Goal: Task Accomplishment & Management: Manage account settings

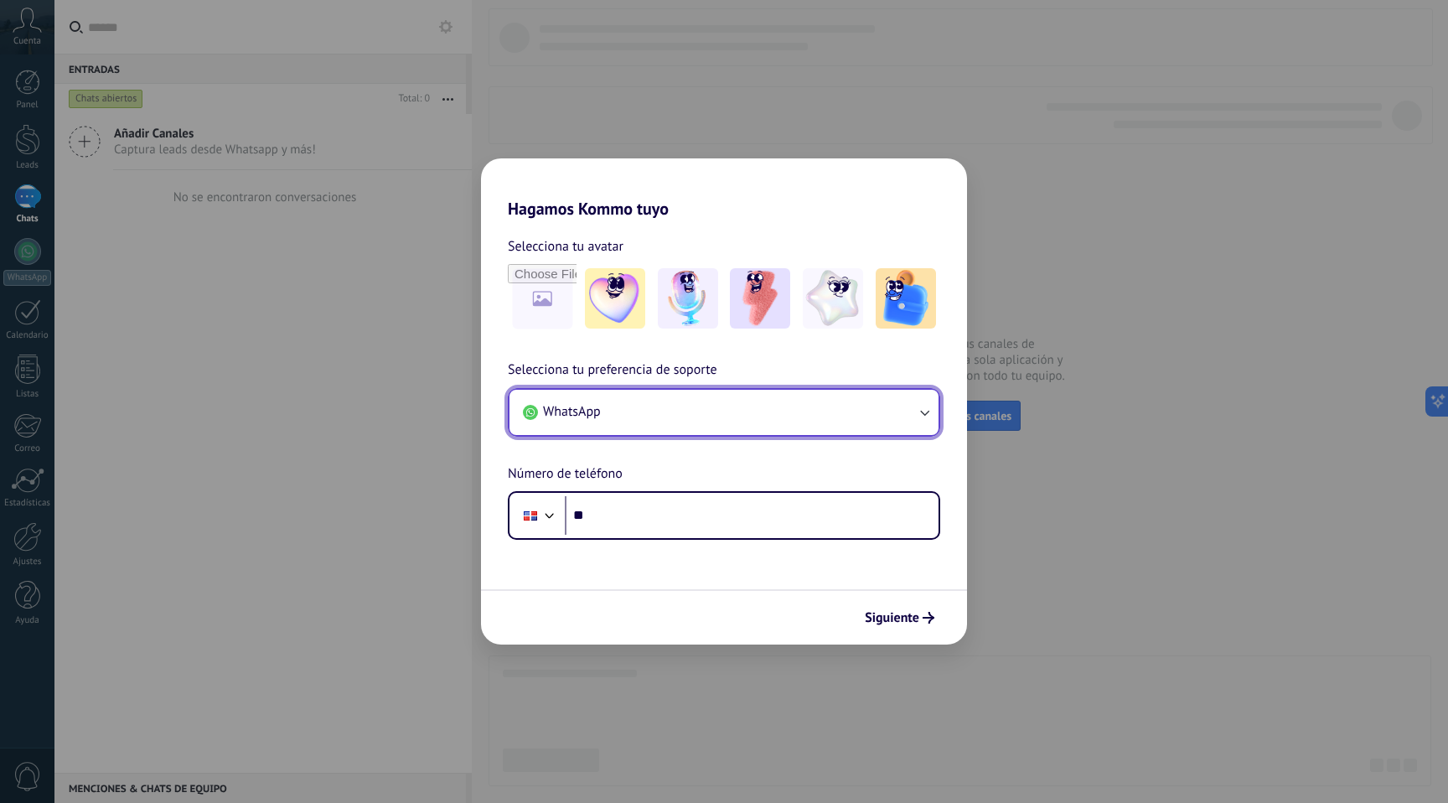
click at [663, 421] on button "WhatsApp" at bounding box center [724, 412] width 429 height 45
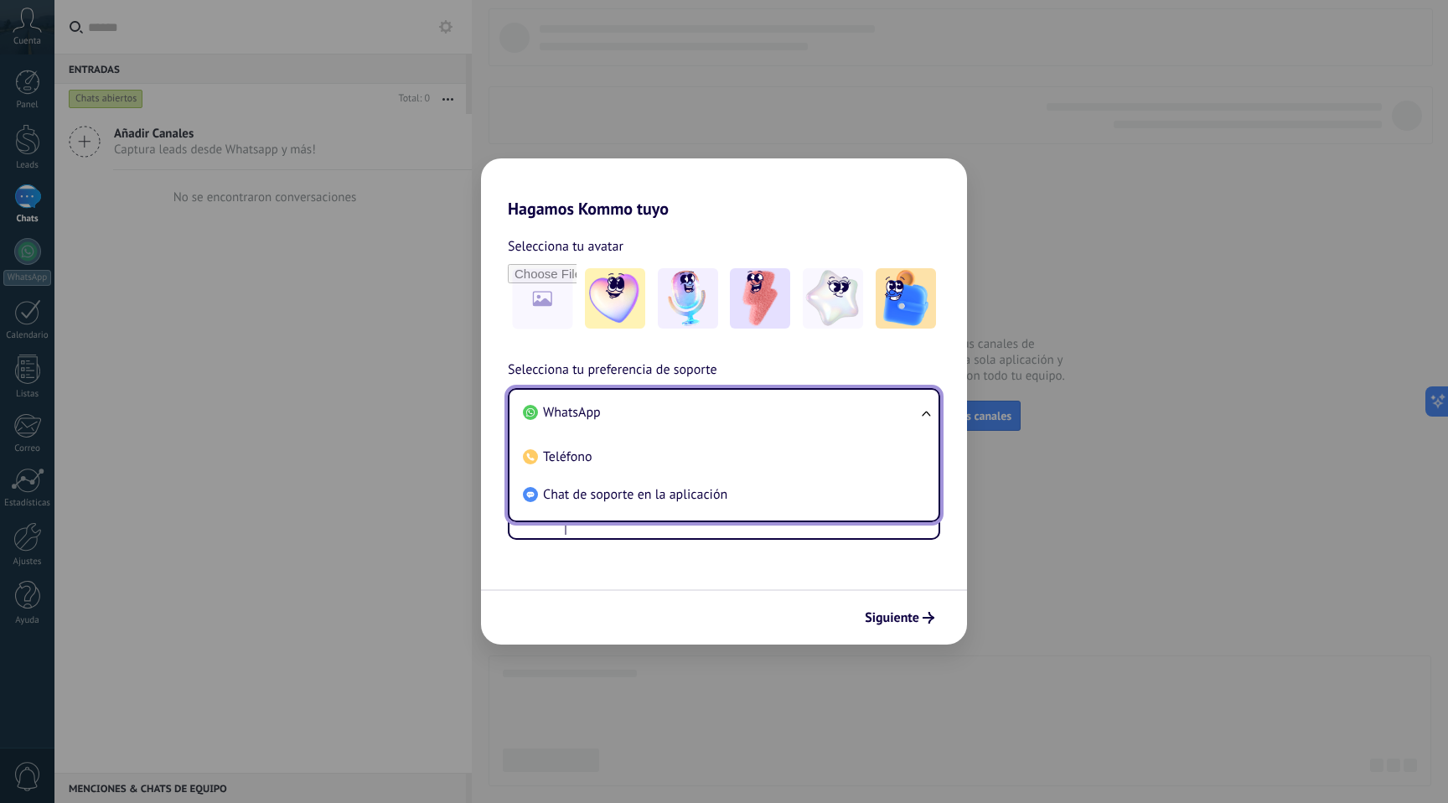
click at [660, 189] on h2 "Hagamos Kommo tuyo" at bounding box center [724, 188] width 486 height 60
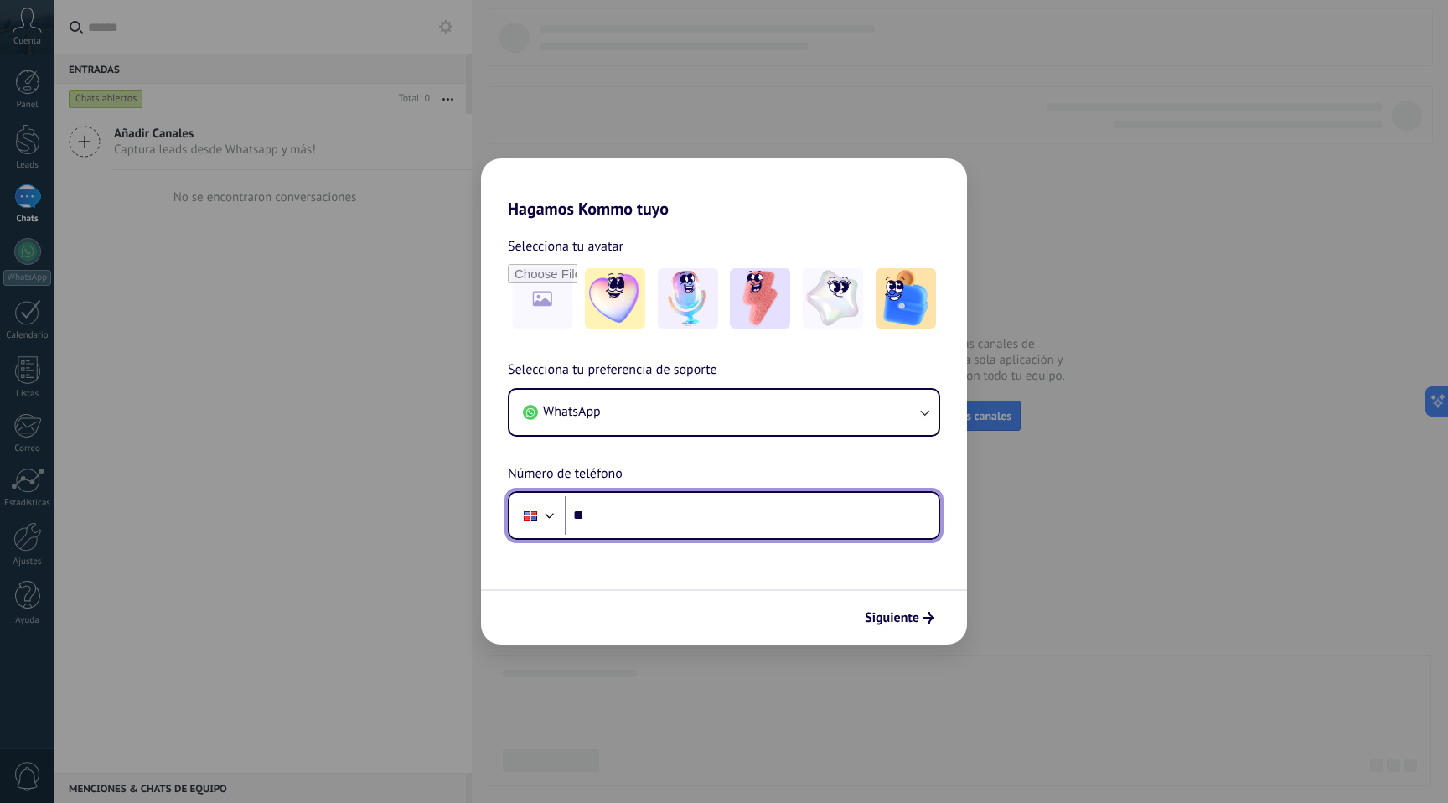
click at [615, 534] on input "**" at bounding box center [752, 515] width 374 height 39
type input "**********"
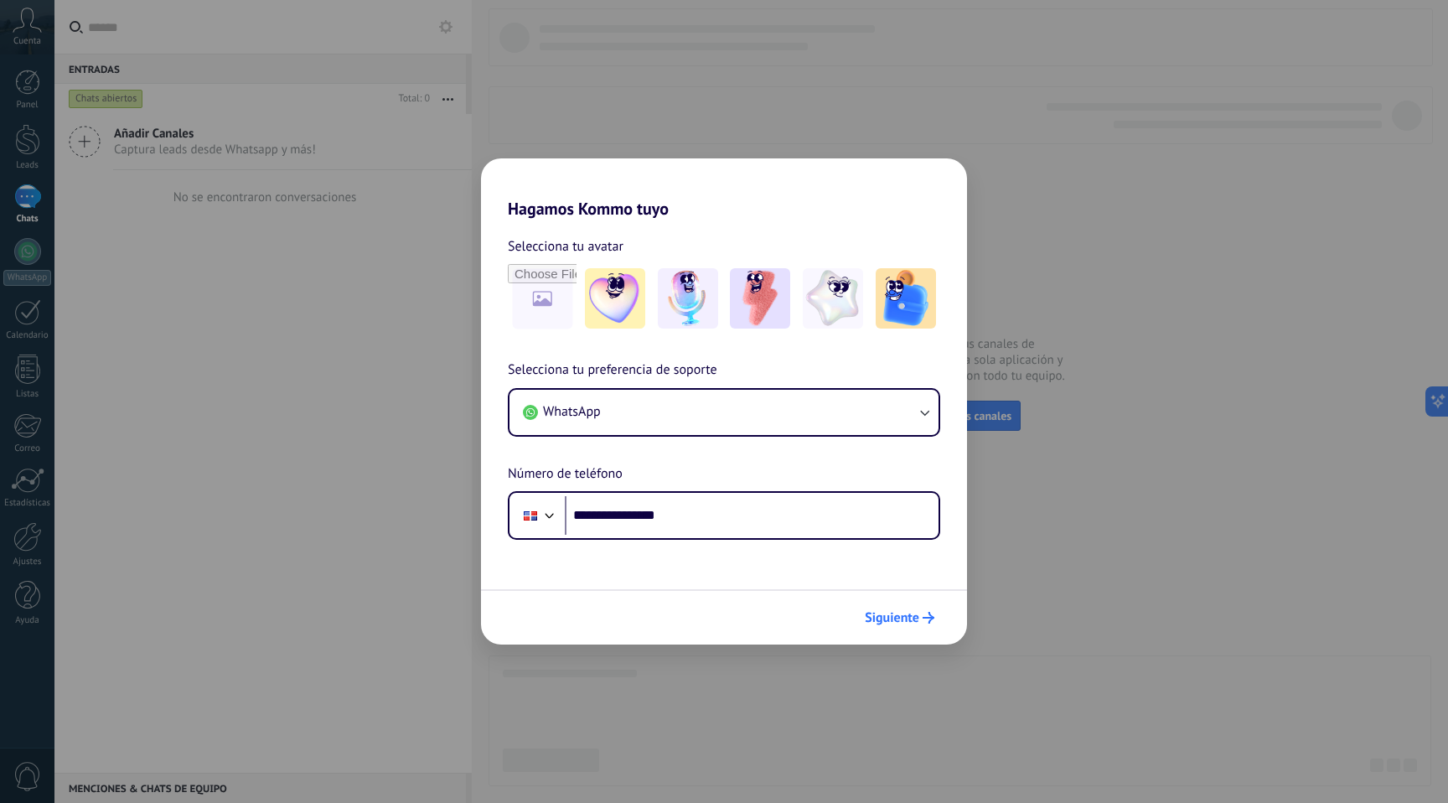
click at [912, 612] on span "Siguiente" at bounding box center [892, 618] width 54 height 12
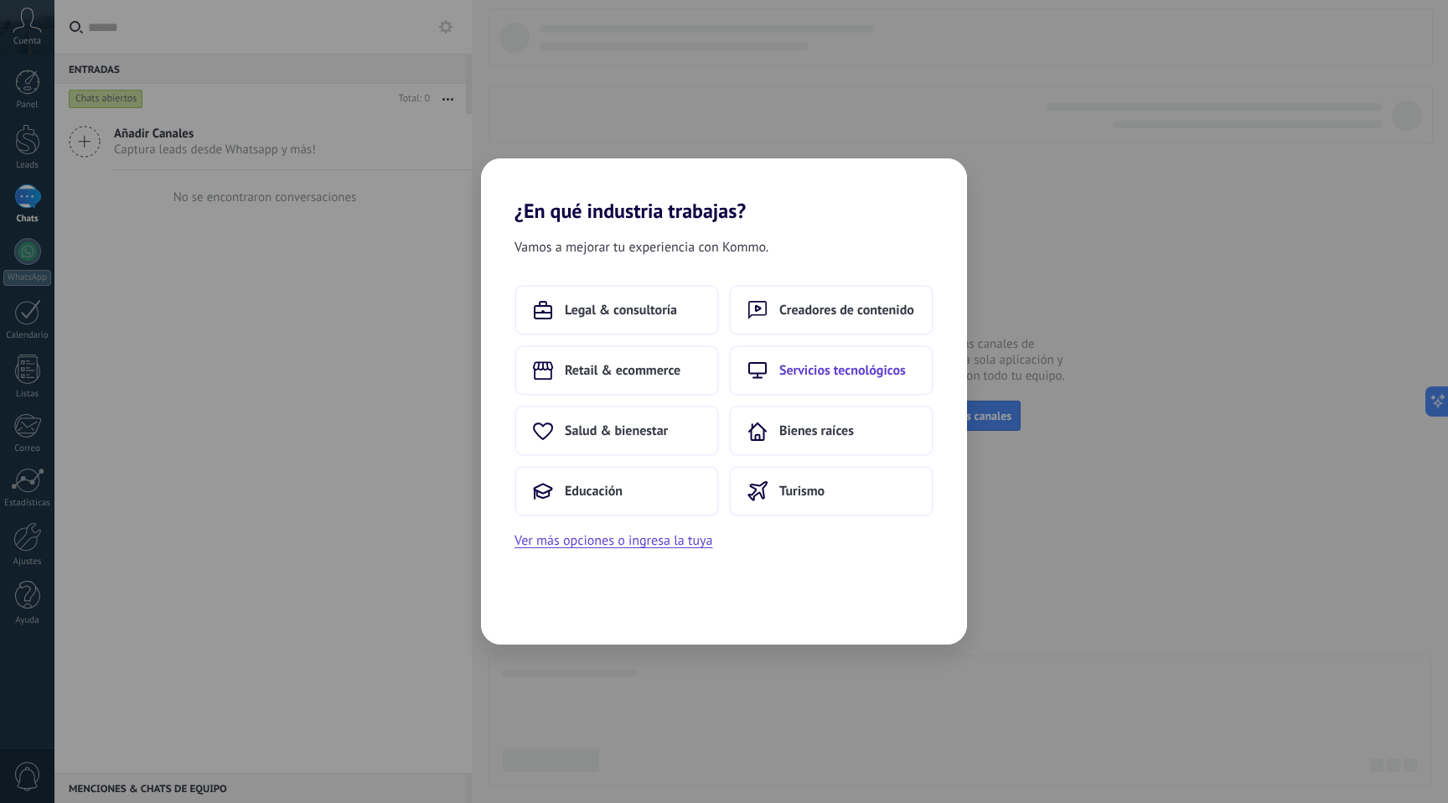
click at [749, 362] on icon at bounding box center [758, 370] width 20 height 17
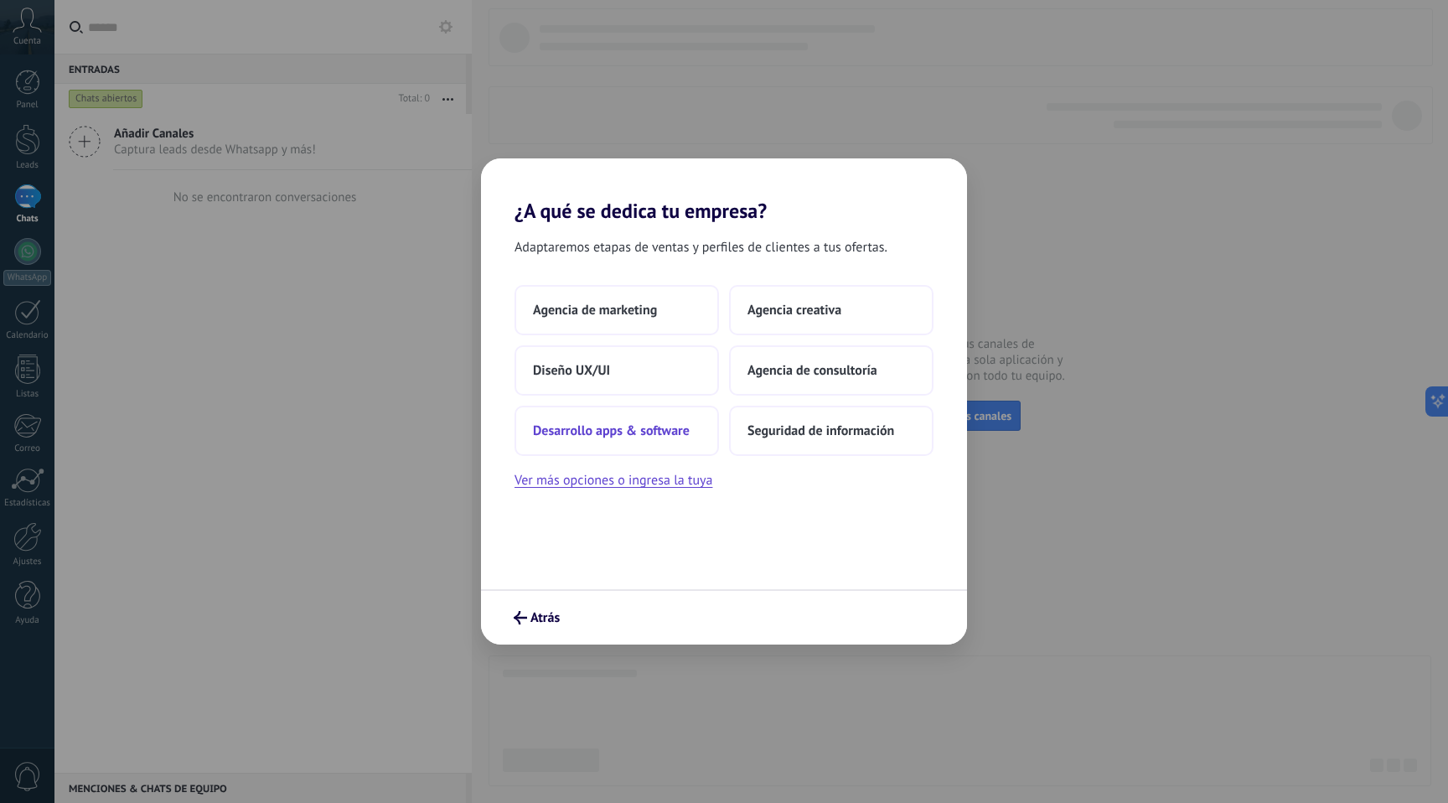
click at [580, 443] on button "Desarrollo apps & software" at bounding box center [617, 431] width 205 height 50
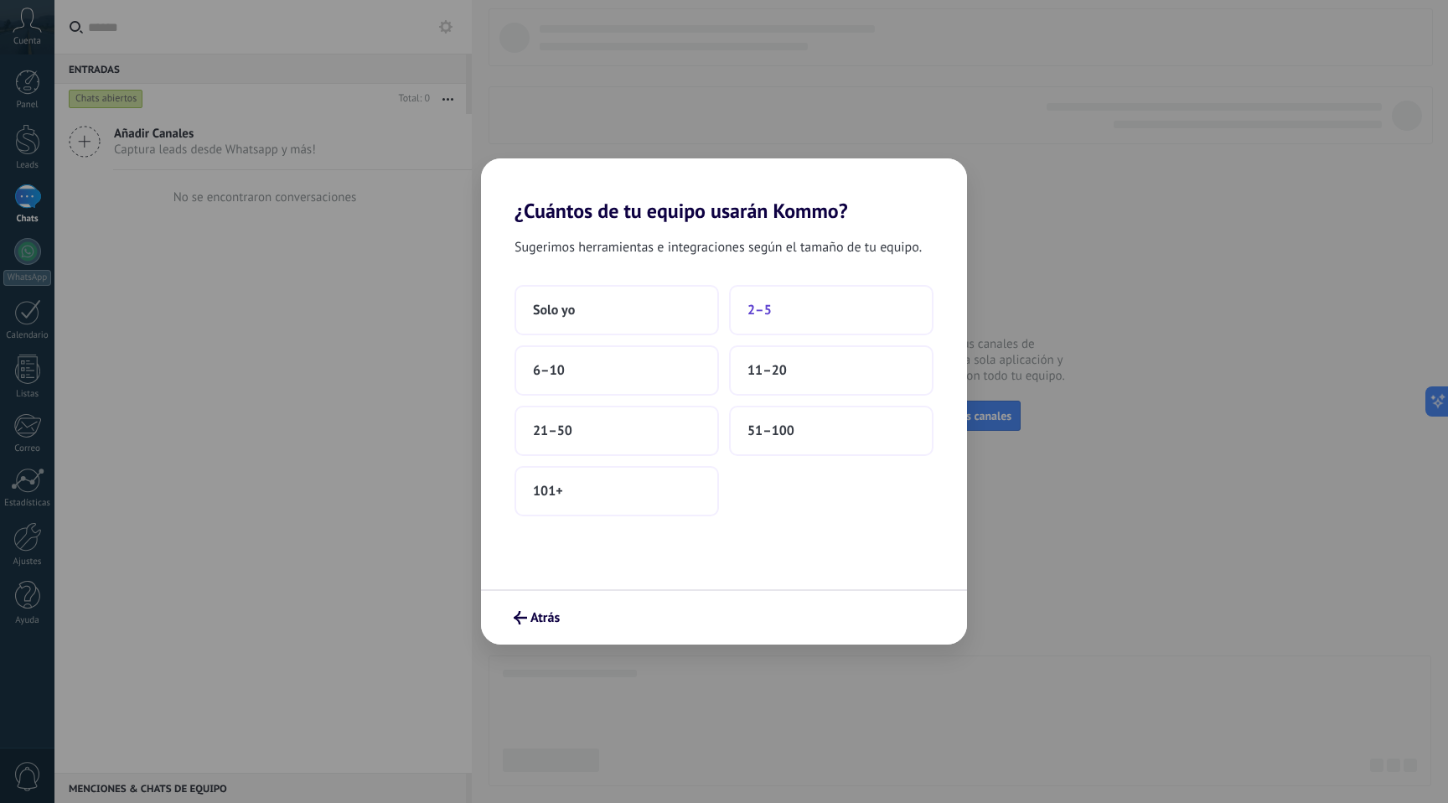
click at [783, 313] on button "2–5" at bounding box center [831, 310] width 205 height 50
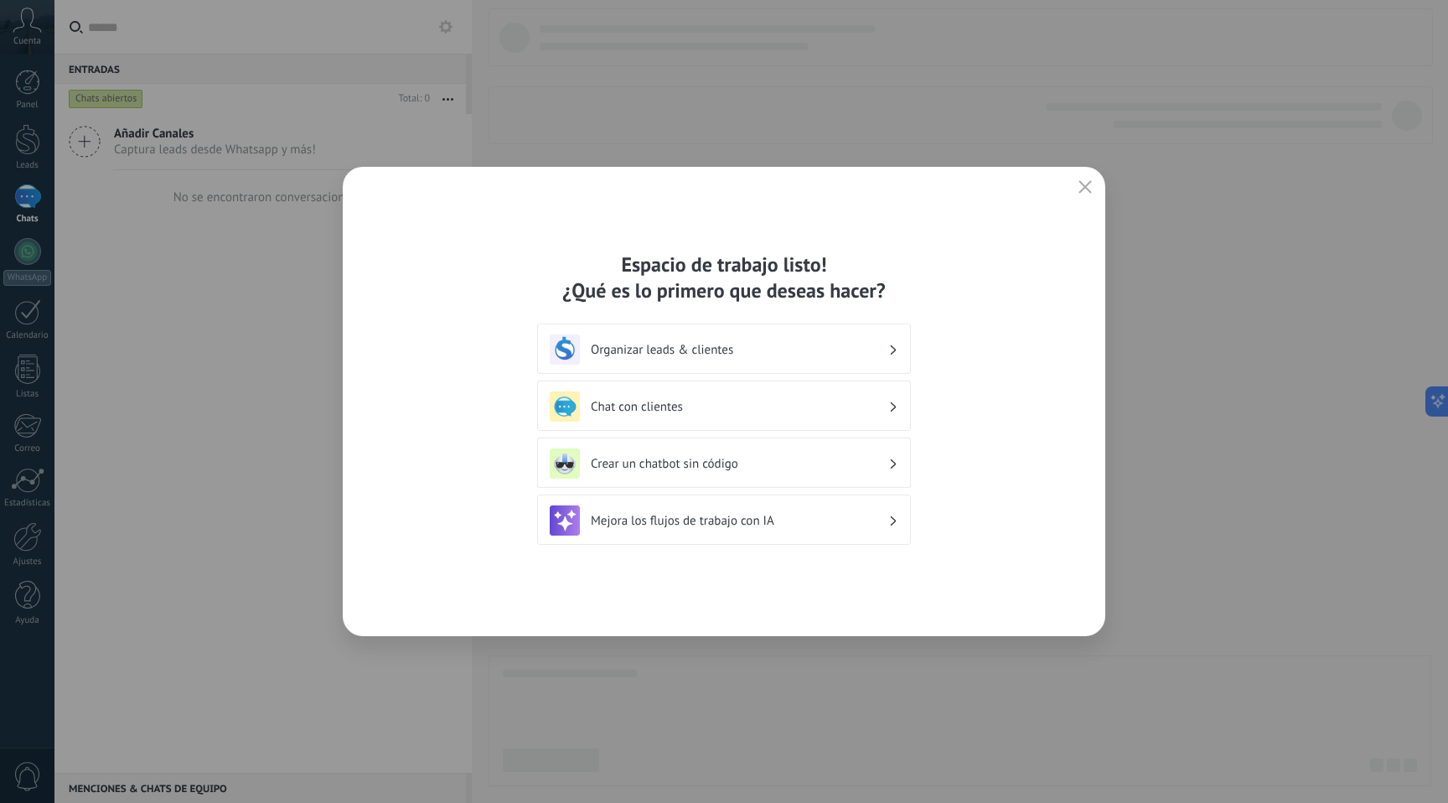
click at [738, 360] on div "Organizar leads & clientes" at bounding box center [724, 349] width 349 height 30
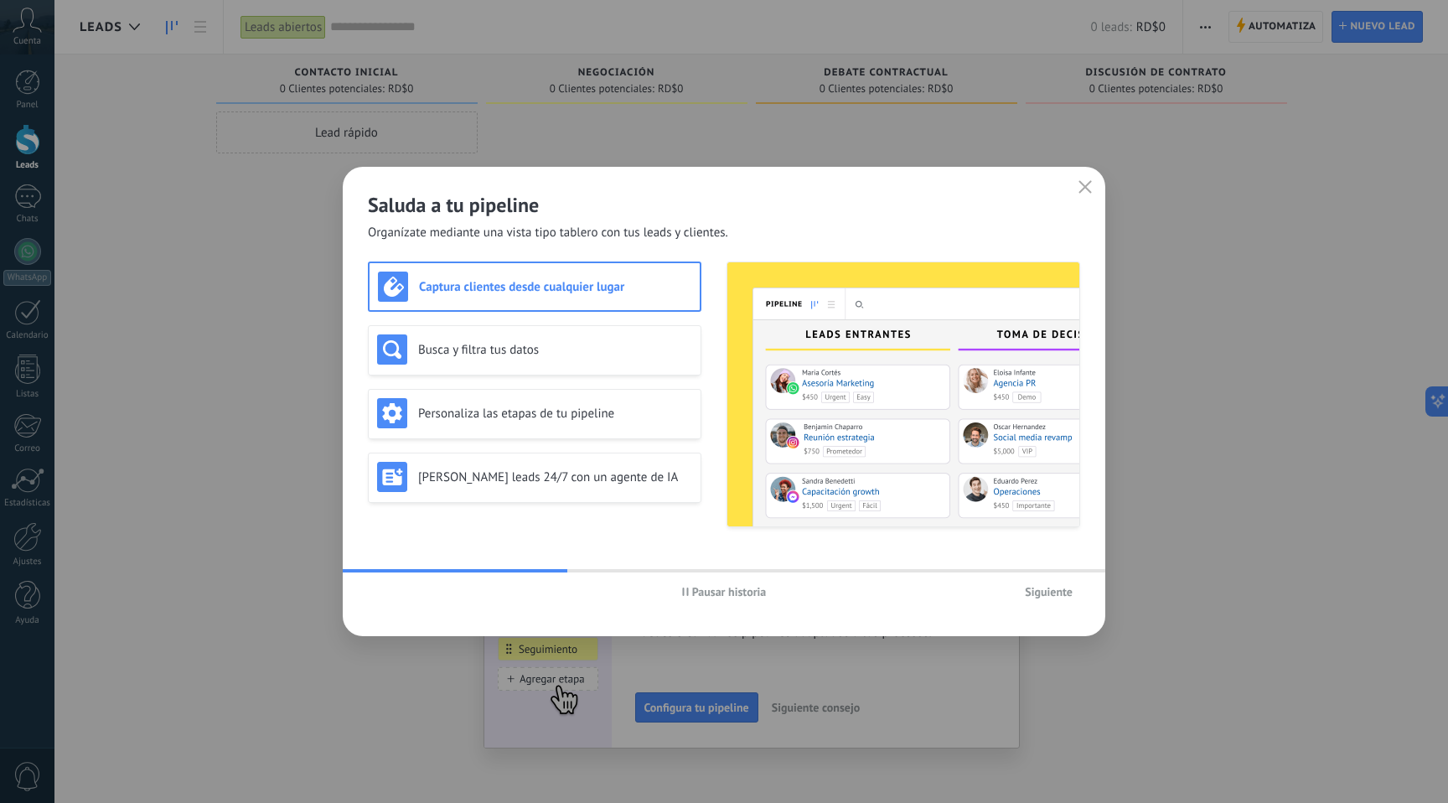
click at [1081, 190] on use "button" at bounding box center [1086, 186] width 13 height 13
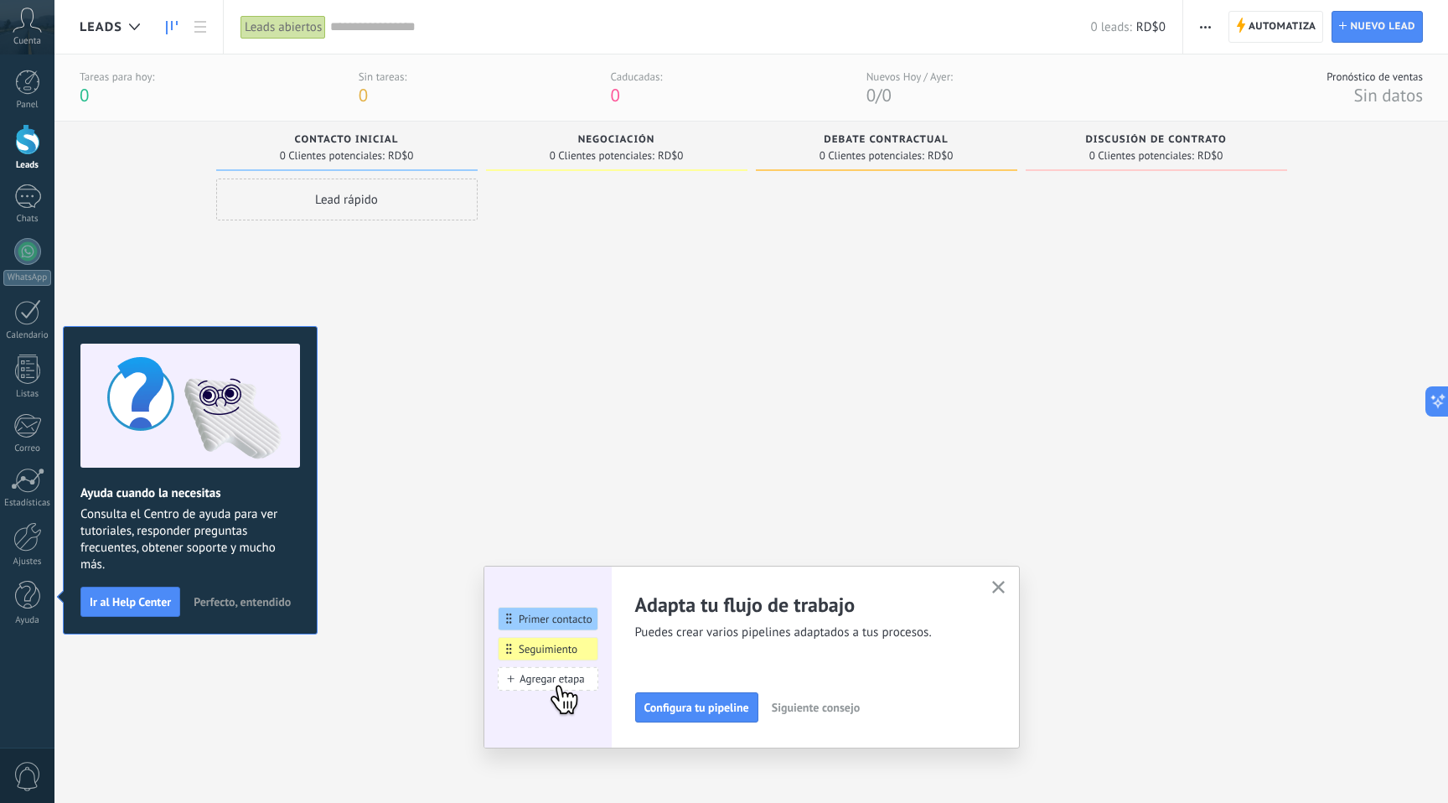
click at [251, 603] on span "Perfecto, entendido" at bounding box center [242, 602] width 97 height 12
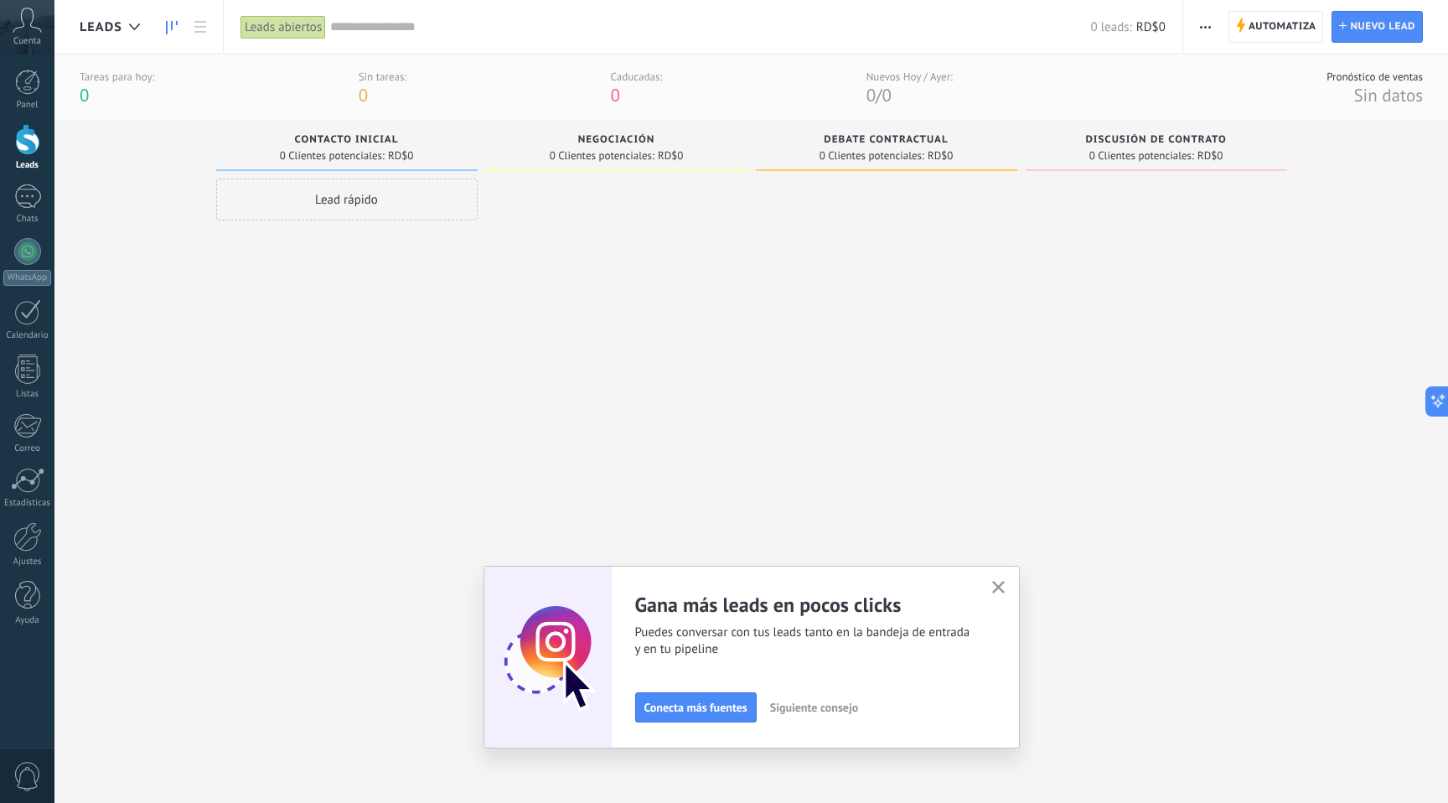
click at [997, 588] on use "button" at bounding box center [998, 587] width 13 height 13
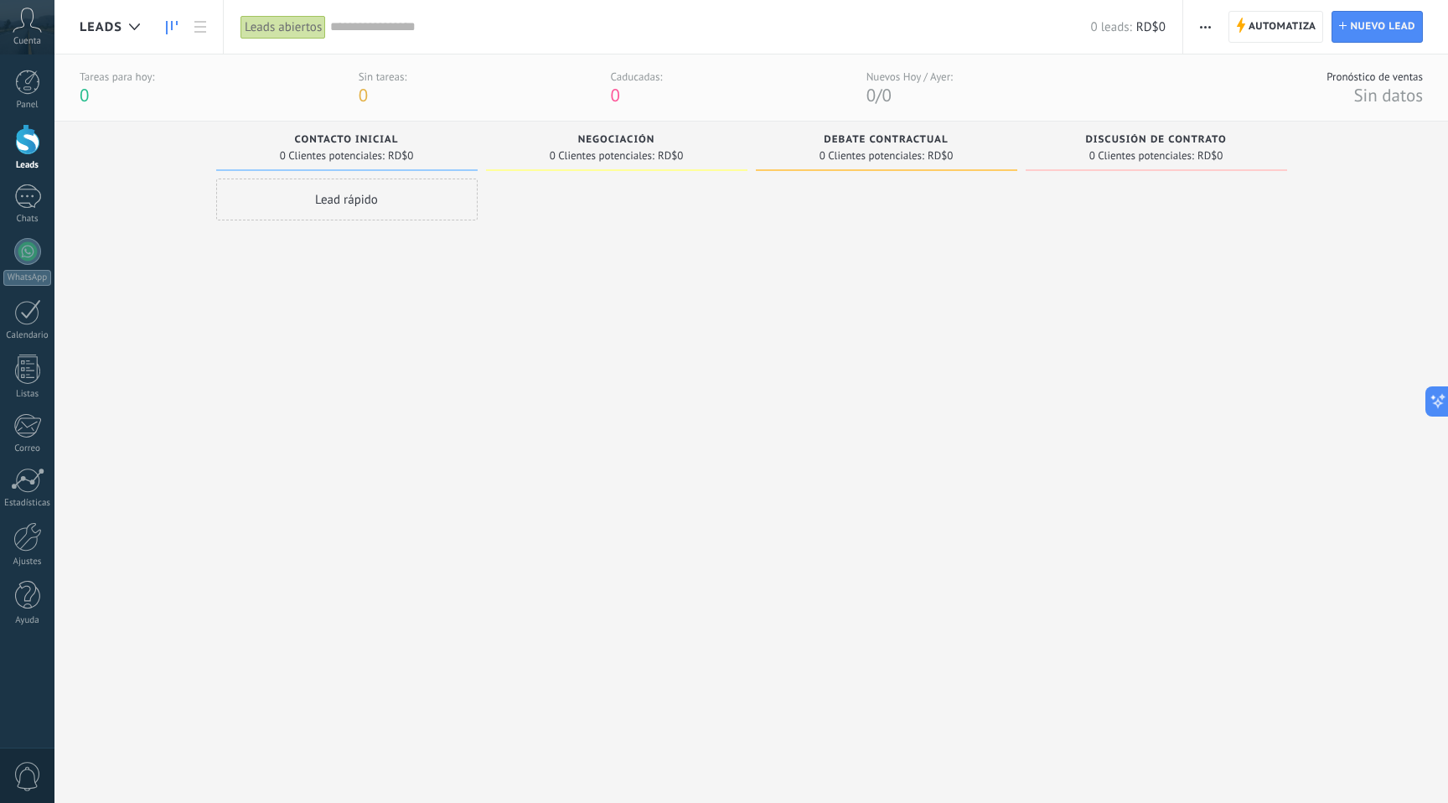
click at [376, 31] on input "text" at bounding box center [710, 27] width 760 height 18
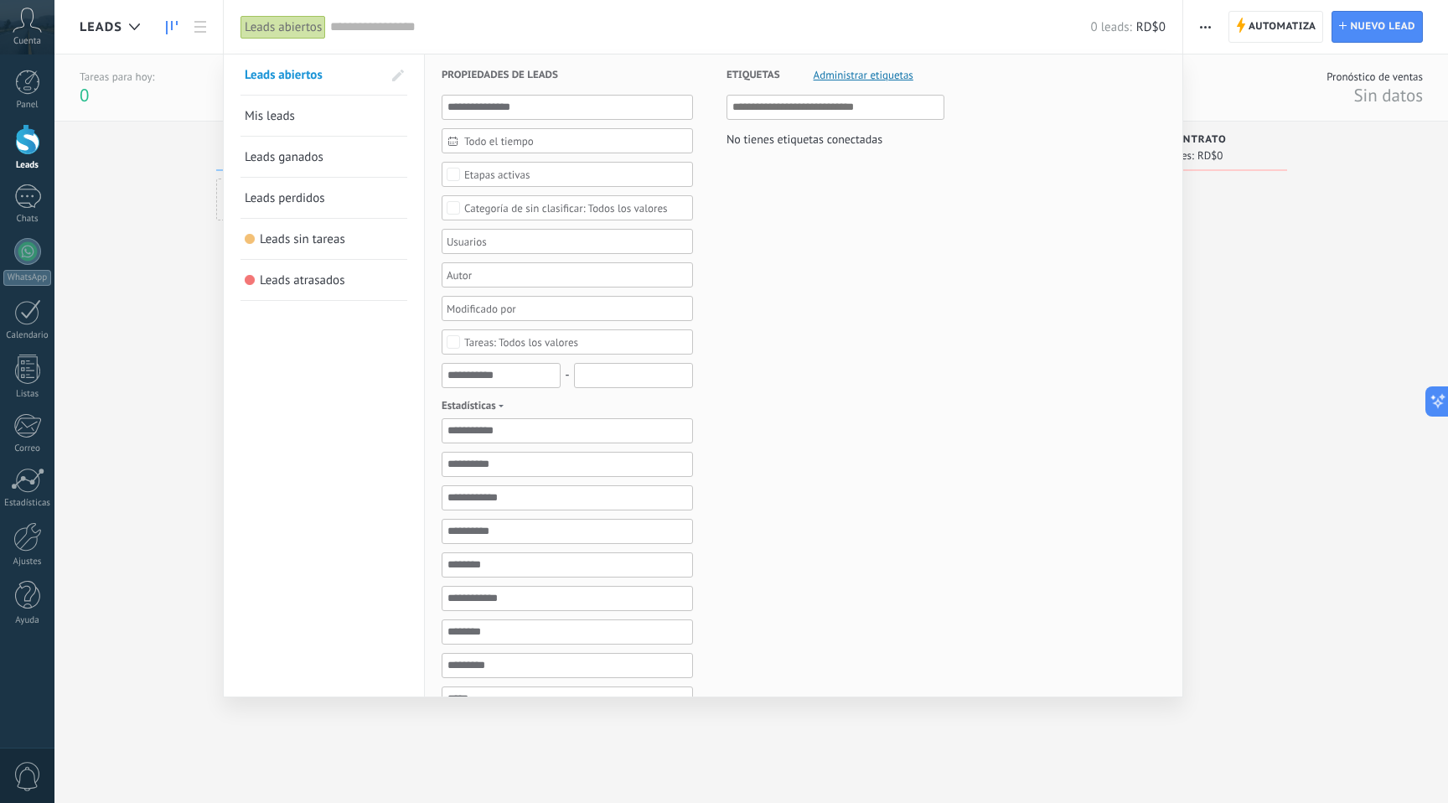
click at [117, 262] on div at bounding box center [724, 401] width 1448 height 803
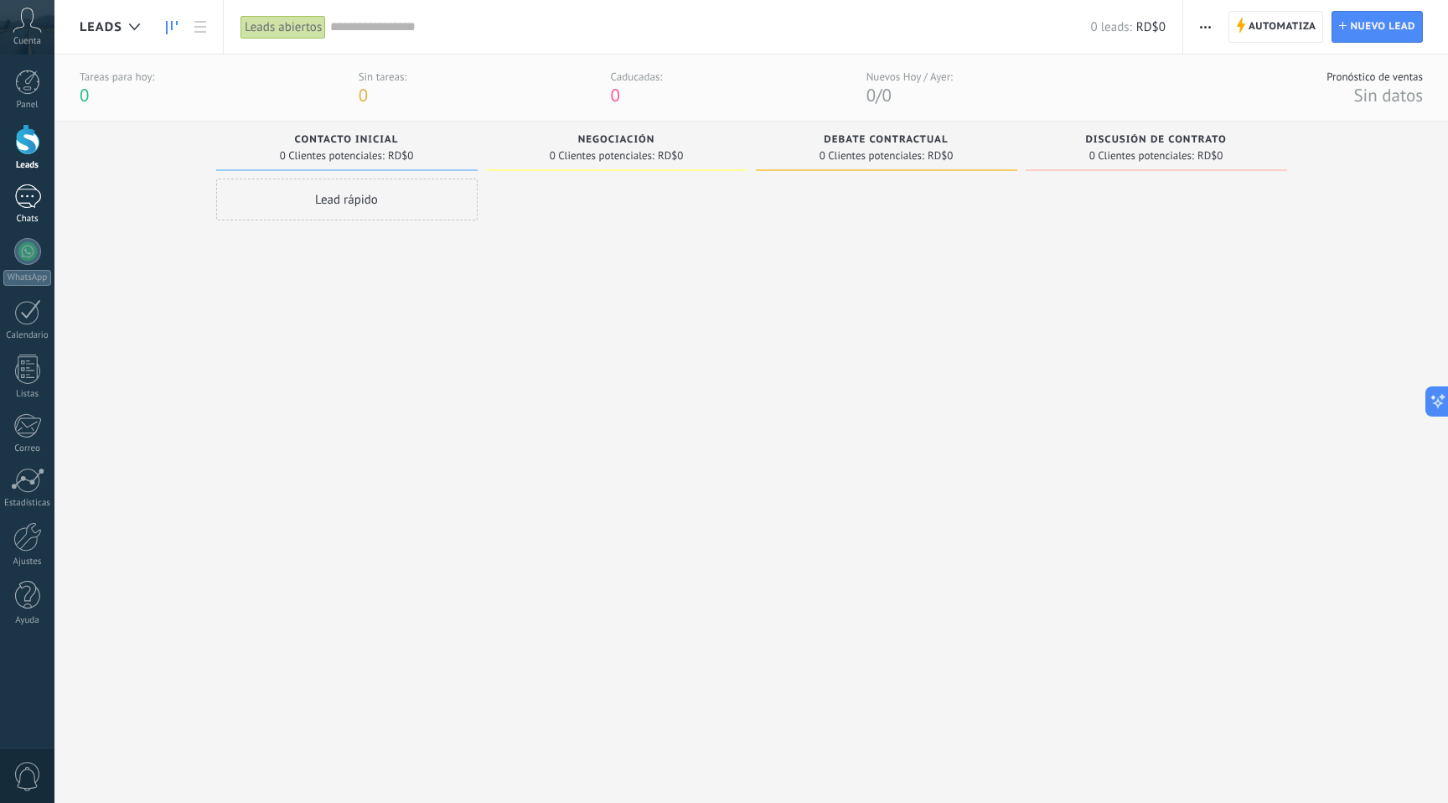
click at [32, 202] on div at bounding box center [27, 196] width 27 height 24
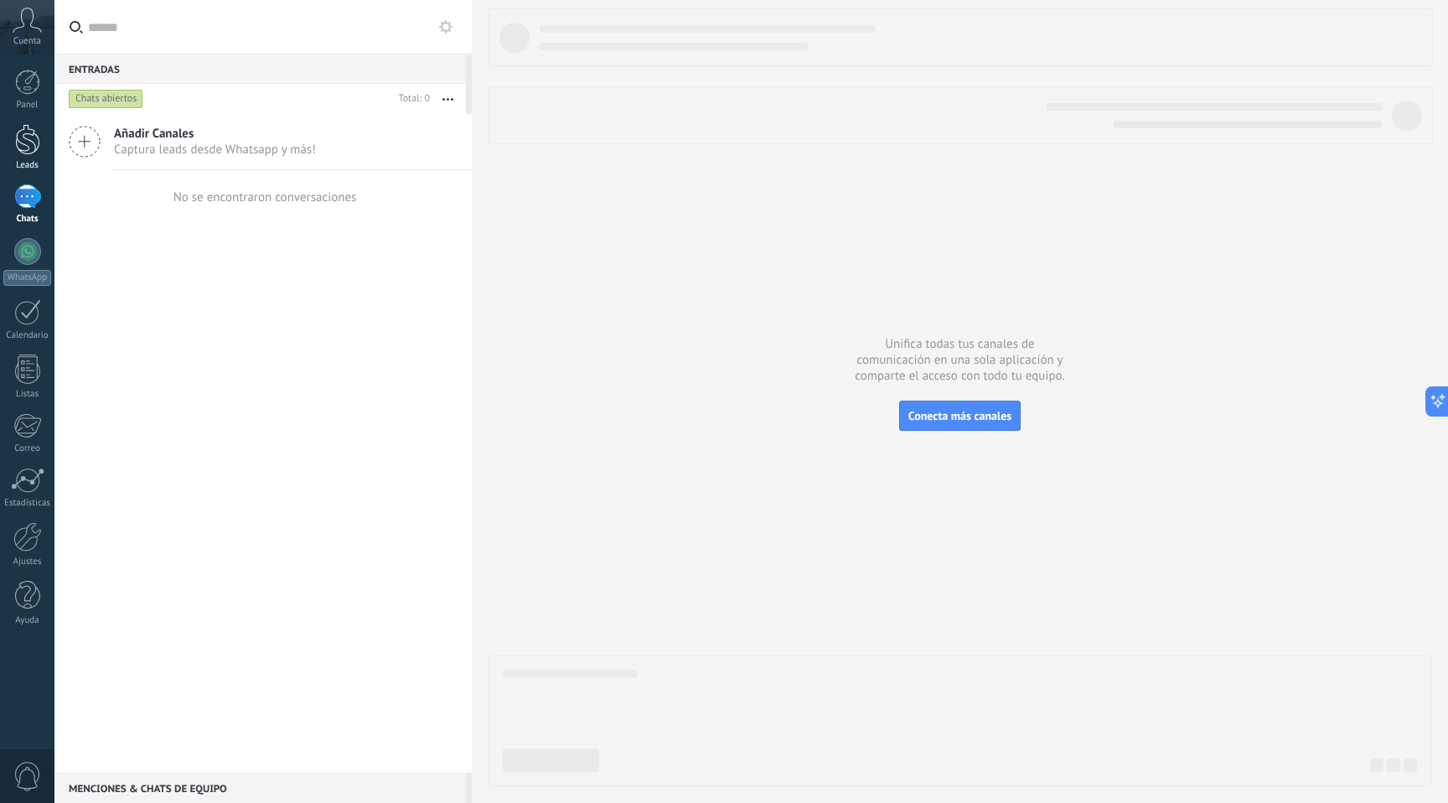
click at [24, 148] on div at bounding box center [27, 139] width 25 height 31
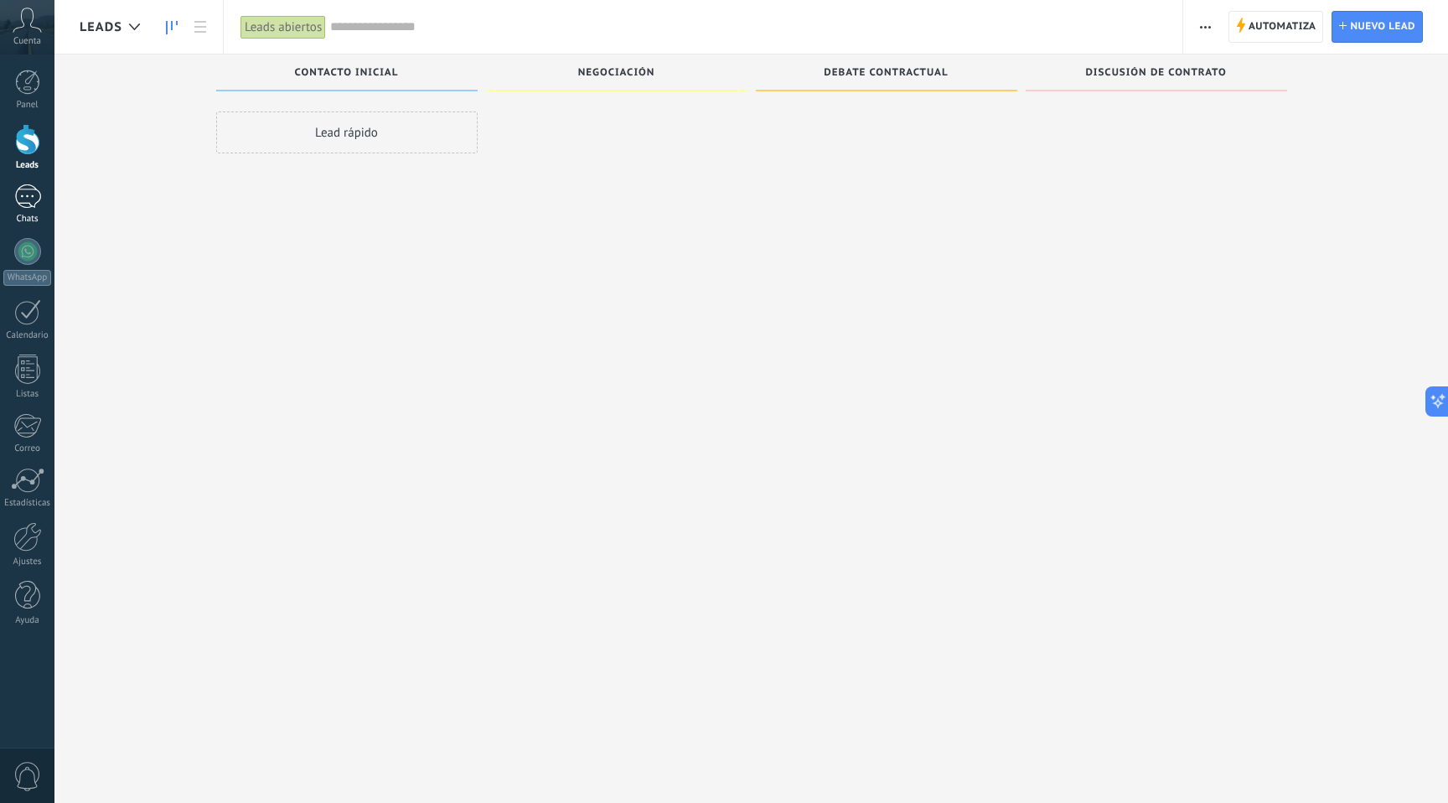
click at [23, 192] on div at bounding box center [27, 196] width 27 height 24
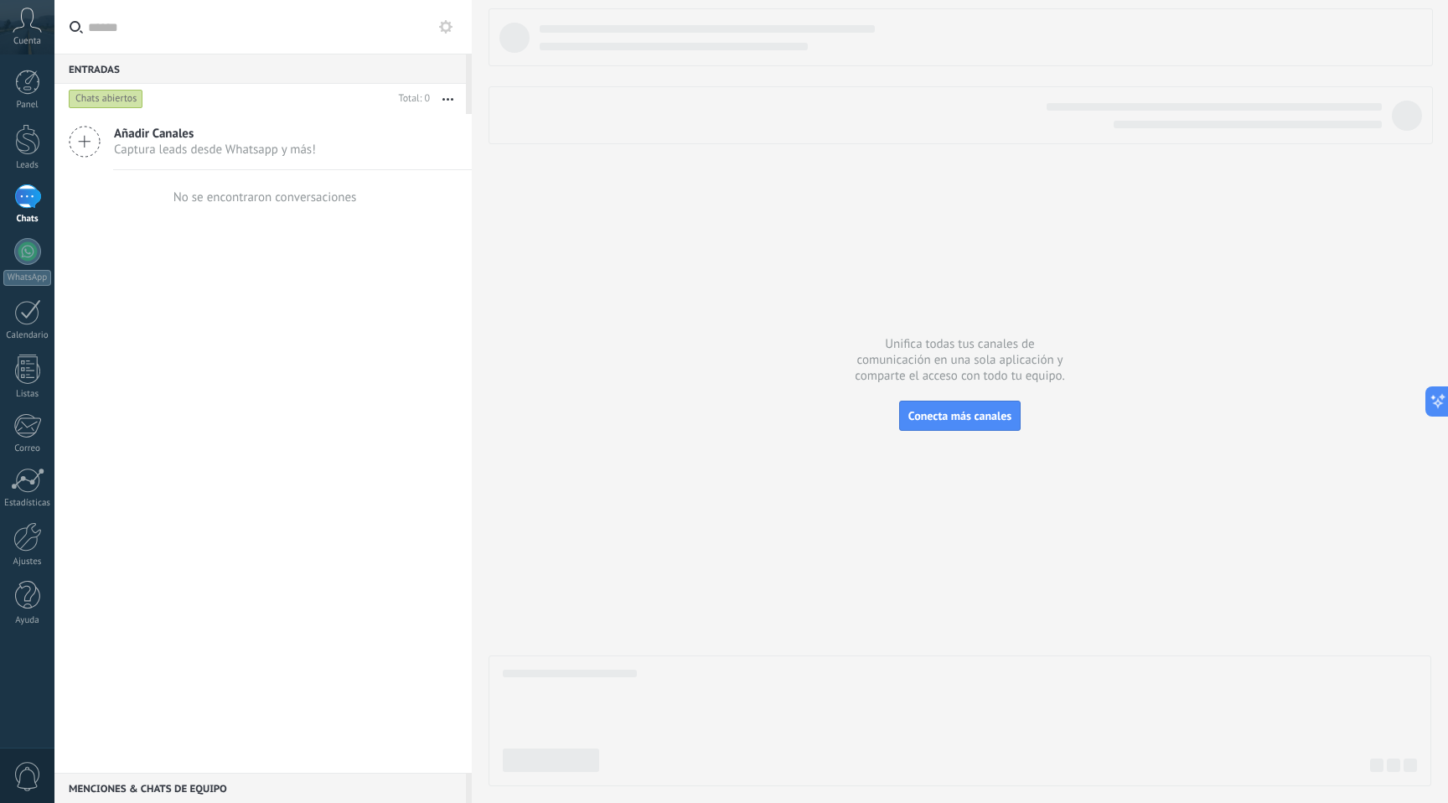
click at [147, 146] on span "Captura leads desde Whatsapp y más!" at bounding box center [215, 150] width 202 height 16
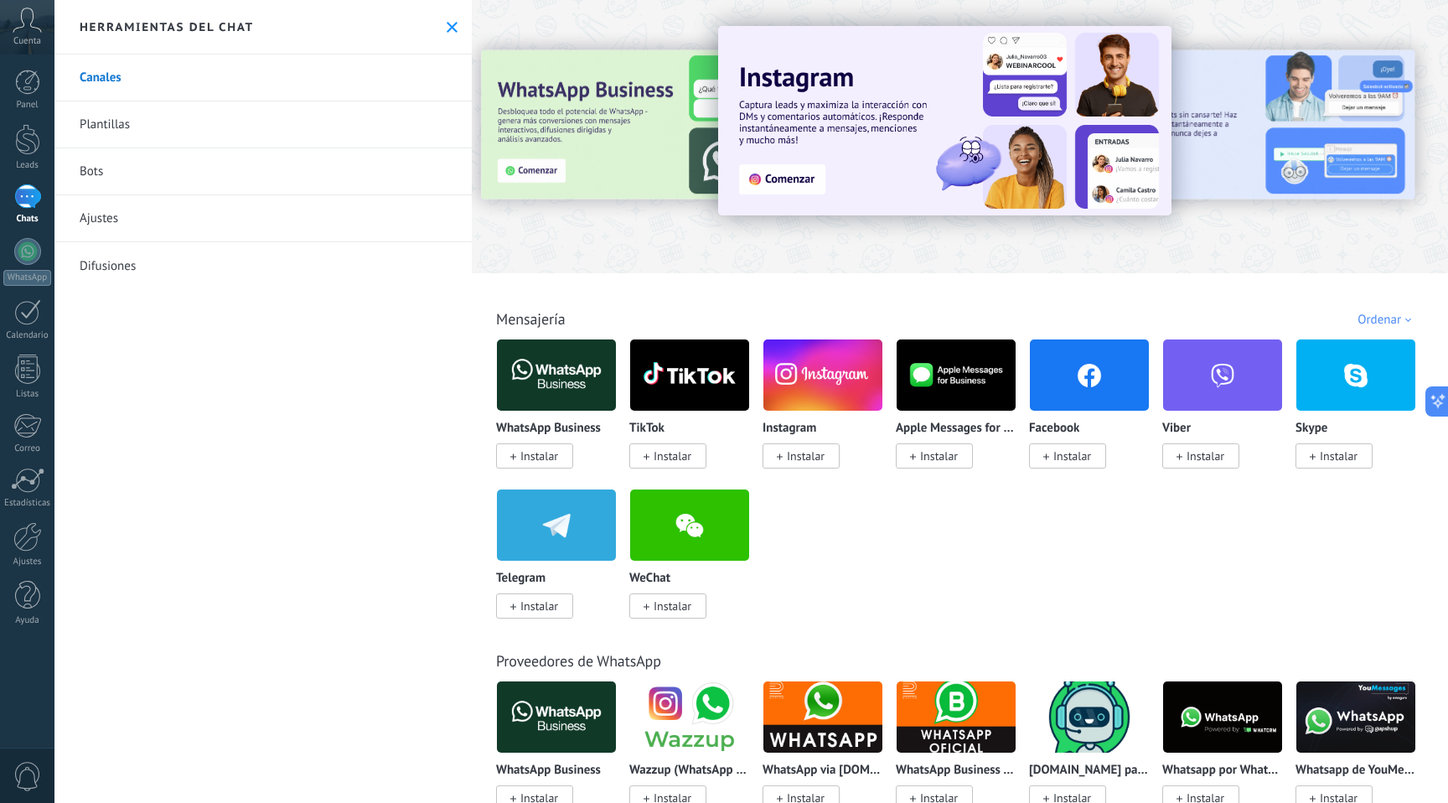
click at [598, 170] on div at bounding box center [549, 135] width 367 height 151
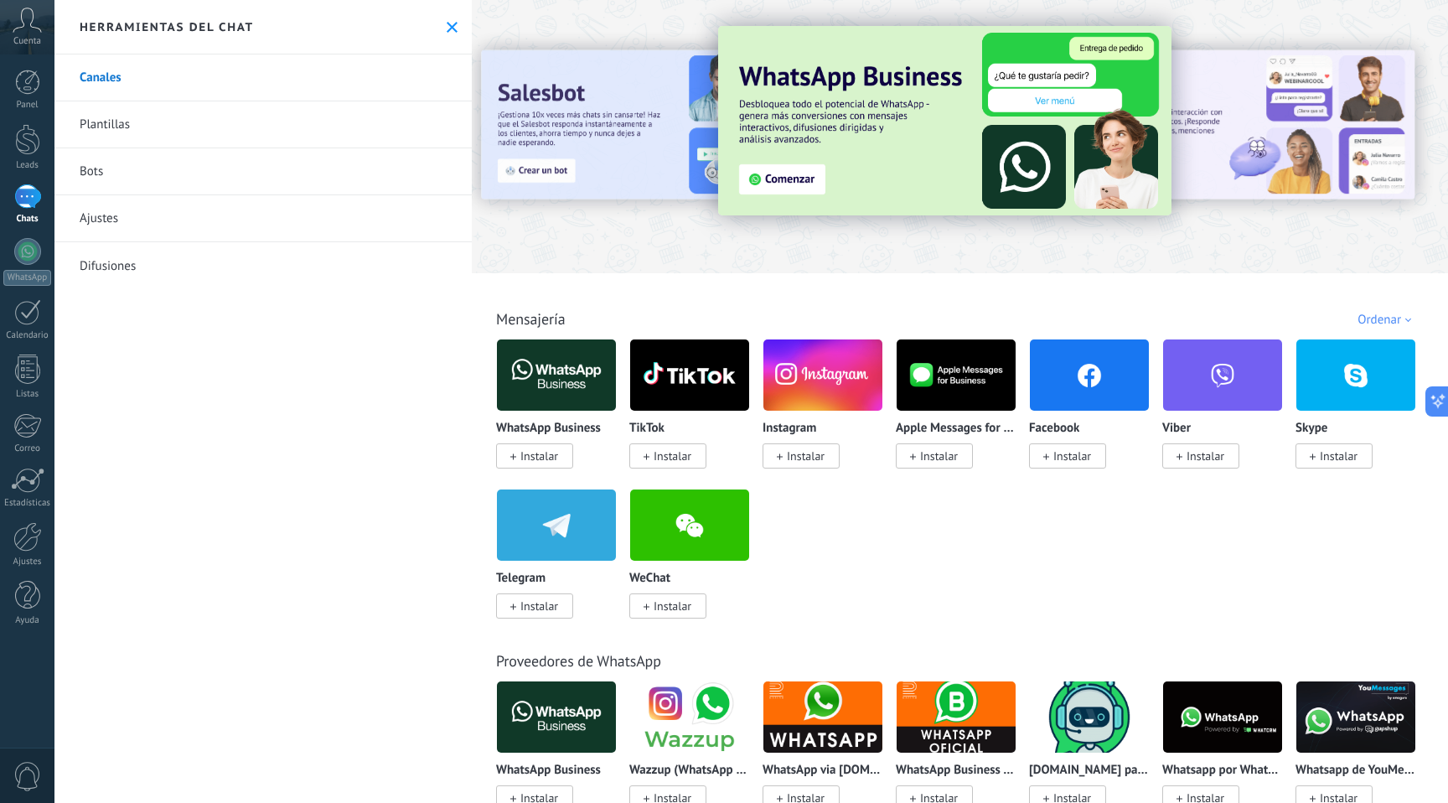
click at [771, 167] on img at bounding box center [944, 120] width 453 height 189
click at [781, 177] on img at bounding box center [944, 120] width 453 height 189
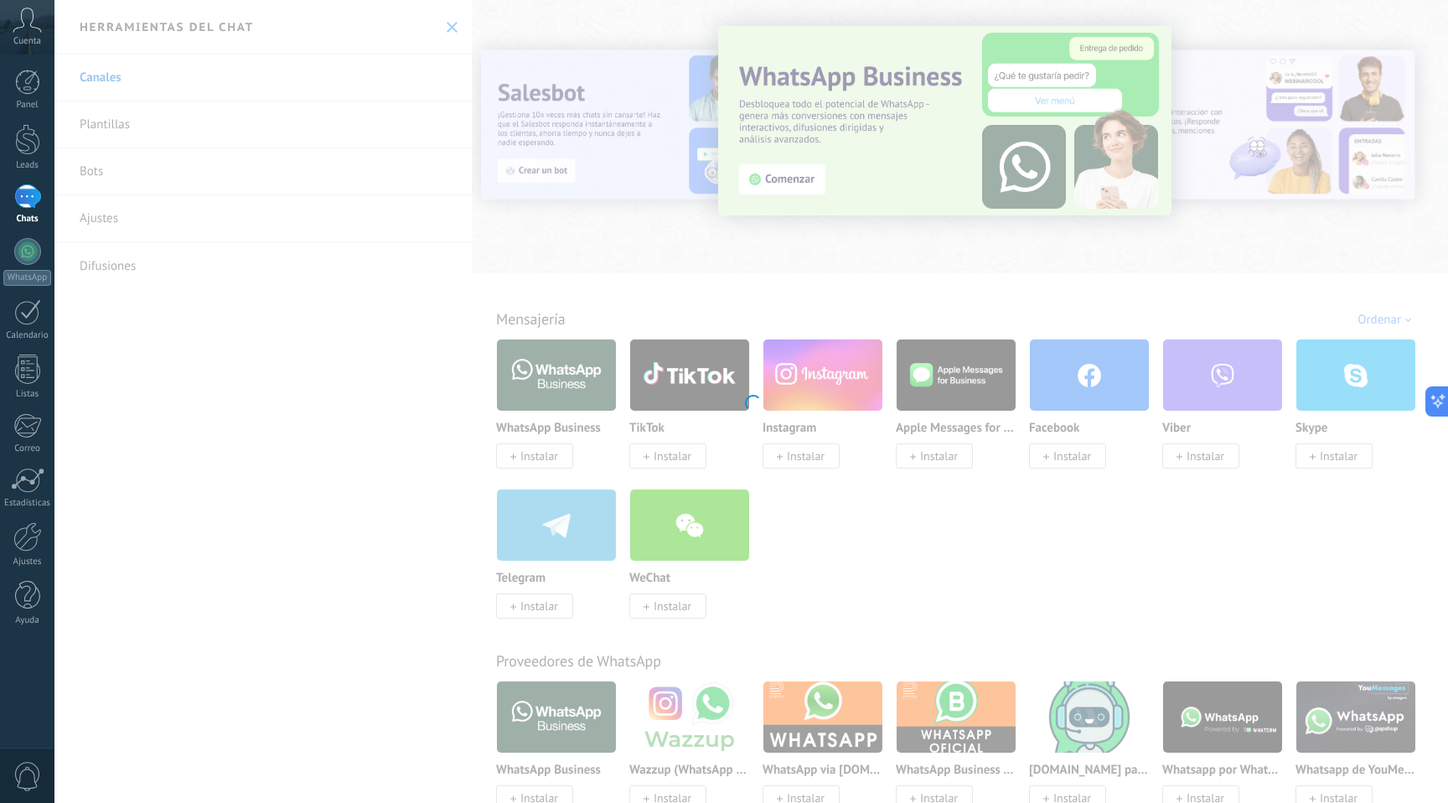
click at [1059, 112] on div at bounding box center [751, 401] width 1394 height 803
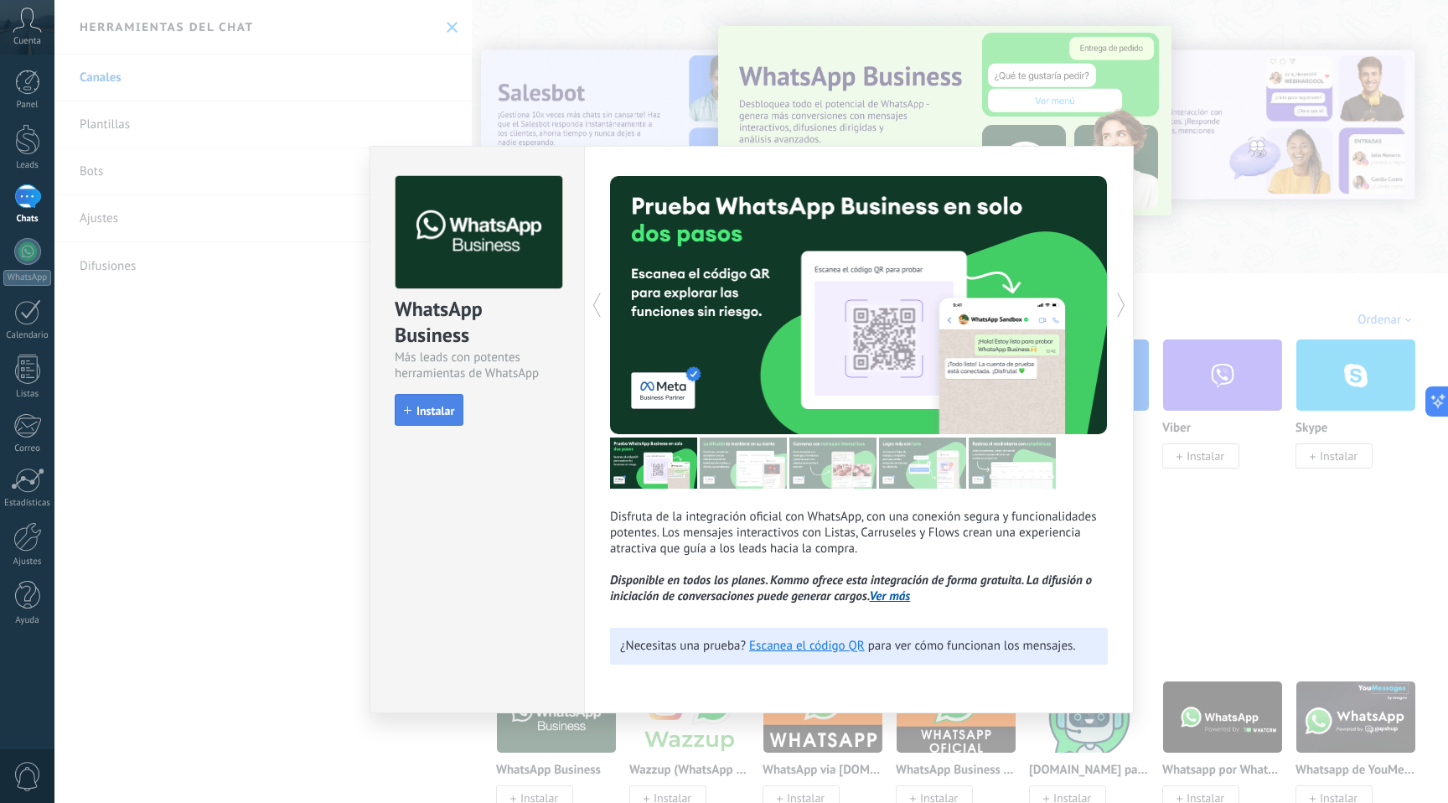
click at [434, 419] on button "Instalar" at bounding box center [429, 410] width 69 height 32
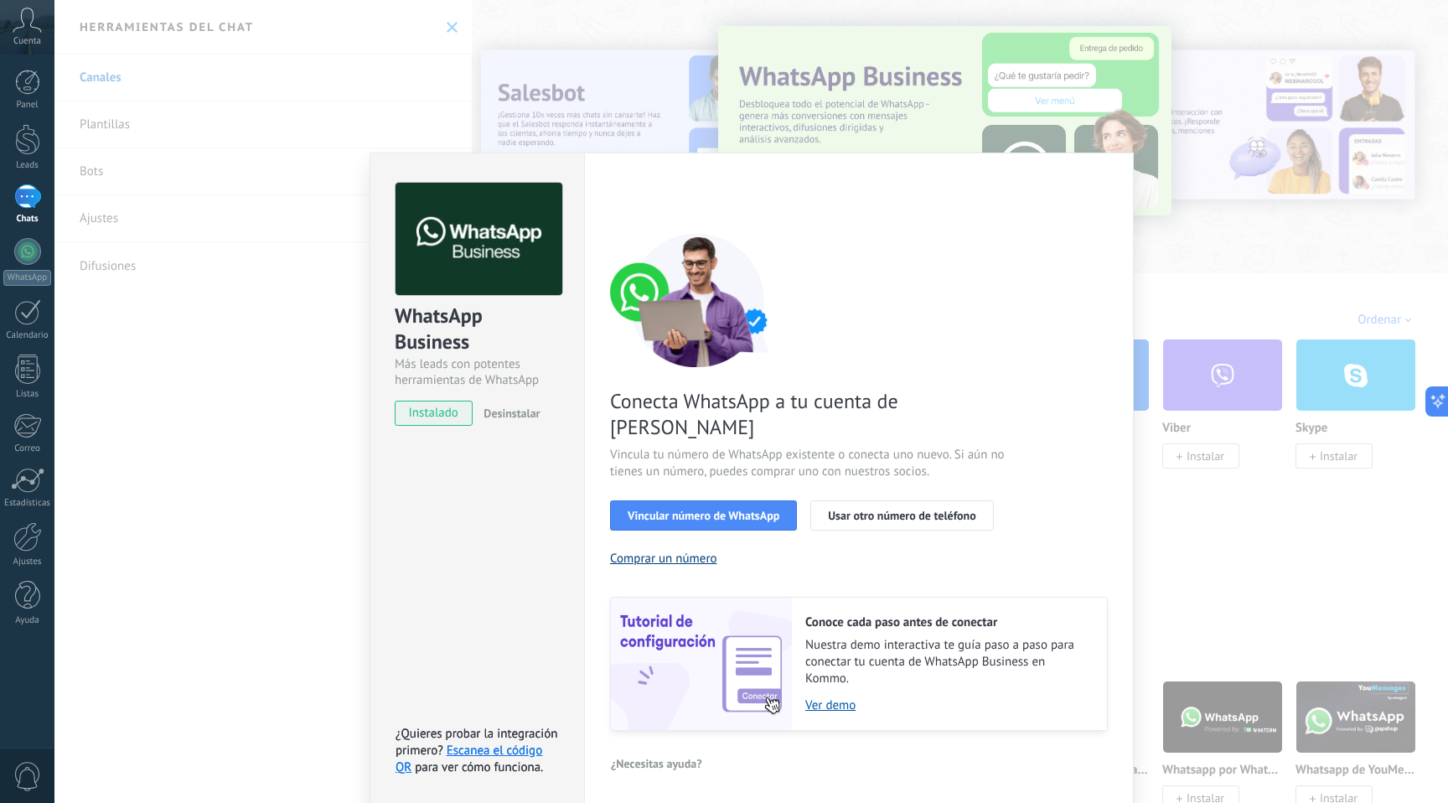
click at [700, 551] on button "Comprar un número" at bounding box center [663, 559] width 107 height 16
click at [781, 402] on span "Conecta WhatsApp a tu cuenta de [PERSON_NAME]" at bounding box center [809, 414] width 399 height 52
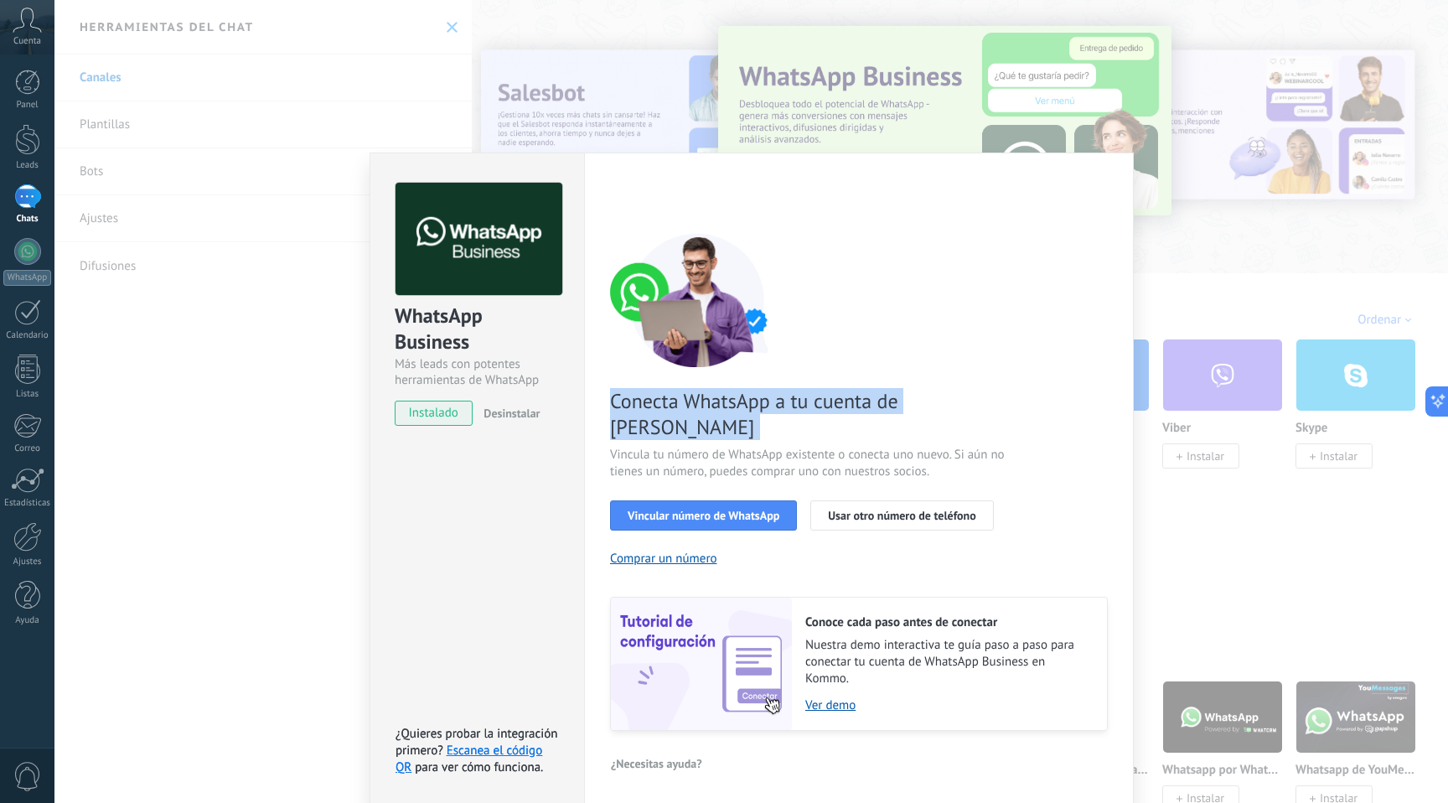
click at [781, 402] on span "Conecta WhatsApp a tu cuenta de [PERSON_NAME]" at bounding box center [809, 414] width 399 height 52
click at [712, 510] on span "Vincular número de WhatsApp" at bounding box center [704, 516] width 152 height 12
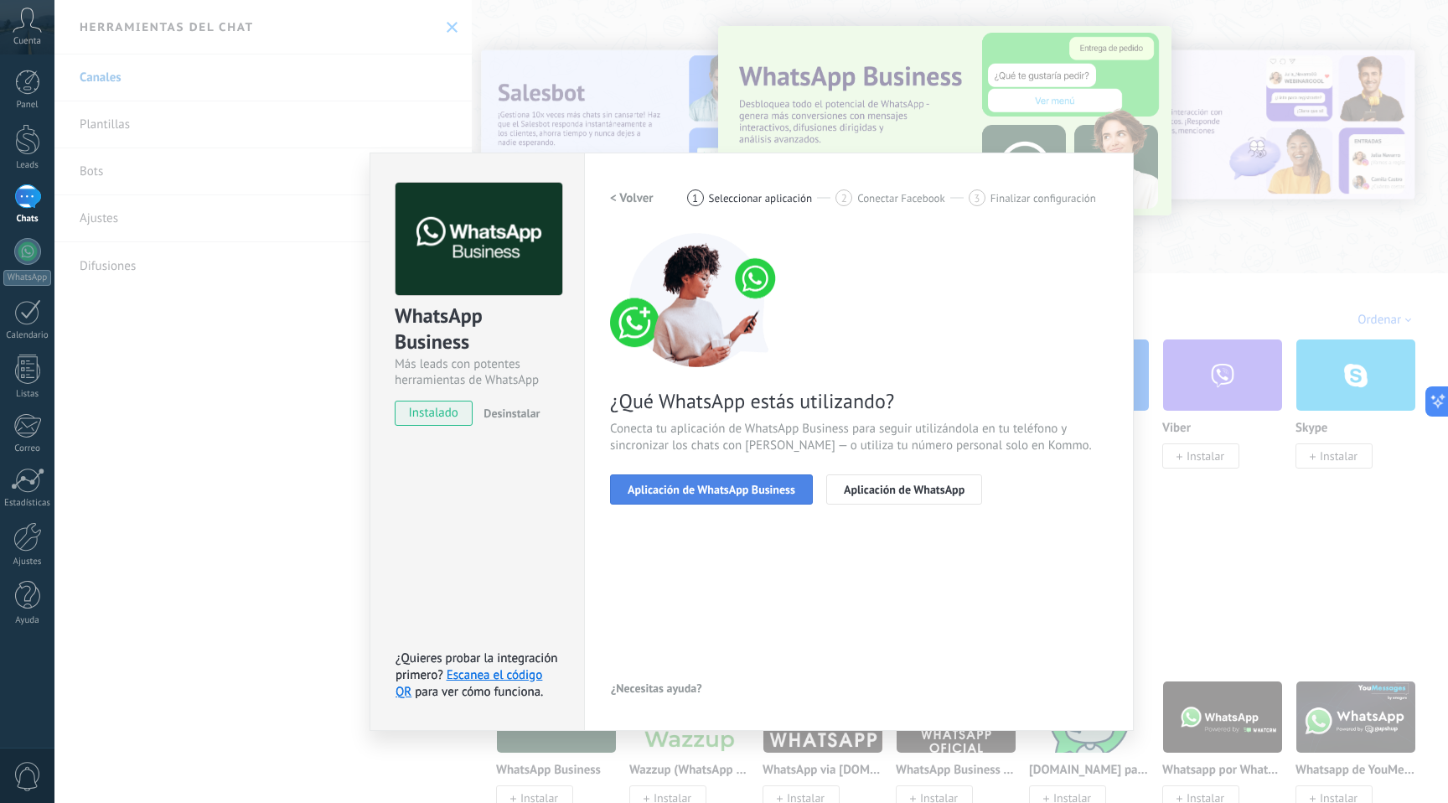
click at [771, 485] on span "Aplicación de WhatsApp Business" at bounding box center [712, 490] width 168 height 12
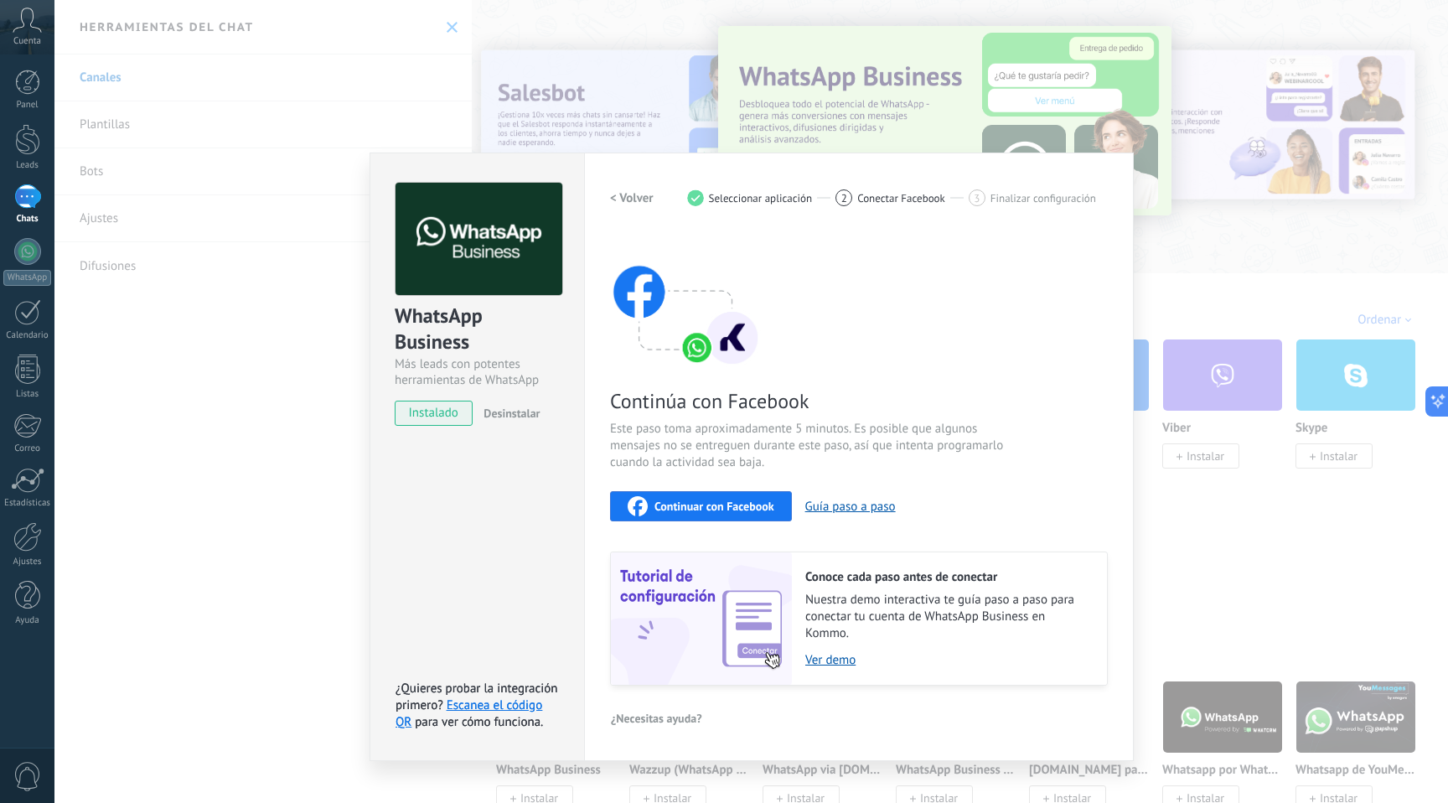
click at [754, 513] on div "Continuar con Facebook" at bounding box center [701, 506] width 147 height 20
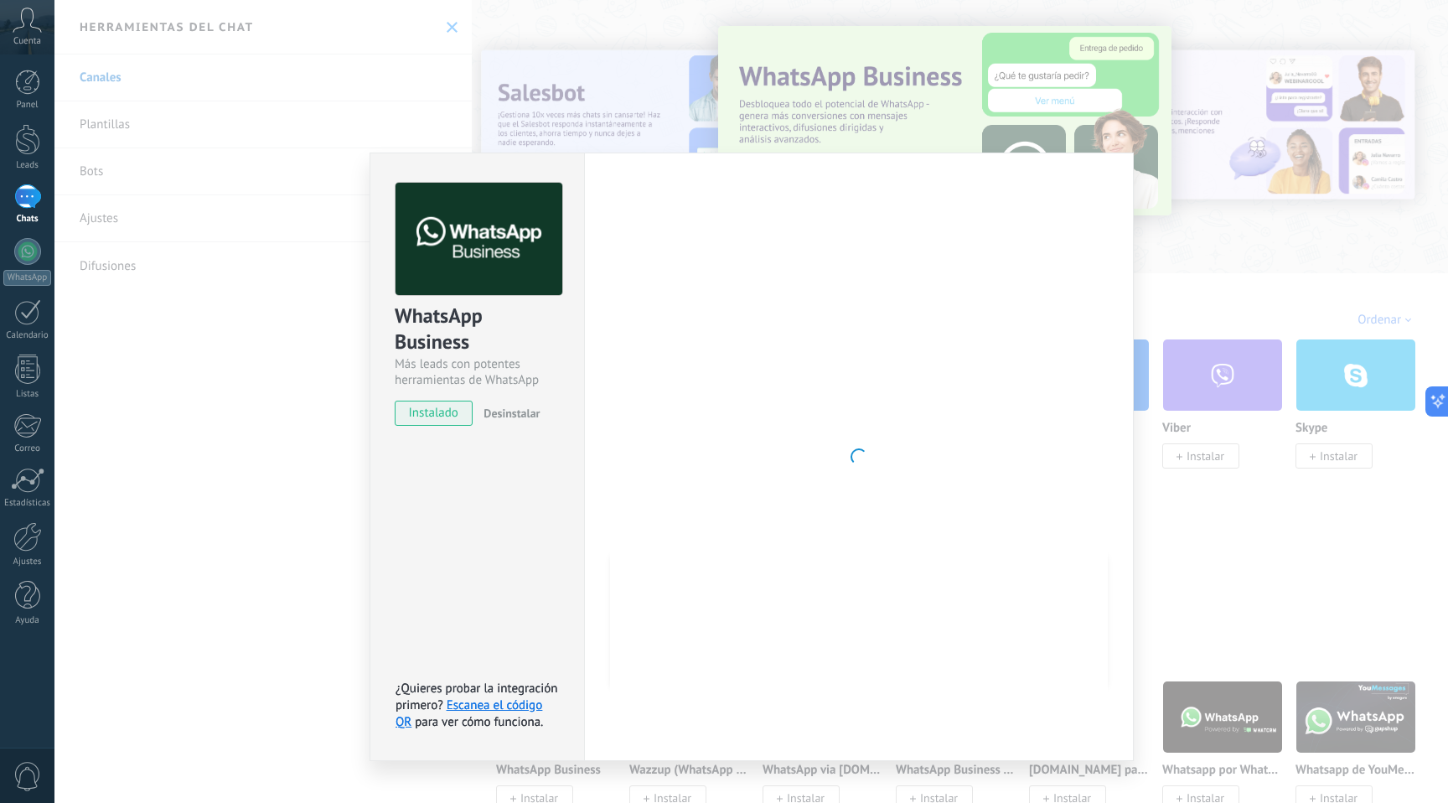
click at [663, 485] on div at bounding box center [859, 457] width 498 height 548
click at [480, 70] on div "WhatsApp Business Más leads con potentes herramientas de WhatsApp instalado Des…" at bounding box center [751, 401] width 1394 height 803
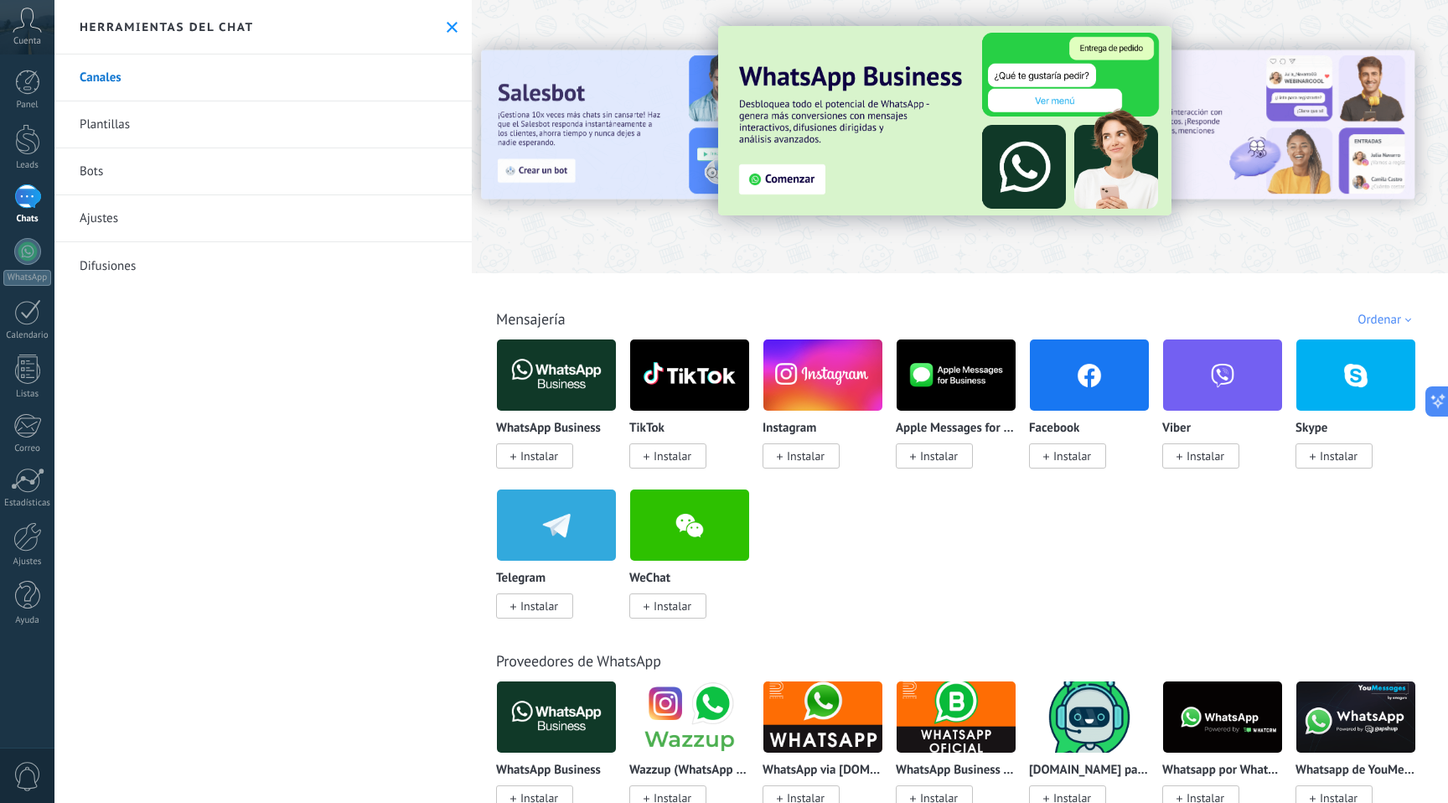
click at [134, 85] on link "Canales" at bounding box center [262, 77] width 417 height 47
click at [831, 404] on img at bounding box center [823, 374] width 119 height 81
click at [815, 462] on body ".abccls-1,.abccls-2{fill-rule:evenodd}.abccls-2{fill:#fff} .abfcls-1{fill:none}…" at bounding box center [724, 401] width 1448 height 803
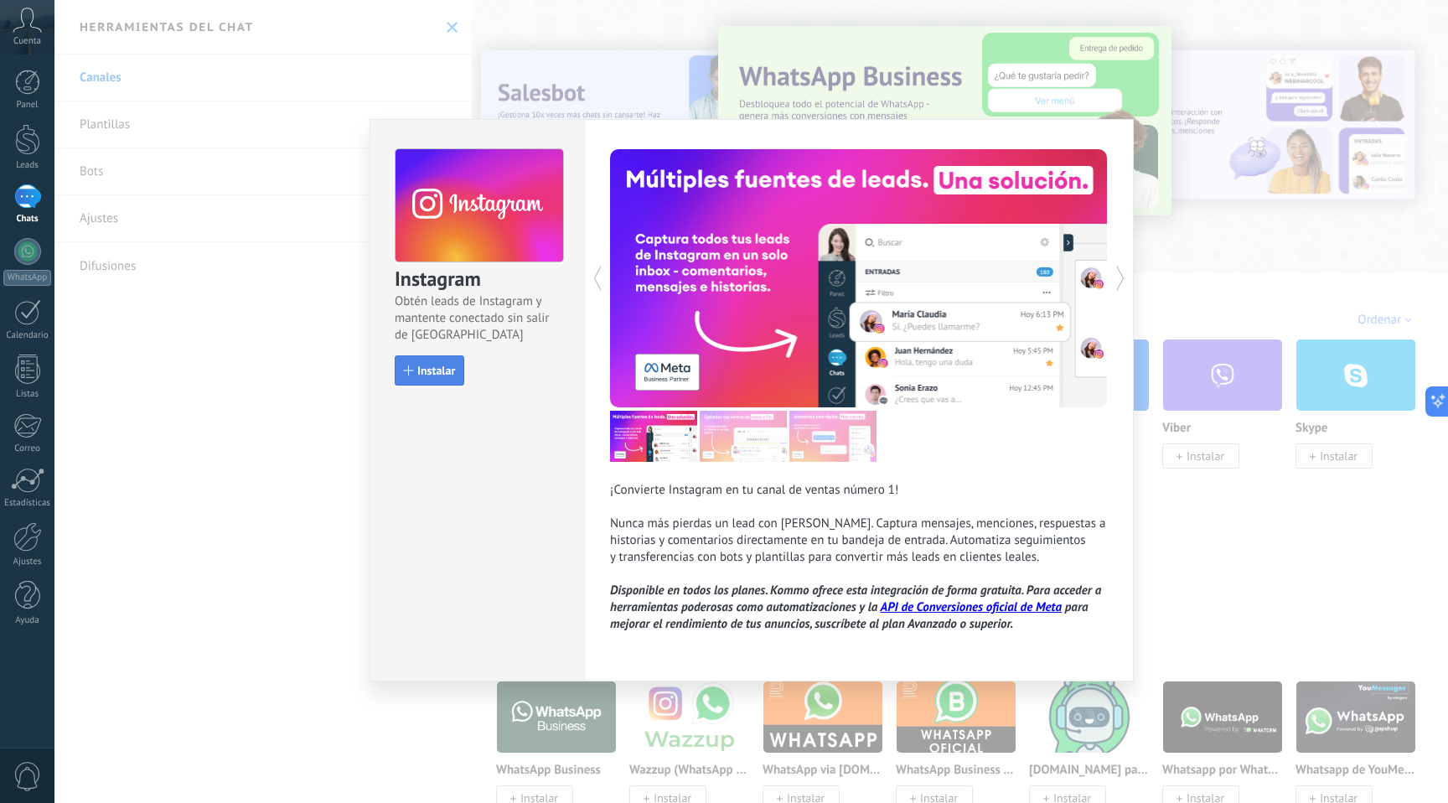
click at [436, 365] on span "Instalar" at bounding box center [436, 371] width 38 height 12
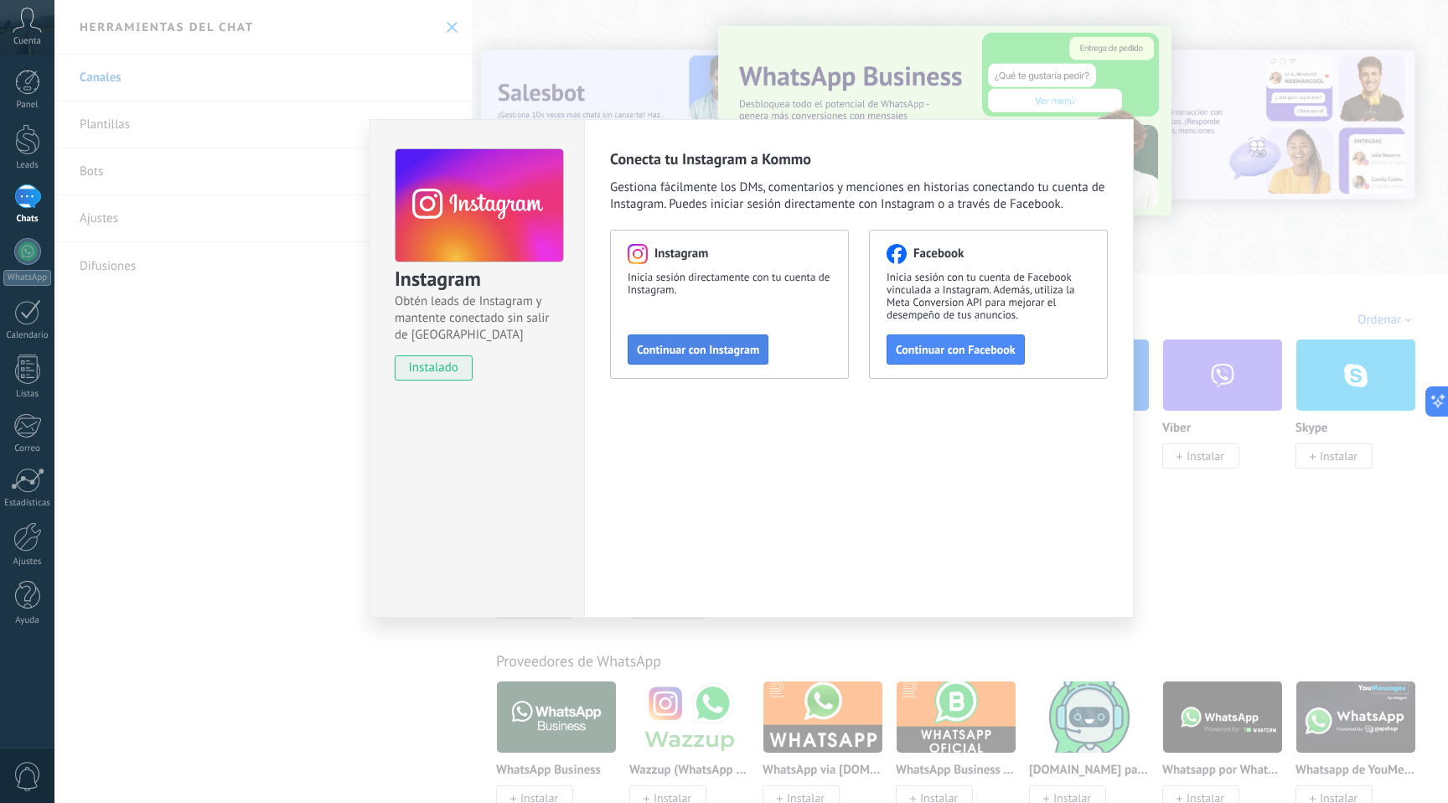
click at [702, 344] on span "Continuar con Instagram" at bounding box center [698, 350] width 122 height 12
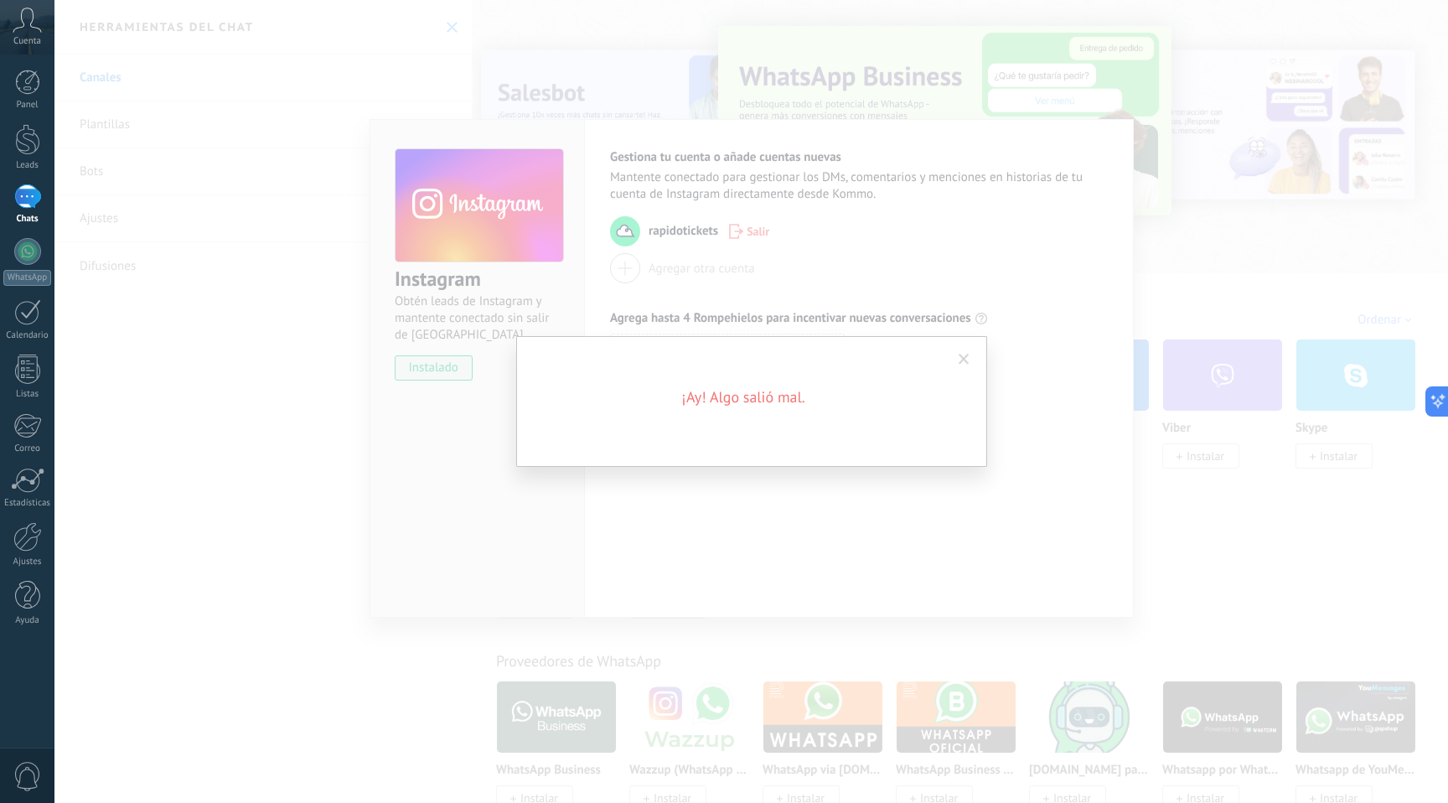
click at [903, 210] on div "¡Ay! Algo salió mal." at bounding box center [751, 401] width 1394 height 803
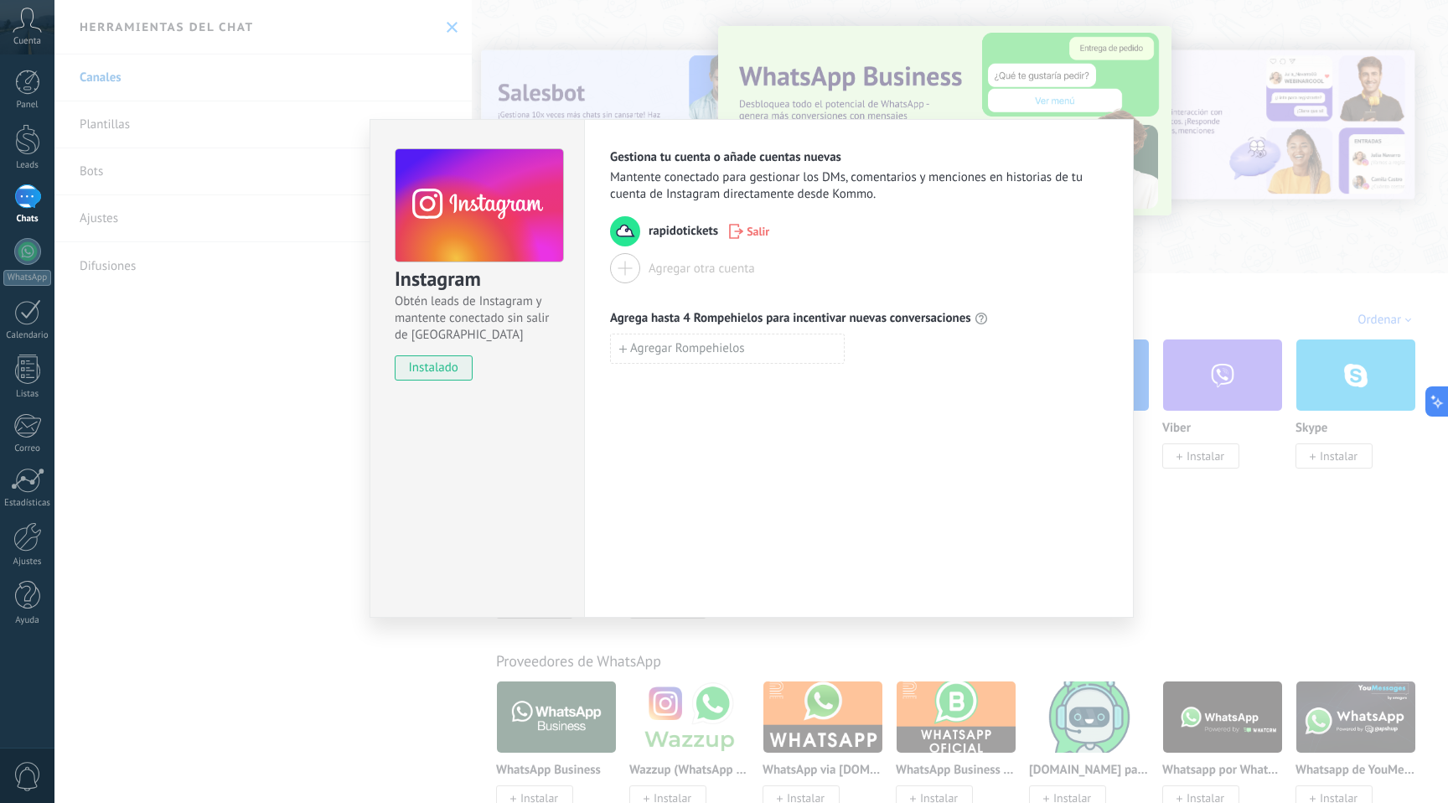
click at [316, 421] on div "Instagram Obtén leads de Instagram y mantente conectado sin salir de Kommo inst…" at bounding box center [751, 401] width 1394 height 803
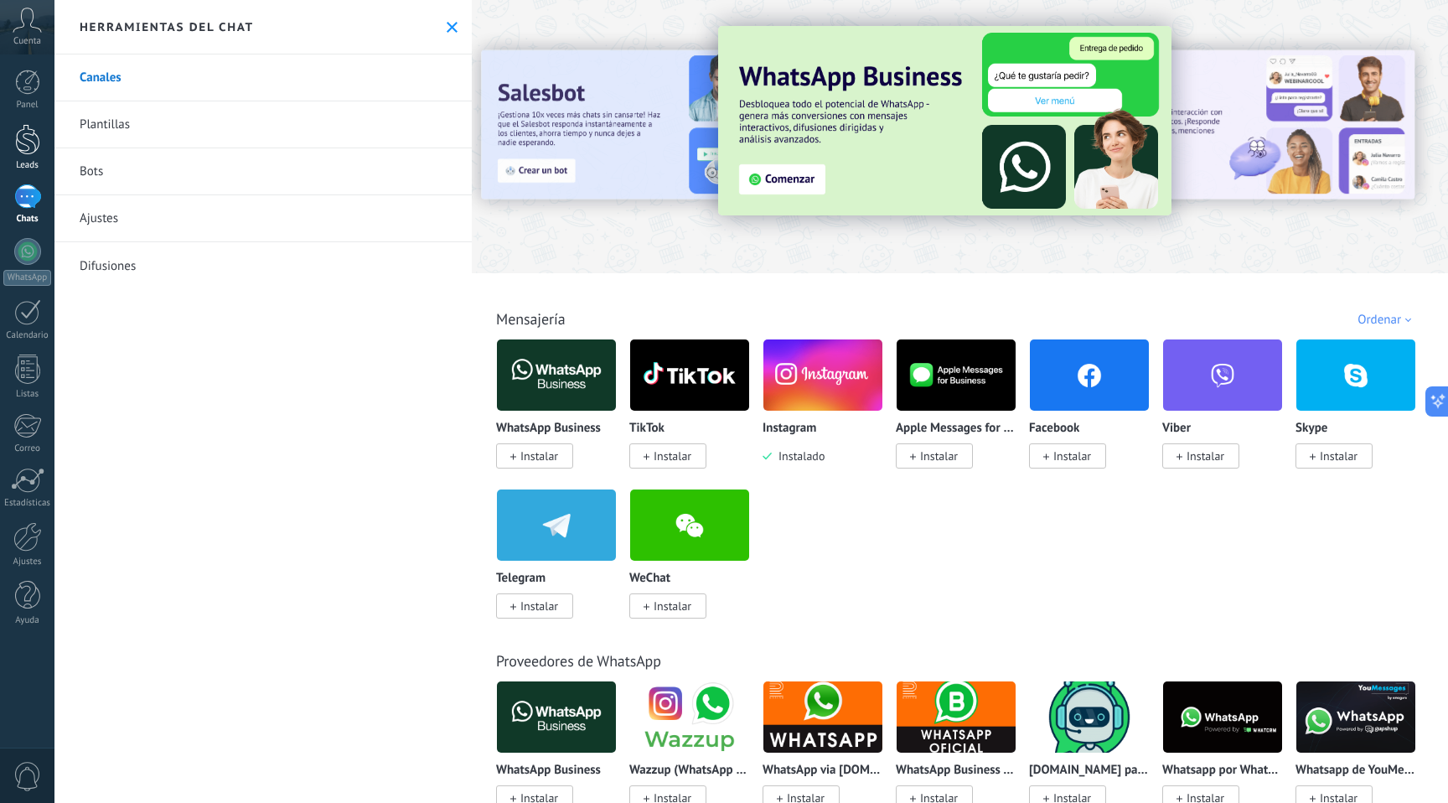
click at [28, 145] on div at bounding box center [27, 139] width 25 height 31
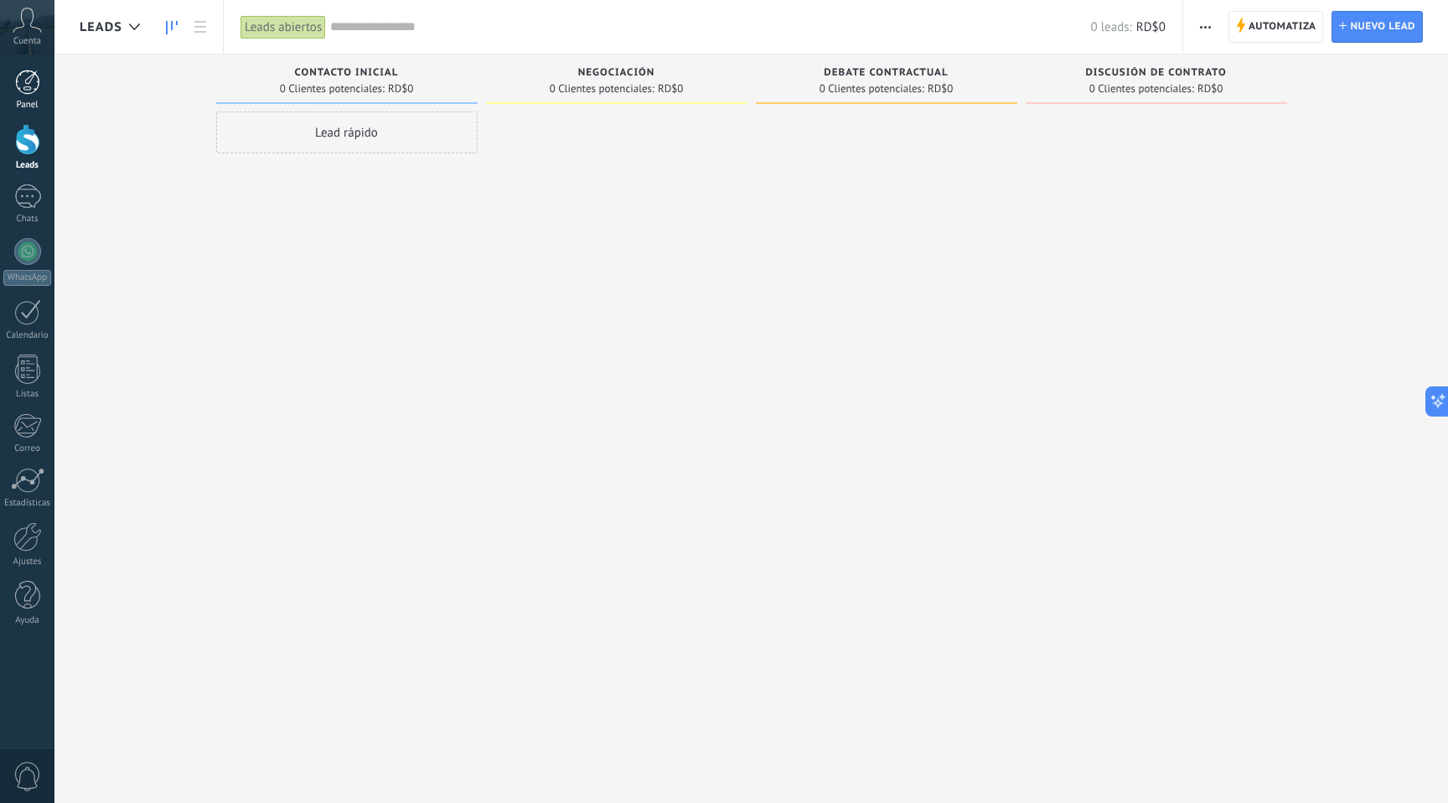
click at [30, 99] on link "Panel" at bounding box center [27, 90] width 54 height 41
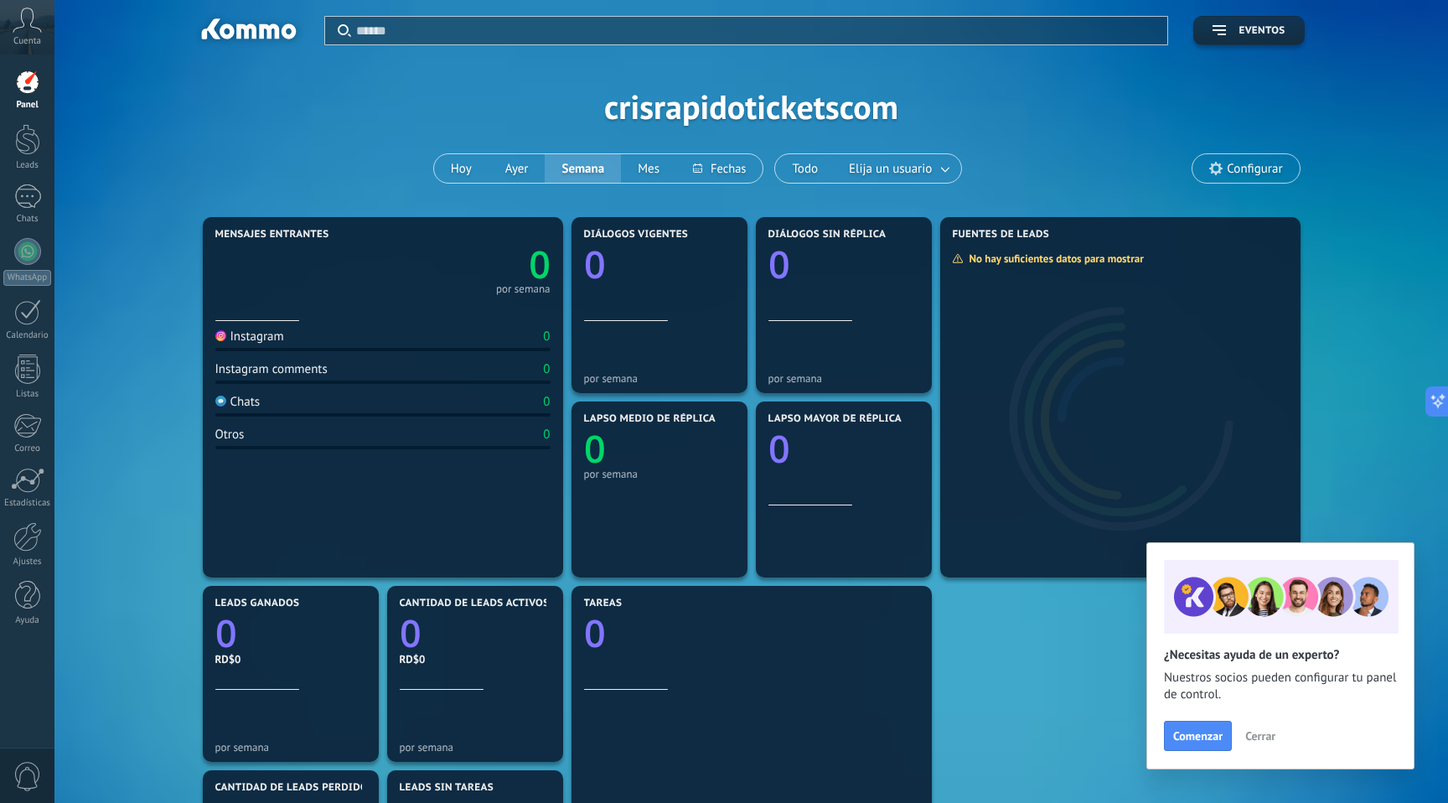
click at [1273, 732] on span "Cerrar" at bounding box center [1261, 736] width 30 height 12
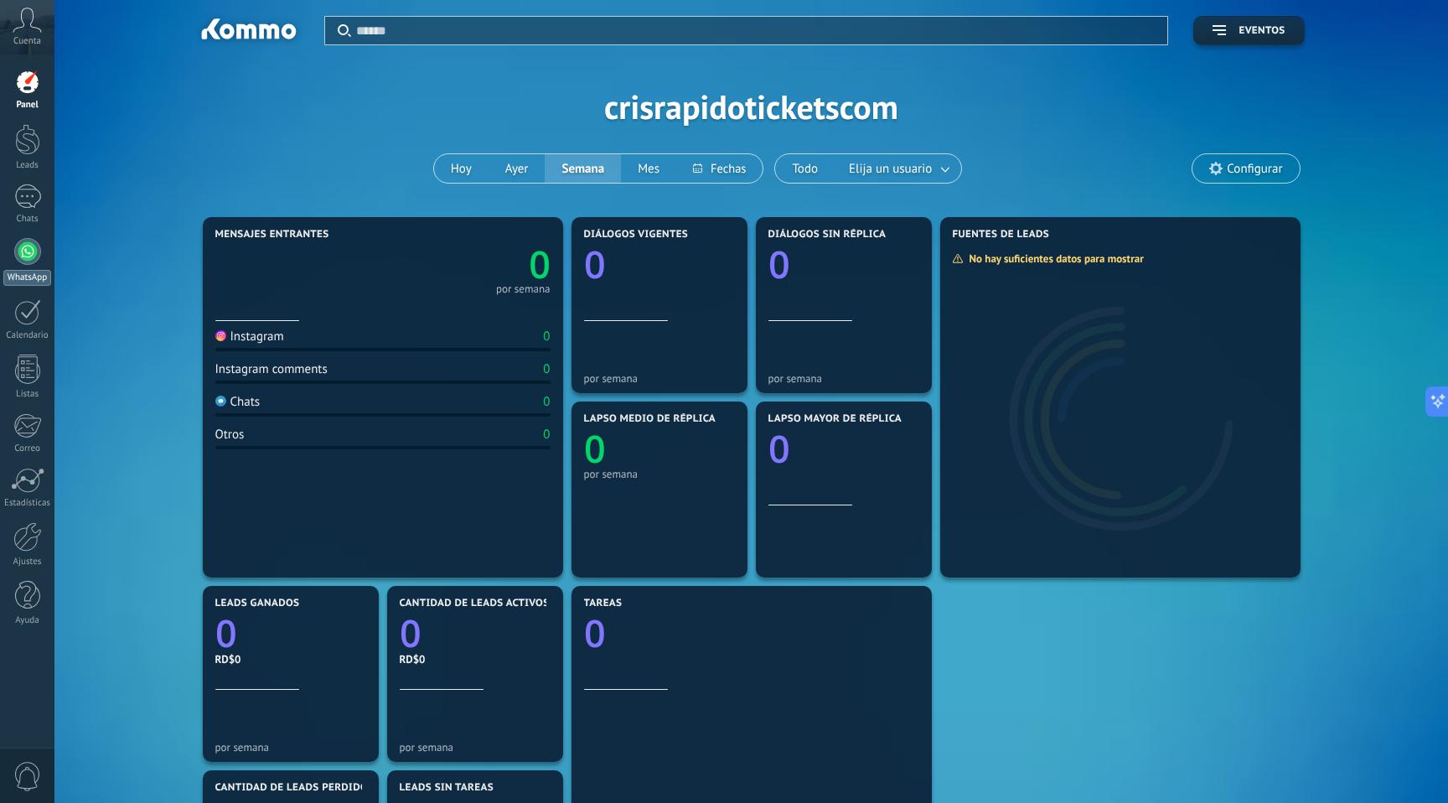
click at [30, 251] on div at bounding box center [27, 251] width 27 height 27
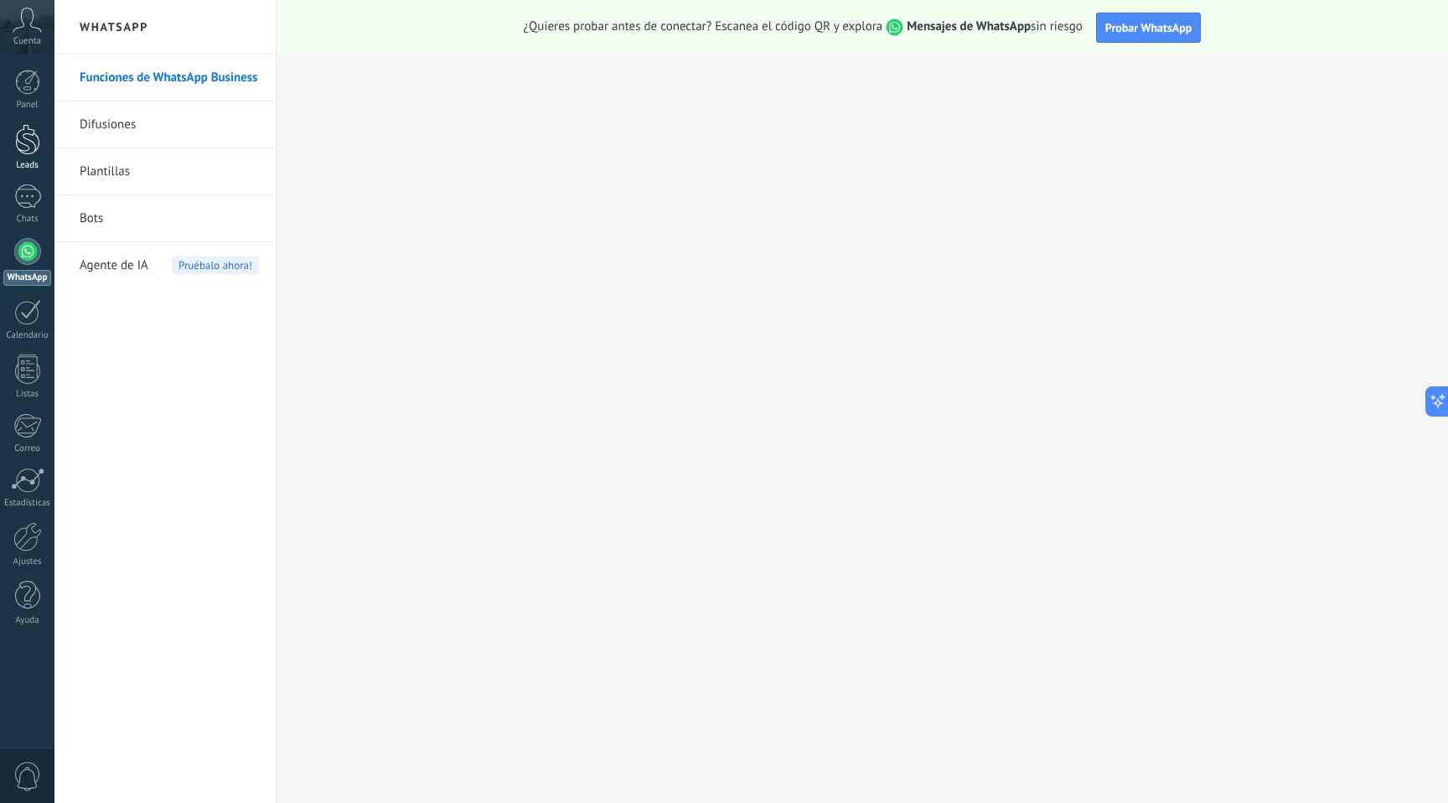
click at [36, 142] on div at bounding box center [27, 139] width 25 height 31
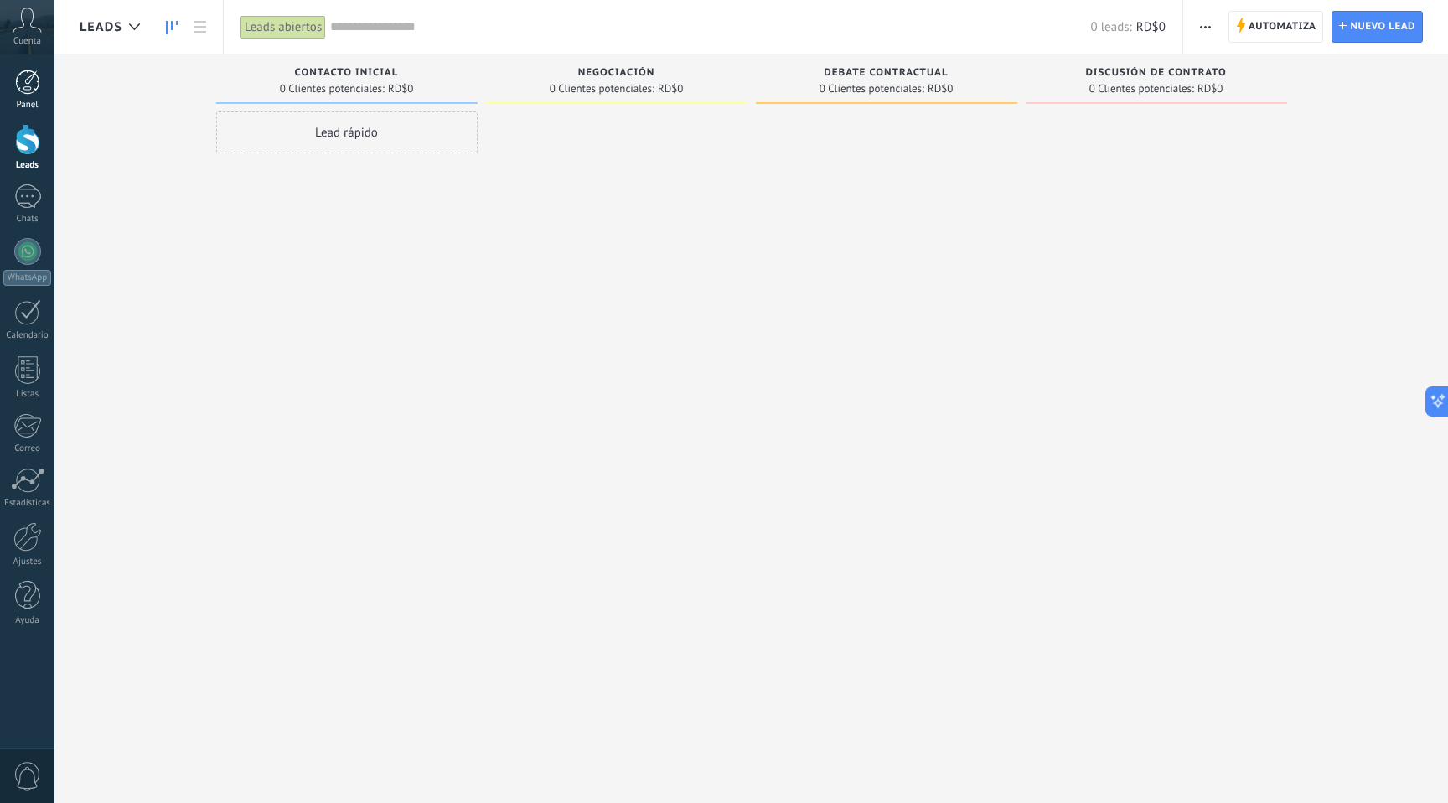
click at [32, 102] on div "Panel" at bounding box center [27, 105] width 49 height 11
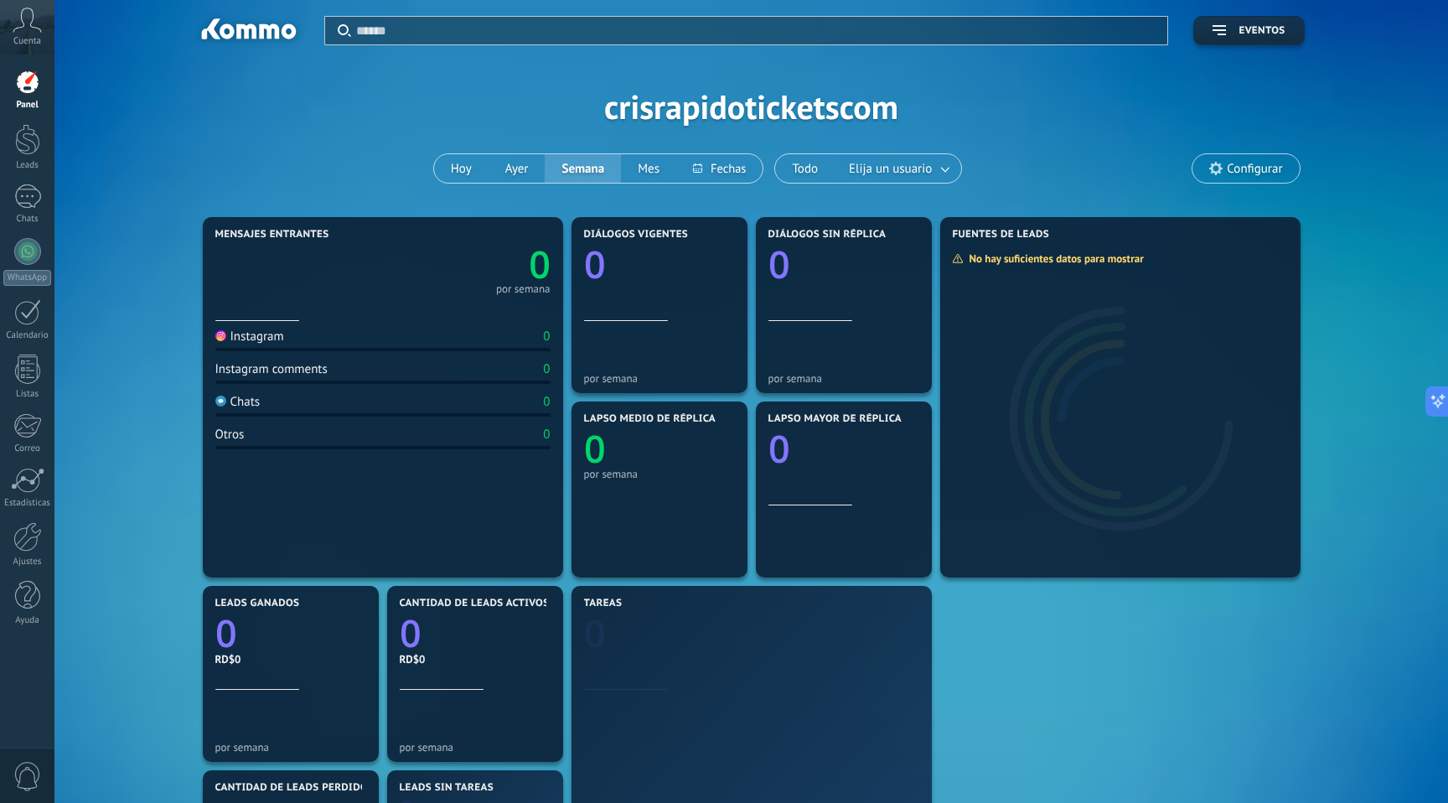
click at [25, 38] on span "Cuenta" at bounding box center [27, 41] width 28 height 11
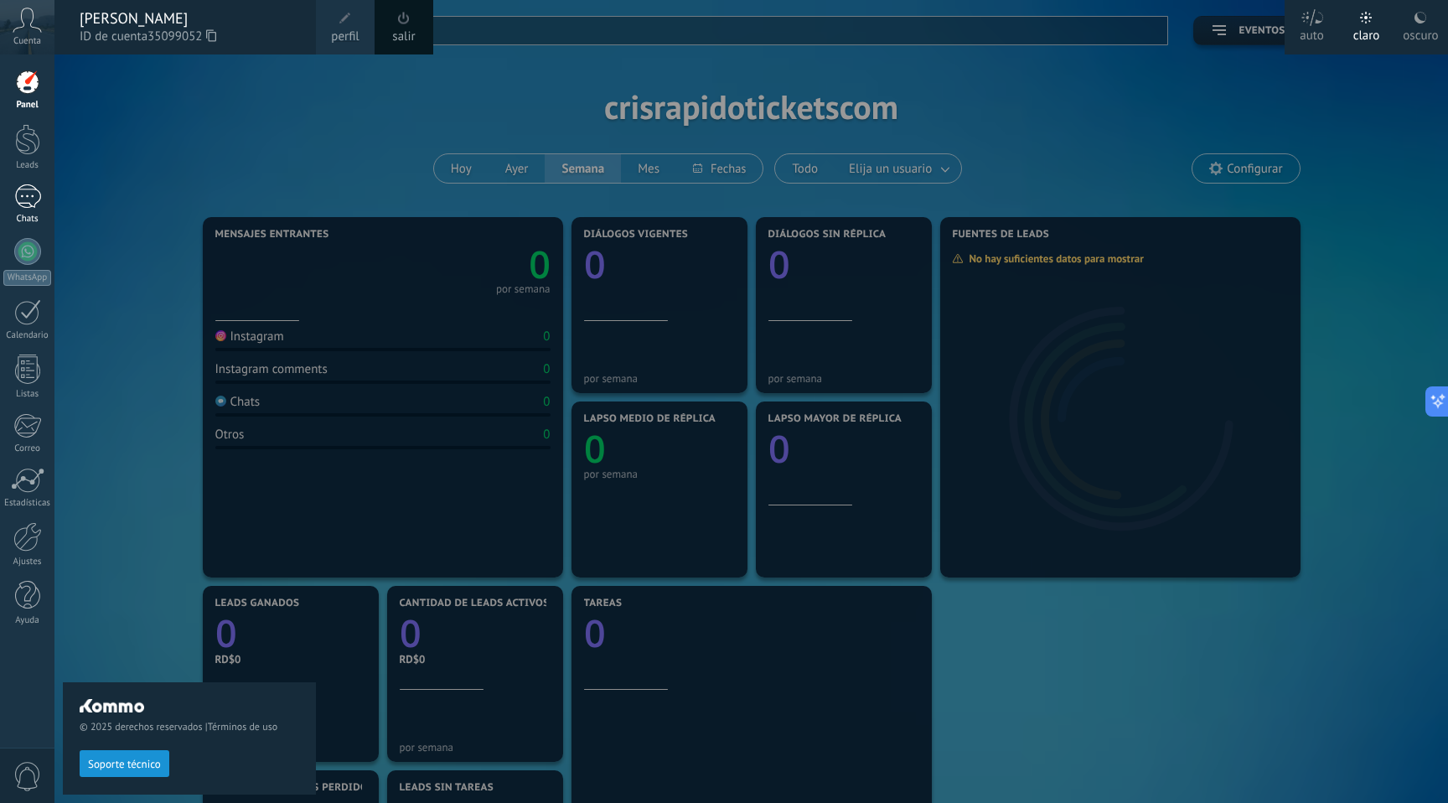
click at [34, 199] on div at bounding box center [27, 196] width 27 height 24
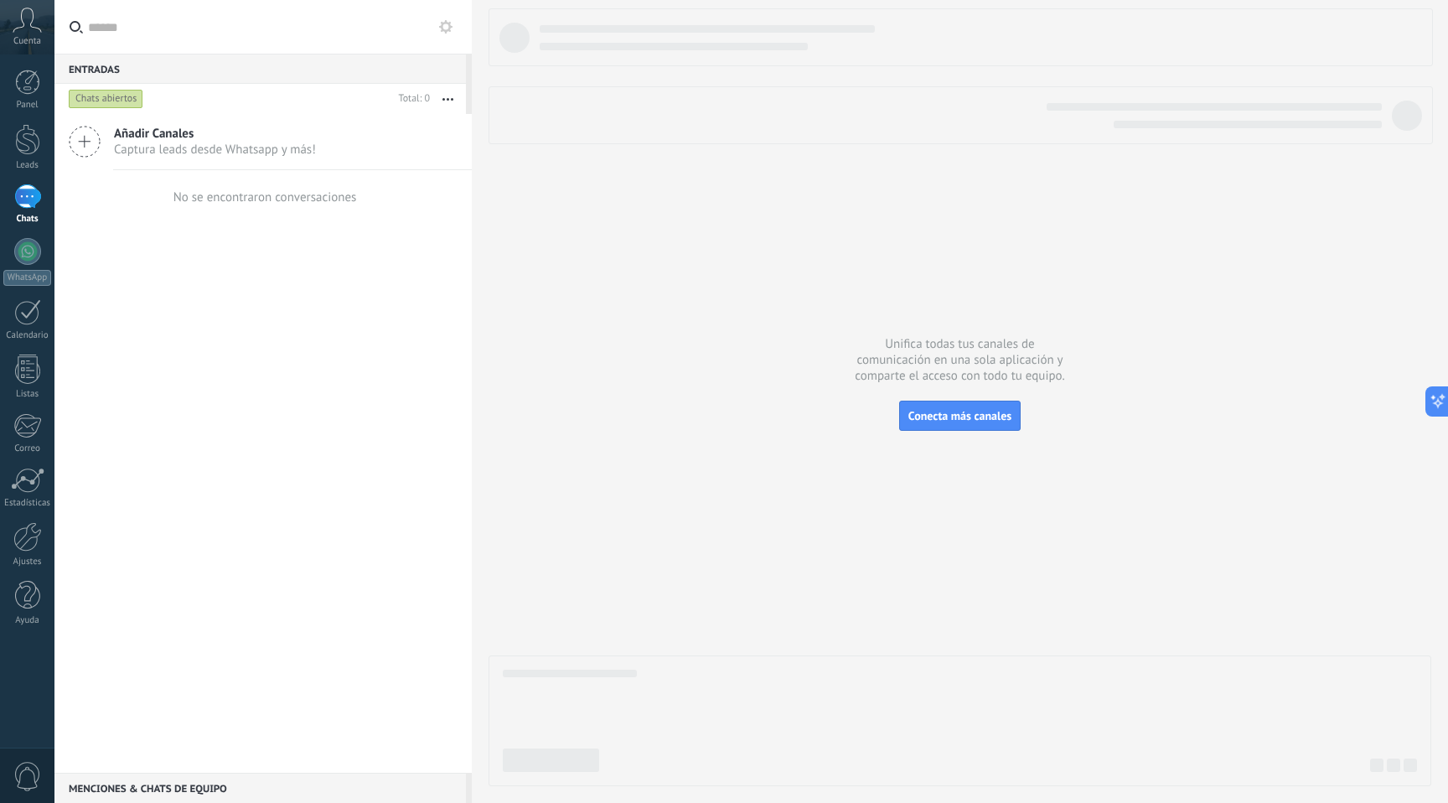
click at [146, 149] on span "Captura leads desde Whatsapp y más!" at bounding box center [215, 150] width 202 height 16
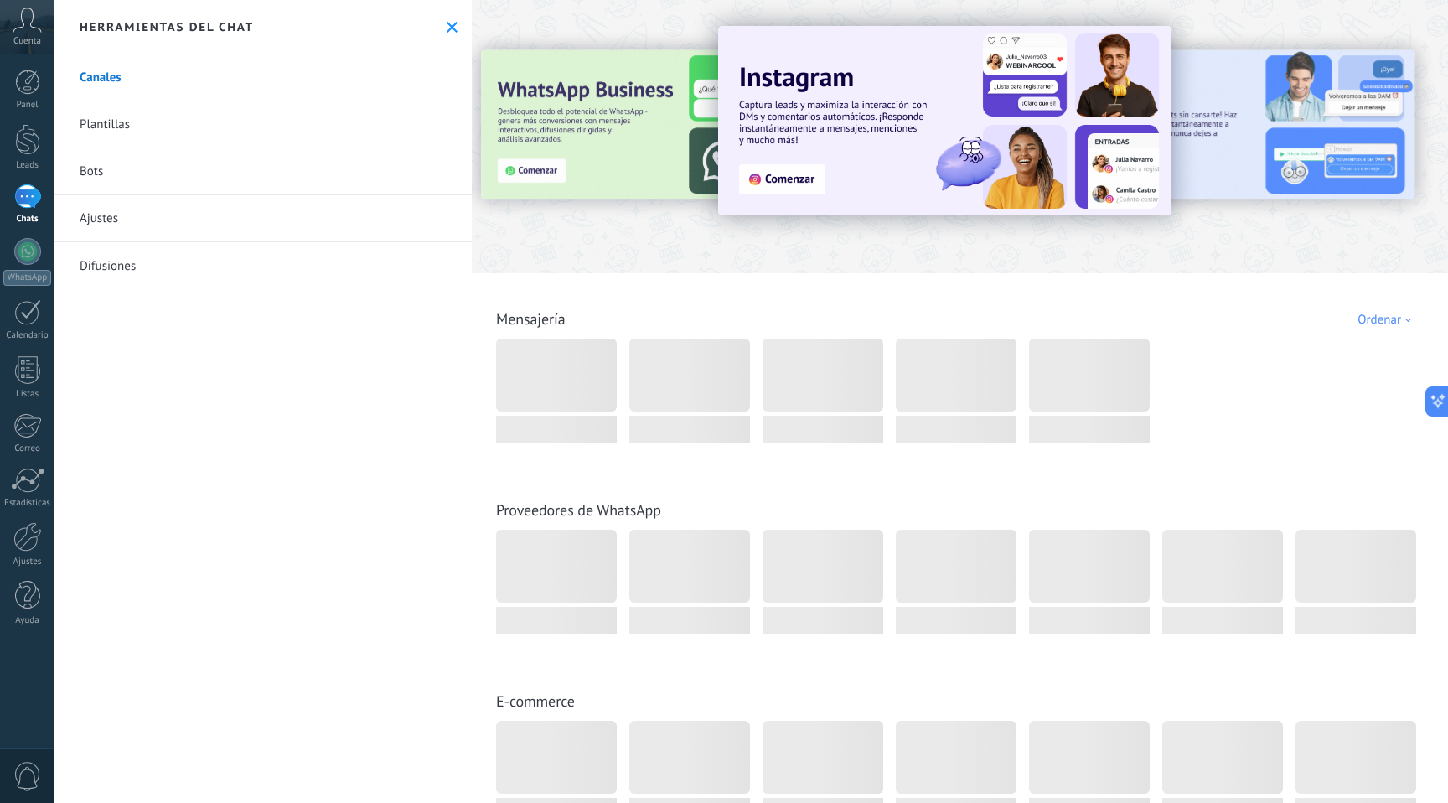
click at [780, 180] on img at bounding box center [944, 120] width 453 height 189
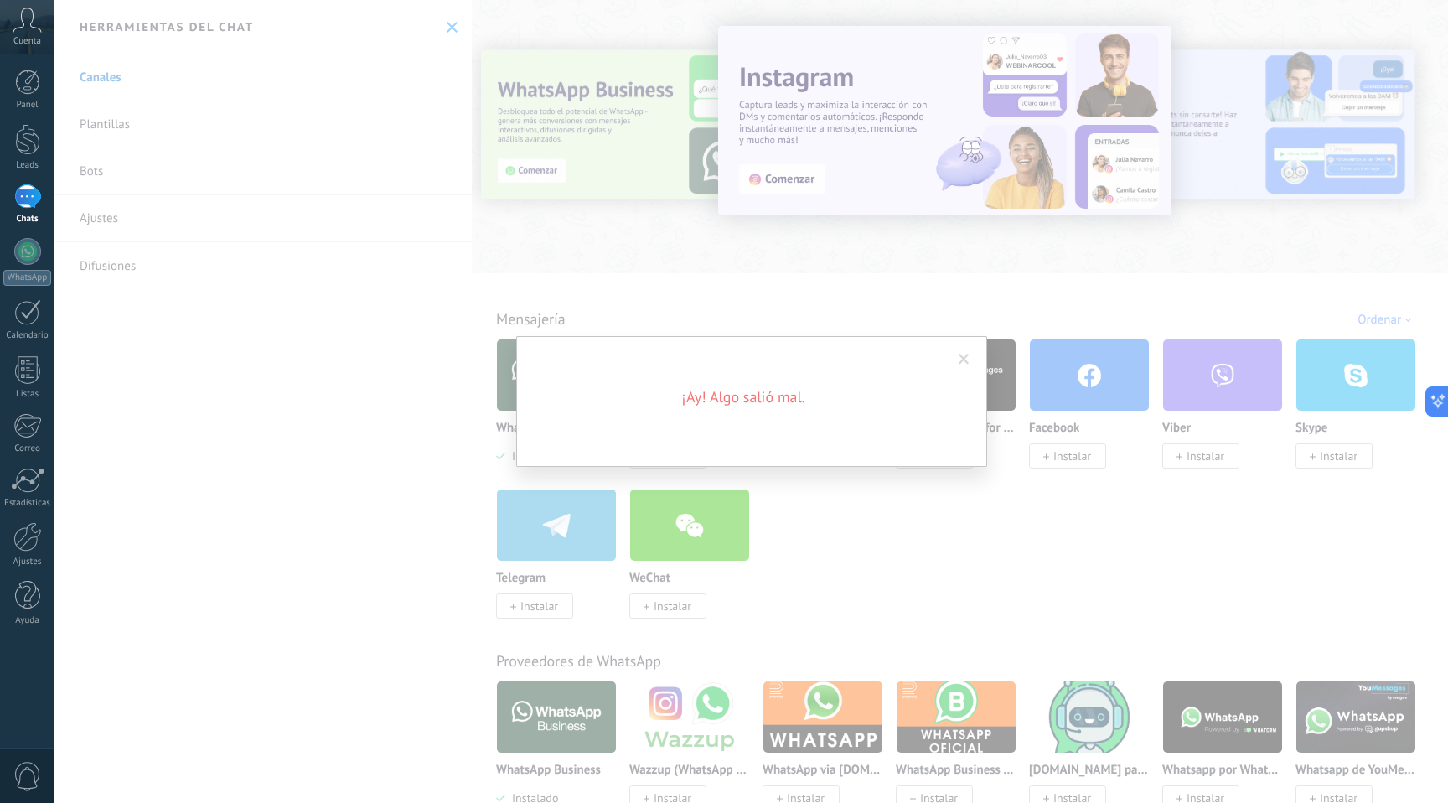
click at [770, 484] on div "¡Ay! Algo salió mal." at bounding box center [751, 401] width 1394 height 803
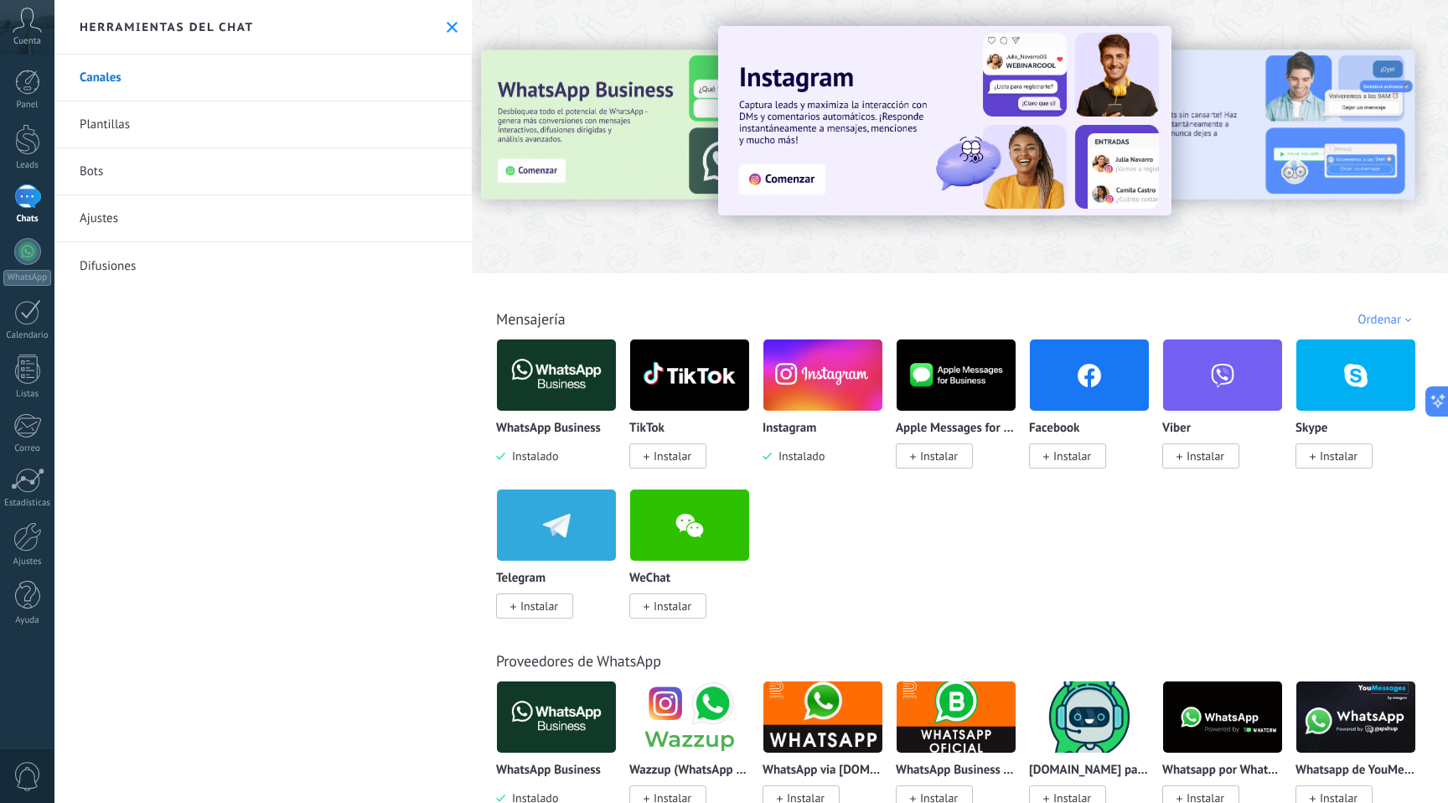
click at [776, 185] on img at bounding box center [944, 120] width 453 height 189
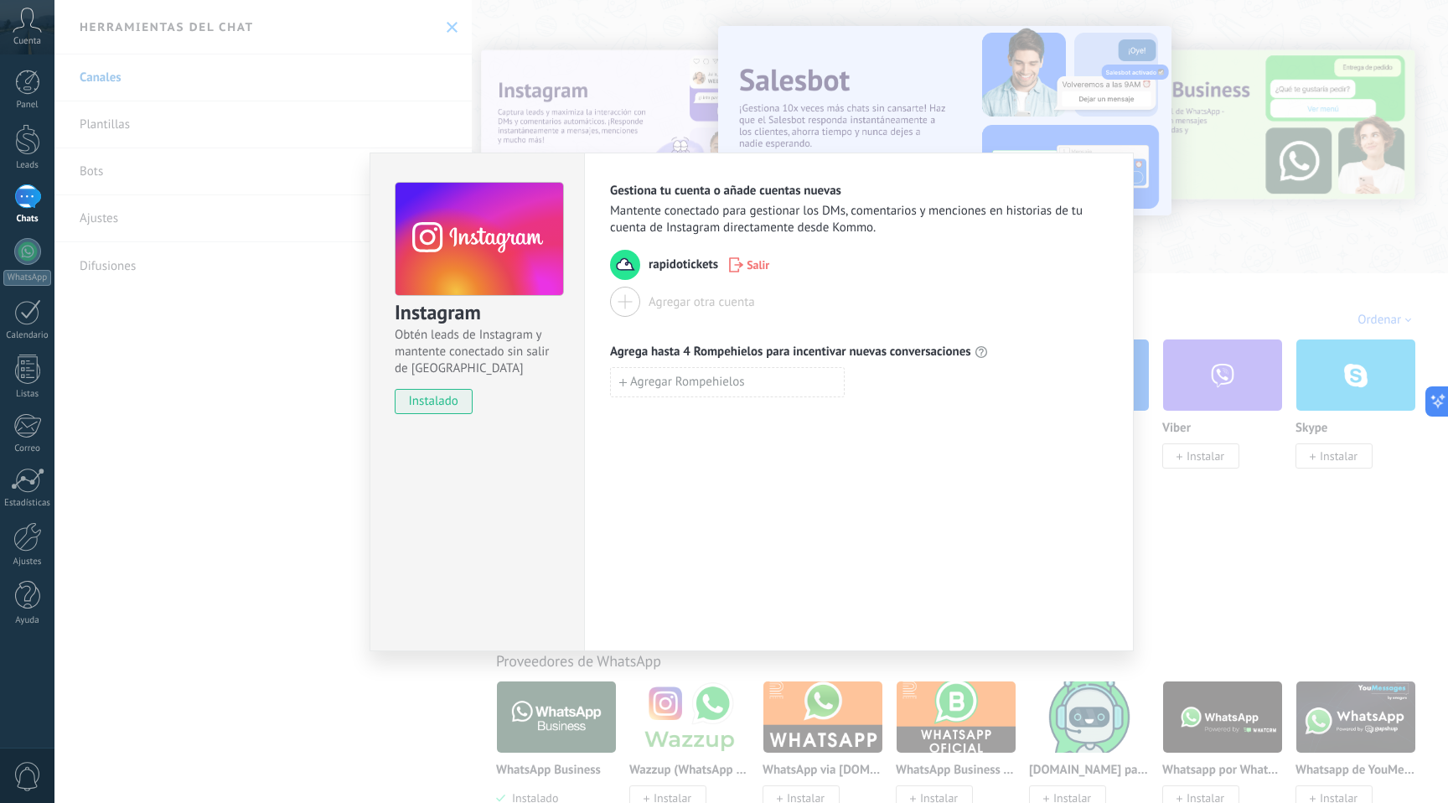
click at [677, 270] on span "rapidotickets" at bounding box center [684, 264] width 70 height 17
click at [704, 386] on span "Agregar Rompehielos" at bounding box center [687, 382] width 115 height 12
click at [737, 472] on div "Gestiona tu cuenta o añade cuentas nuevas Mantente conectado para gestionar los…" at bounding box center [859, 402] width 550 height 499
click at [860, 384] on button "button" at bounding box center [854, 382] width 19 height 23
click at [243, 296] on div "Instagram Obtén leads de Instagram y mantente conectado sin salir de Kommo inst…" at bounding box center [751, 401] width 1394 height 803
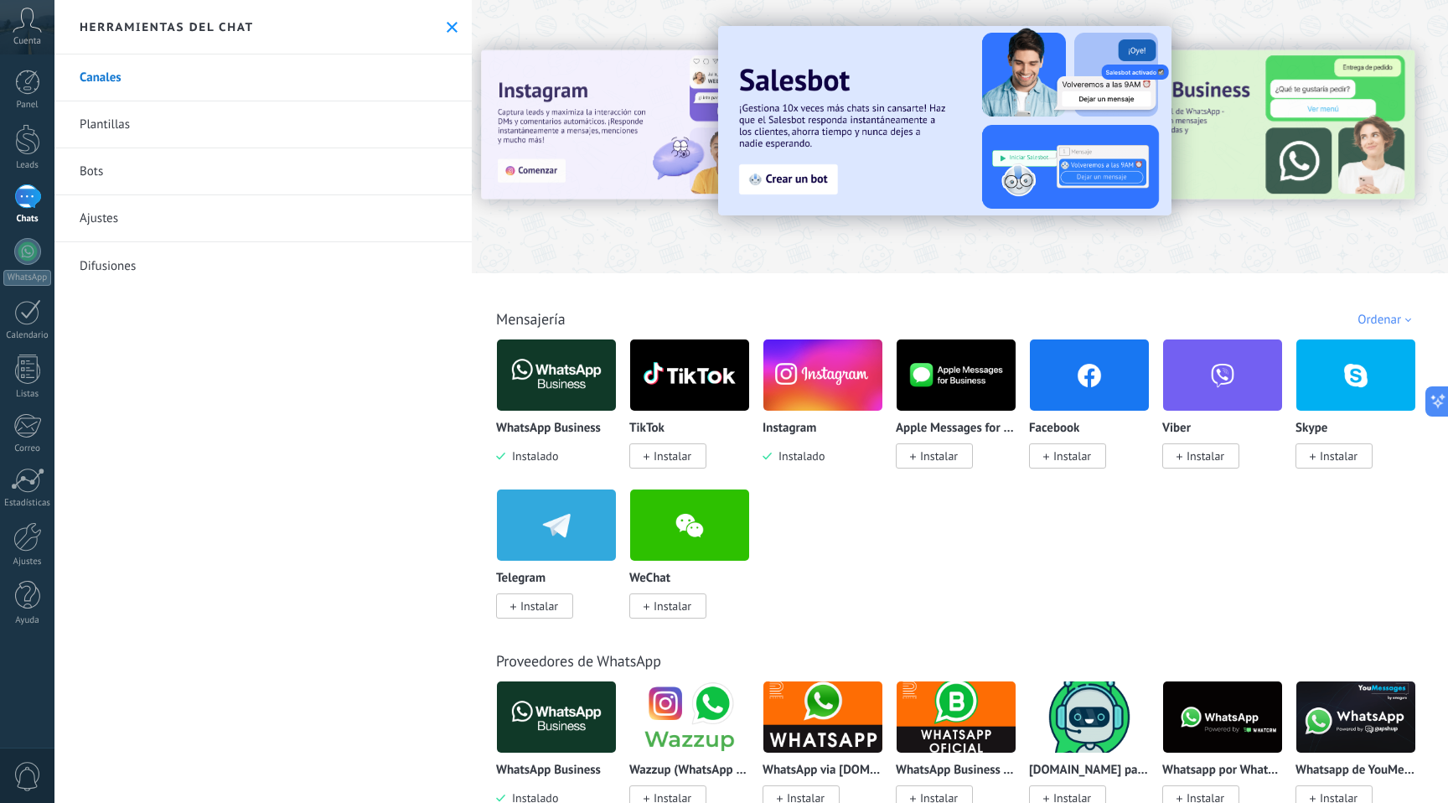
click at [118, 131] on link "Plantillas" at bounding box center [262, 124] width 417 height 47
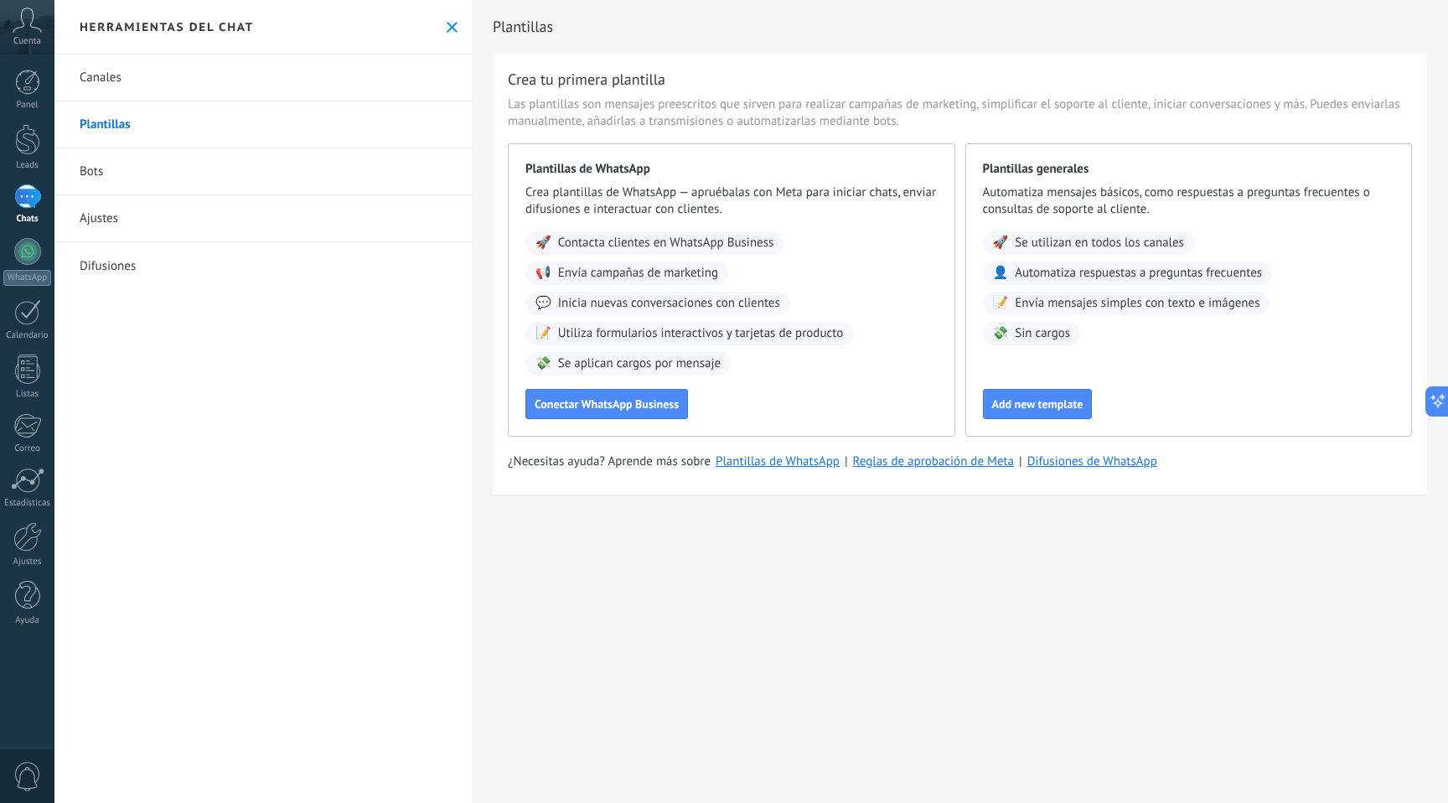
click at [117, 176] on link "Bots" at bounding box center [262, 171] width 417 height 47
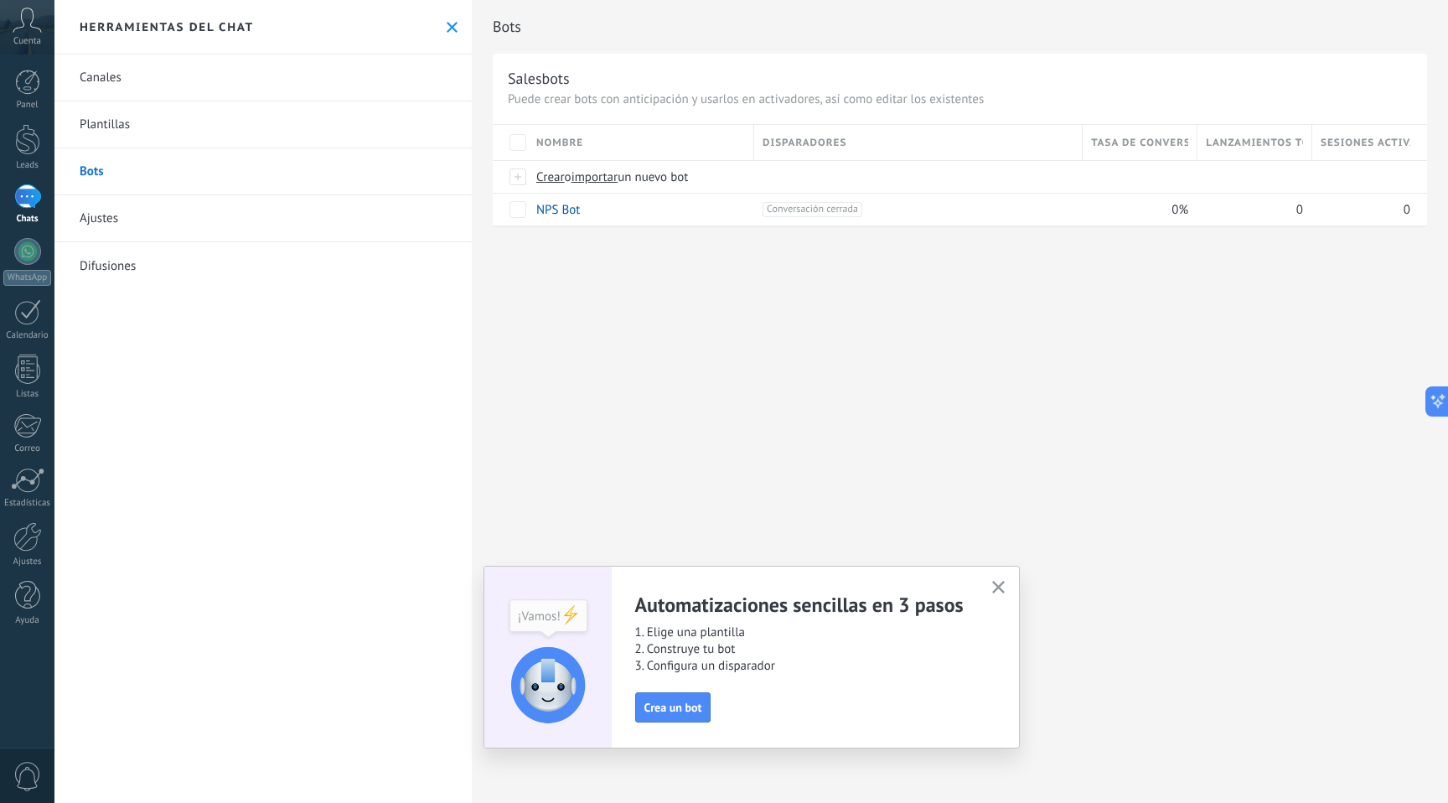
click at [149, 134] on link "Plantillas" at bounding box center [262, 124] width 417 height 47
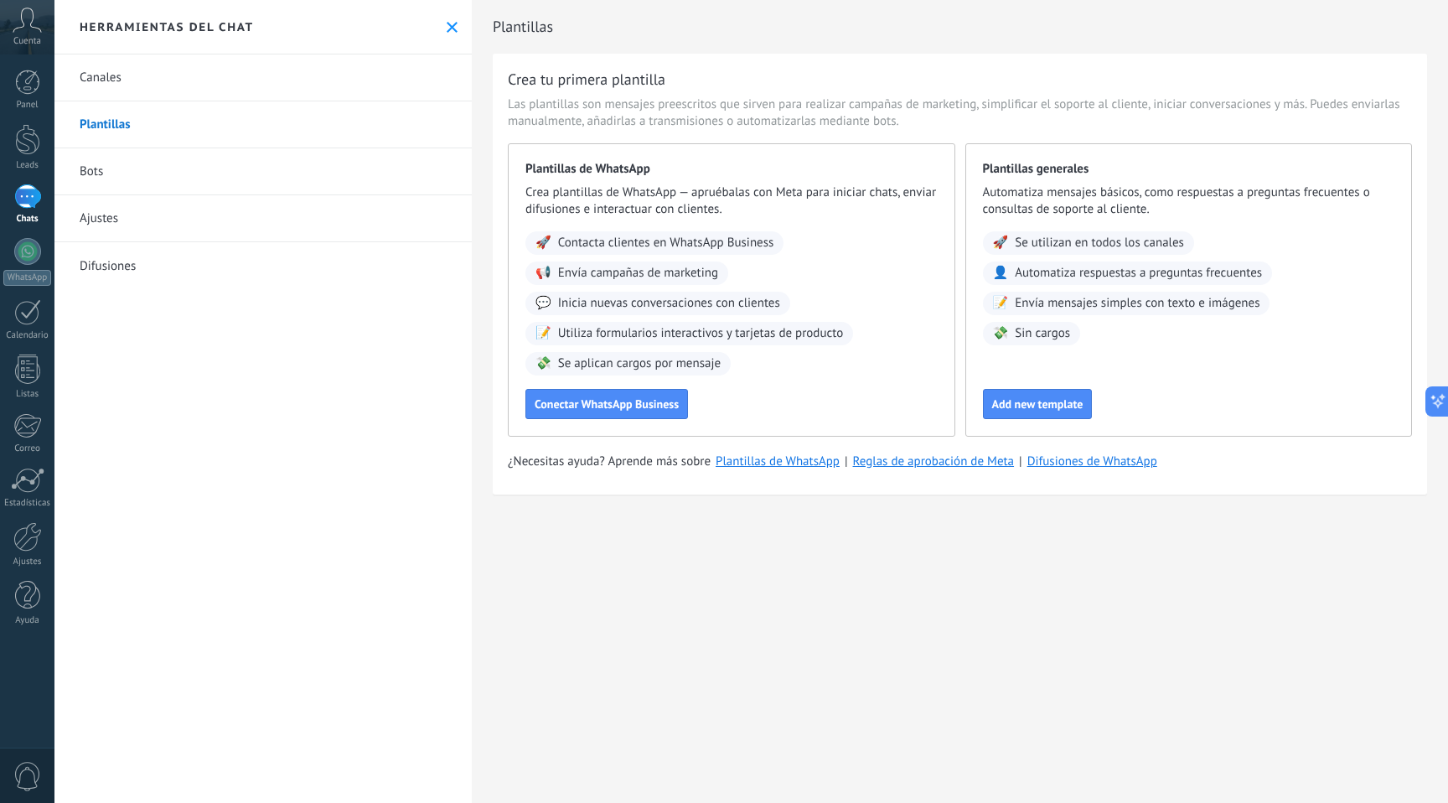
click at [167, 255] on link "Difusiones" at bounding box center [262, 265] width 417 height 47
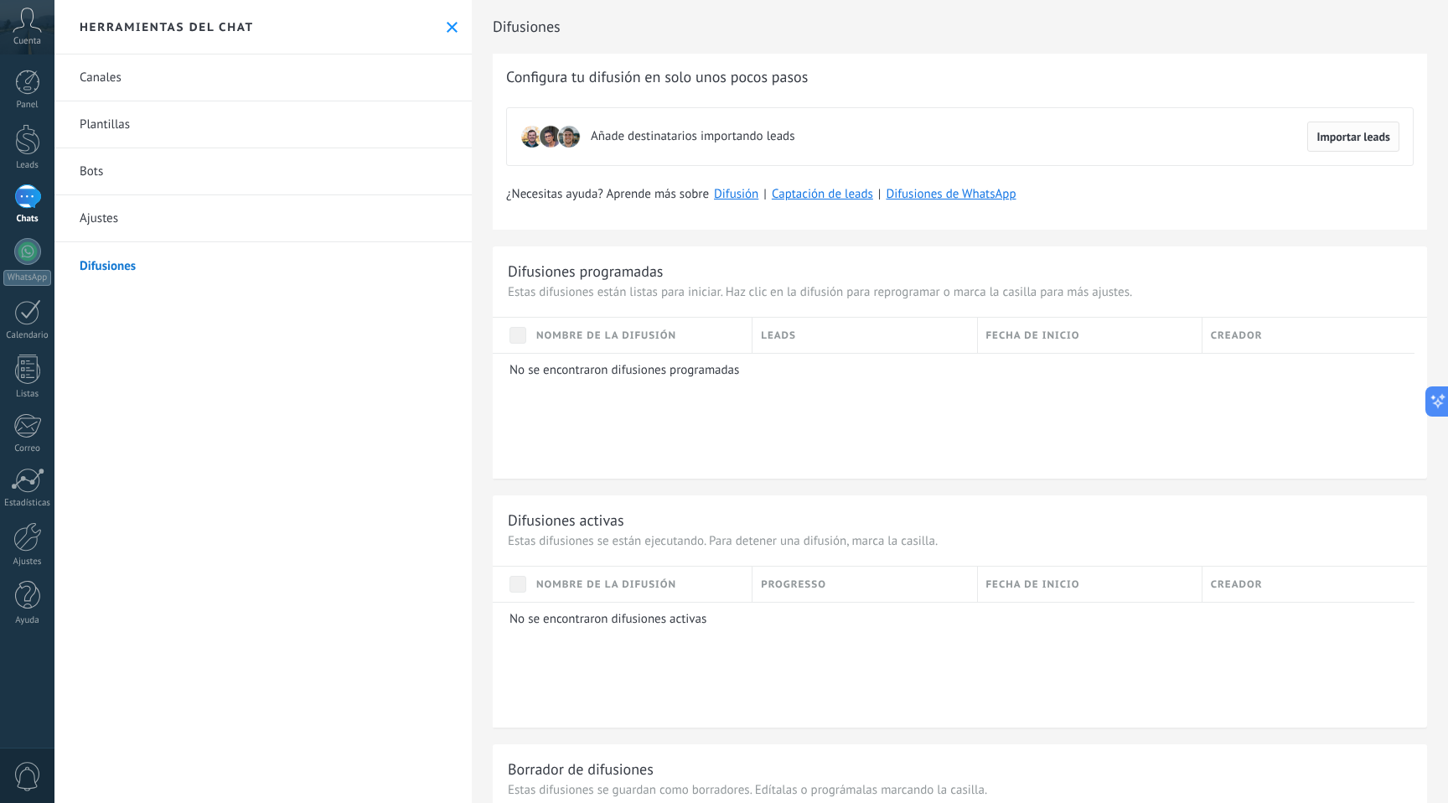
click at [1366, 134] on span "Importar leads" at bounding box center [1354, 137] width 74 height 12
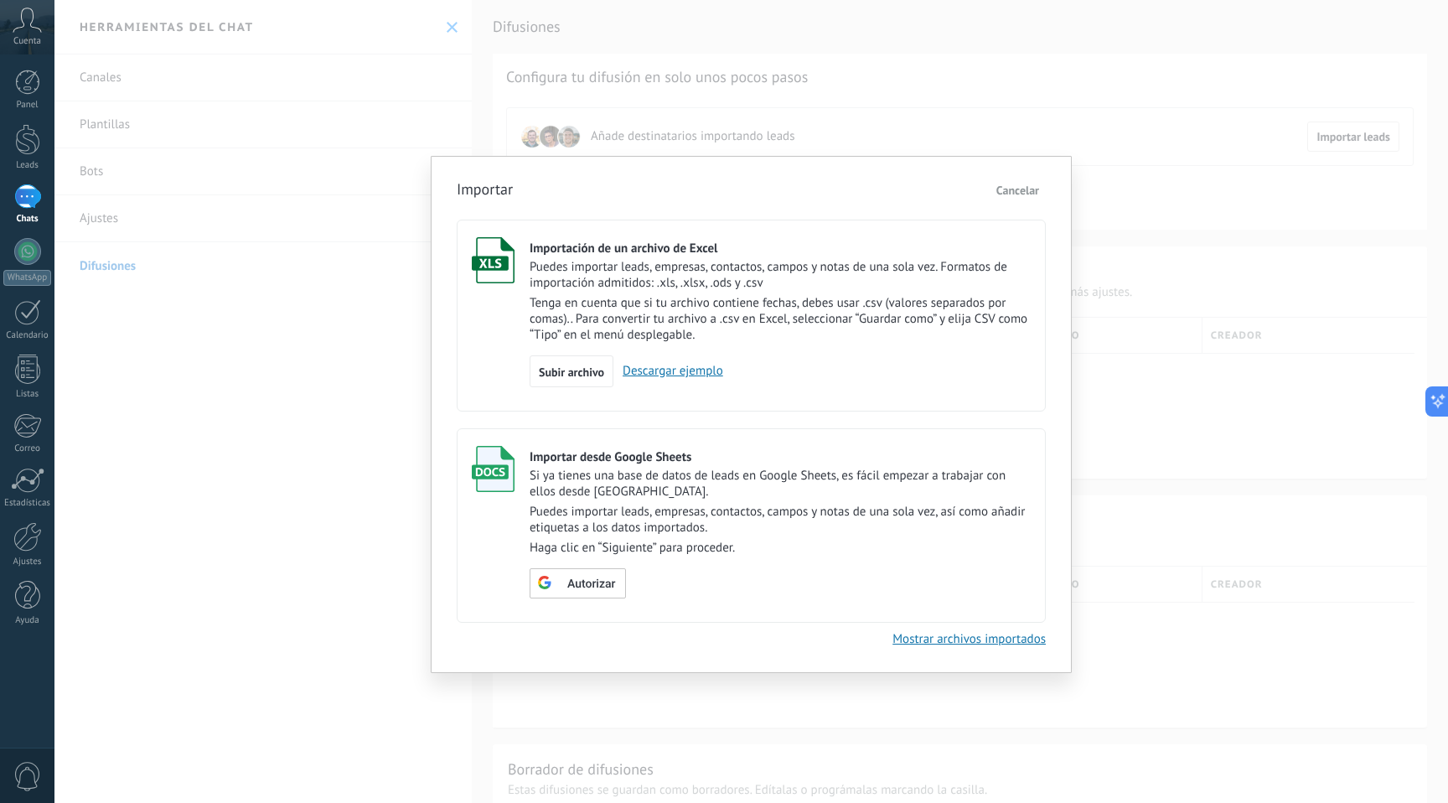
click at [1024, 196] on span "Cancelar" at bounding box center [1018, 190] width 43 height 15
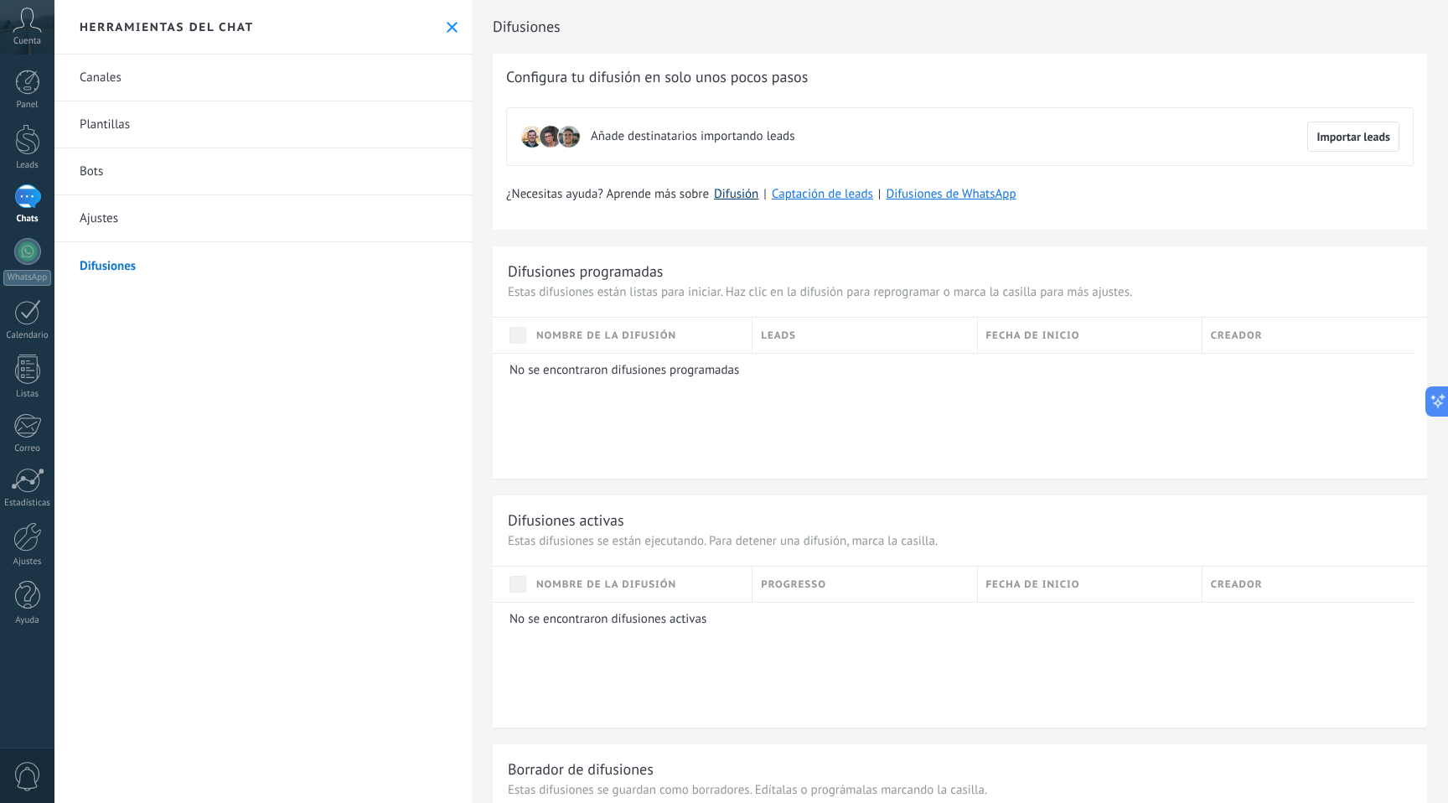
click at [743, 192] on link "Difusión" at bounding box center [736, 194] width 44 height 16
click at [105, 200] on link "Ajustes" at bounding box center [262, 218] width 417 height 47
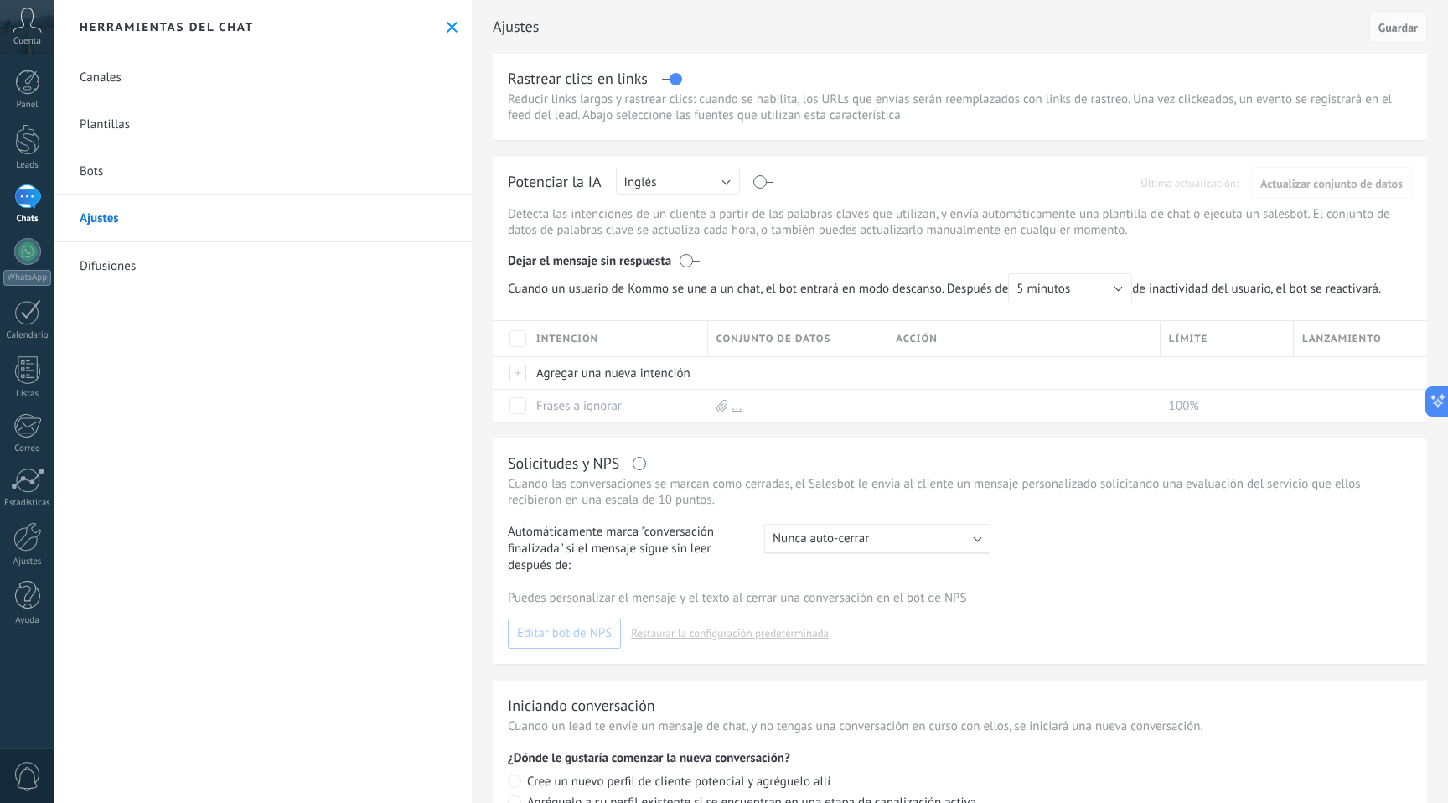
click at [28, 203] on div at bounding box center [27, 196] width 27 height 24
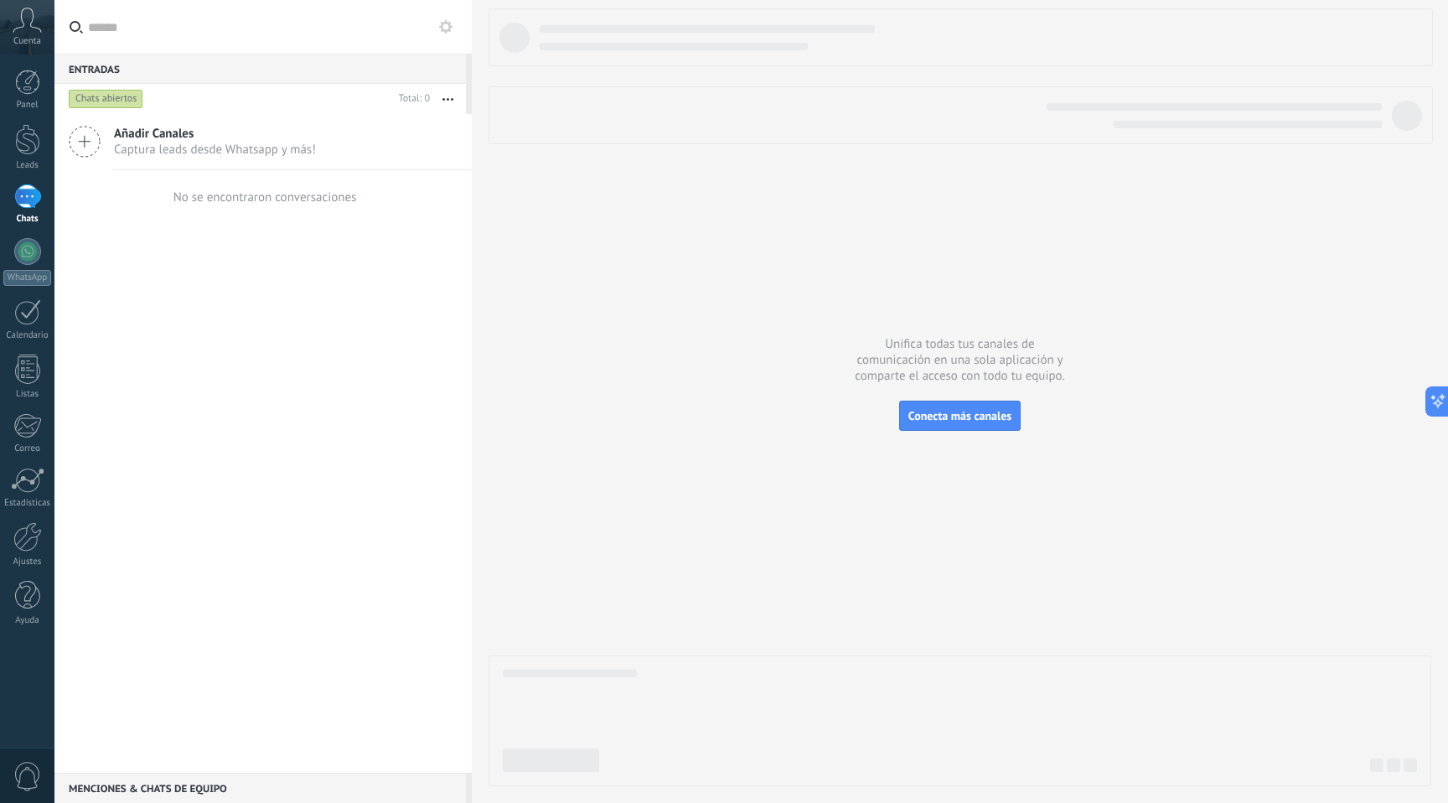
click at [109, 101] on div "Chats abiertos" at bounding box center [106, 99] width 75 height 20
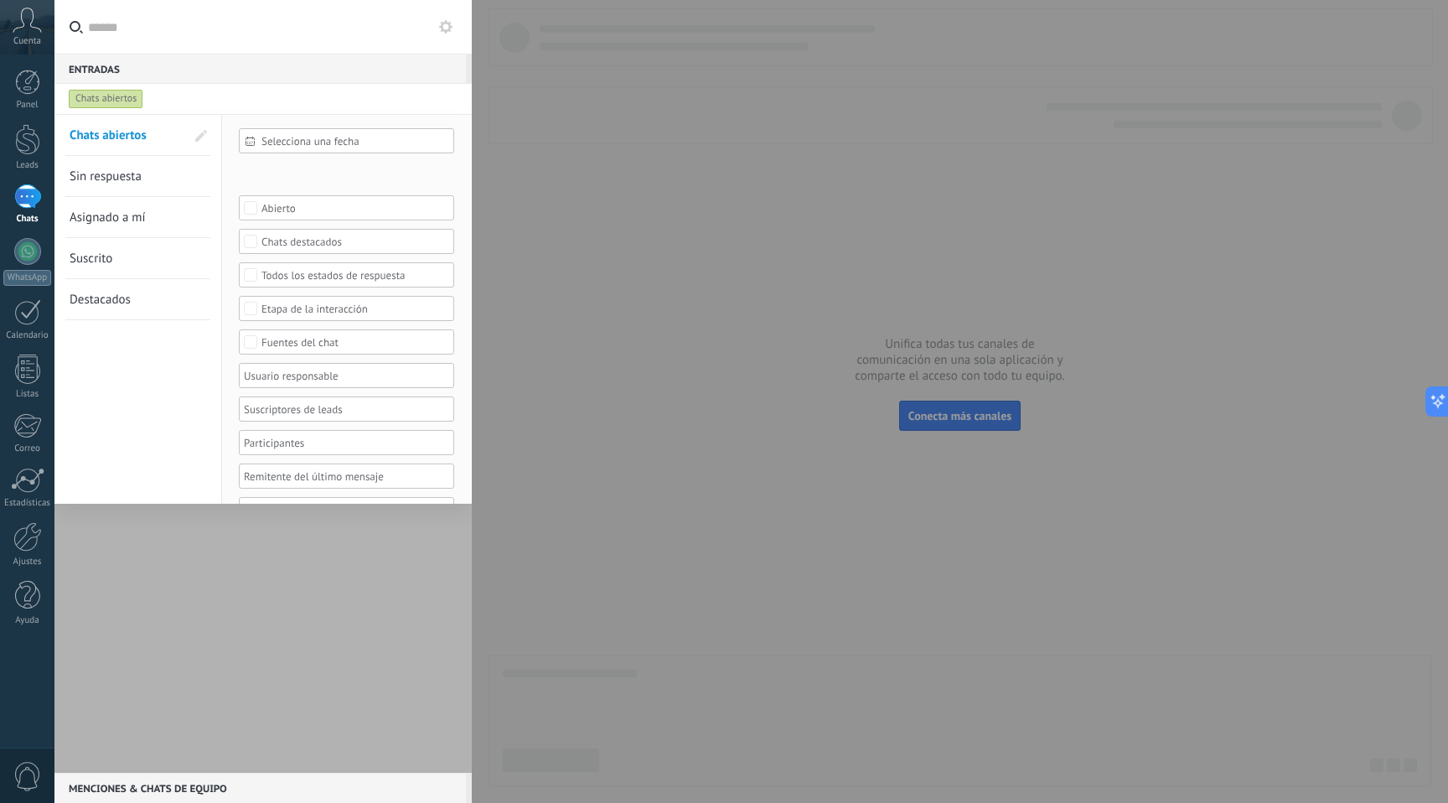
click at [296, 75] on div "Entradas 0" at bounding box center [260, 69] width 412 height 30
click at [868, 239] on div at bounding box center [724, 401] width 1448 height 803
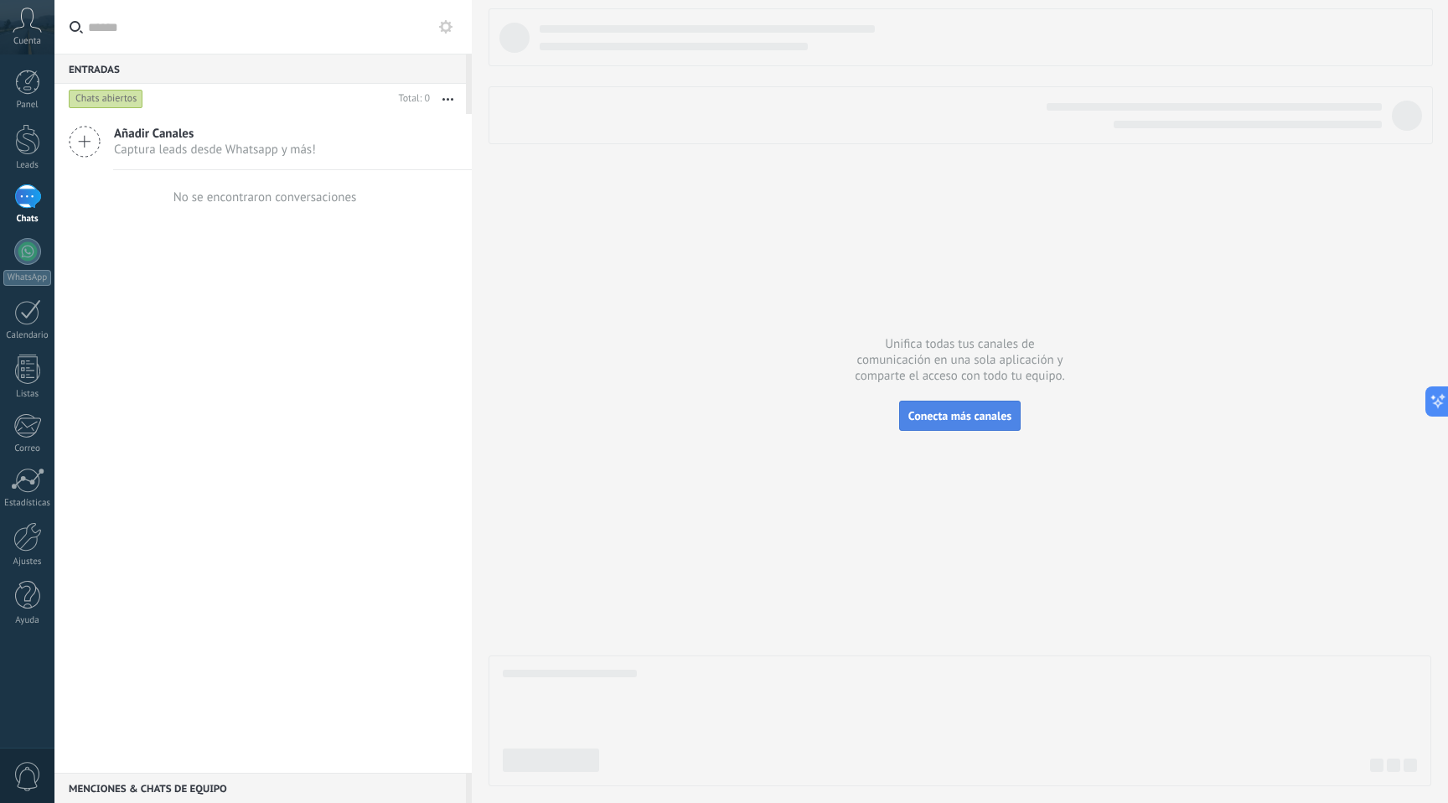
click at [961, 405] on button "Conecta más canales" at bounding box center [960, 416] width 122 height 30
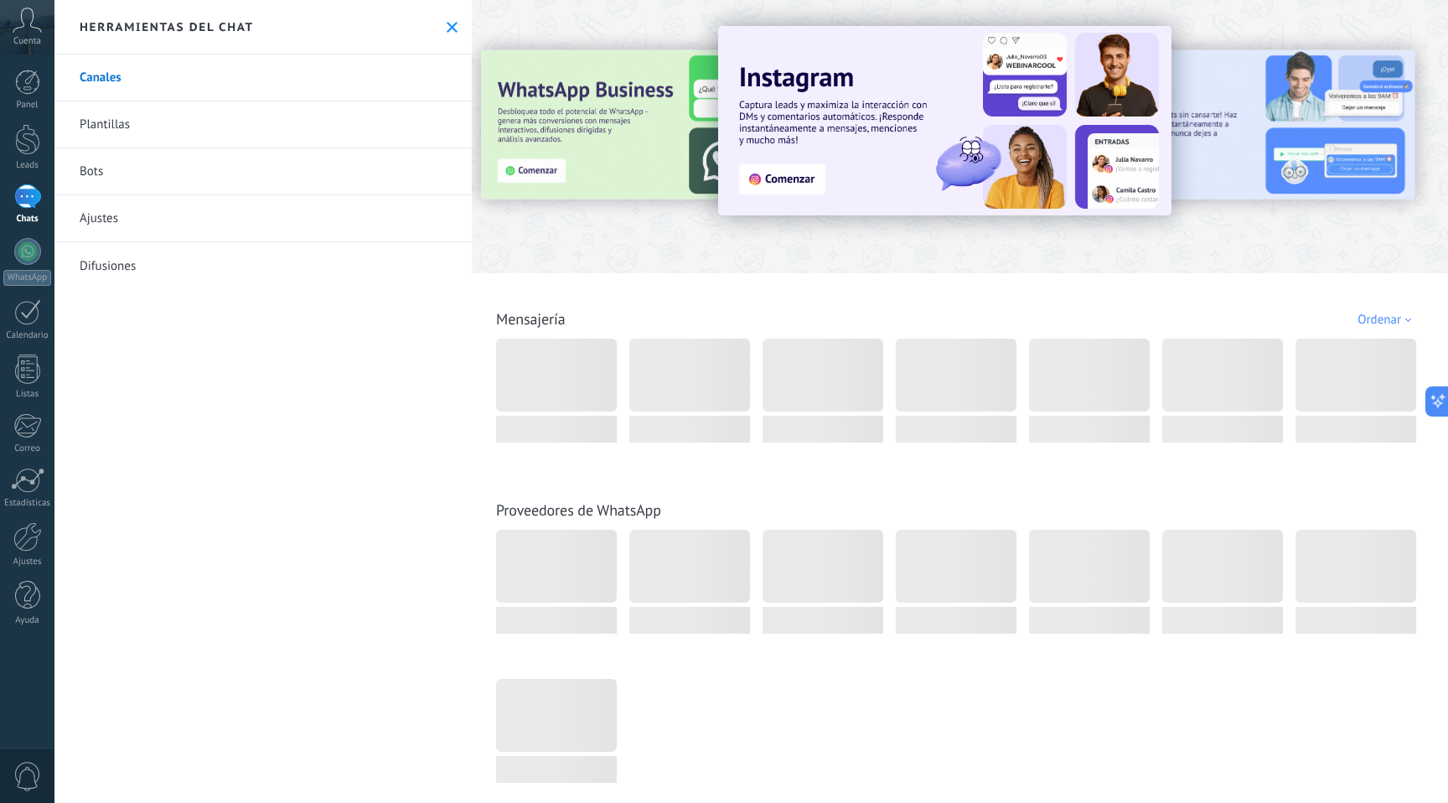
click at [447, 28] on use at bounding box center [452, 27] width 11 height 11
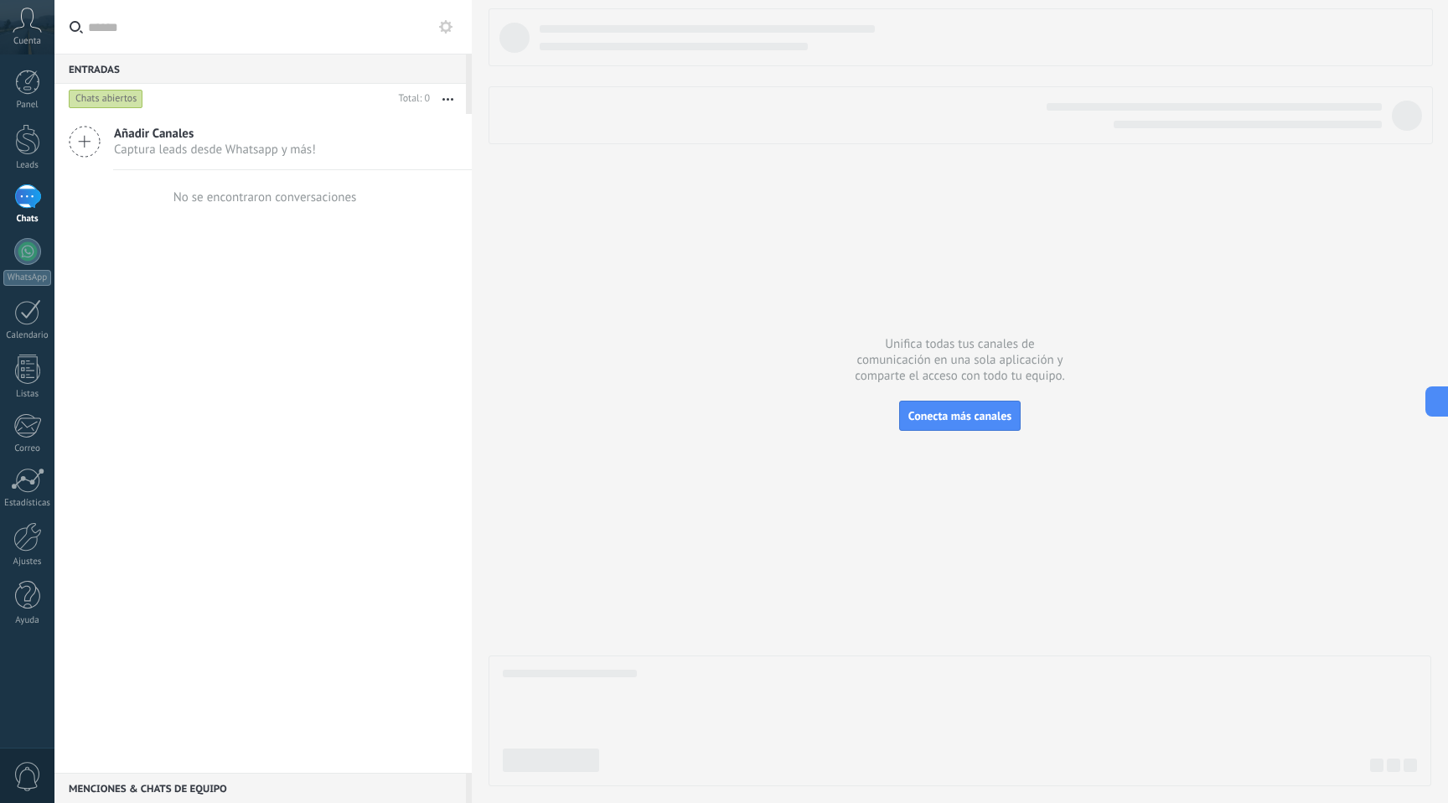
click at [356, 135] on div "Añadir Canales Captura leads desde Whatsapp y más!" at bounding box center [262, 142] width 417 height 56
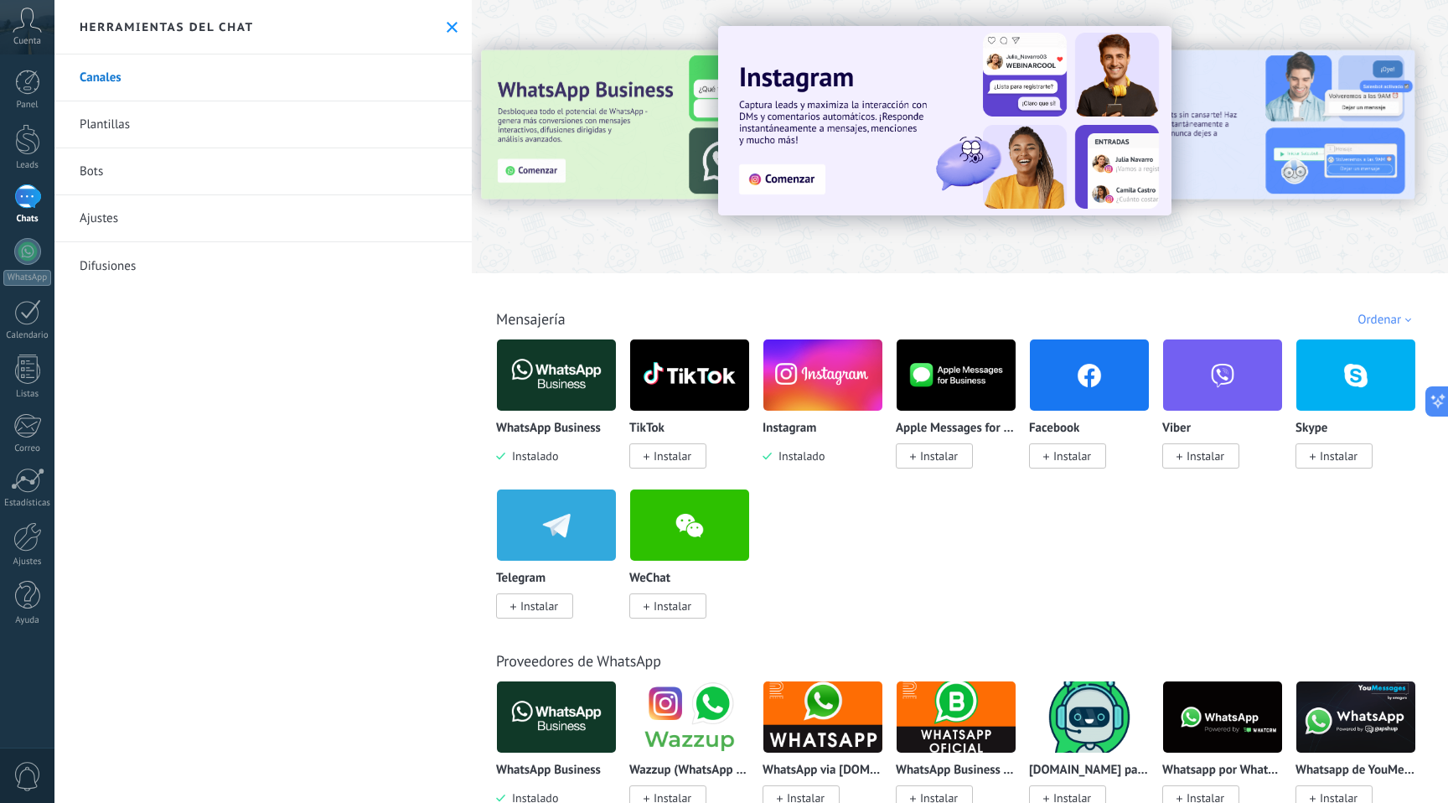
click at [445, 30] on button at bounding box center [452, 27] width 14 height 14
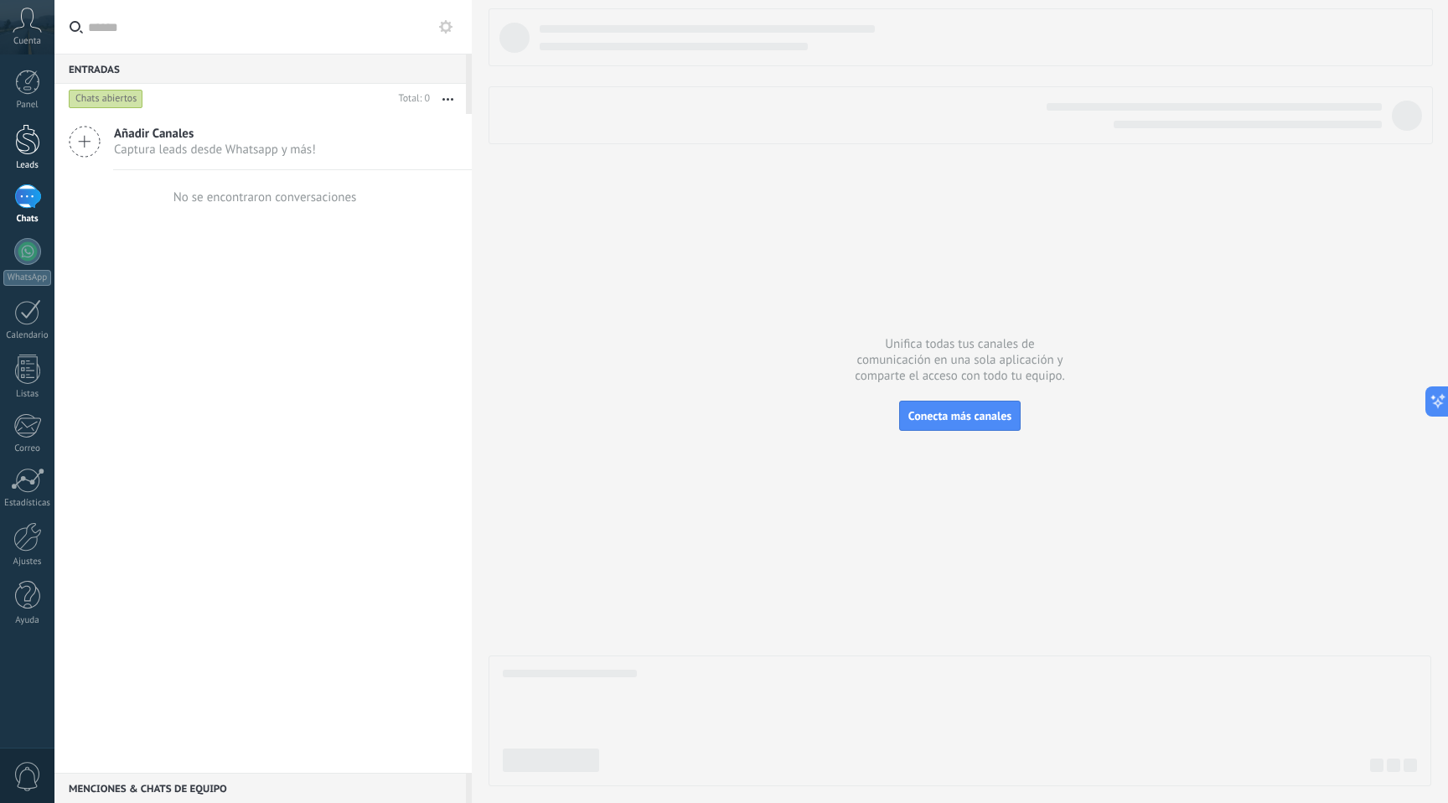
click at [34, 147] on div at bounding box center [27, 139] width 25 height 31
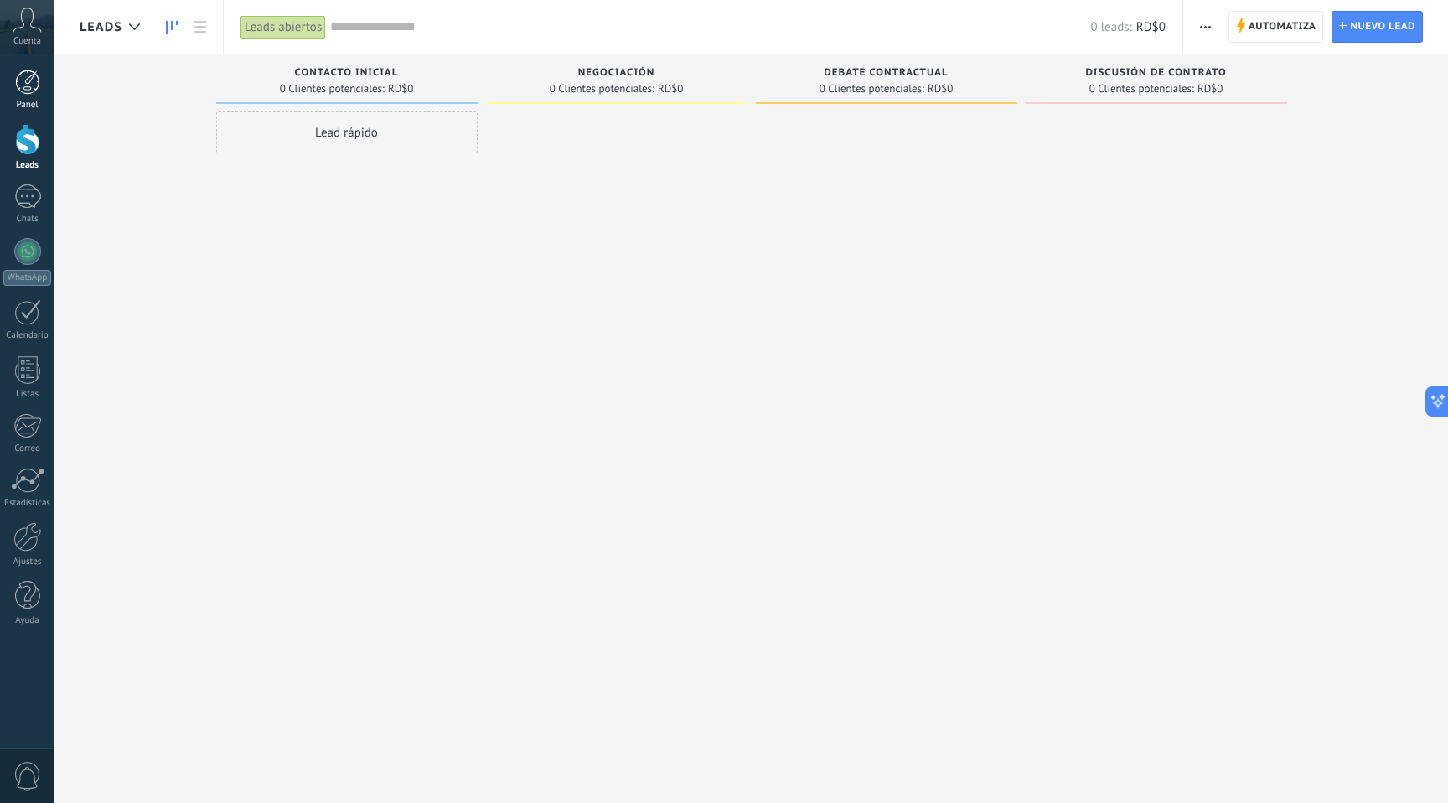
click at [34, 91] on div at bounding box center [27, 82] width 25 height 25
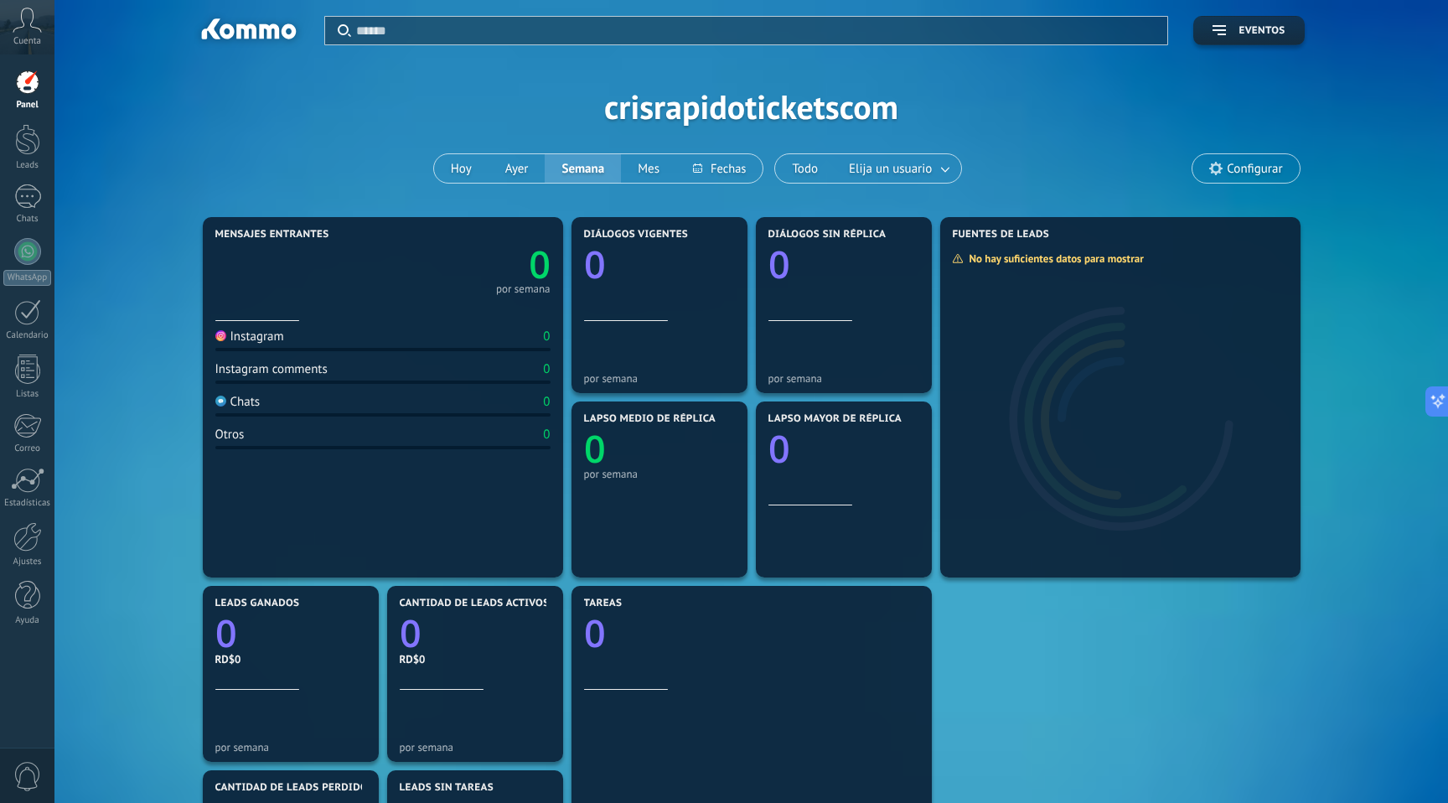
click at [45, 13] on div "Cuenta" at bounding box center [27, 27] width 54 height 54
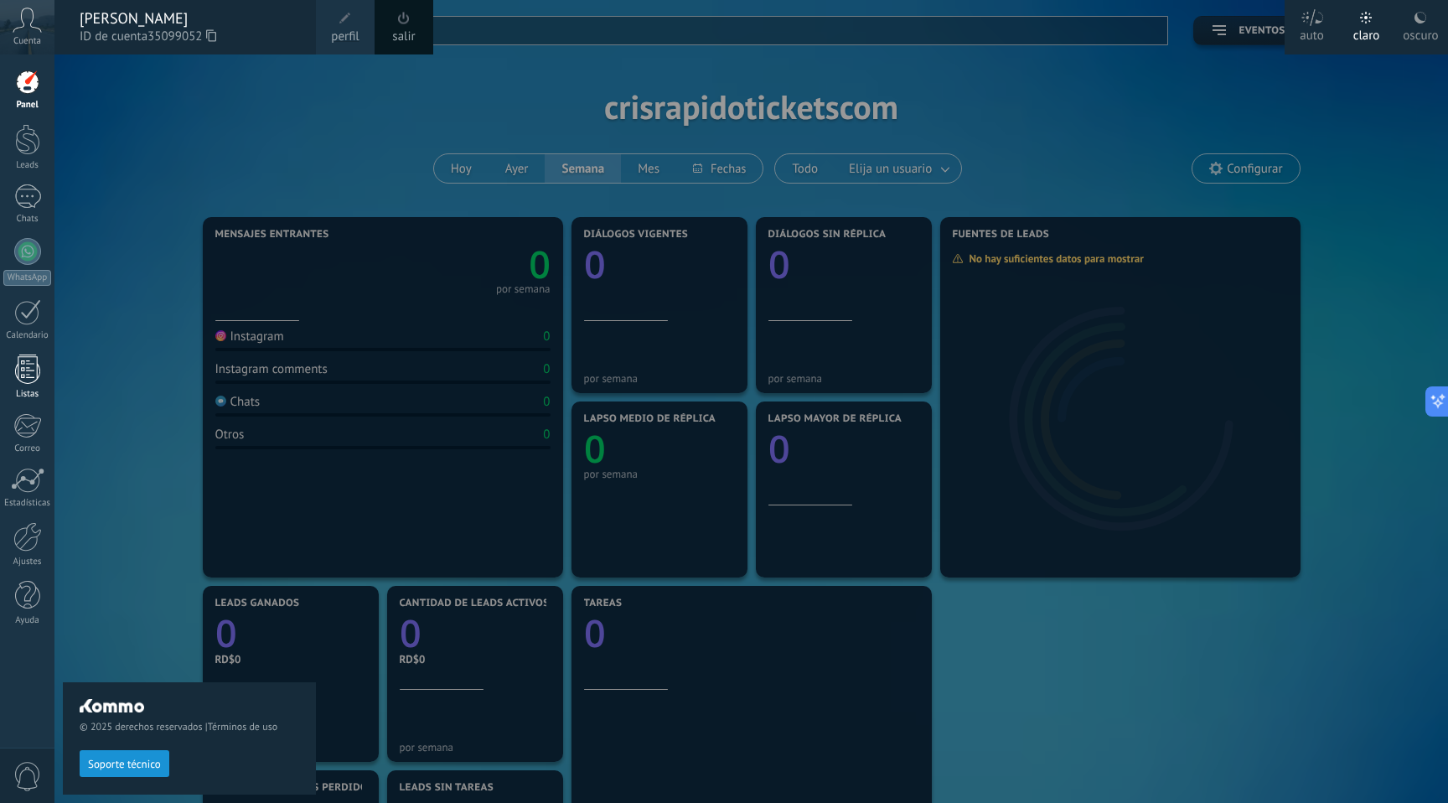
click at [41, 392] on div "Listas" at bounding box center [27, 394] width 49 height 11
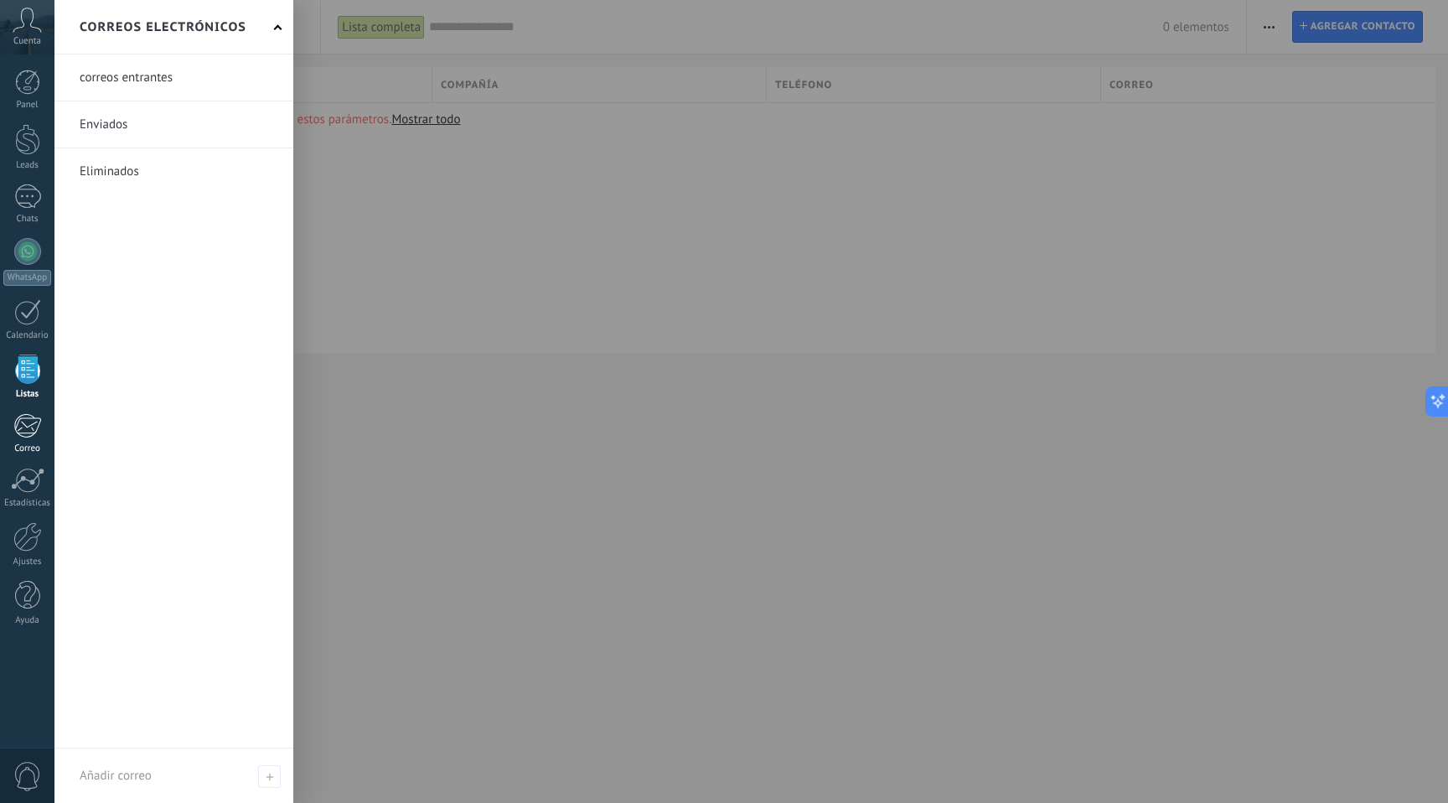
click at [28, 431] on div at bounding box center [27, 425] width 28 height 25
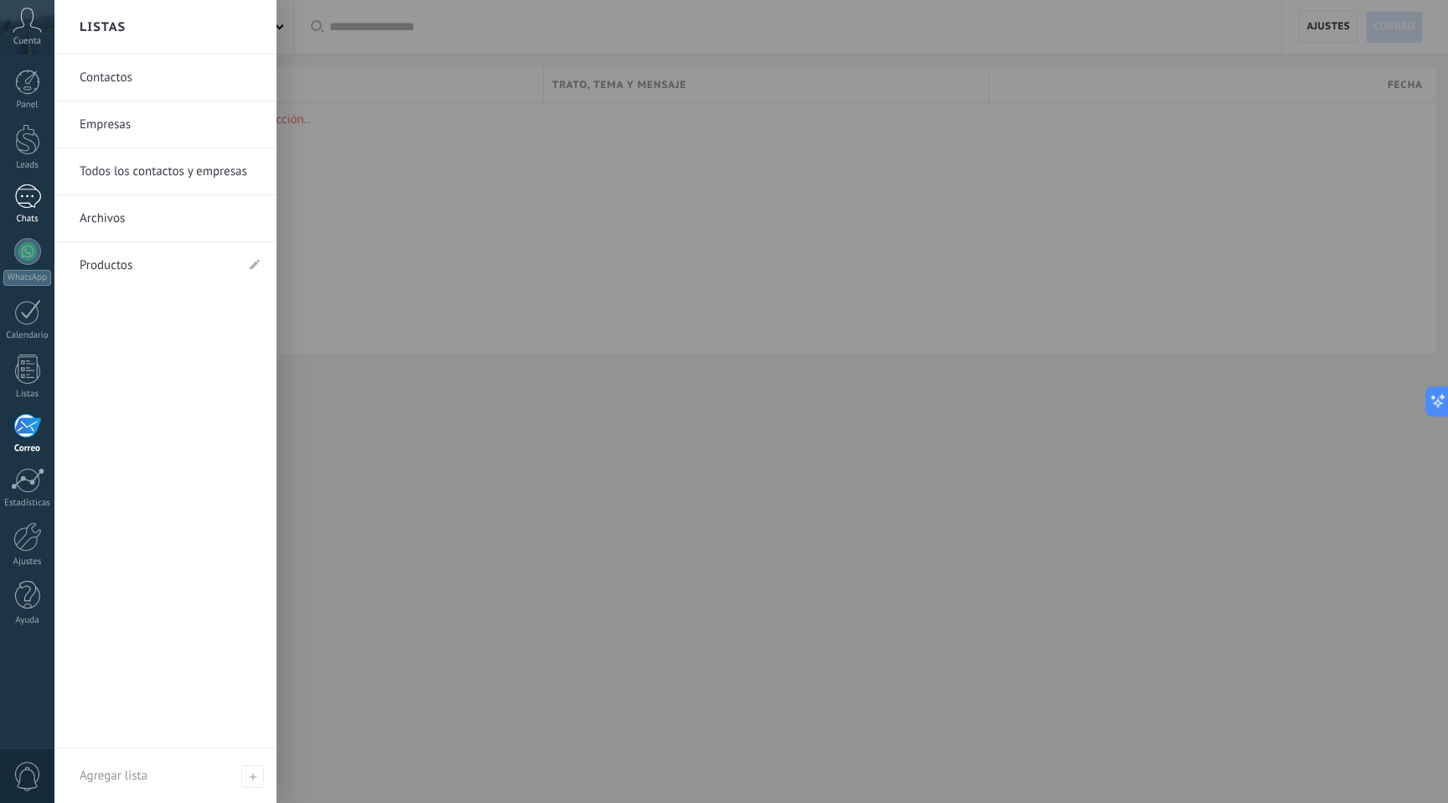
click at [23, 190] on div at bounding box center [27, 196] width 27 height 24
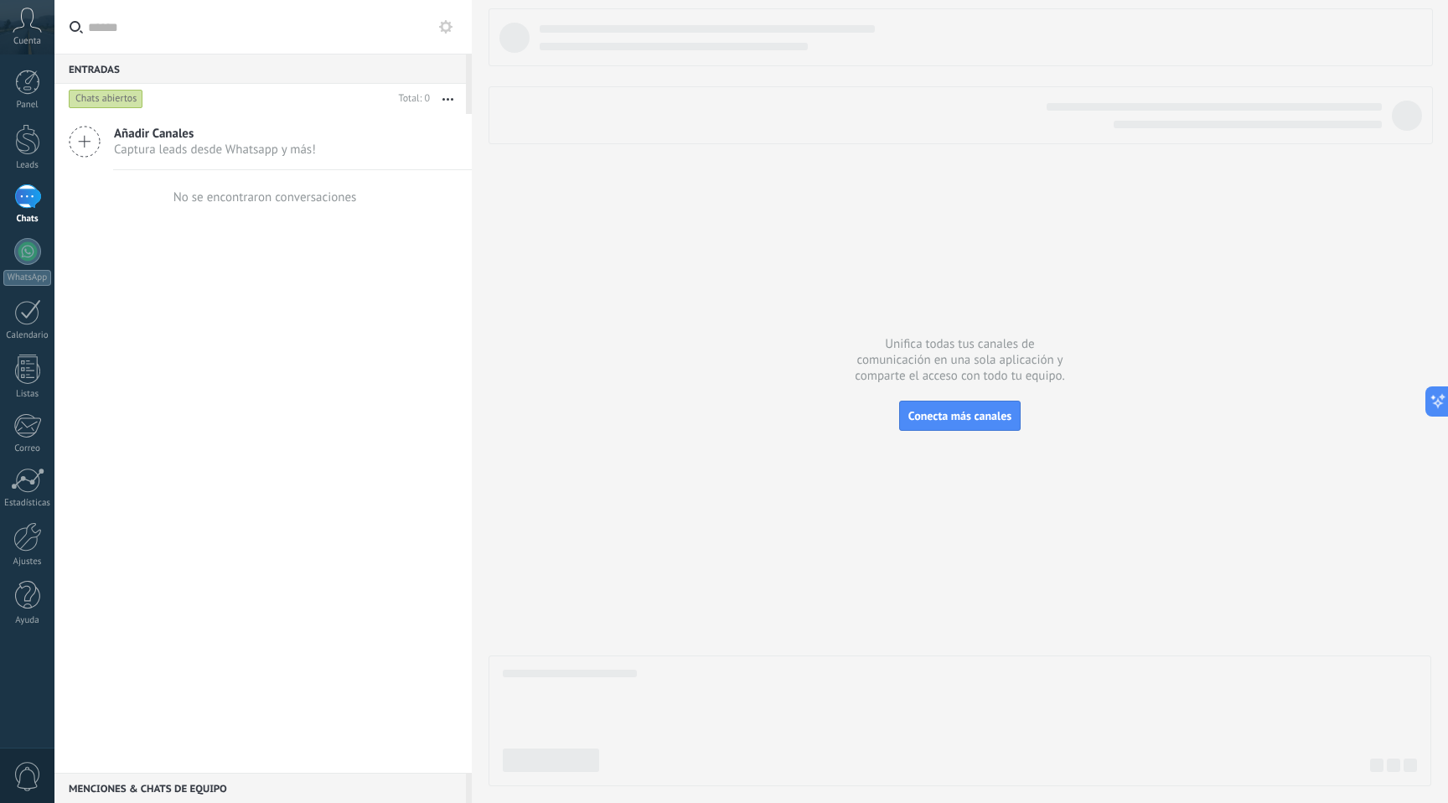
click at [96, 135] on icon at bounding box center [85, 142] width 32 height 32
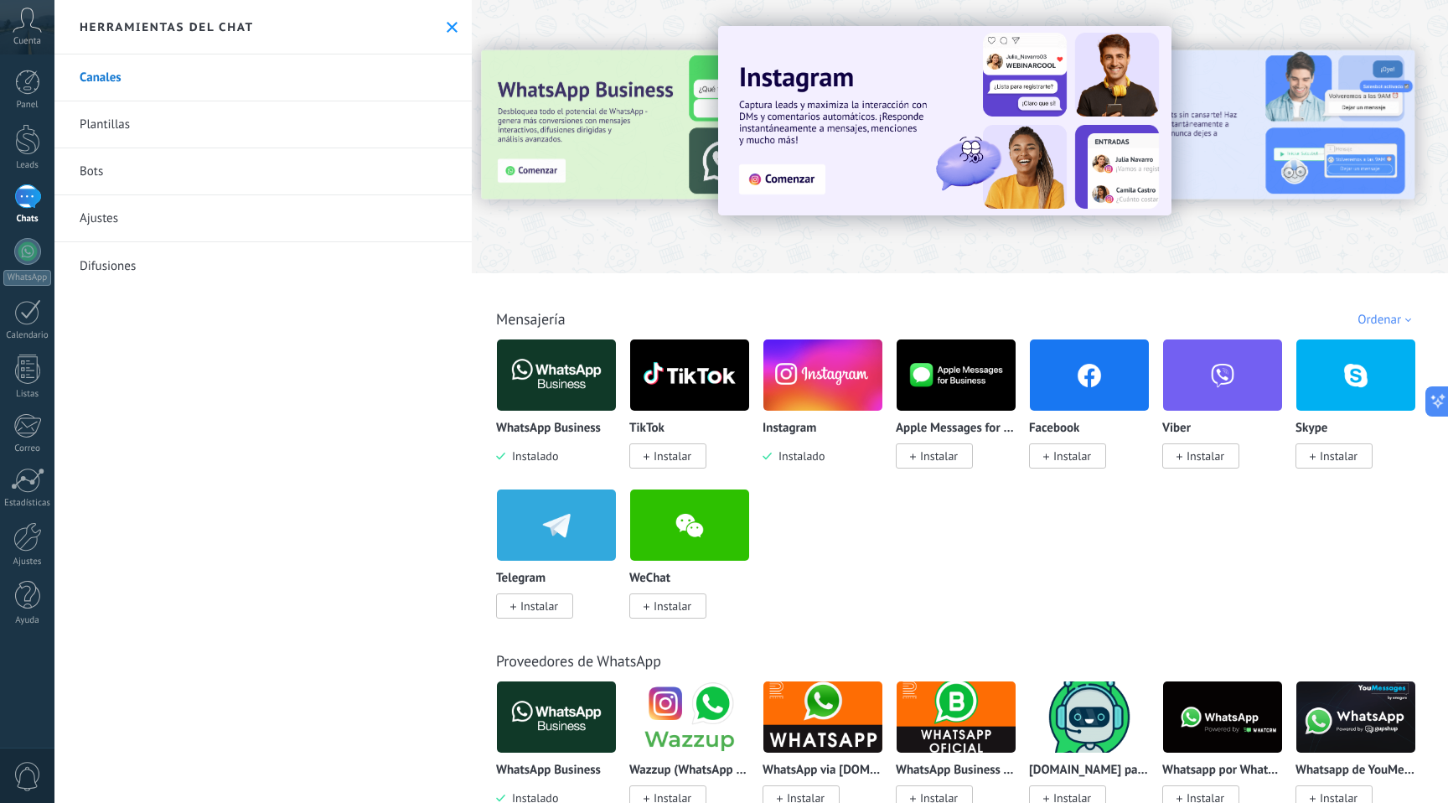
click at [833, 371] on img at bounding box center [823, 374] width 119 height 81
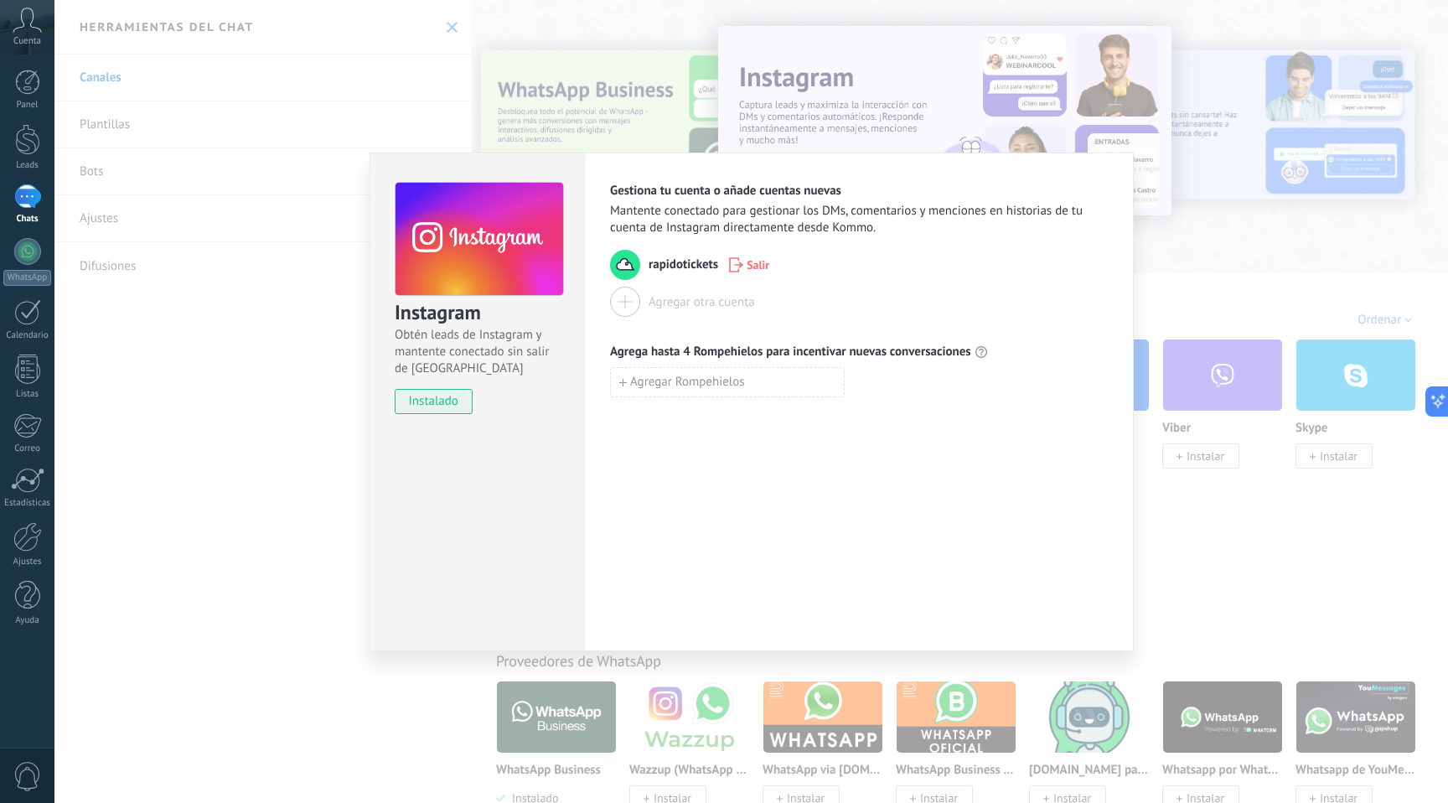
click at [671, 271] on span "rapidotickets" at bounding box center [684, 264] width 70 height 17
click at [688, 267] on span "rapidotickets" at bounding box center [684, 264] width 70 height 17
click at [713, 385] on span "Agregar Rompehielos" at bounding box center [687, 382] width 115 height 12
type input "*"
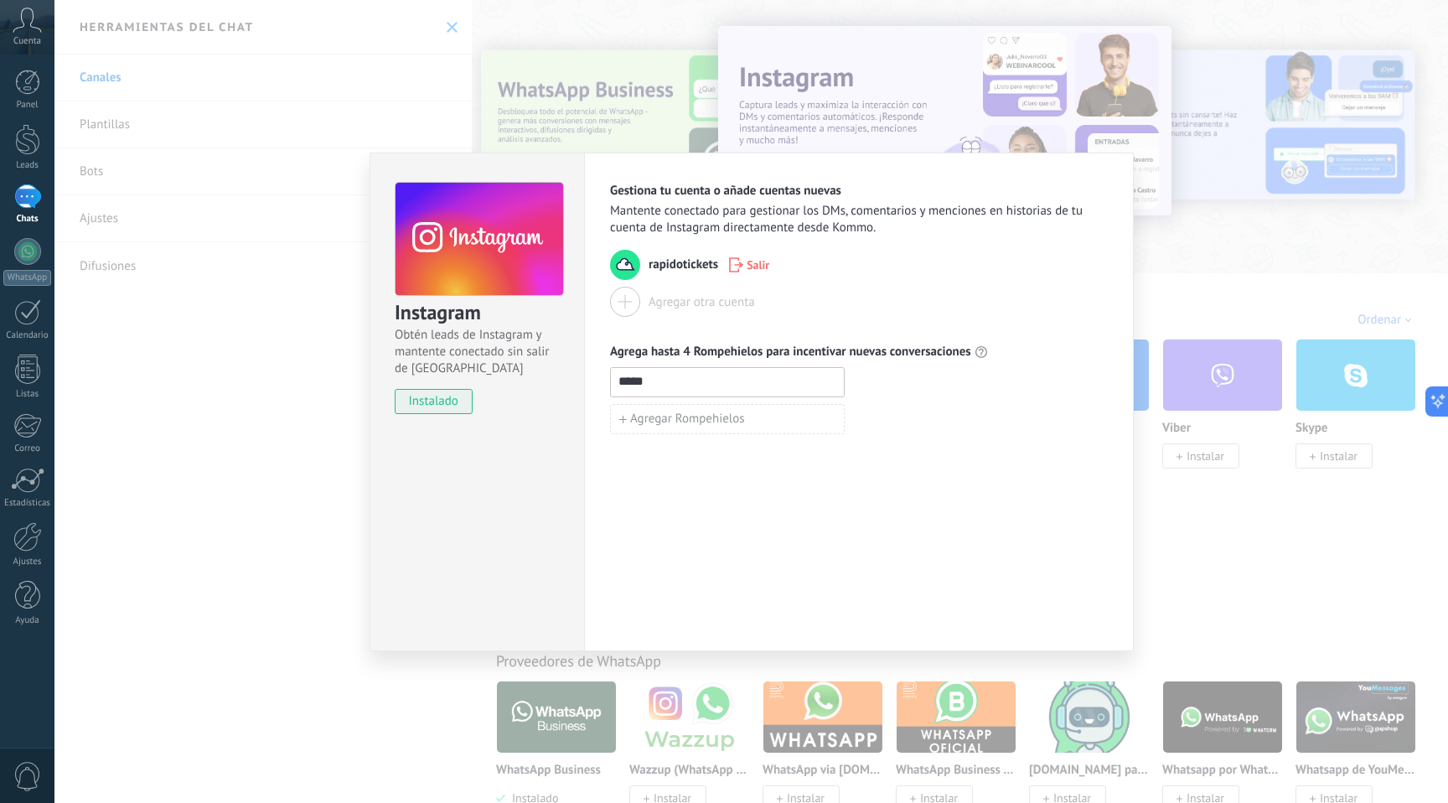
type input "*****"
click at [949, 457] on div "Gestiona tu cuenta o añade cuentas nuevas Mantente conectado para gestionar los…" at bounding box center [859, 402] width 550 height 499
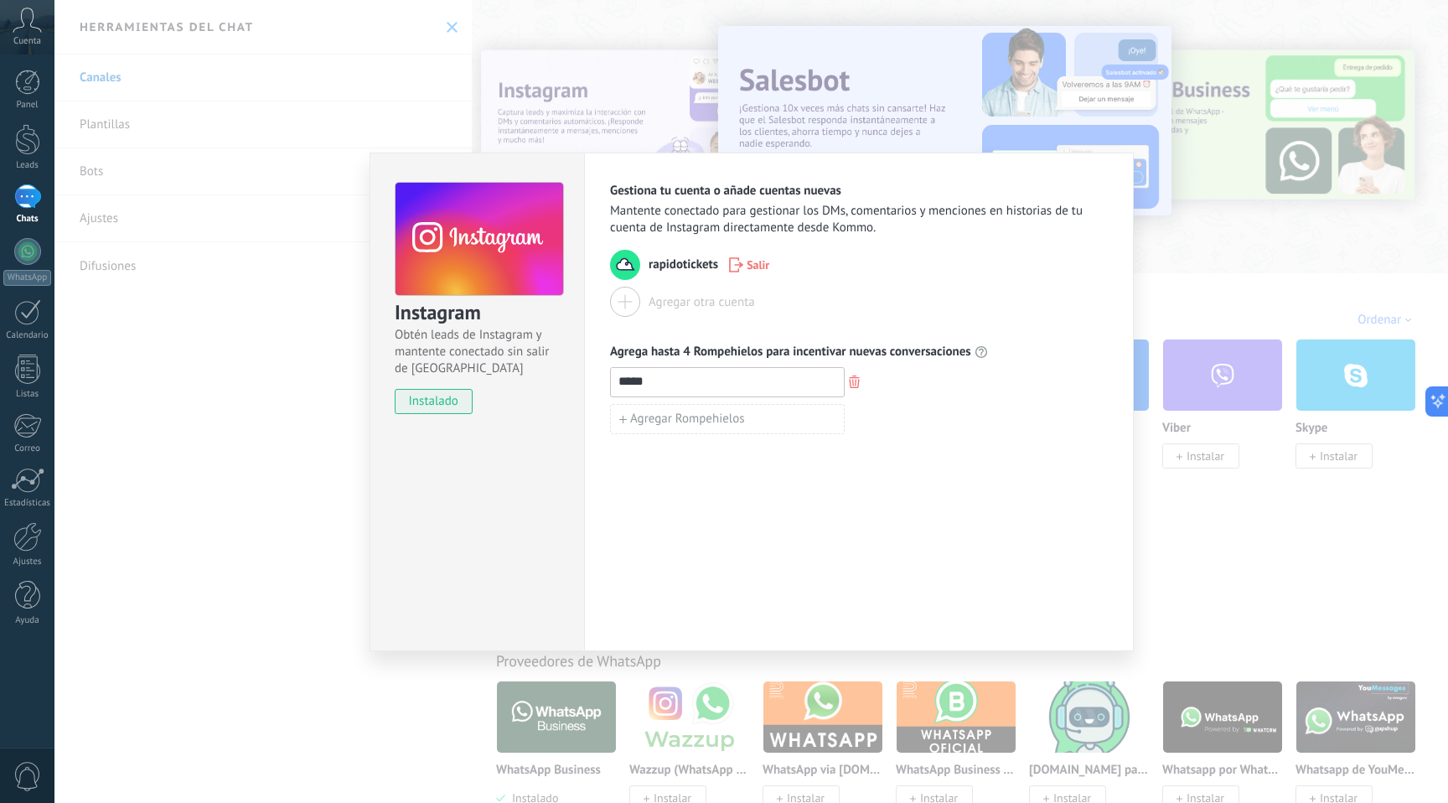
click at [1266, 546] on div "Instagram Obtén leads de Instagram y mantente conectado sin salir de Kommo inst…" at bounding box center [751, 401] width 1394 height 803
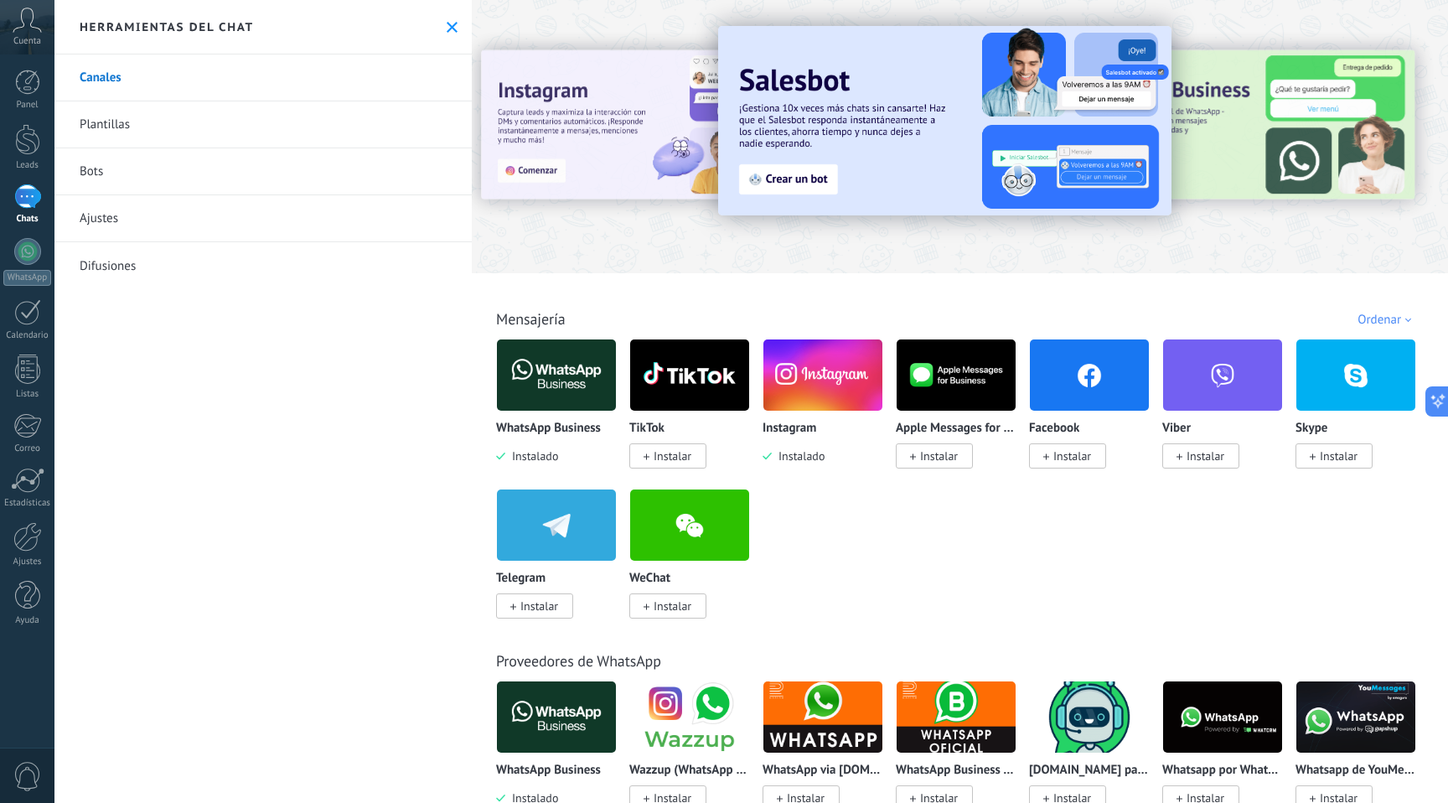
click at [268, 120] on link "Plantillas" at bounding box center [262, 124] width 417 height 47
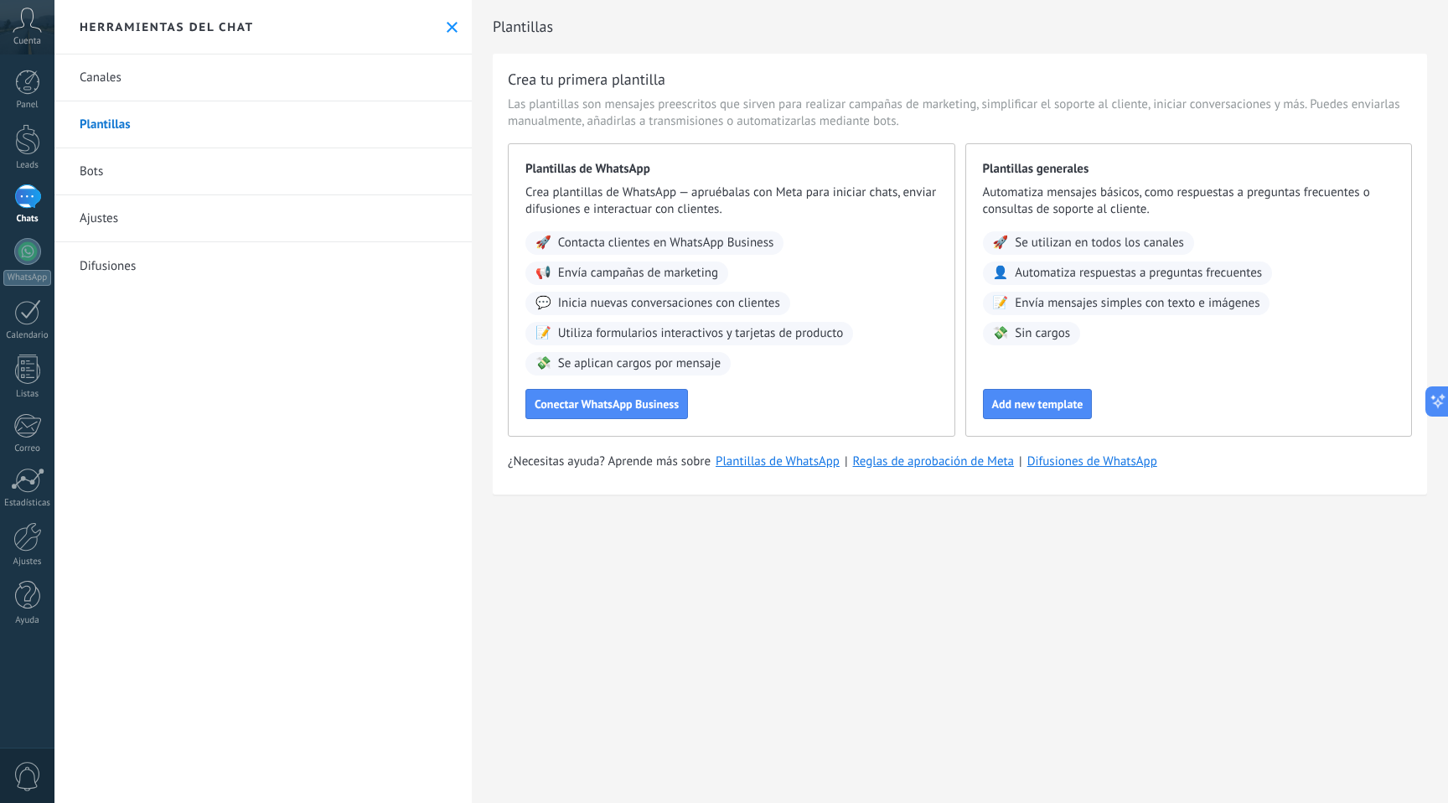
click at [254, 161] on link "Bots" at bounding box center [262, 171] width 417 height 47
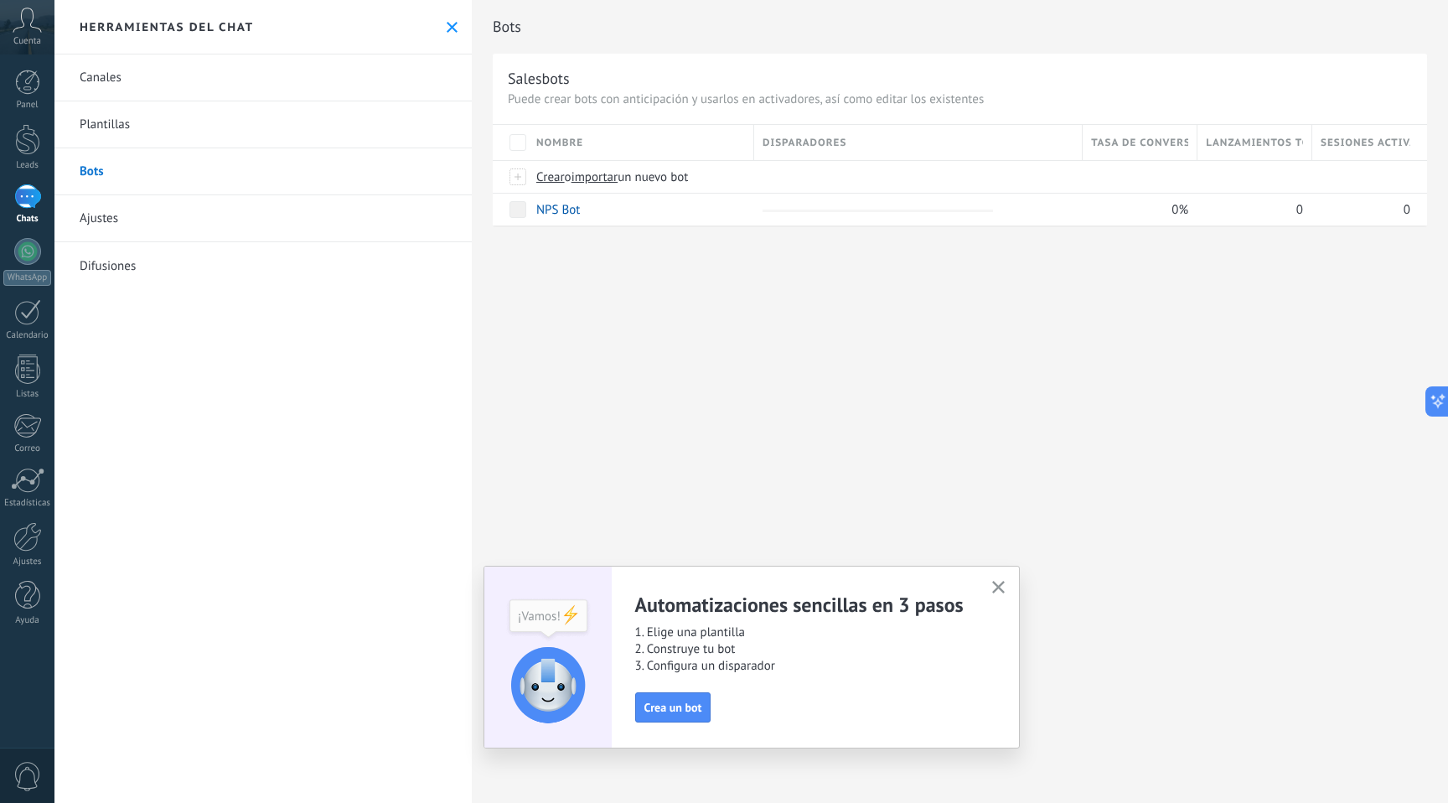
click at [224, 223] on link "Ajustes" at bounding box center [262, 218] width 417 height 47
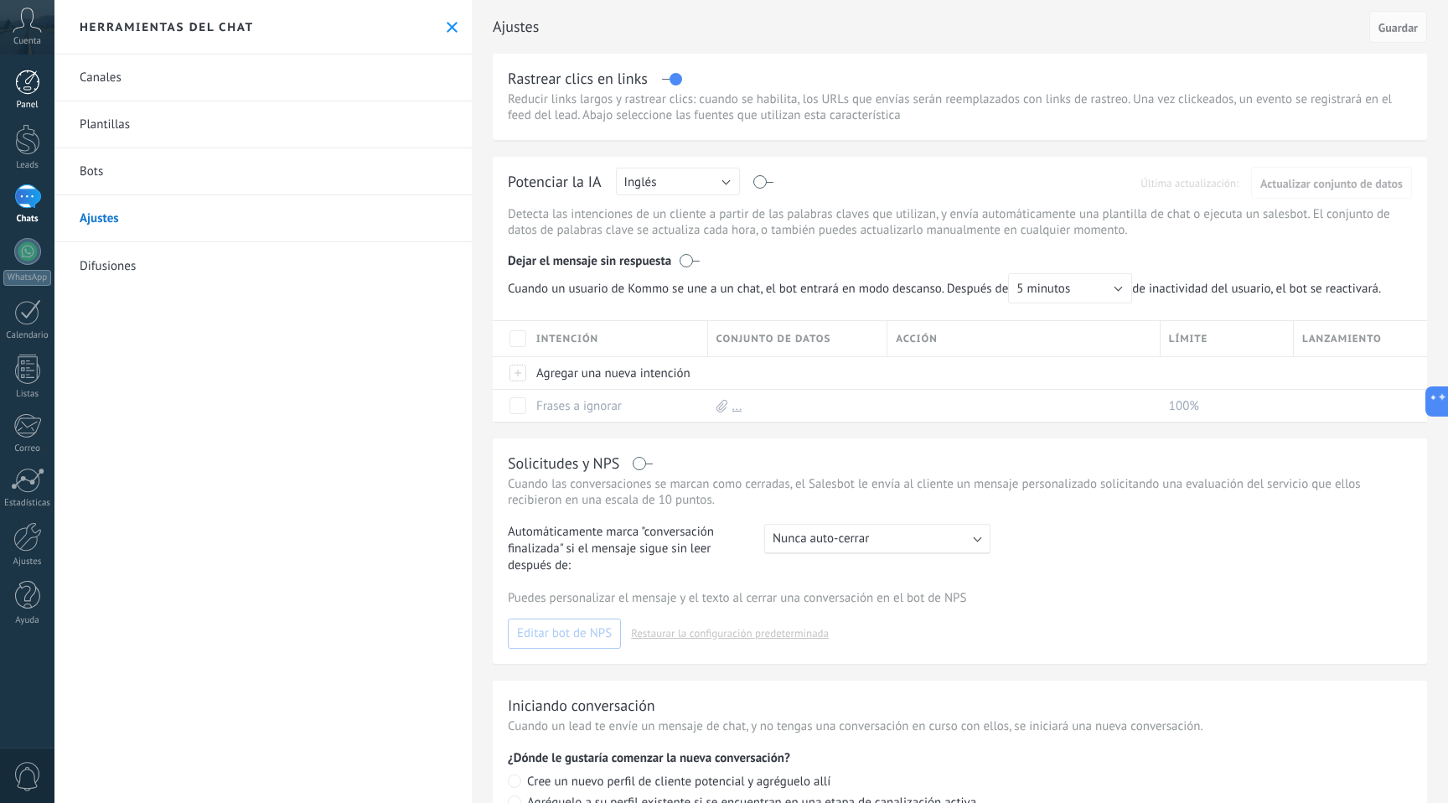
click at [29, 102] on div "Panel" at bounding box center [27, 105] width 49 height 11
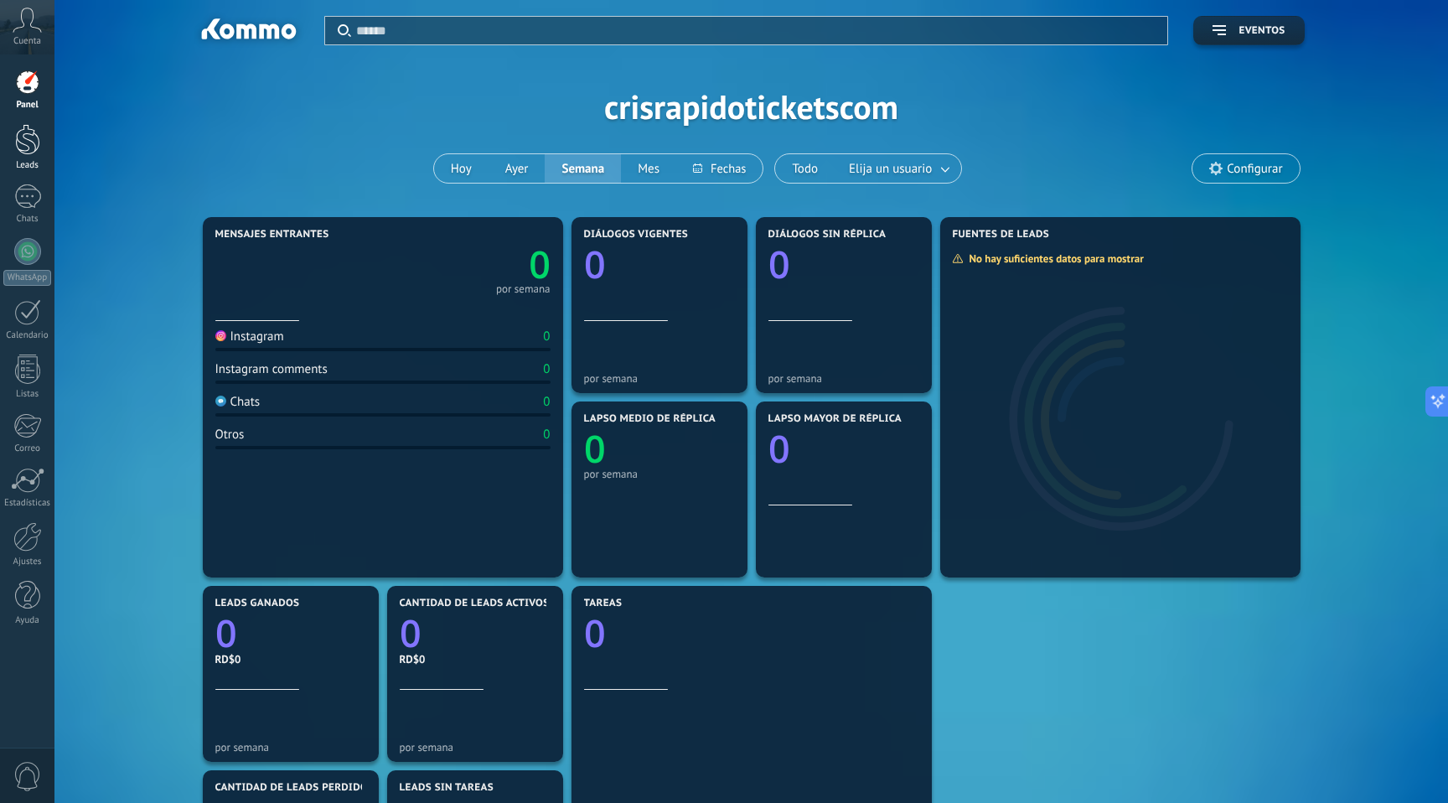
click at [24, 141] on div at bounding box center [27, 139] width 25 height 31
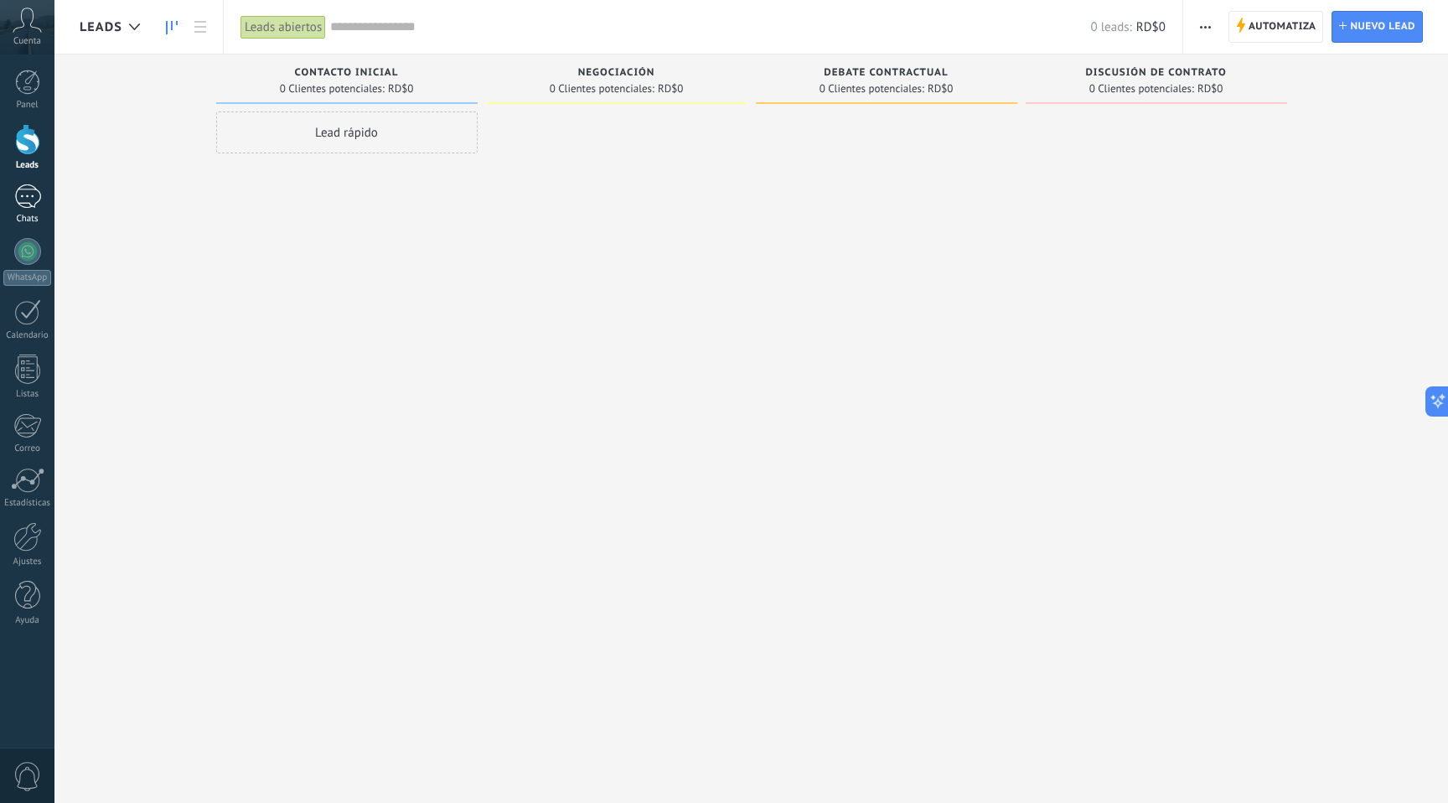
click at [23, 205] on div at bounding box center [27, 196] width 27 height 24
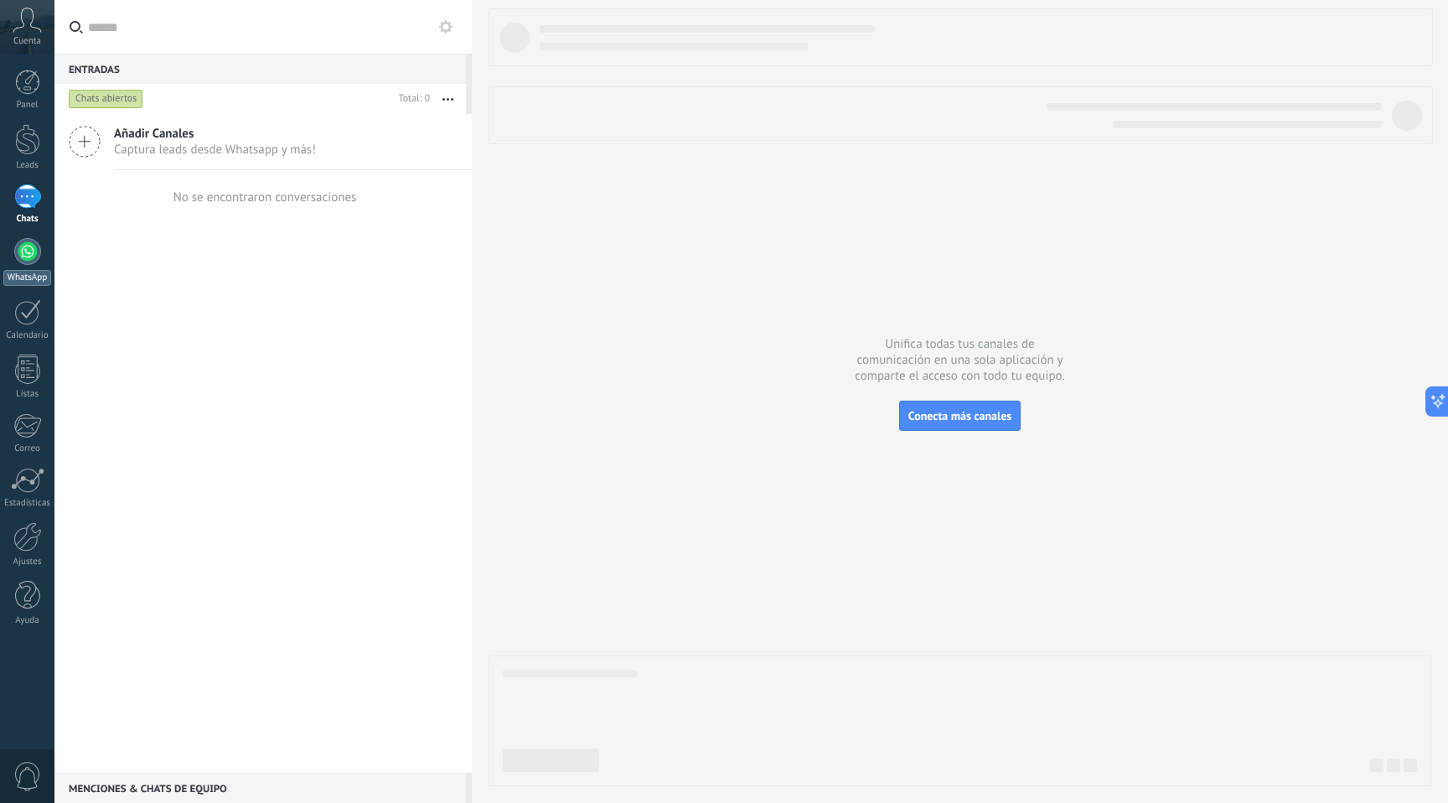
click at [28, 252] on div at bounding box center [27, 251] width 27 height 27
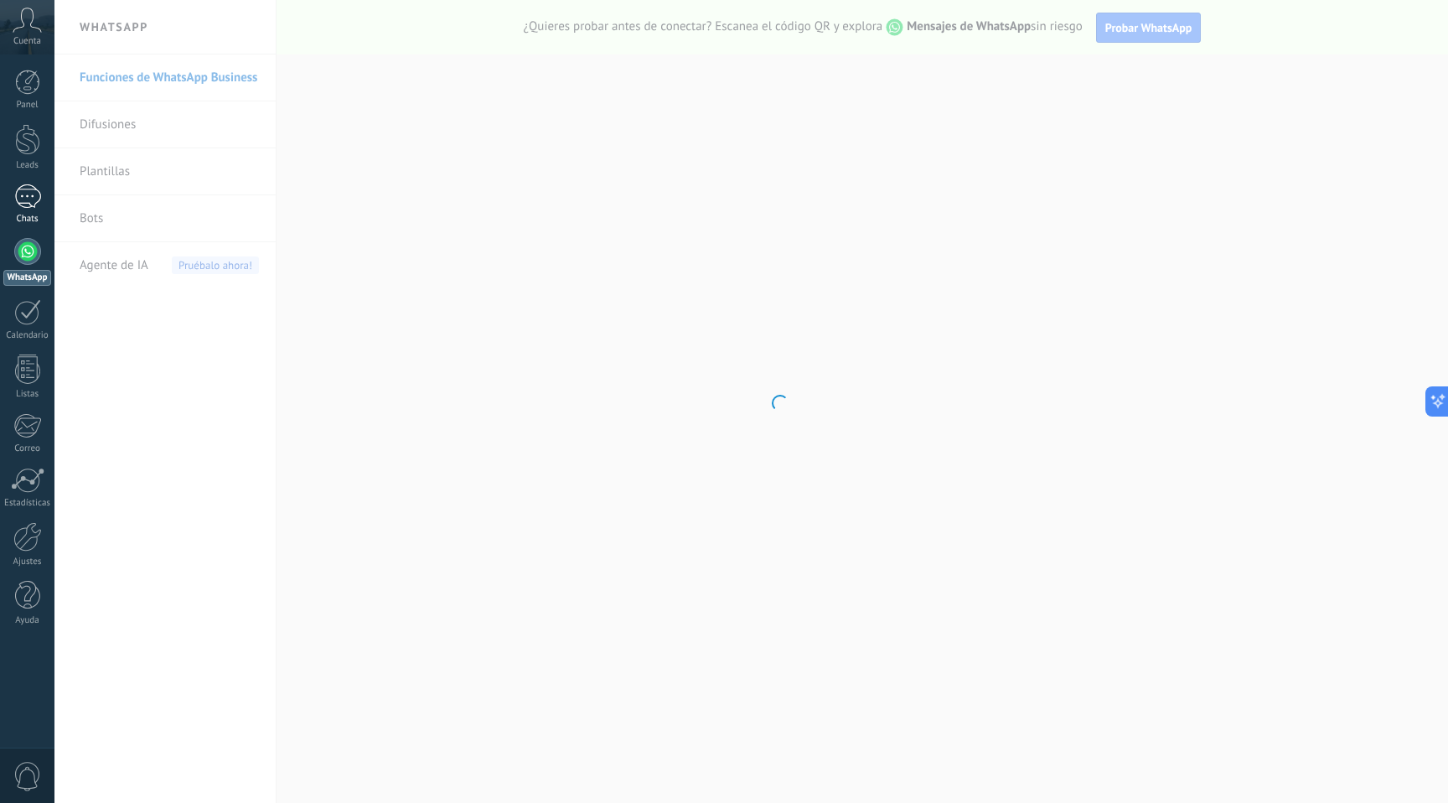
click at [35, 199] on div at bounding box center [27, 196] width 27 height 24
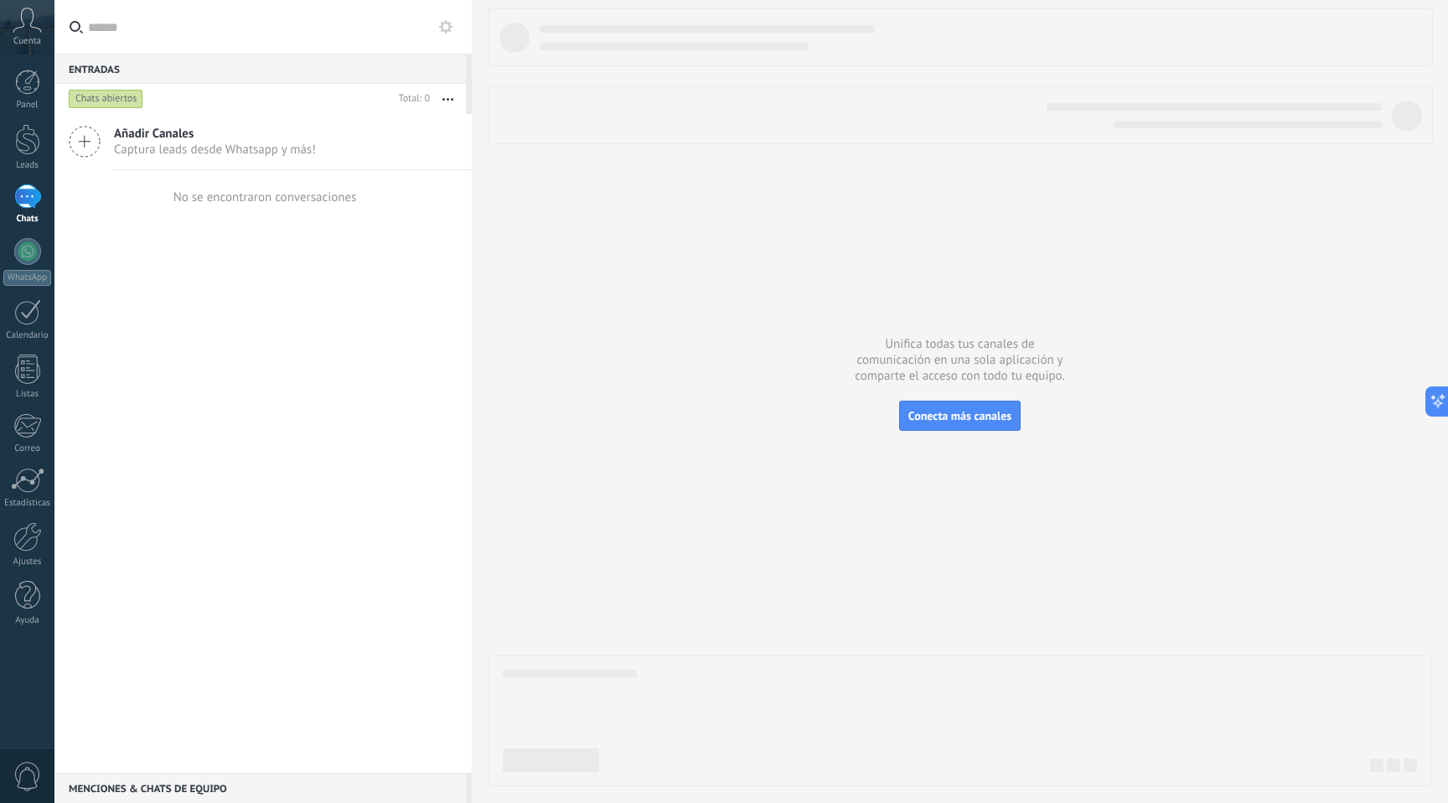
click at [456, 105] on button "button" at bounding box center [448, 99] width 36 height 30
click at [460, 28] on label at bounding box center [262, 27] width 417 height 54
click at [458, 28] on input "text" at bounding box center [273, 27] width 370 height 54
click at [448, 28] on icon at bounding box center [445, 26] width 13 height 13
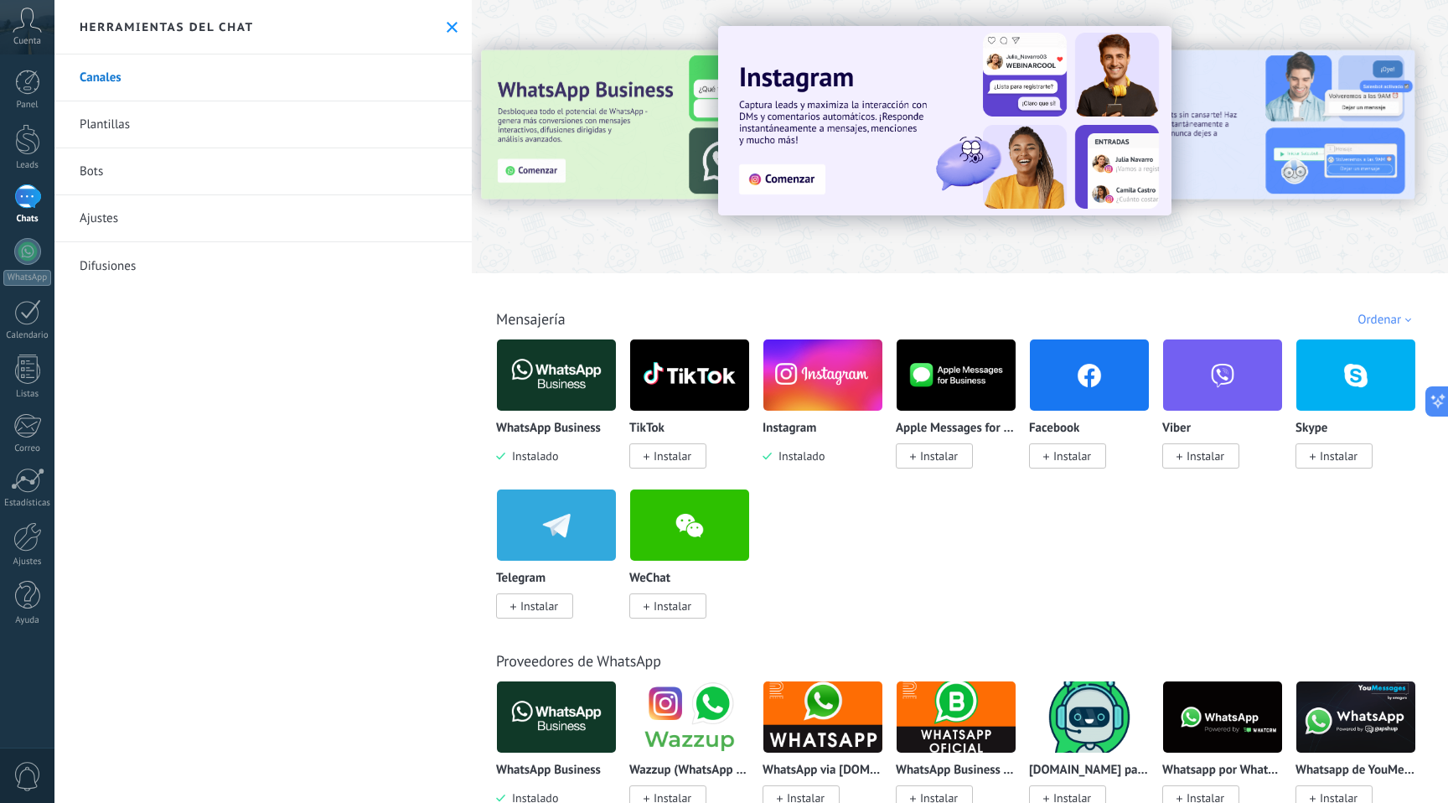
click at [237, 108] on link "Plantillas" at bounding box center [262, 124] width 417 height 47
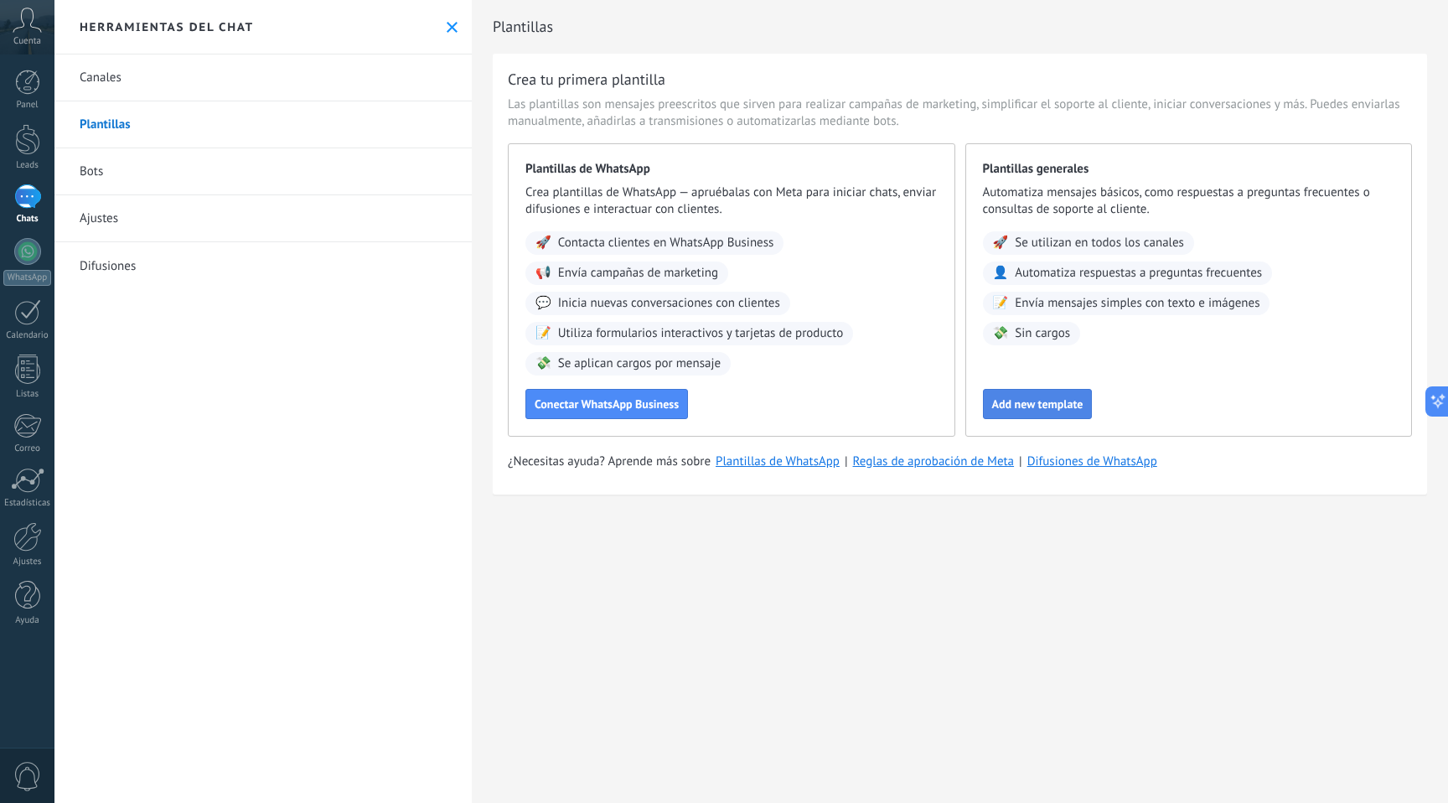
click at [1031, 406] on span "Add new template" at bounding box center [1037, 404] width 91 height 12
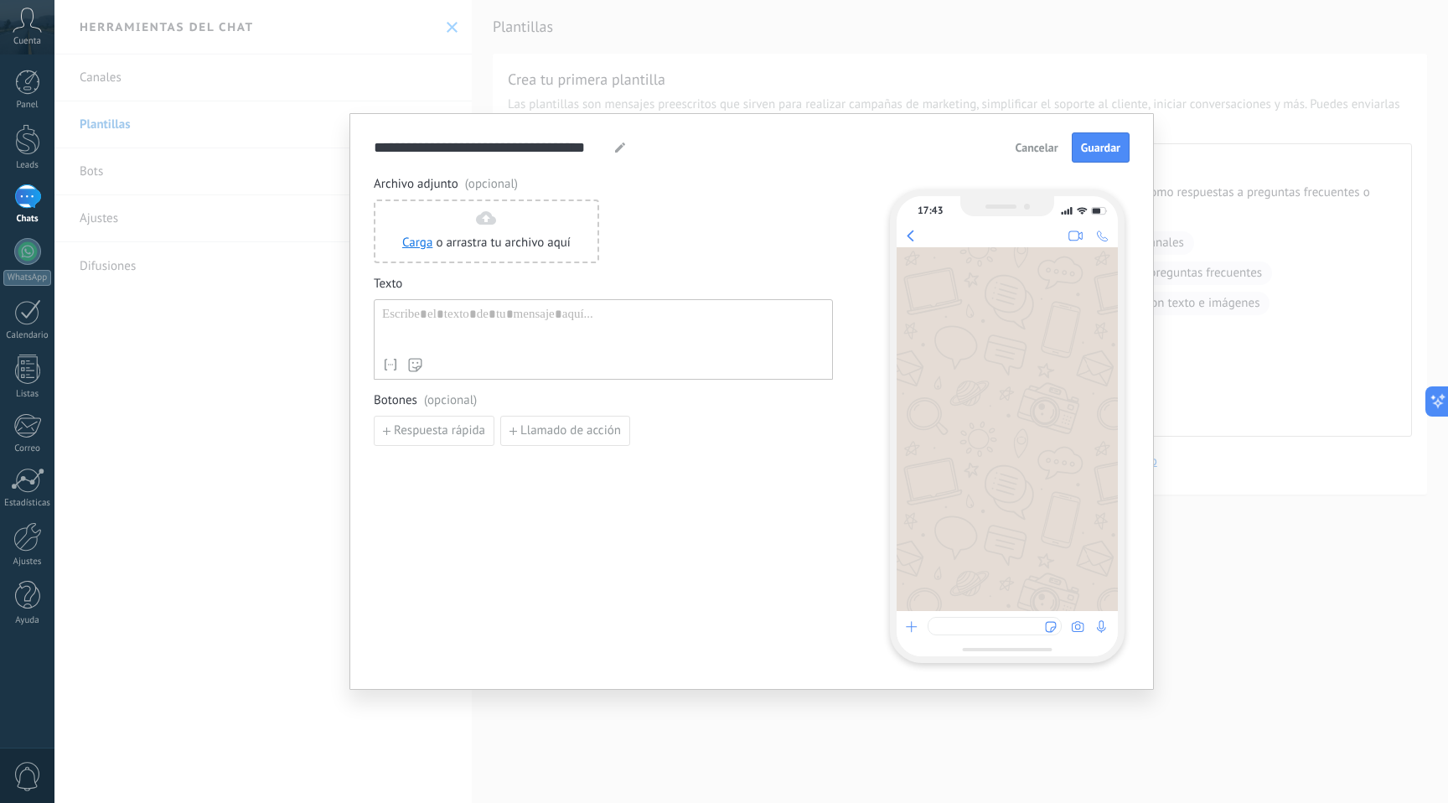
click at [1292, 221] on div "**********" at bounding box center [751, 401] width 1394 height 803
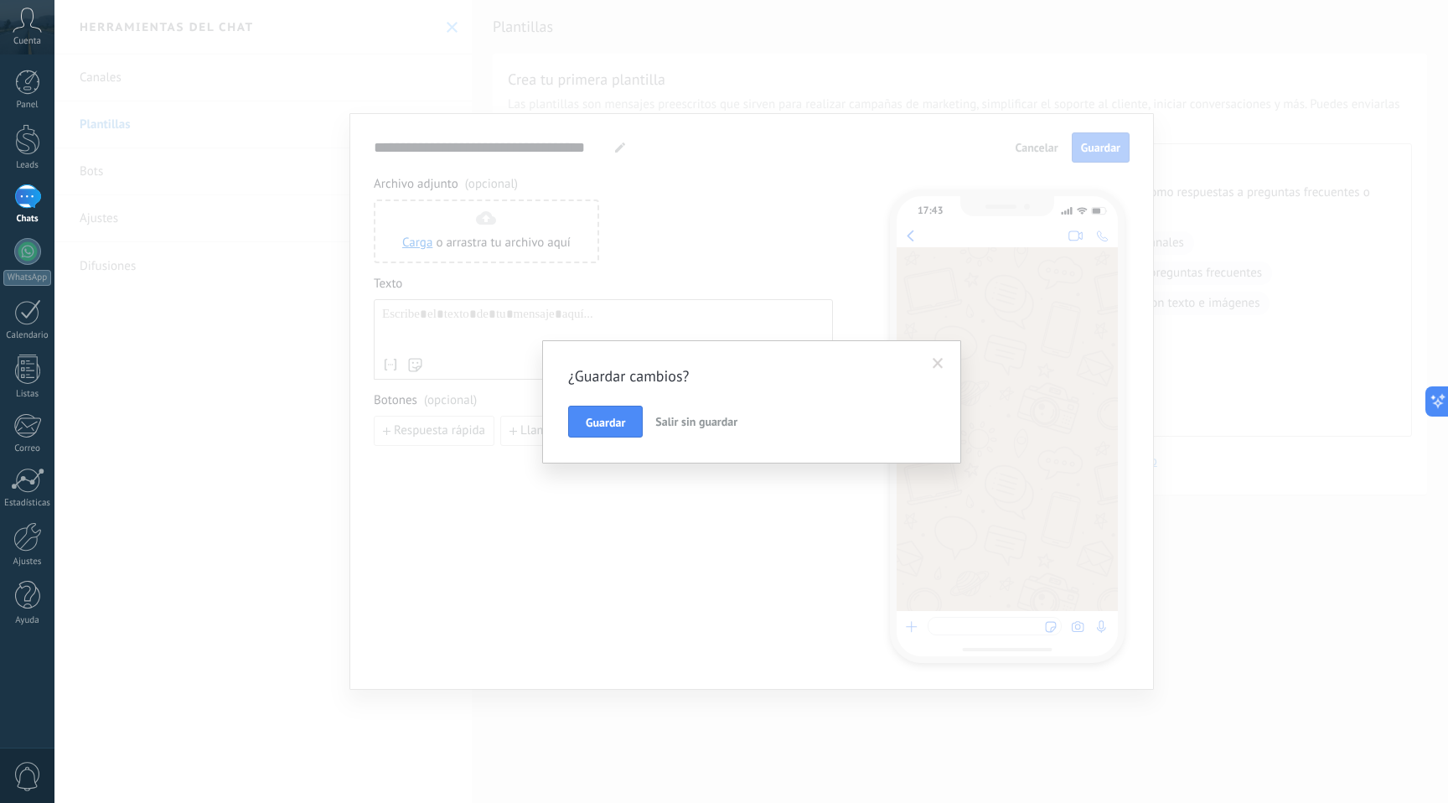
click at [661, 411] on button "Salir sin guardar" at bounding box center [697, 422] width 96 height 32
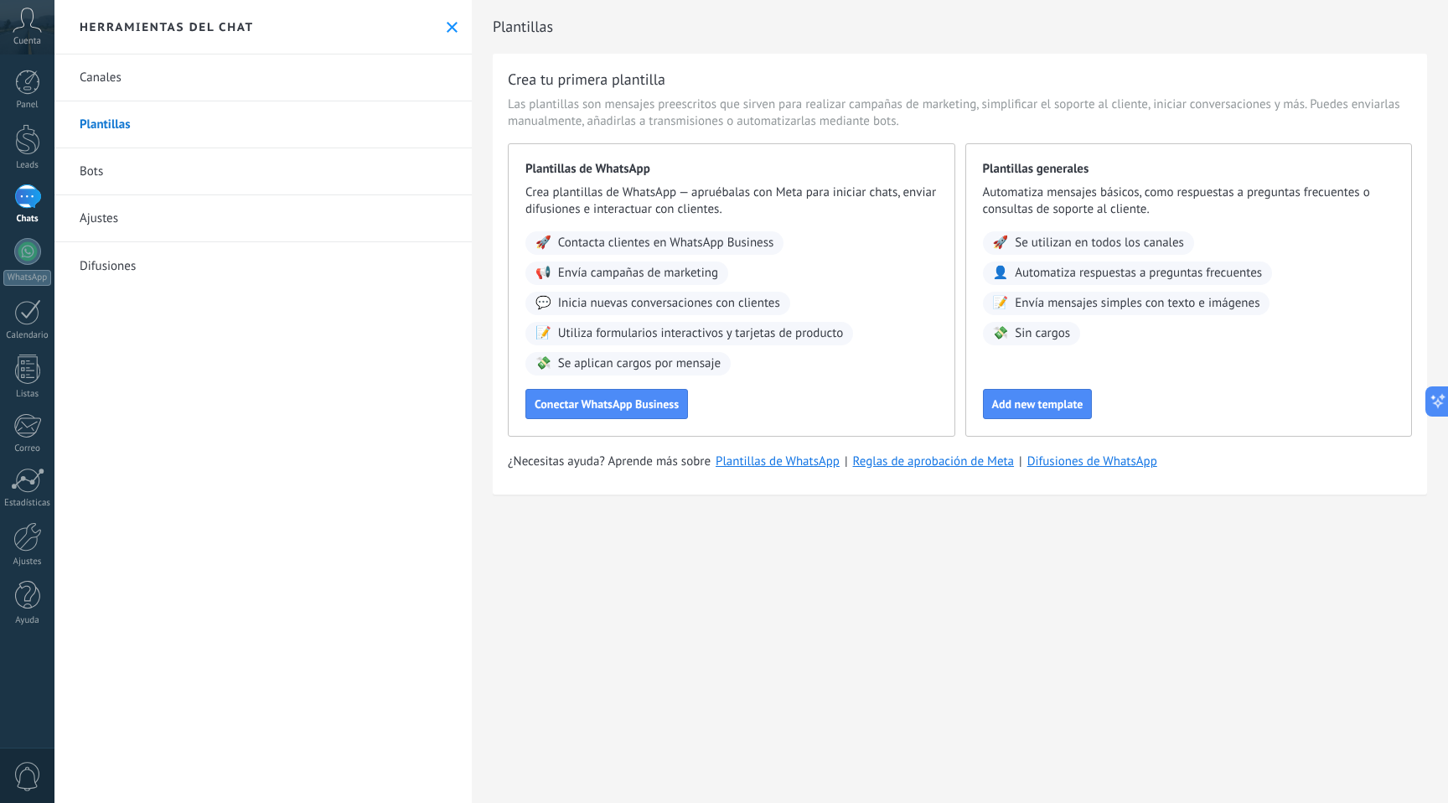
click at [153, 170] on link "Bots" at bounding box center [262, 171] width 417 height 47
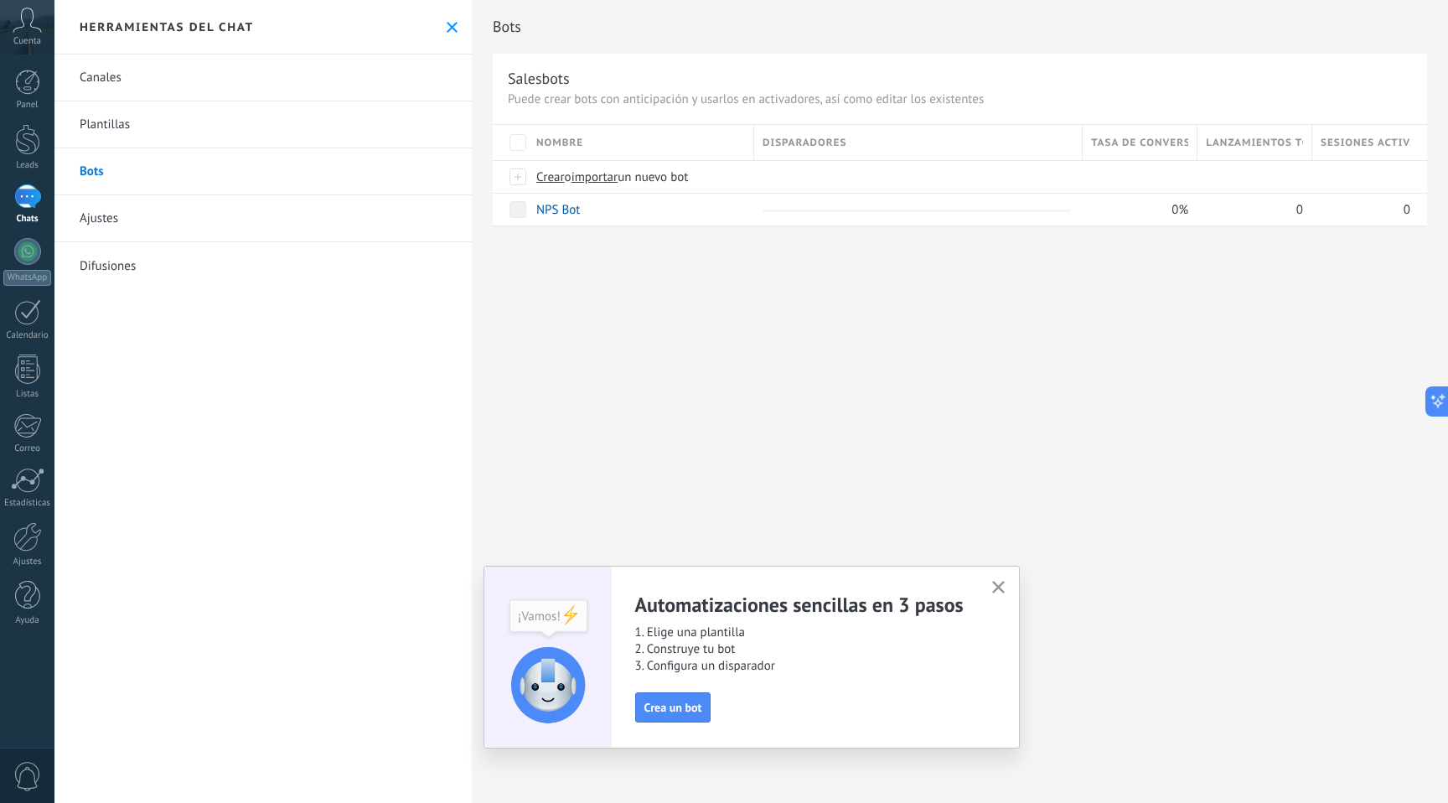
click at [162, 199] on link "Ajustes" at bounding box center [262, 218] width 417 height 47
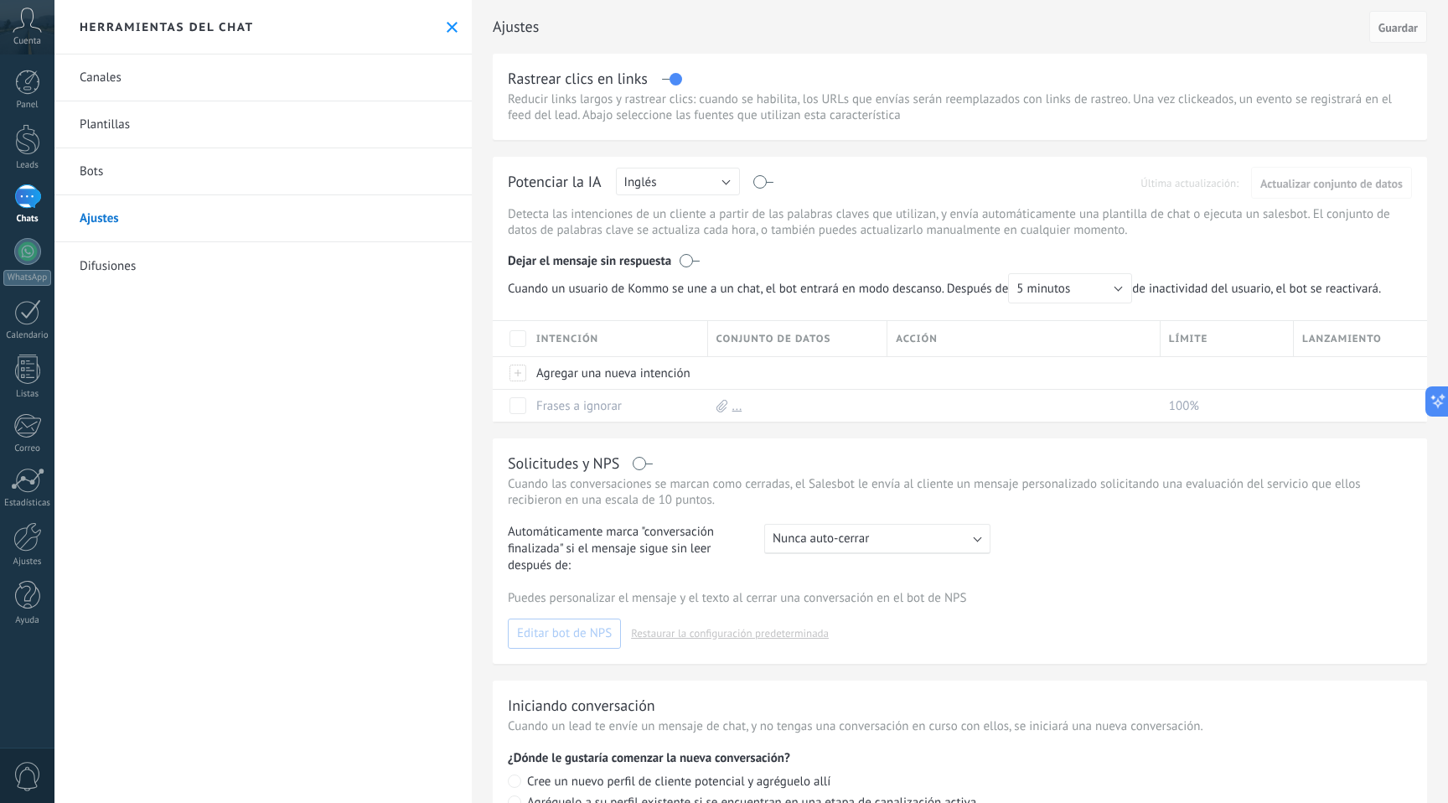
click at [170, 272] on link "Difusiones" at bounding box center [262, 265] width 417 height 47
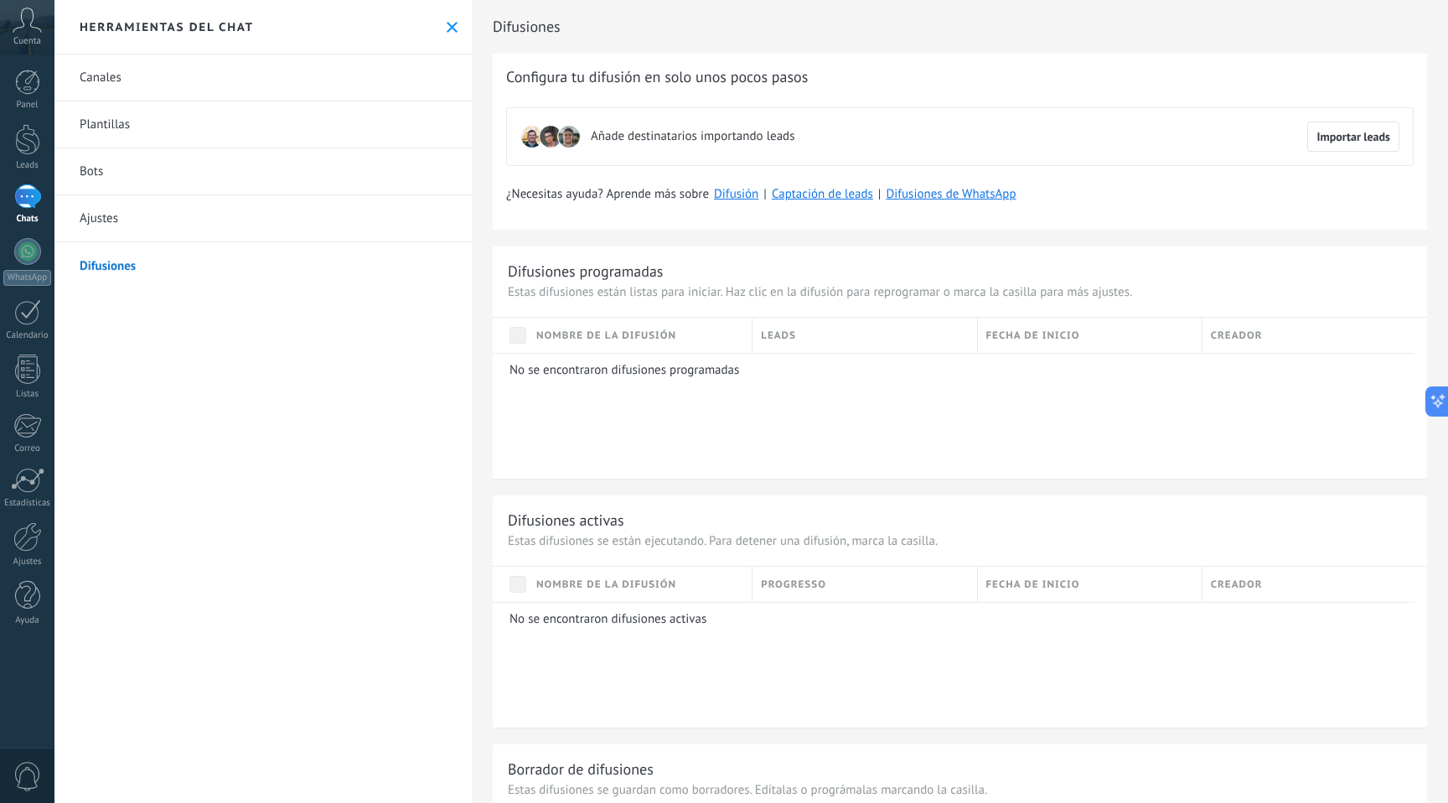
click at [35, 186] on div at bounding box center [27, 196] width 27 height 24
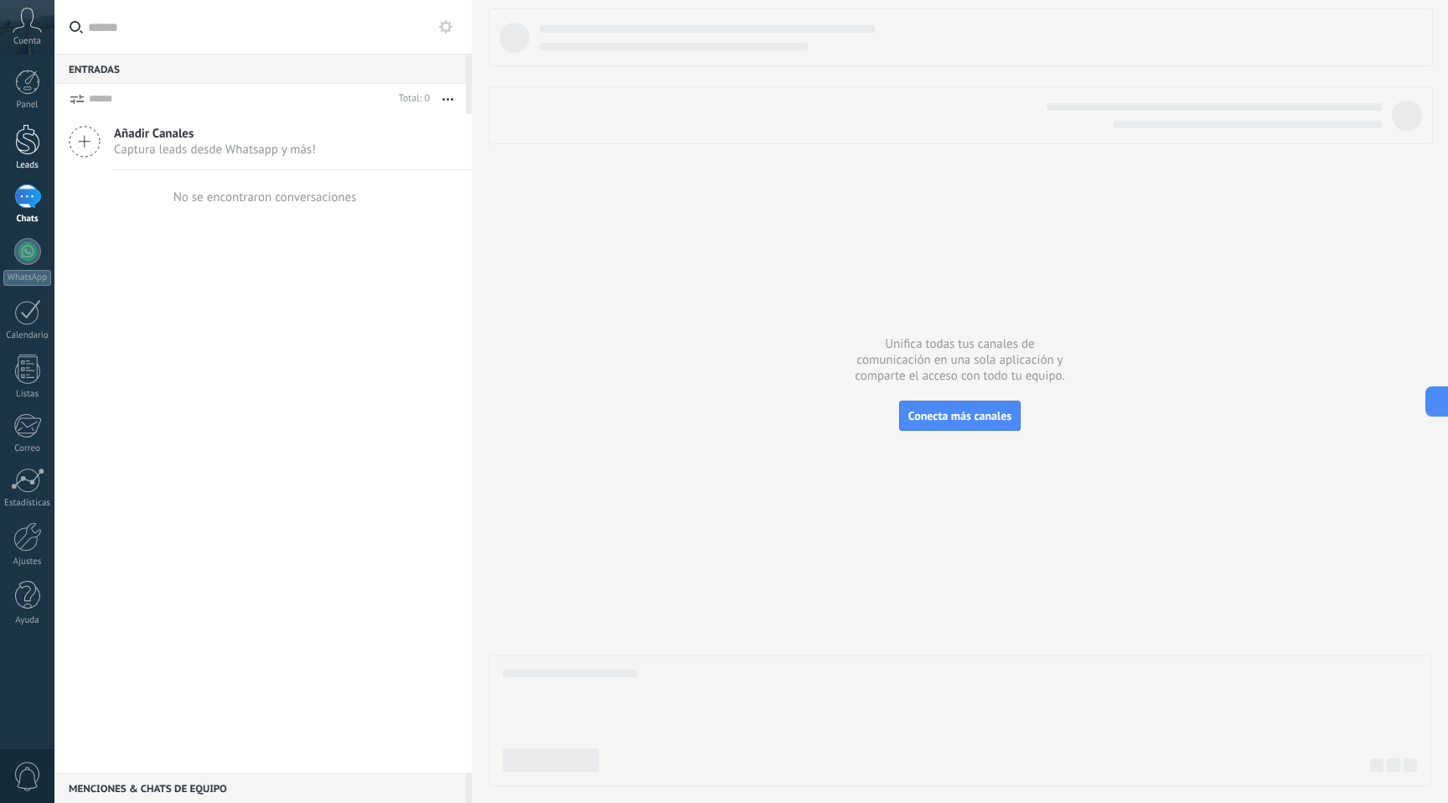
click at [27, 144] on div at bounding box center [27, 139] width 25 height 31
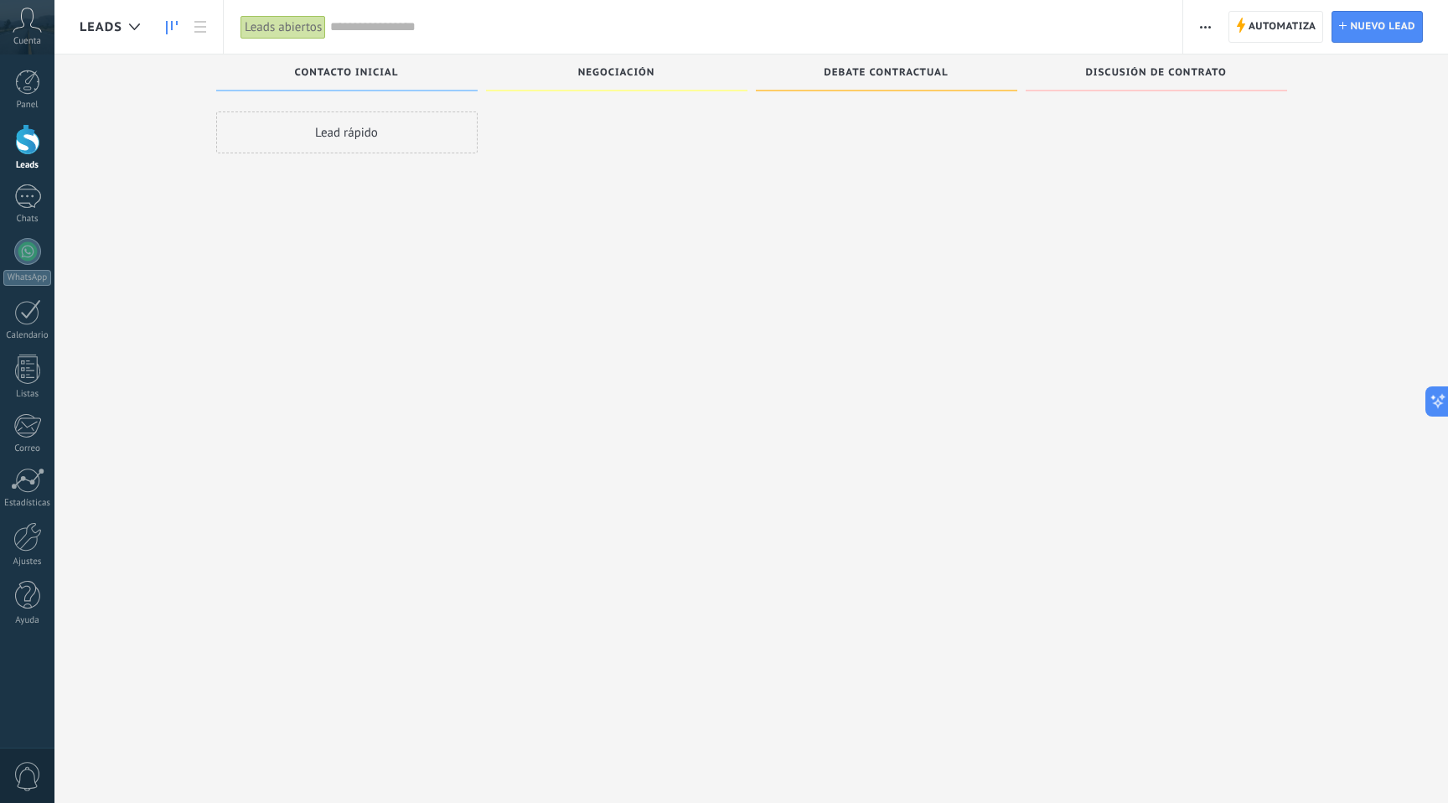
click at [375, 117] on div "Lead rápido" at bounding box center [347, 132] width 262 height 42
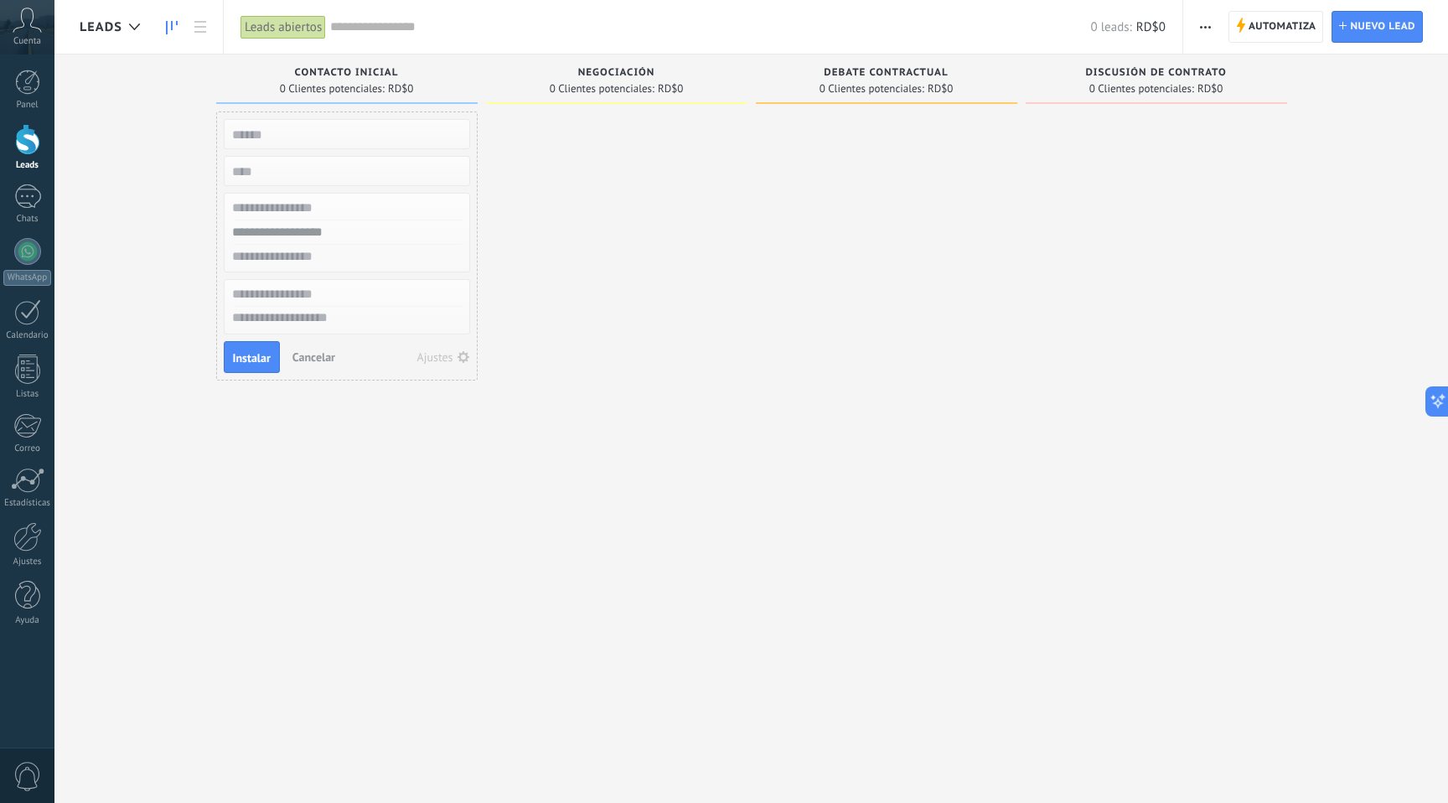
click at [322, 348] on button "Cancelar" at bounding box center [314, 356] width 56 height 25
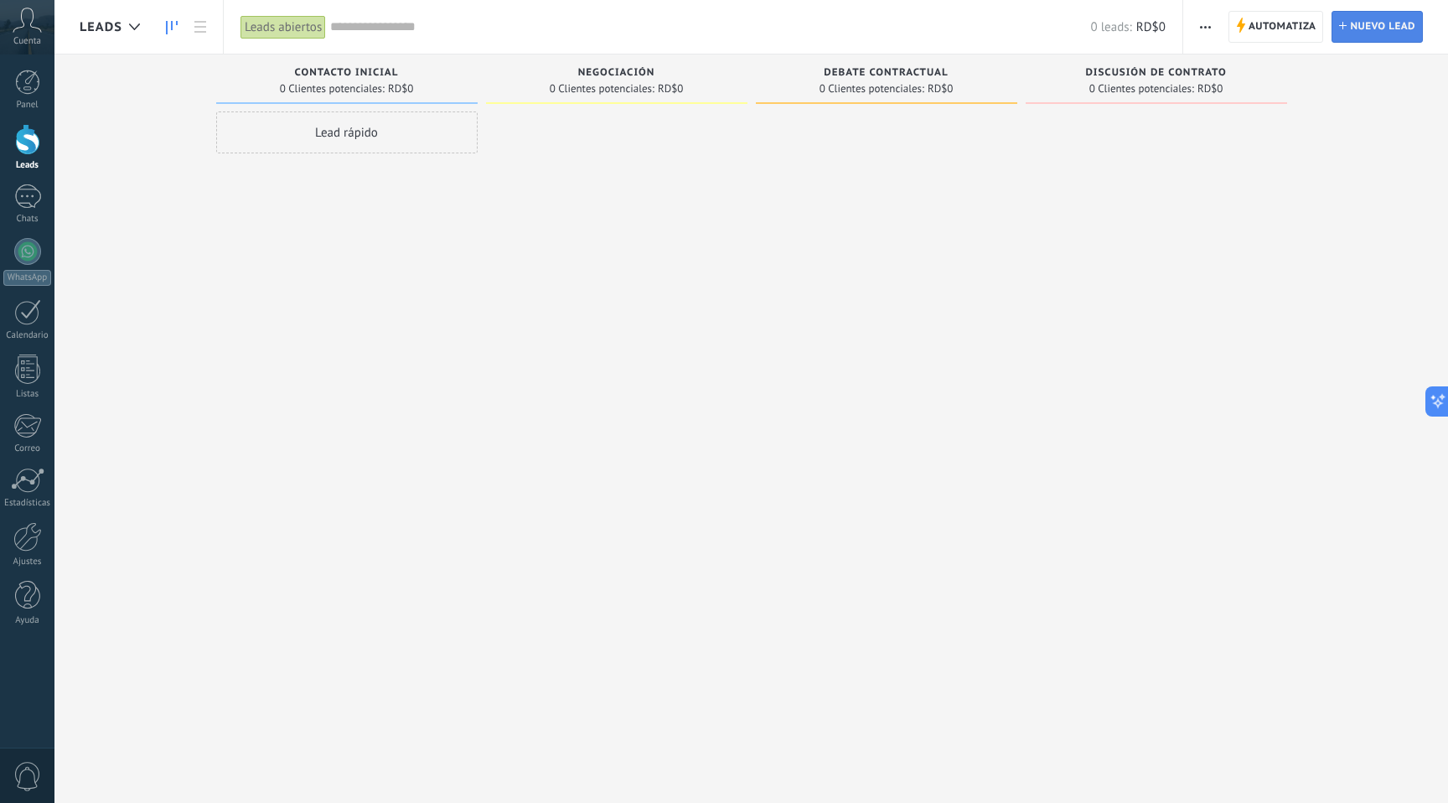
click at [1389, 32] on span "Nuevo lead" at bounding box center [1382, 27] width 65 height 30
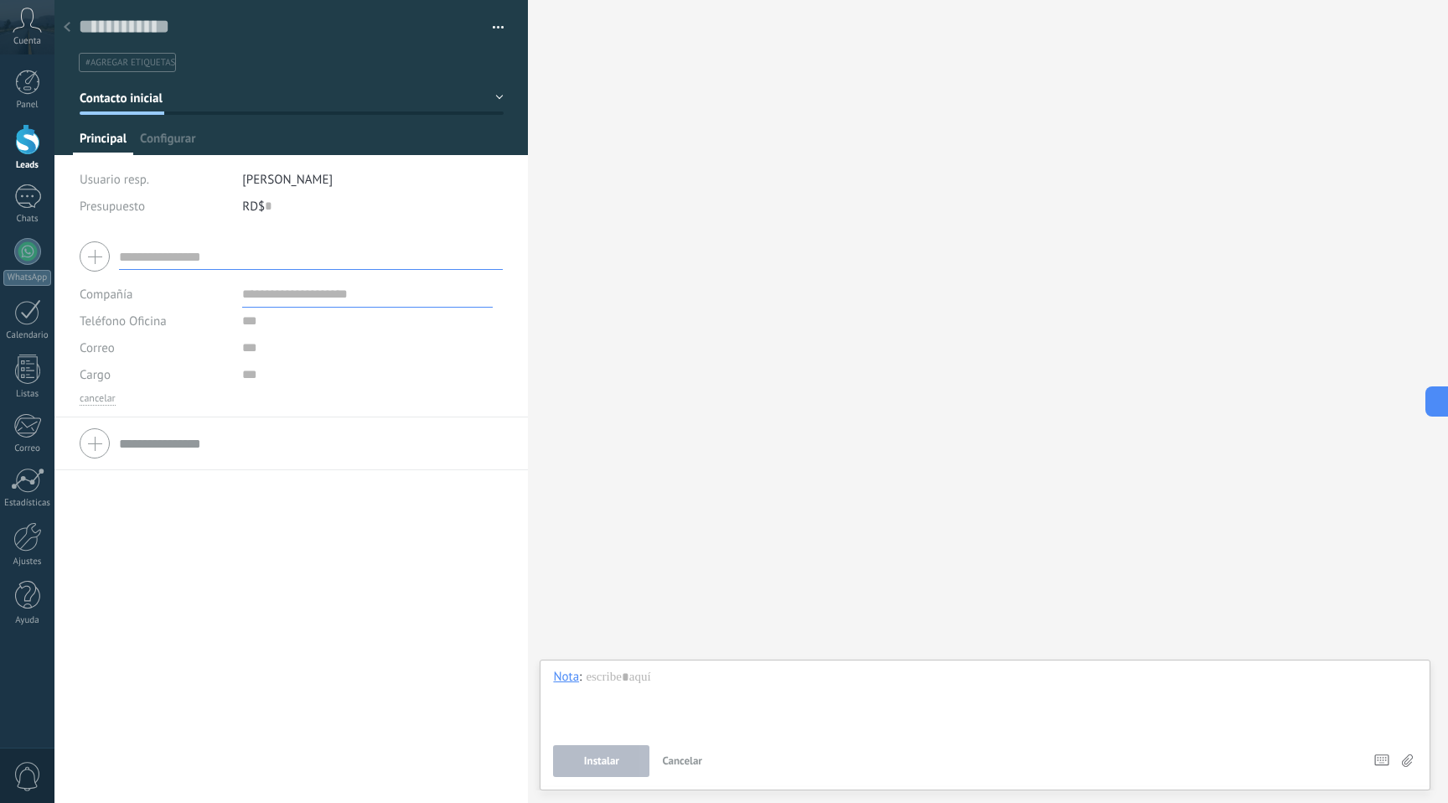
click at [70, 25] on div at bounding box center [66, 28] width 23 height 33
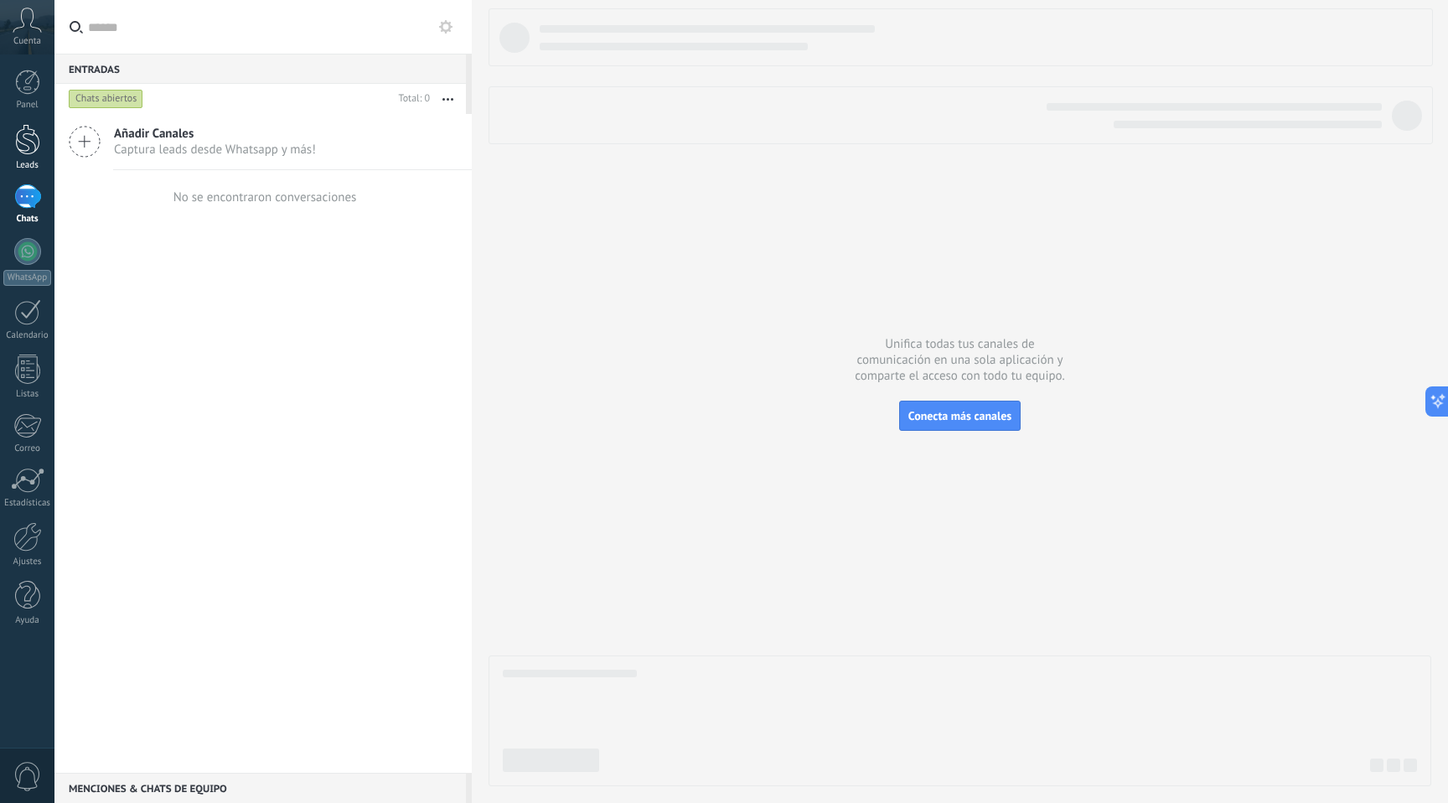
click at [27, 154] on div at bounding box center [27, 139] width 25 height 31
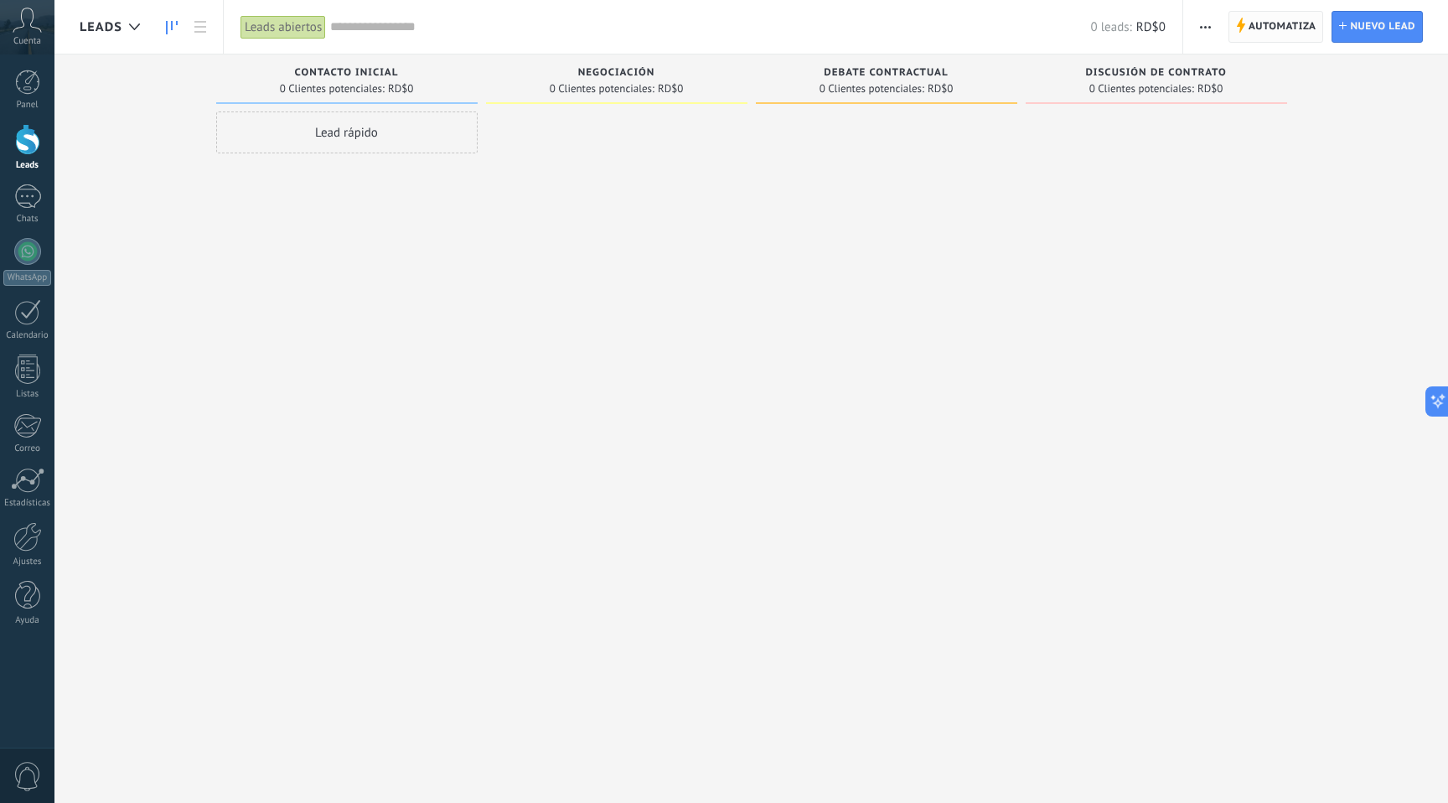
click at [1282, 36] on span "Automatiza" at bounding box center [1283, 27] width 68 height 30
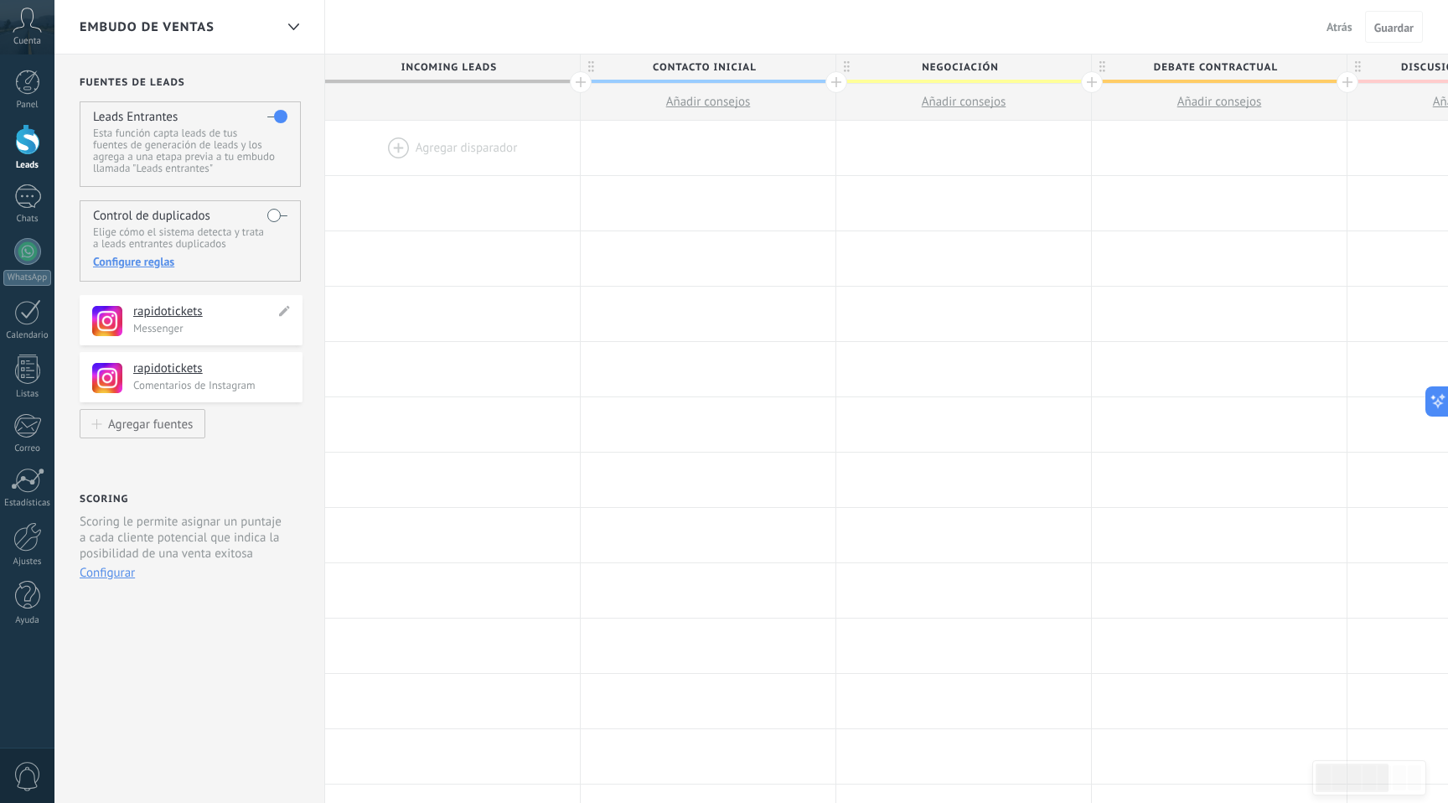
click at [171, 323] on div "**********" at bounding box center [211, 319] width 157 height 32
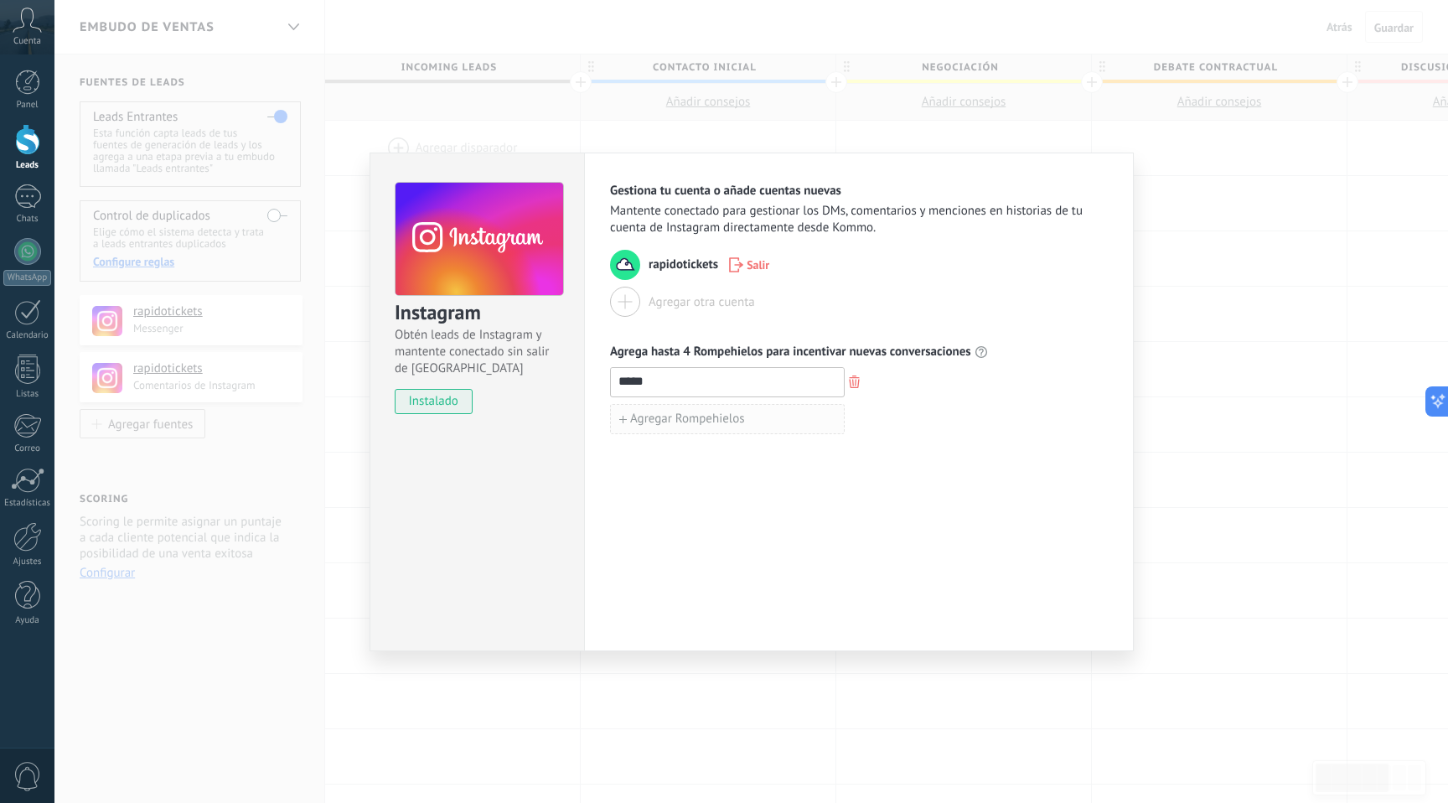
click at [688, 417] on span "Agregar Rompehielos" at bounding box center [687, 419] width 115 height 12
click at [706, 383] on input "*****" at bounding box center [727, 381] width 233 height 27
click at [692, 417] on input at bounding box center [727, 418] width 233 height 27
paste input "*****"
type input "*****"
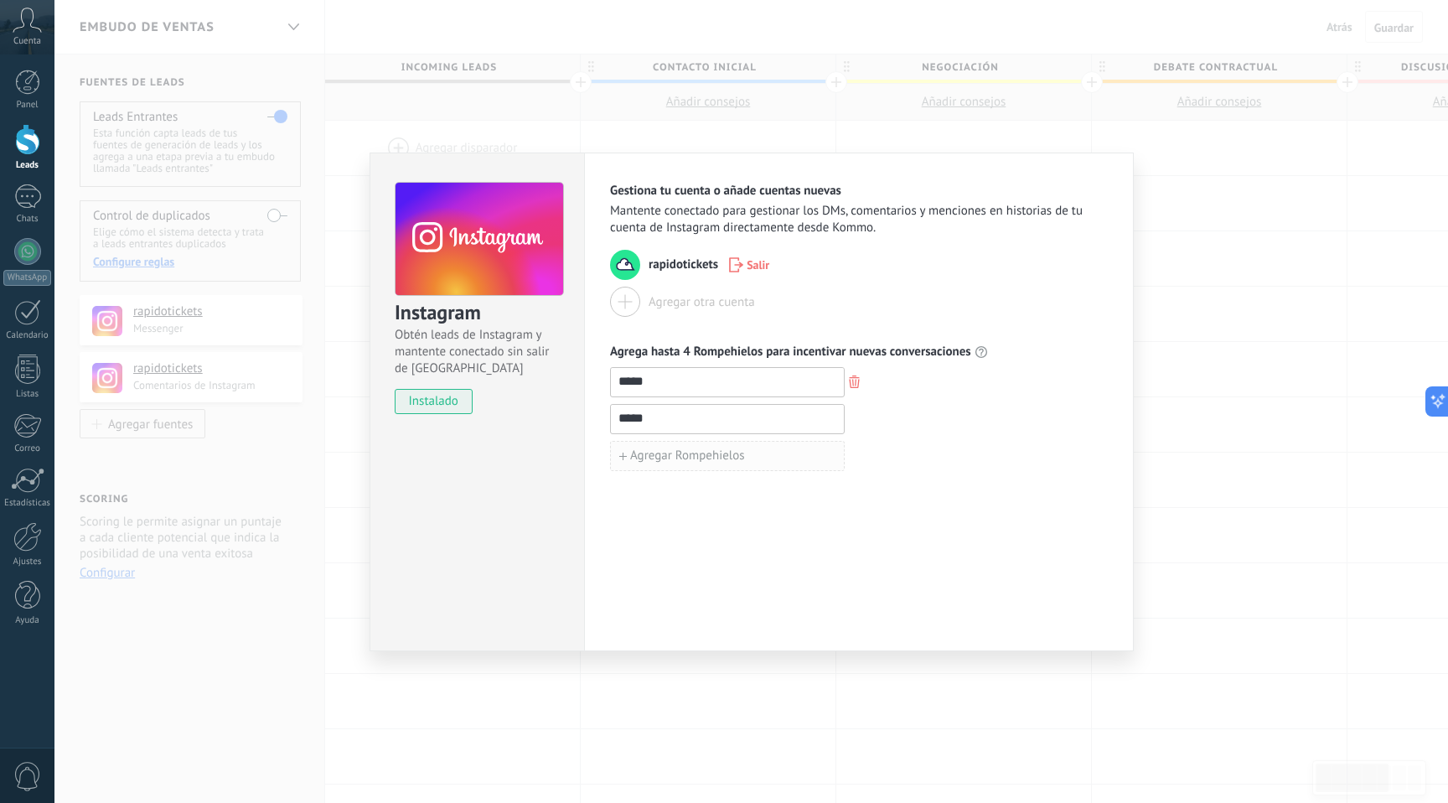
click at [693, 455] on span "Agregar Rompehielos" at bounding box center [687, 456] width 115 height 12
type input "*****"
click at [690, 510] on div "Gestiona tu cuenta o añade cuentas nuevas Mantente conectado para gestionar los…" at bounding box center [859, 402] width 550 height 499
click at [697, 493] on span "Agregar Rompehielos" at bounding box center [687, 493] width 115 height 12
type input "*****"
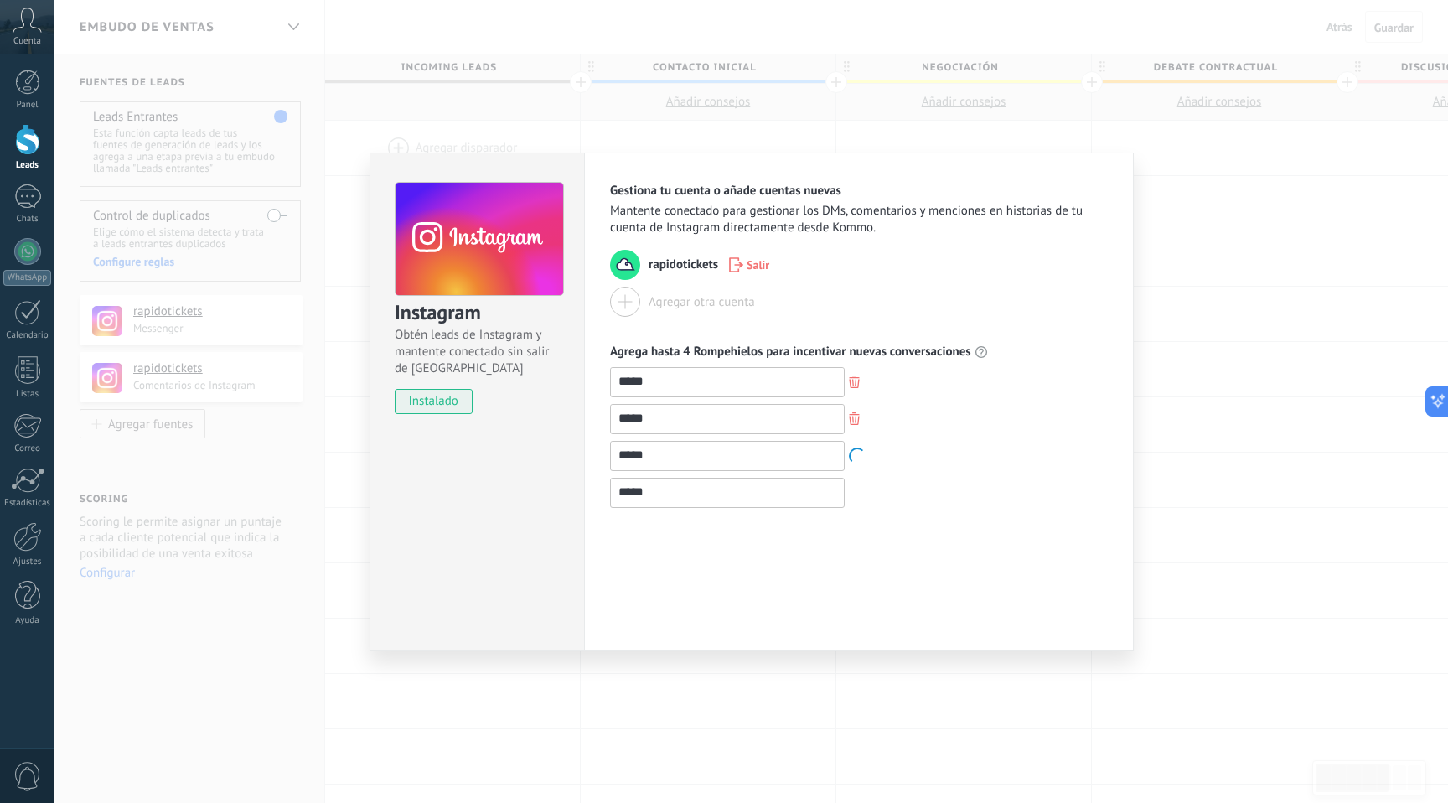
click at [884, 561] on div "Gestiona tu cuenta o añade cuentas nuevas Mantente conectado para gestionar los…" at bounding box center [859, 402] width 550 height 499
click at [996, 488] on div "*****" at bounding box center [859, 493] width 498 height 30
click at [627, 304] on div at bounding box center [625, 302] width 30 height 30
click at [1273, 253] on div "Instagram Obtén leads de Instagram y mantente conectado sin salir de Kommo inst…" at bounding box center [751, 401] width 1394 height 803
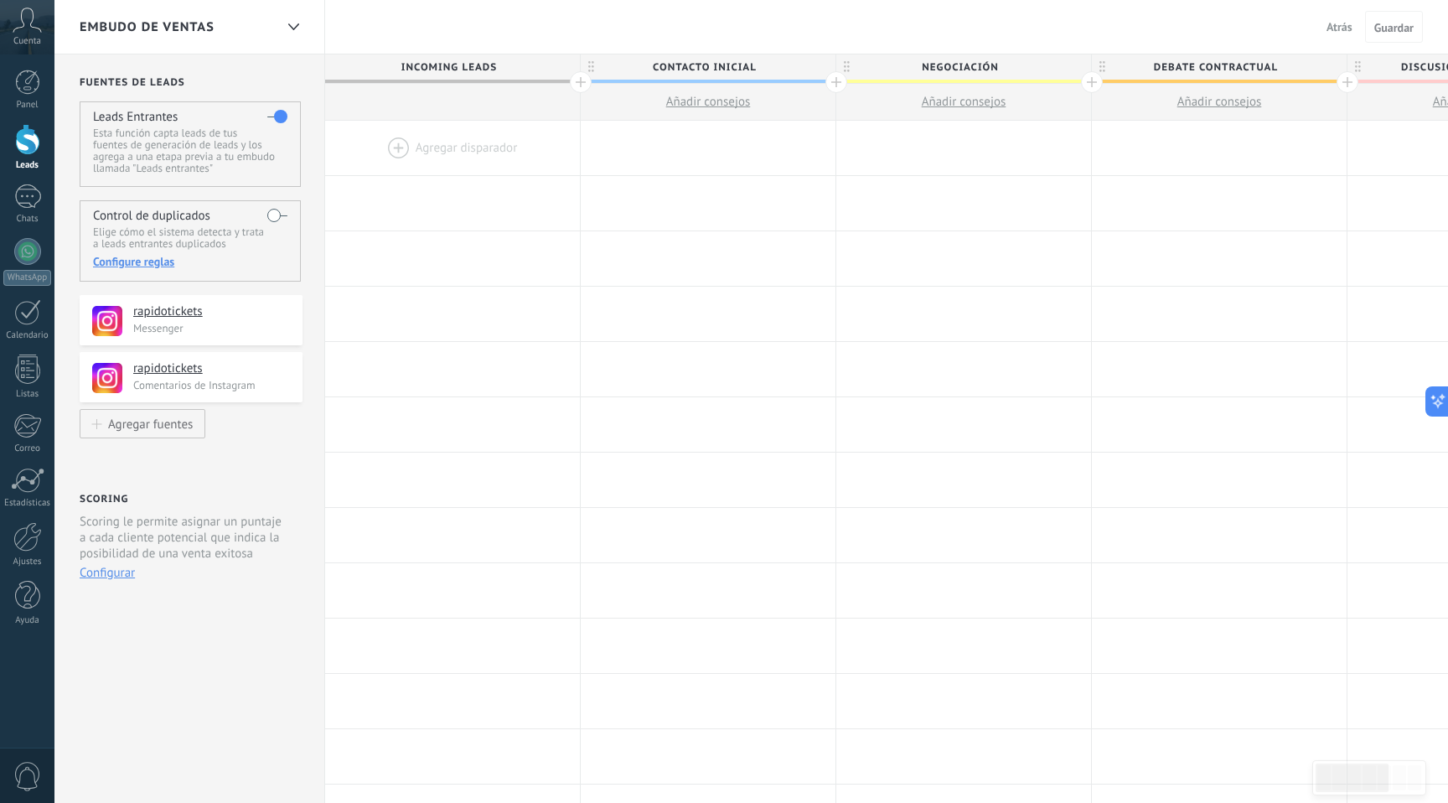
drag, startPoint x: 236, startPoint y: 330, endPoint x: 484, endPoint y: 155, distance: 303.7
click at [484, 155] on div "**********" at bounding box center [1084, 668] width 2060 height 1228
click at [24, 219] on div "Chats" at bounding box center [27, 219] width 49 height 11
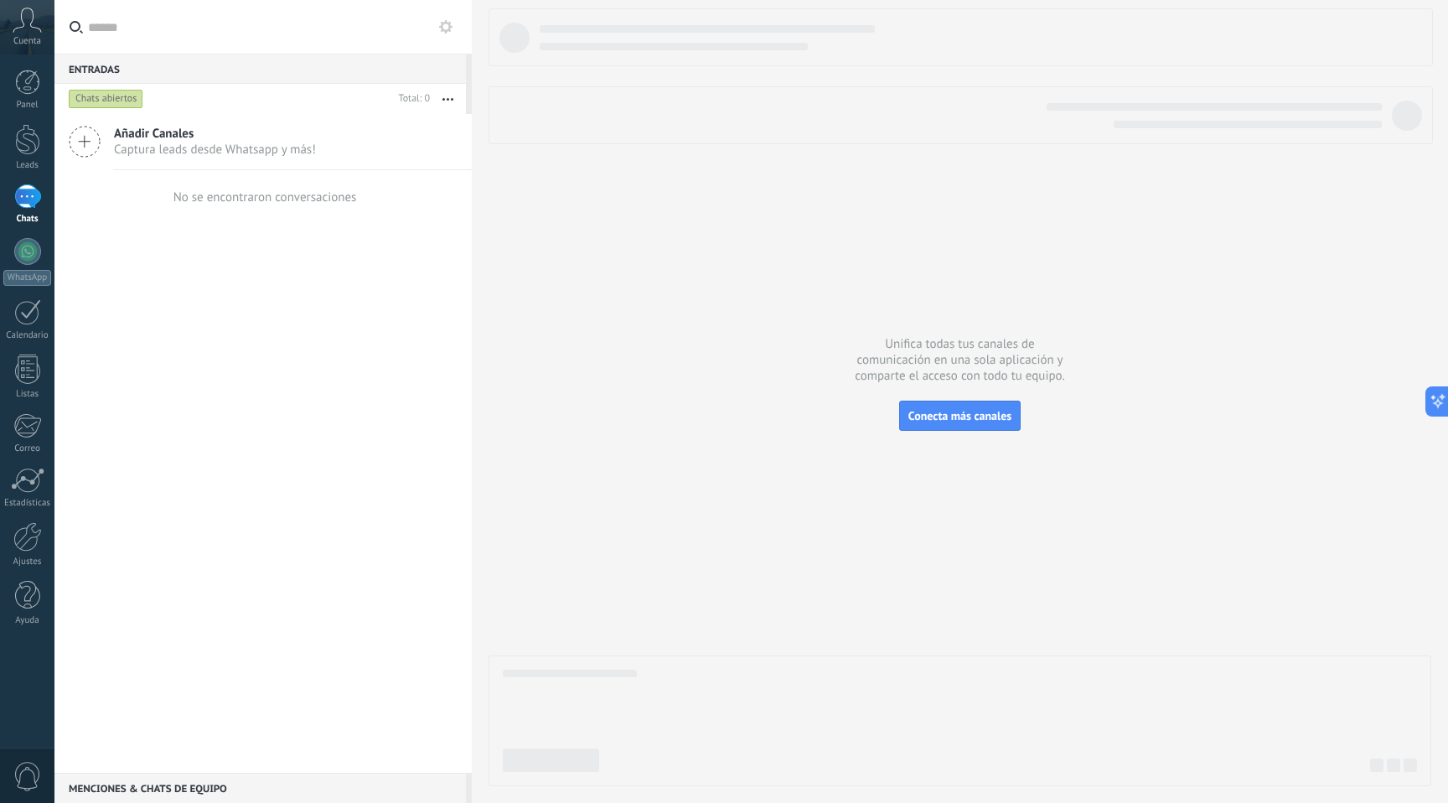
click at [252, 199] on div "No se encontraron conversaciones" at bounding box center [266, 197] width 184 height 16
click at [268, 147] on span "Captura leads desde Whatsapp y más!" at bounding box center [215, 150] width 202 height 16
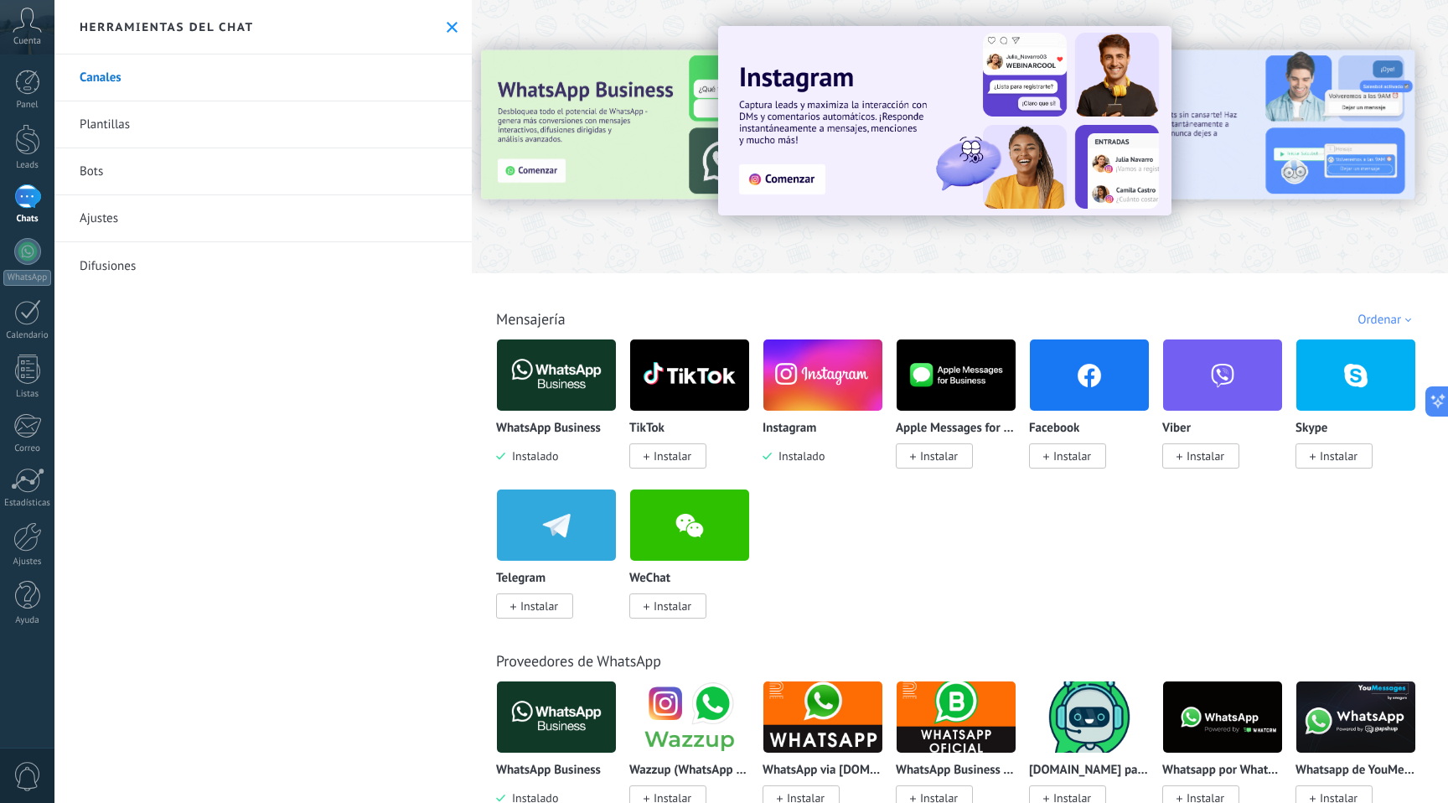
click at [455, 26] on div "Herramientas del chat" at bounding box center [262, 27] width 417 height 54
click at [447, 26] on use at bounding box center [452, 27] width 11 height 11
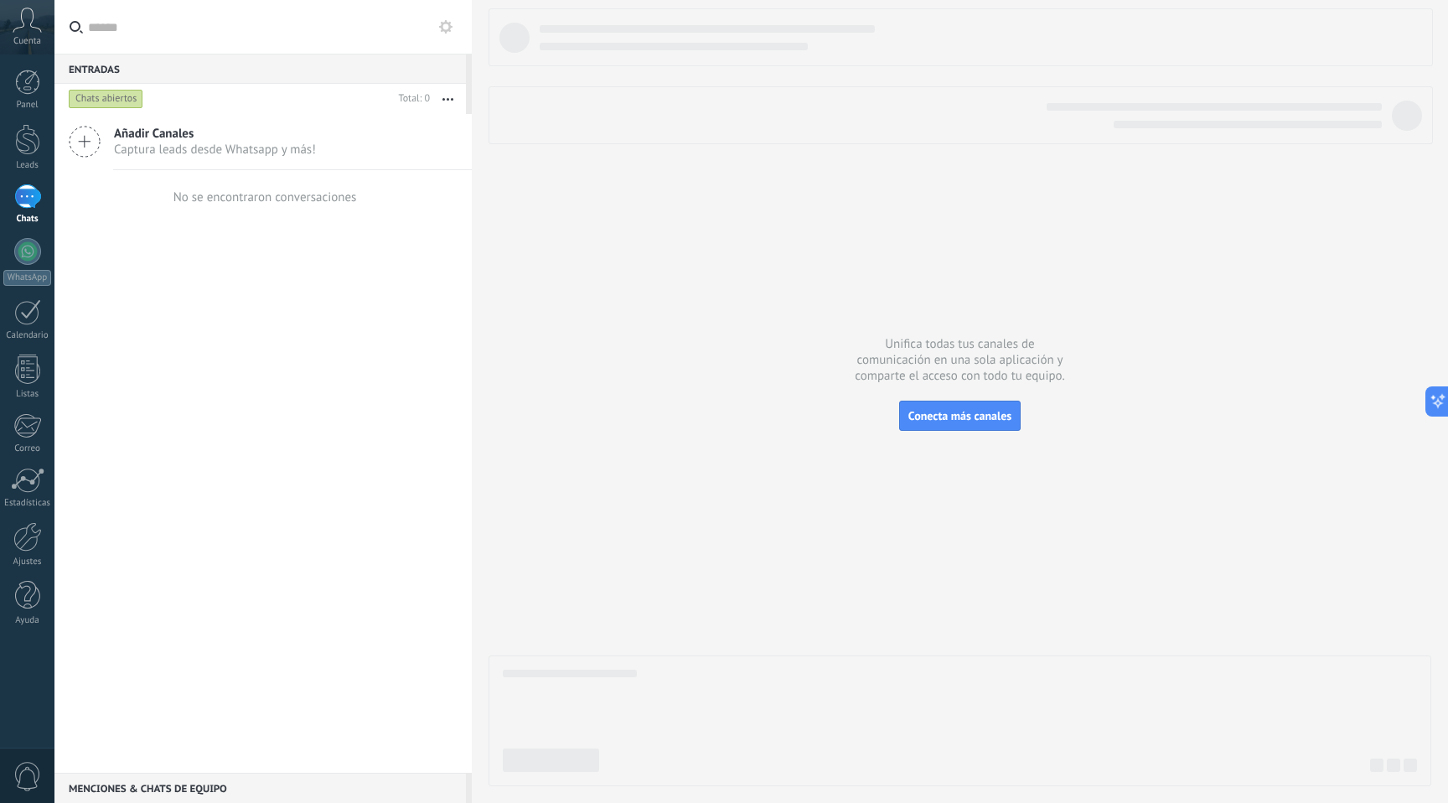
click at [175, 785] on div "Menciones & Chats de equipo 0" at bounding box center [260, 788] width 412 height 30
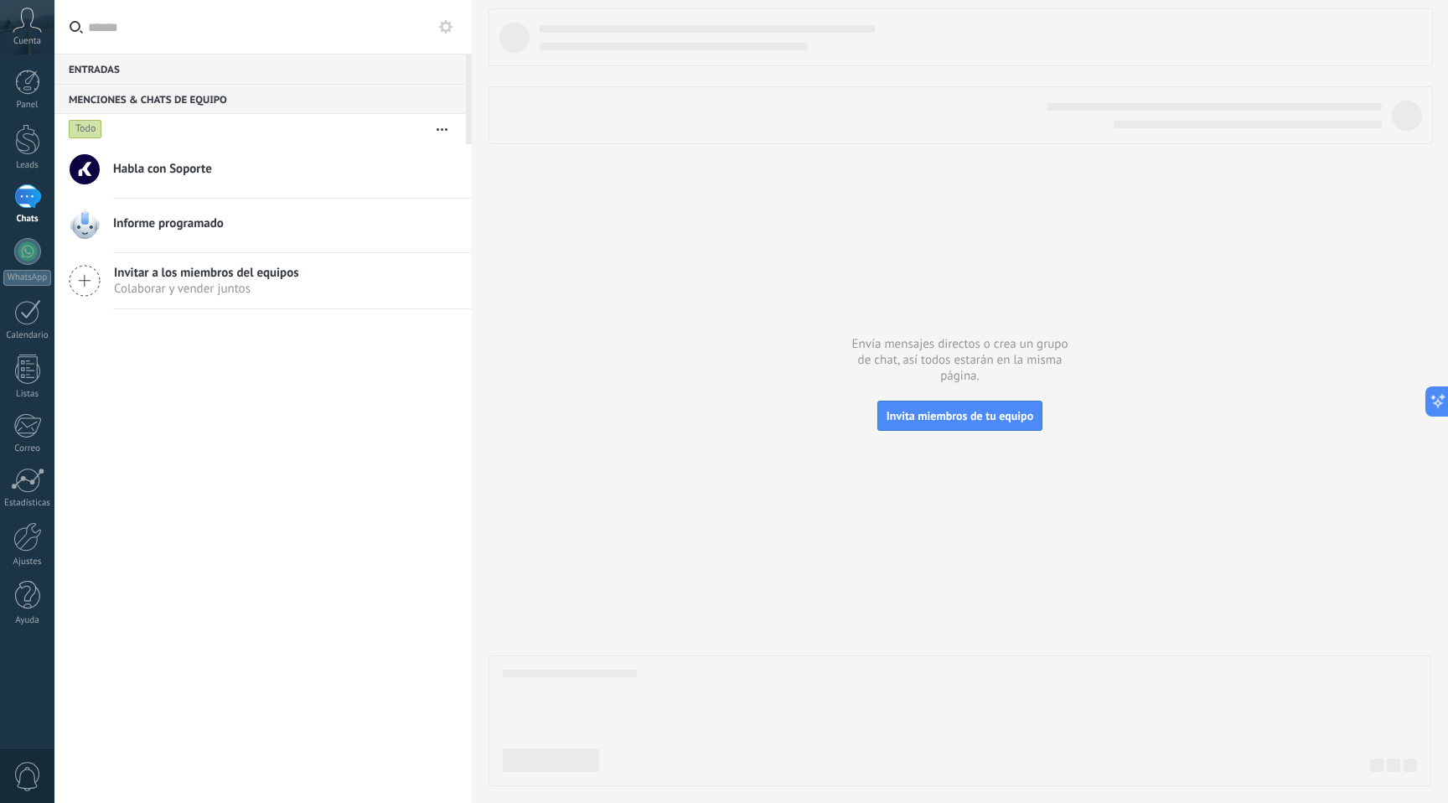
click at [159, 68] on div "Entradas 0" at bounding box center [260, 69] width 412 height 30
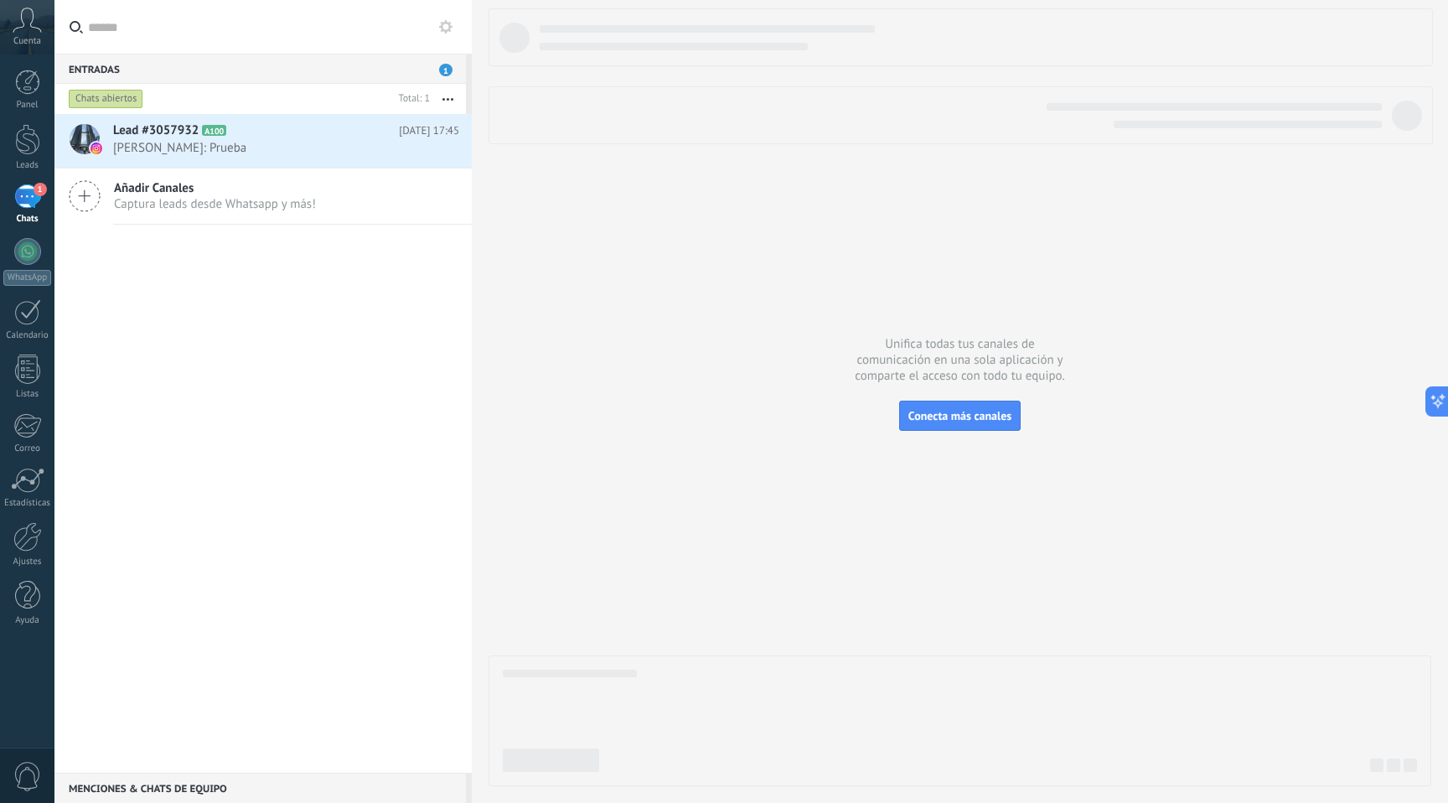
click at [207, 155] on span "[PERSON_NAME]: Prueba" at bounding box center [270, 148] width 314 height 16
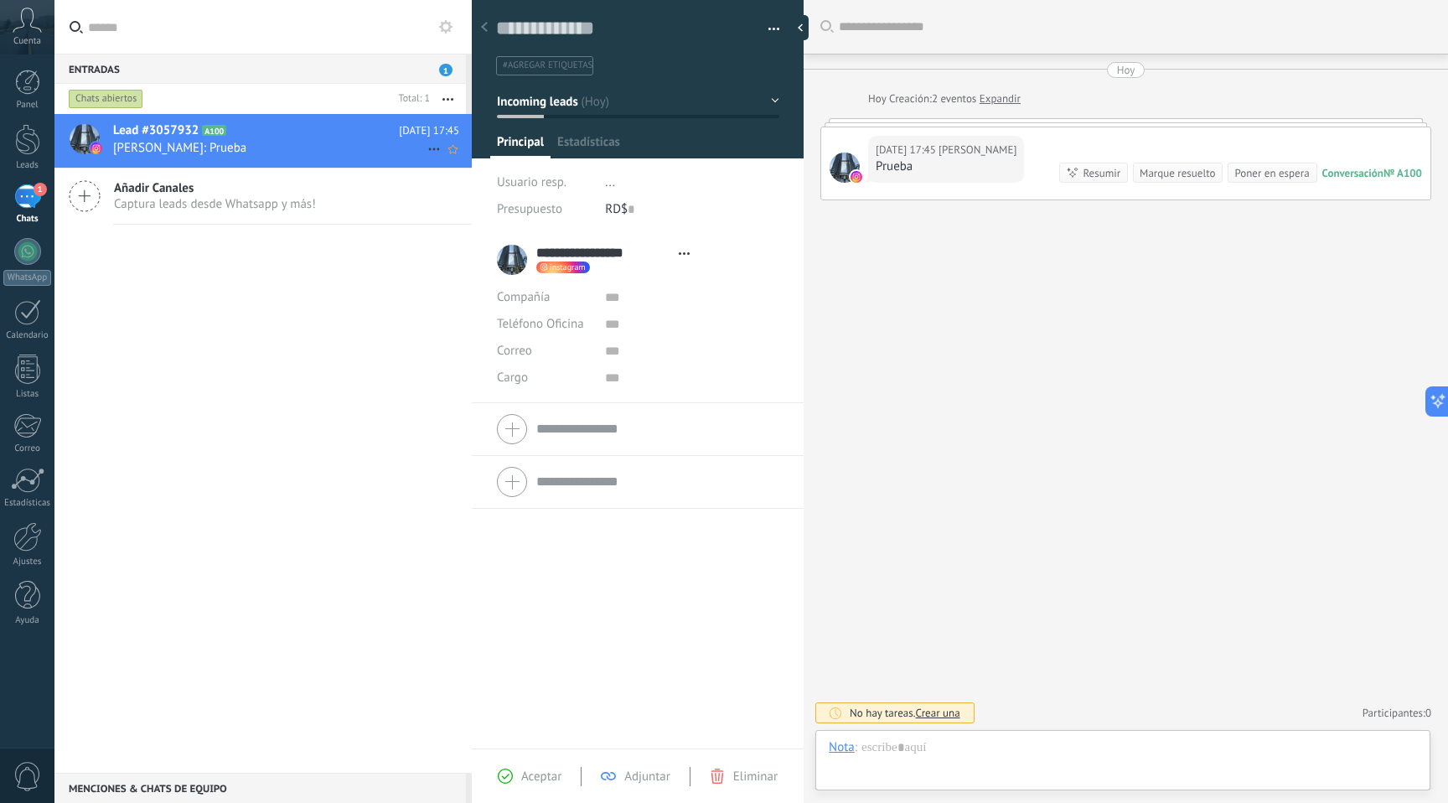
scroll to position [25, 0]
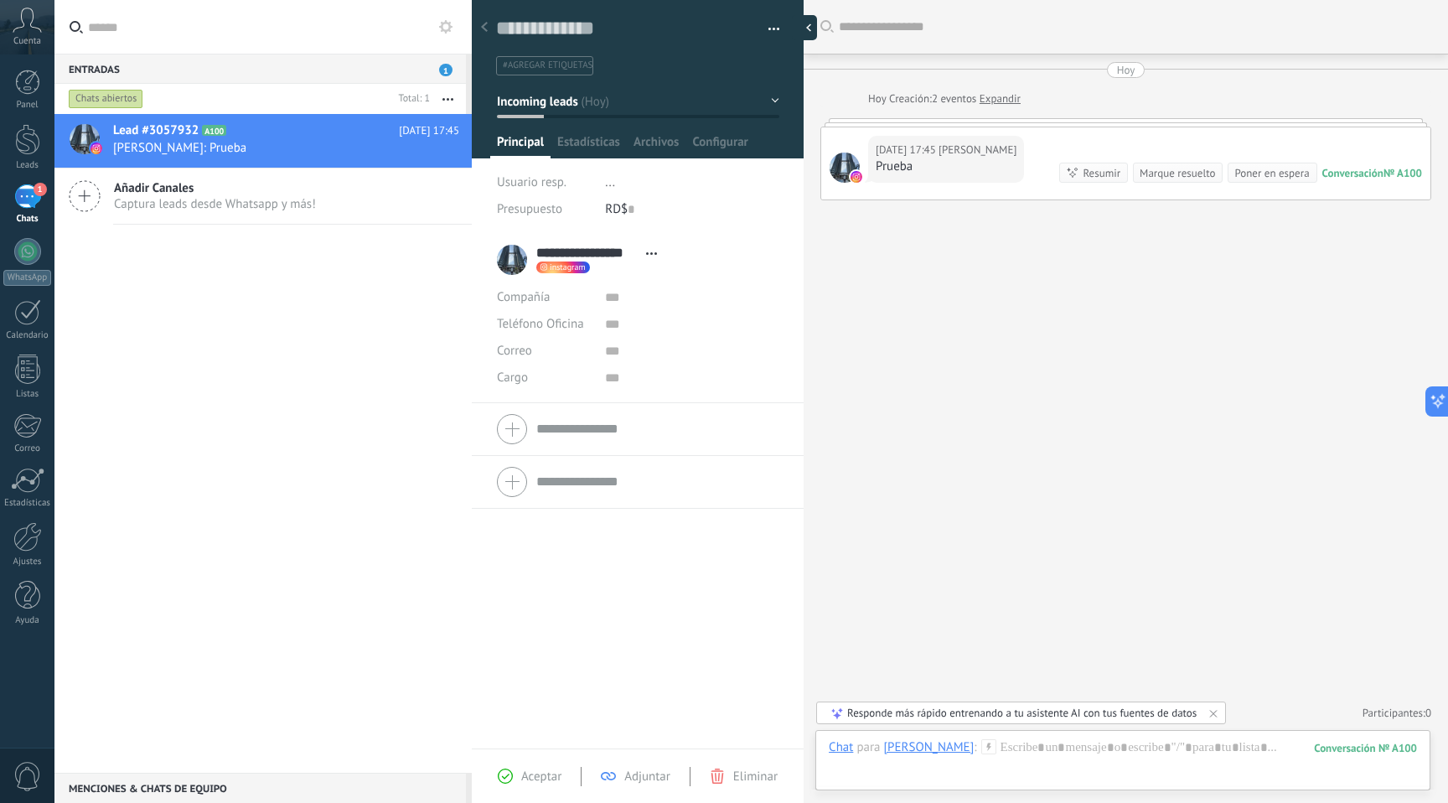
click at [803, 28] on div at bounding box center [804, 27] width 25 height 25
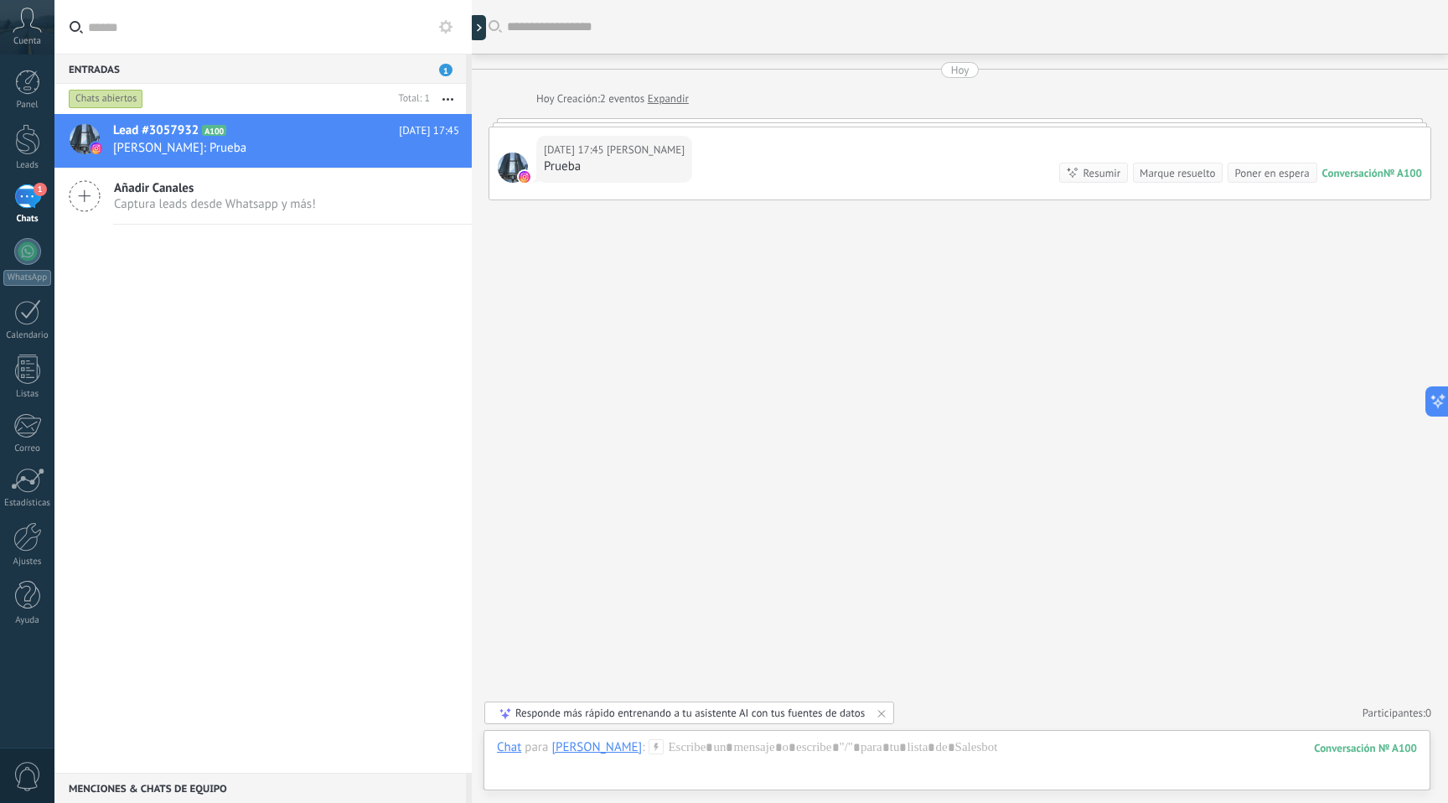
click at [665, 142] on span "[PERSON_NAME]" at bounding box center [646, 150] width 78 height 17
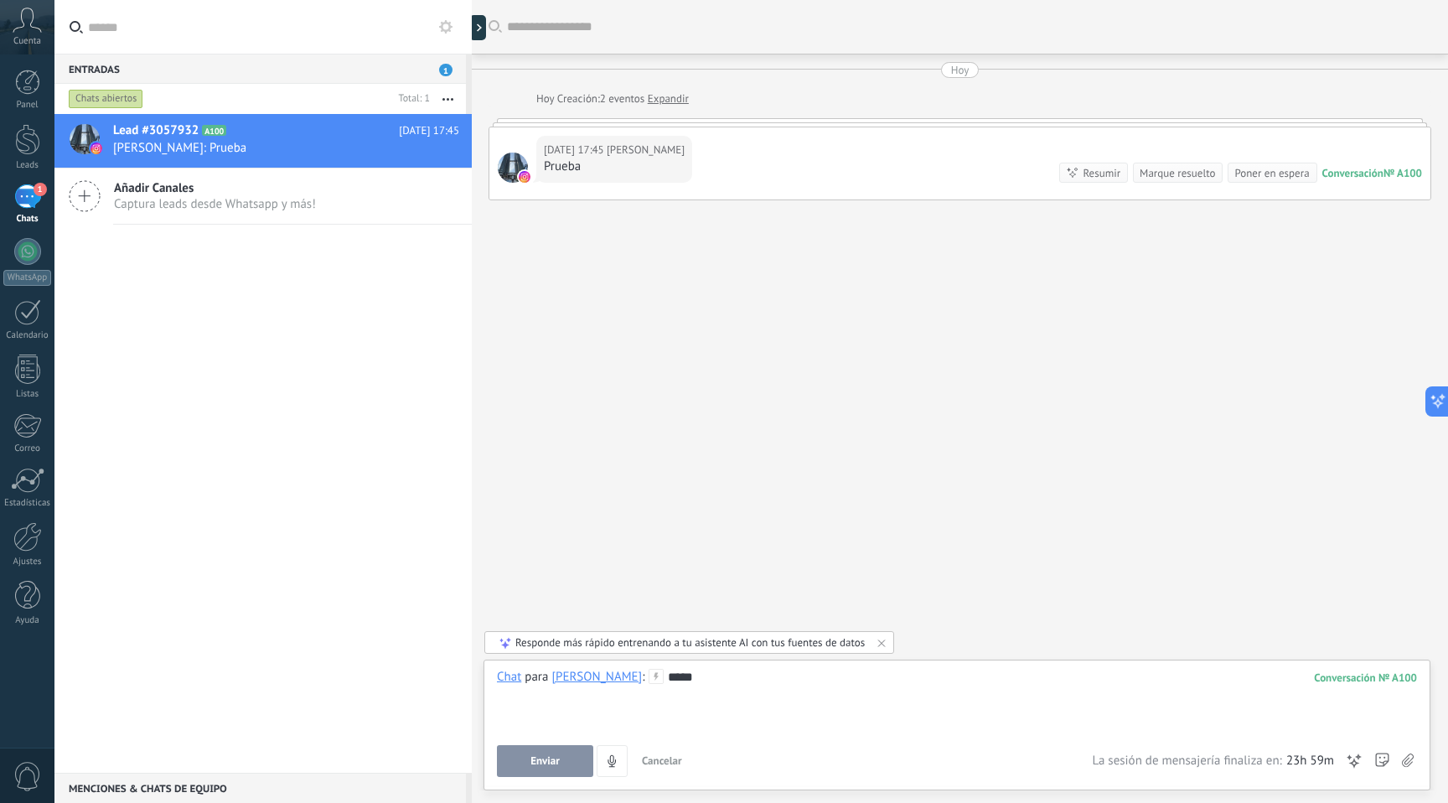
click at [538, 766] on span "Enviar" at bounding box center [545, 761] width 29 height 12
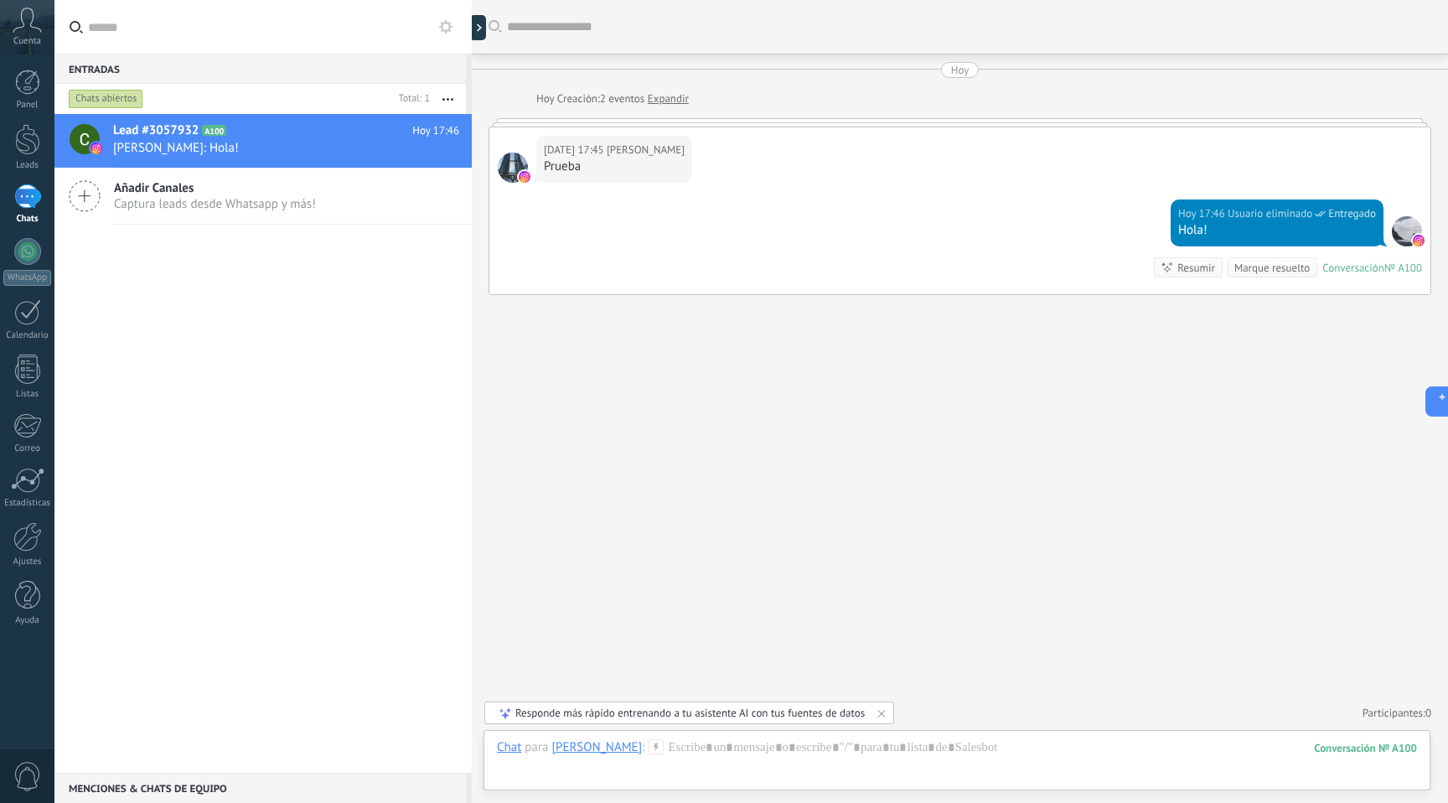
click at [1397, 232] on div at bounding box center [1407, 231] width 30 height 30
click at [194, 137] on span "Lead #3057932" at bounding box center [155, 130] width 85 height 17
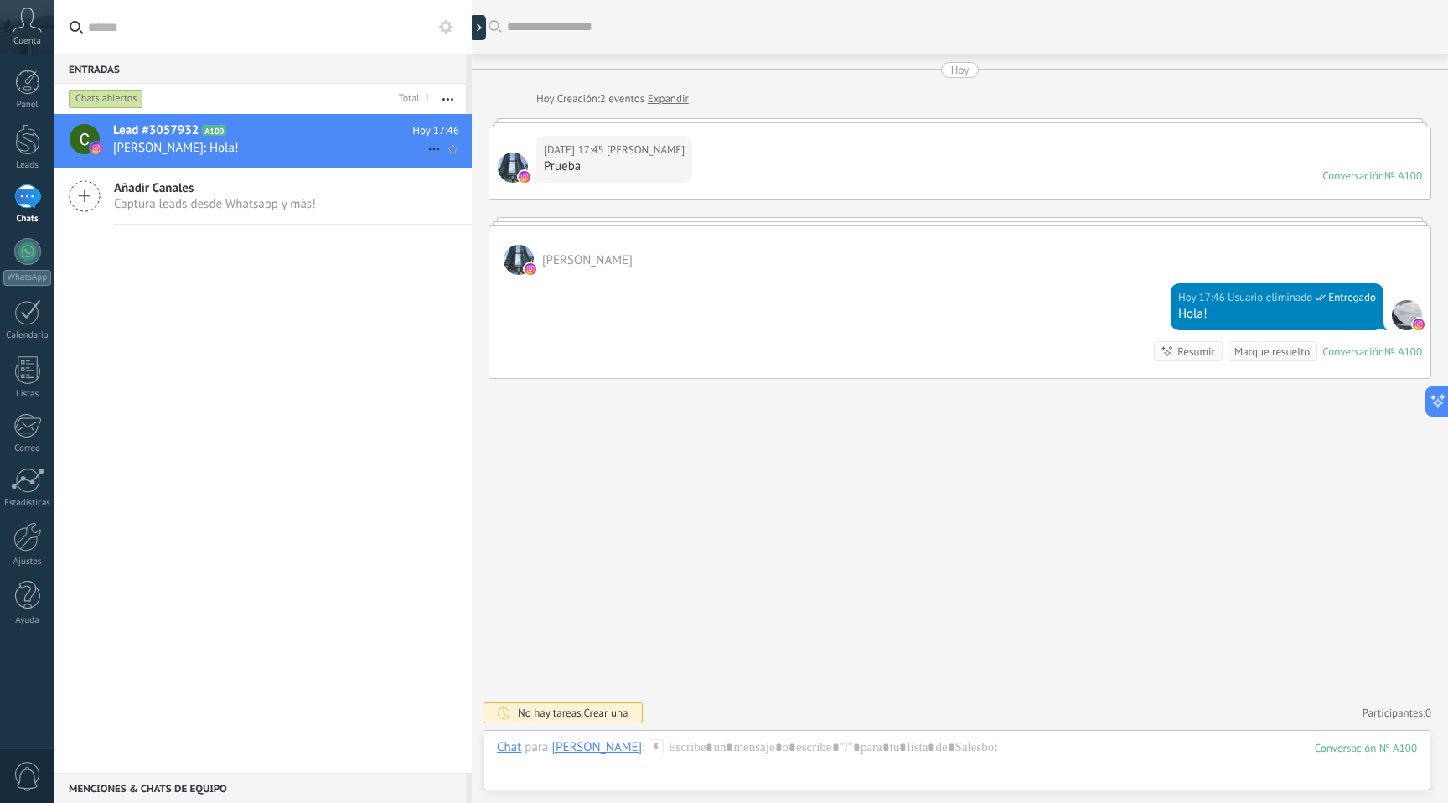
click at [287, 150] on span "[PERSON_NAME]: Hola!" at bounding box center [270, 148] width 314 height 16
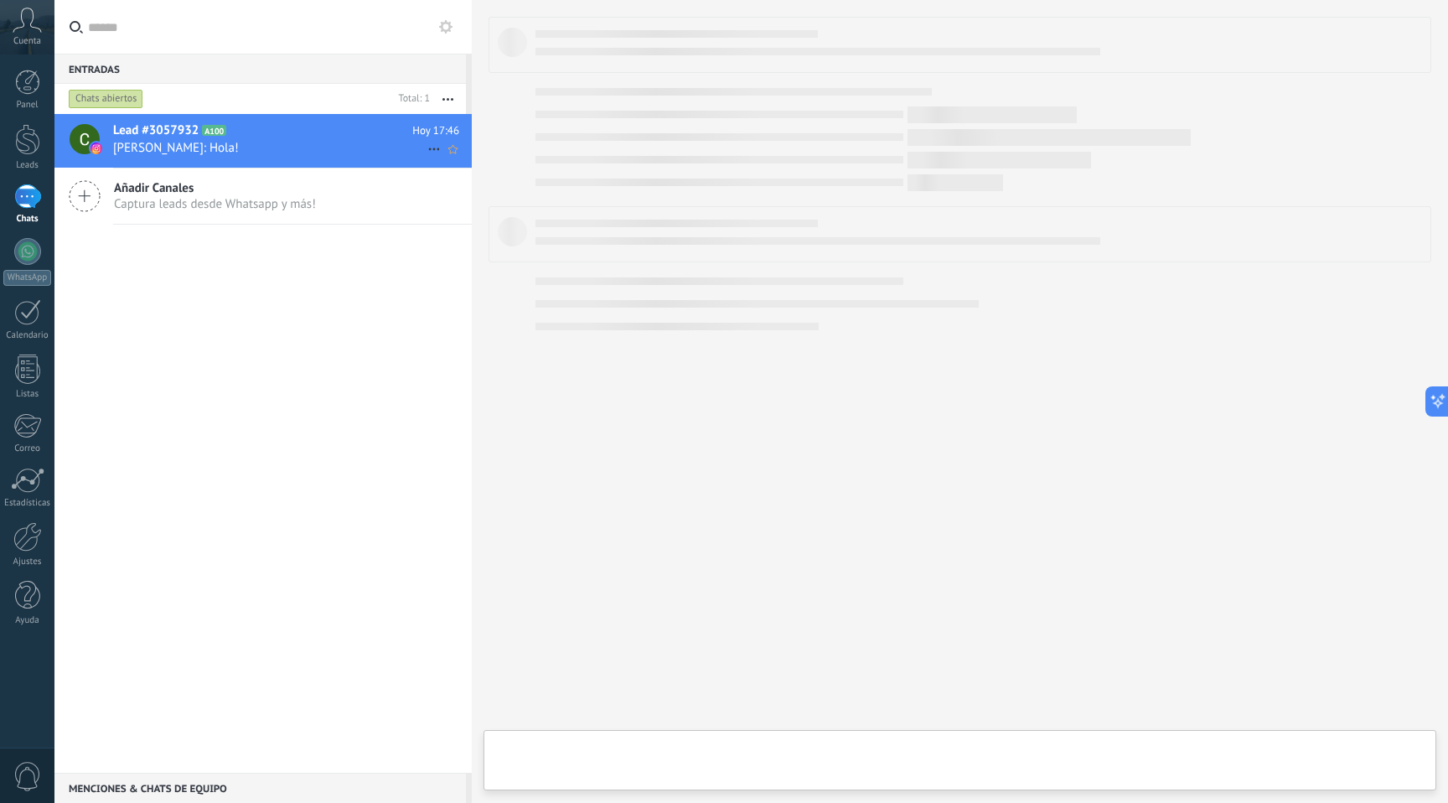
click at [287, 150] on span "[PERSON_NAME]: Hola!" at bounding box center [270, 148] width 314 height 16
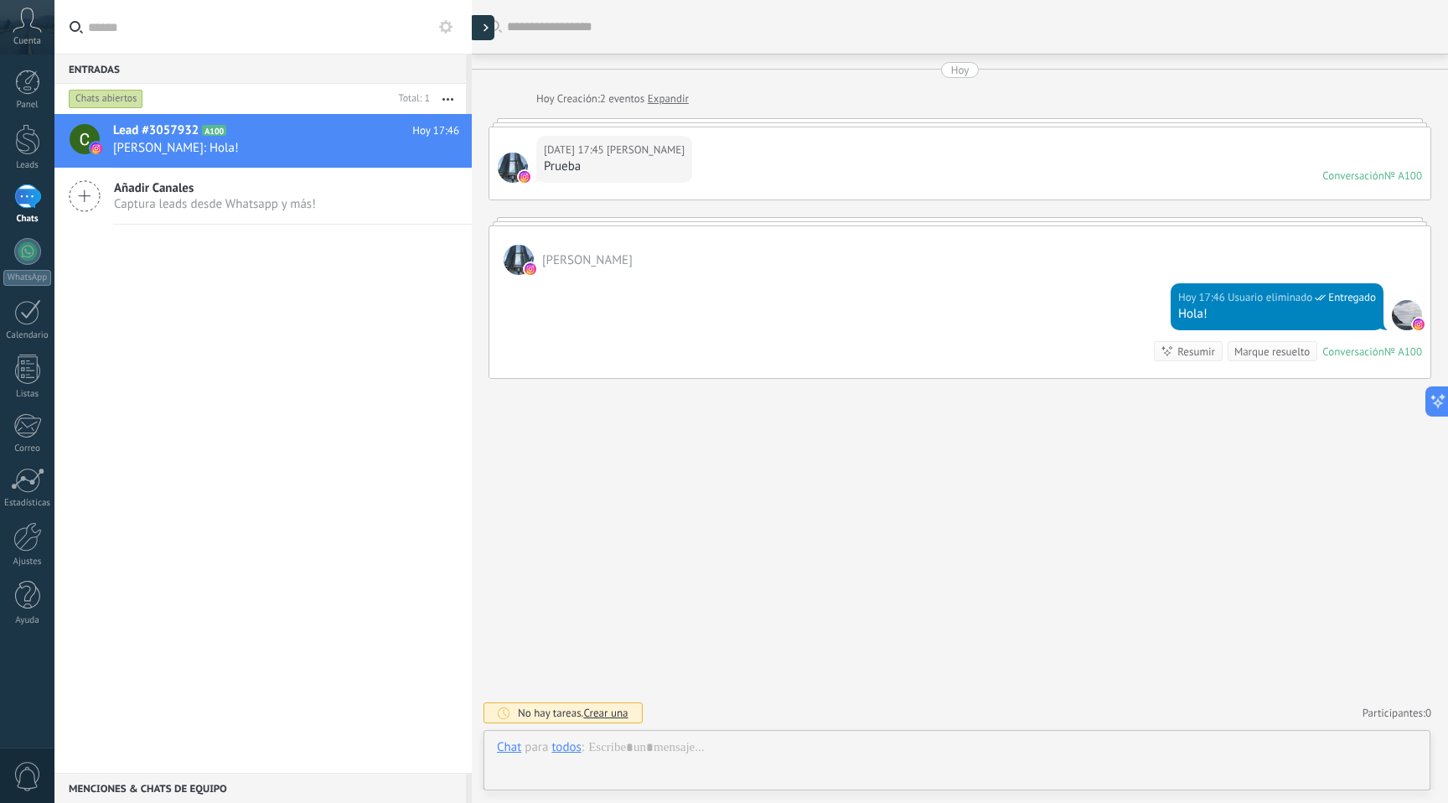
click at [484, 26] on icon at bounding box center [486, 27] width 5 height 8
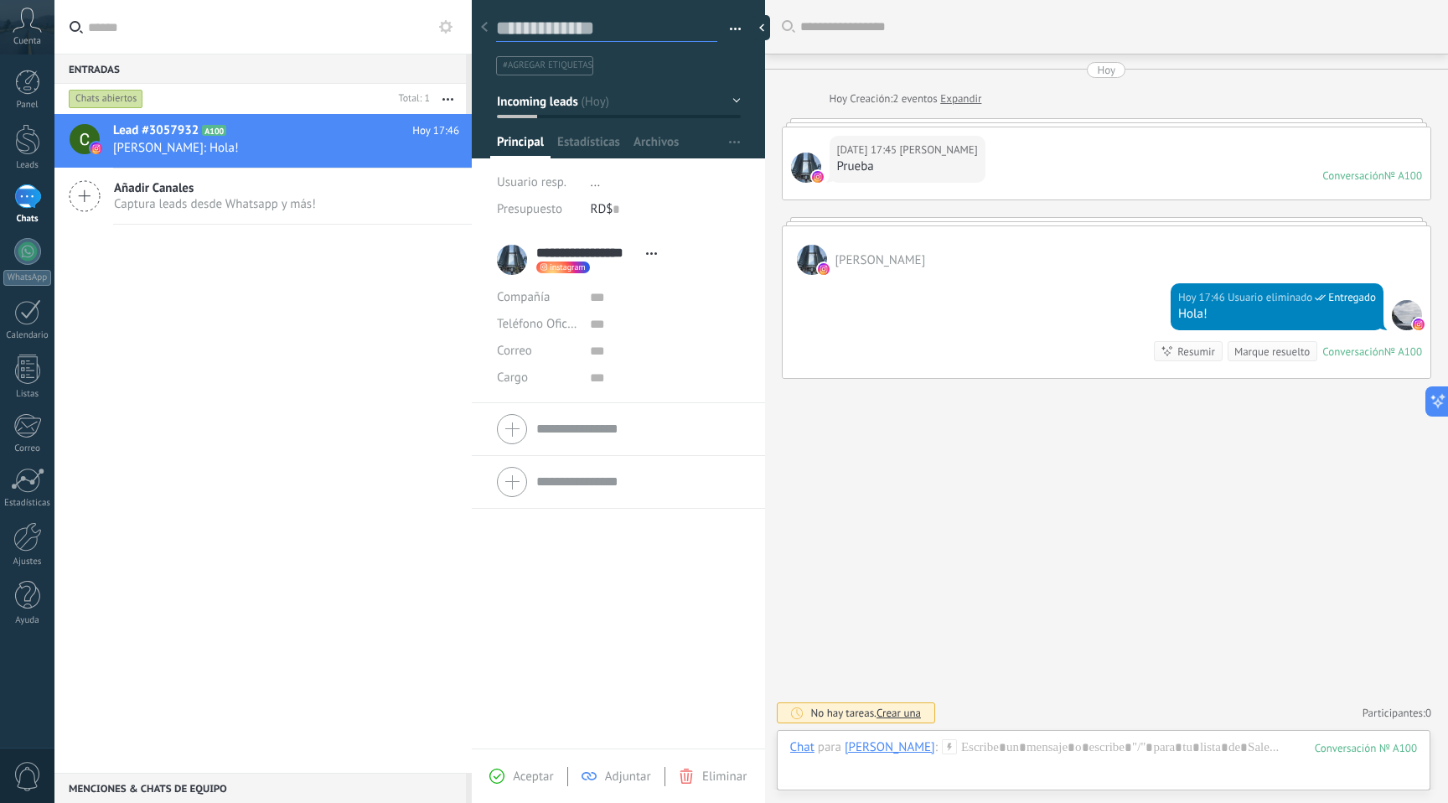
click at [590, 33] on textarea at bounding box center [606, 29] width 221 height 26
type textarea "*"
type textarea "**"
type textarea "***"
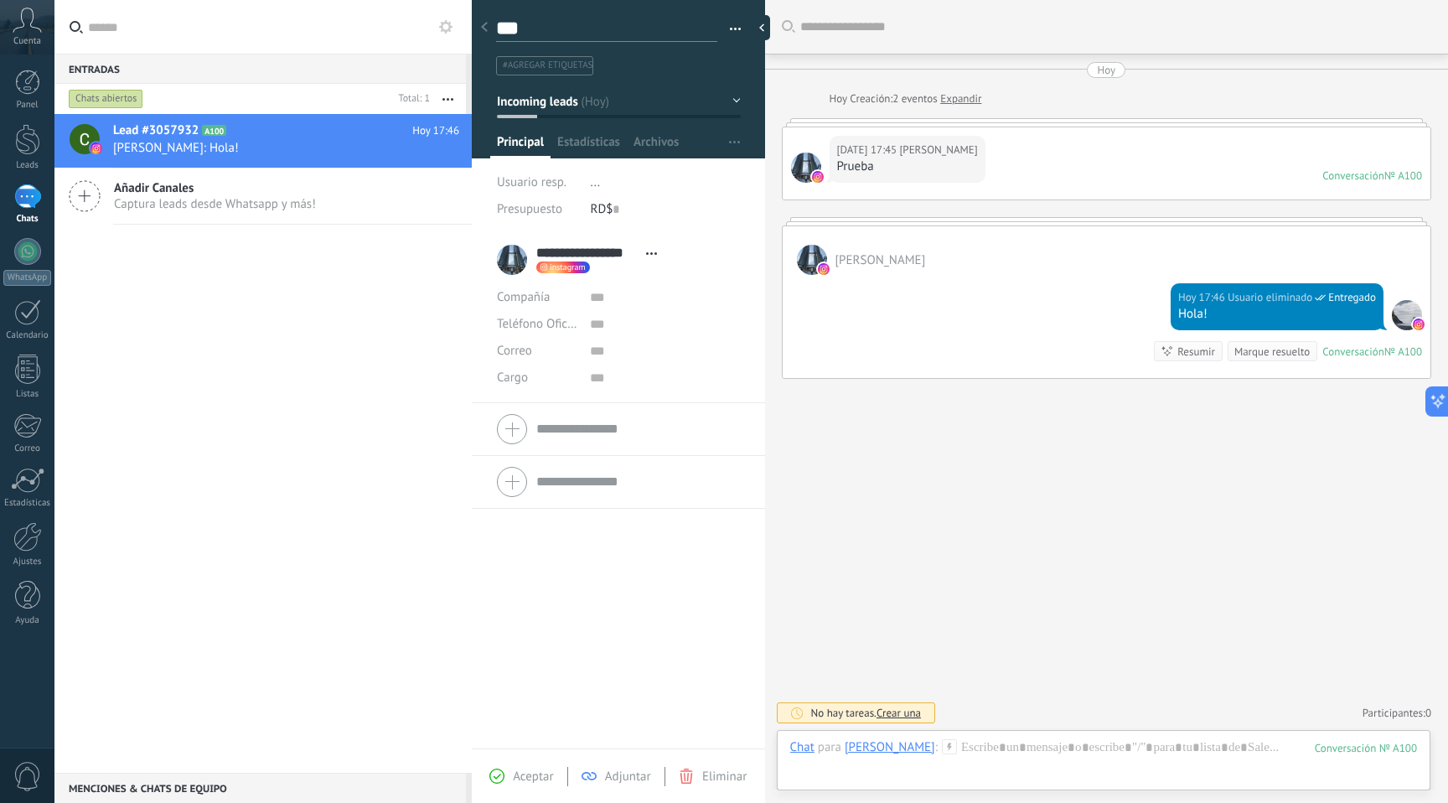
type textarea "***"
type textarea "****"
type textarea "*****"
type textarea "******"
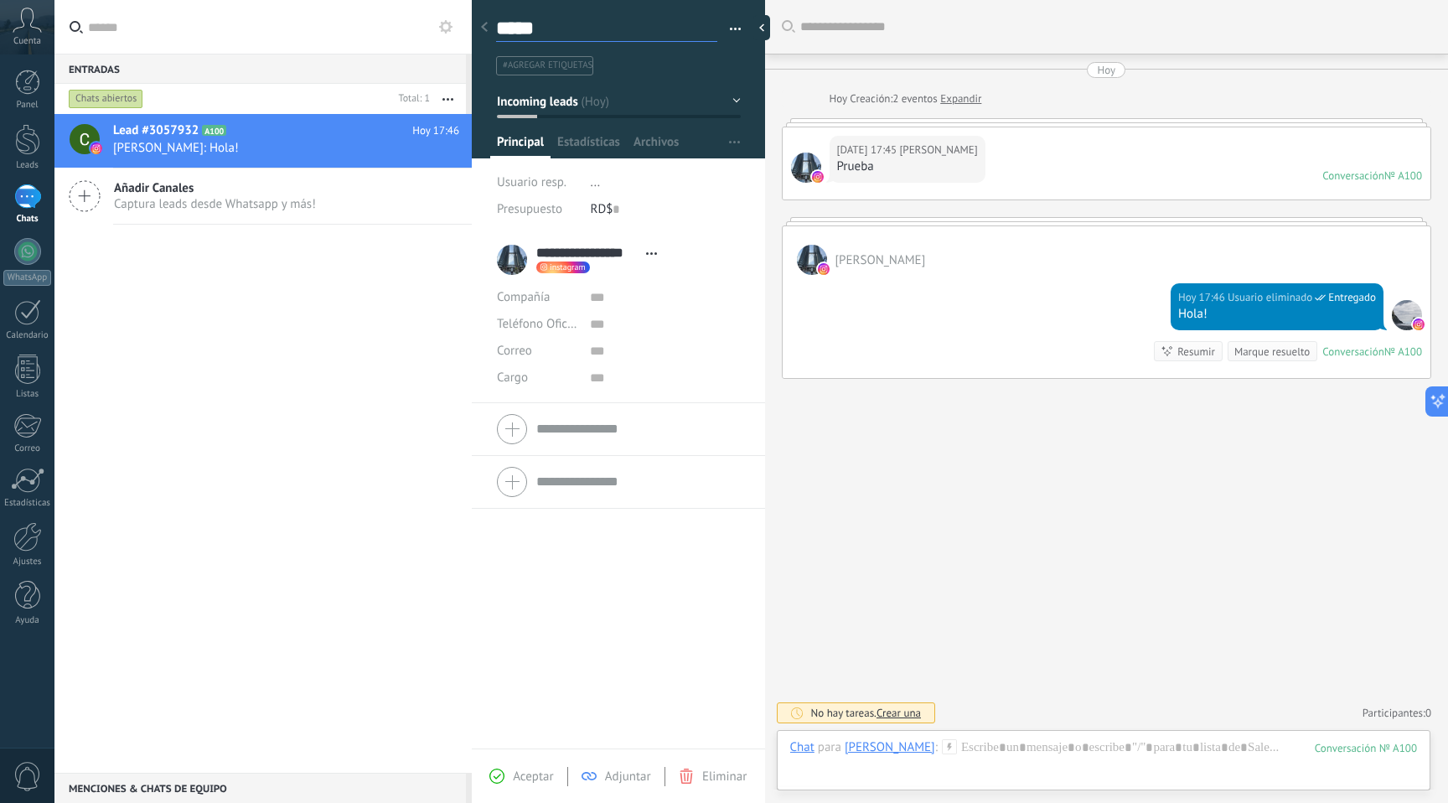
type textarea "******"
type textarea "*******"
type textarea "********"
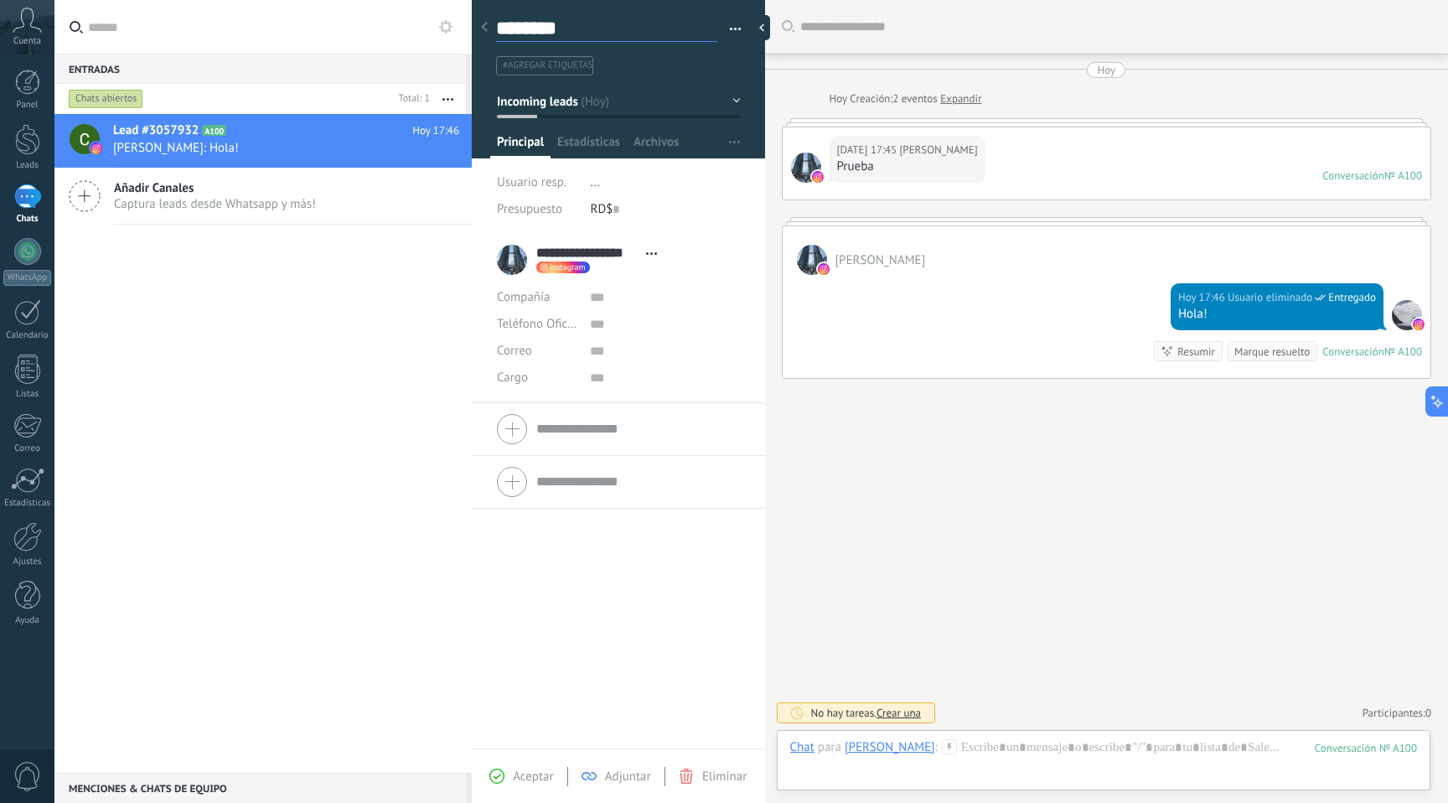
type textarea "*********"
type textarea "**********"
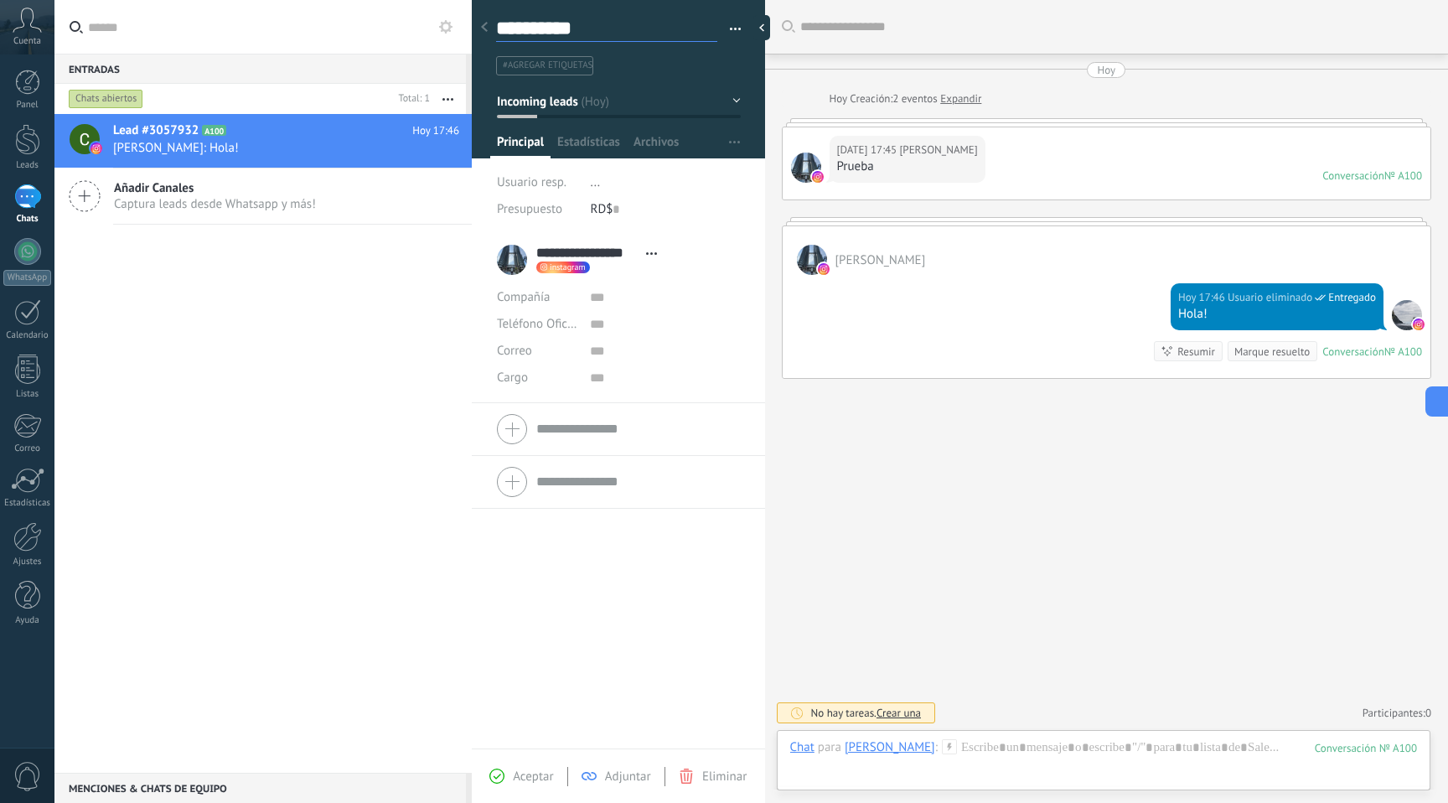
type textarea "**********"
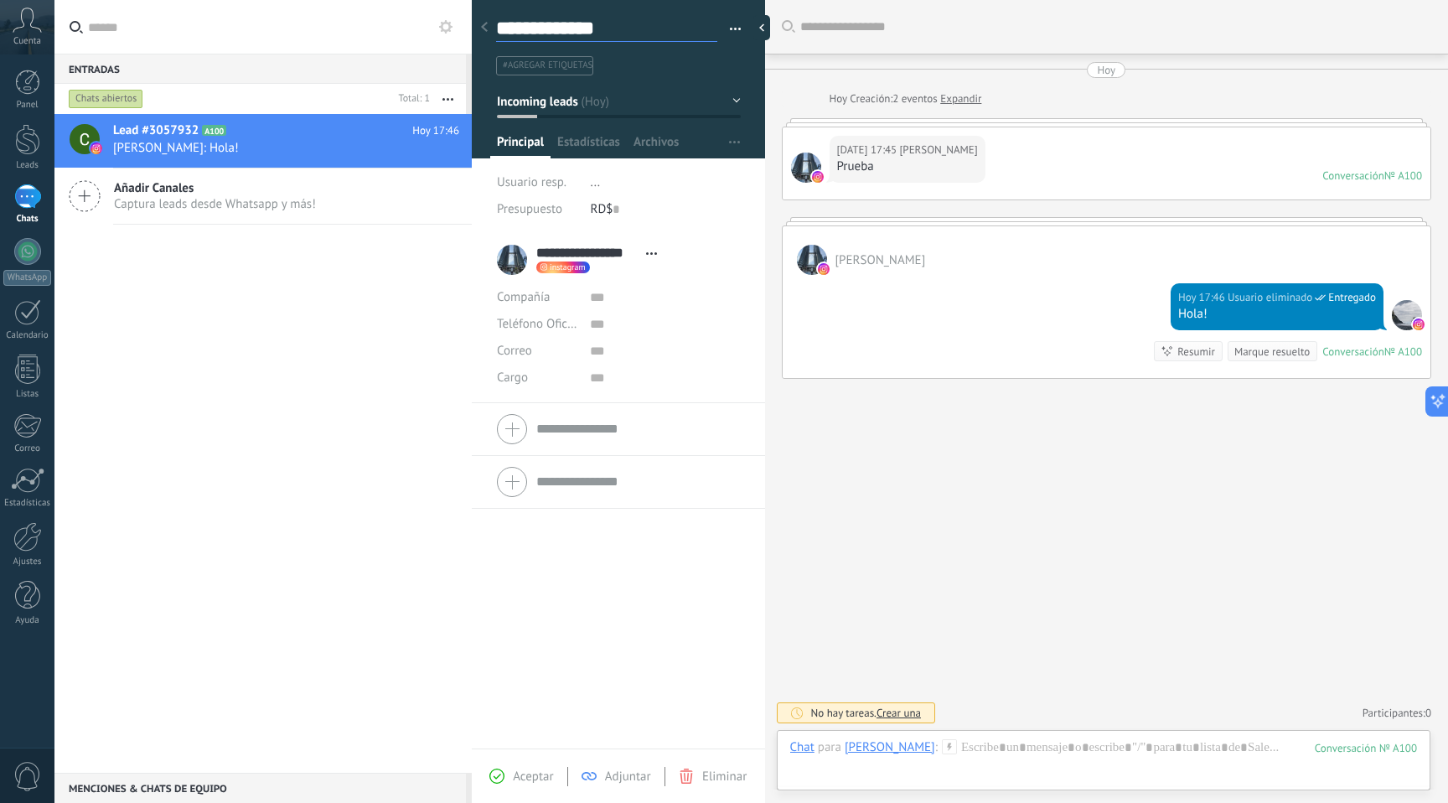
type textarea "**********"
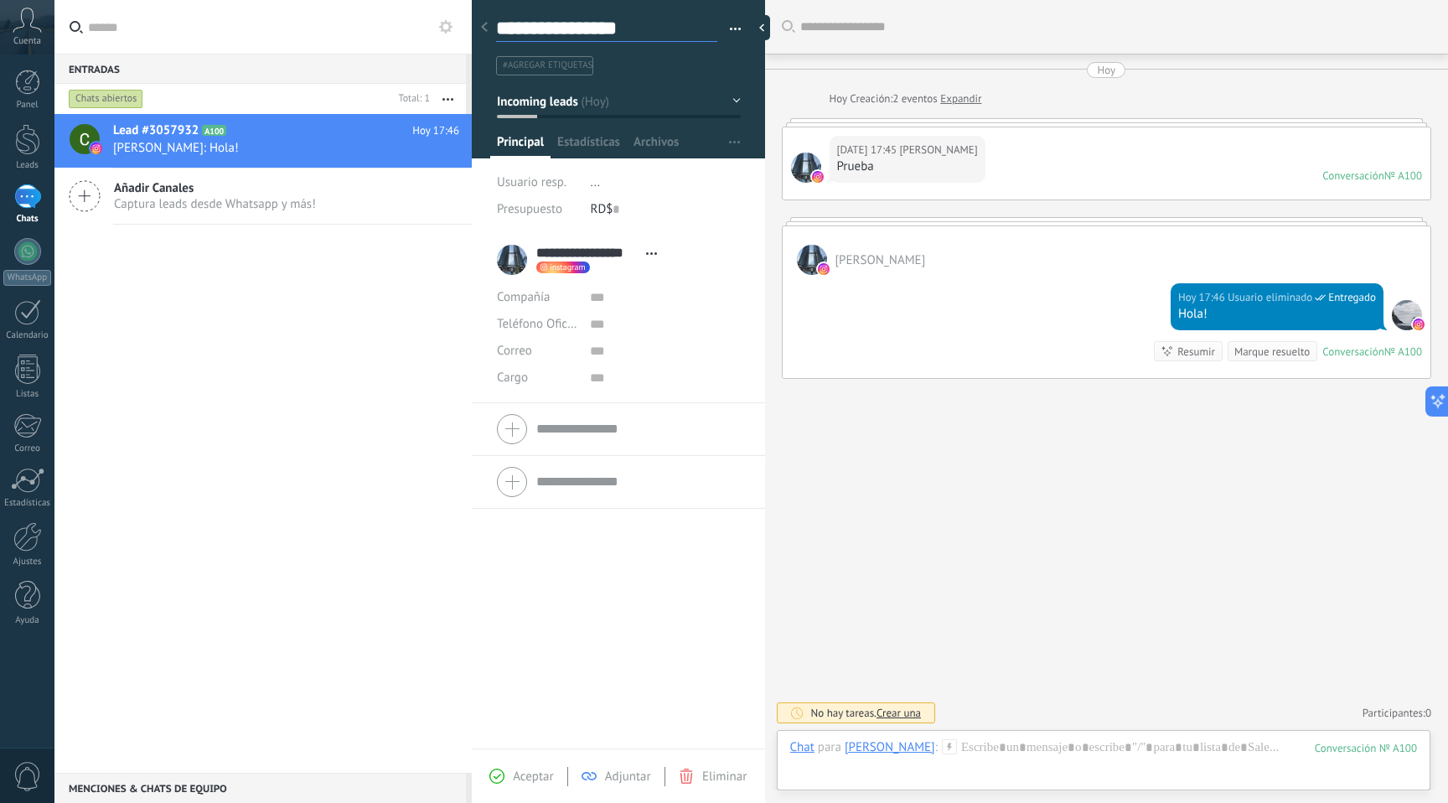
type textarea "**********"
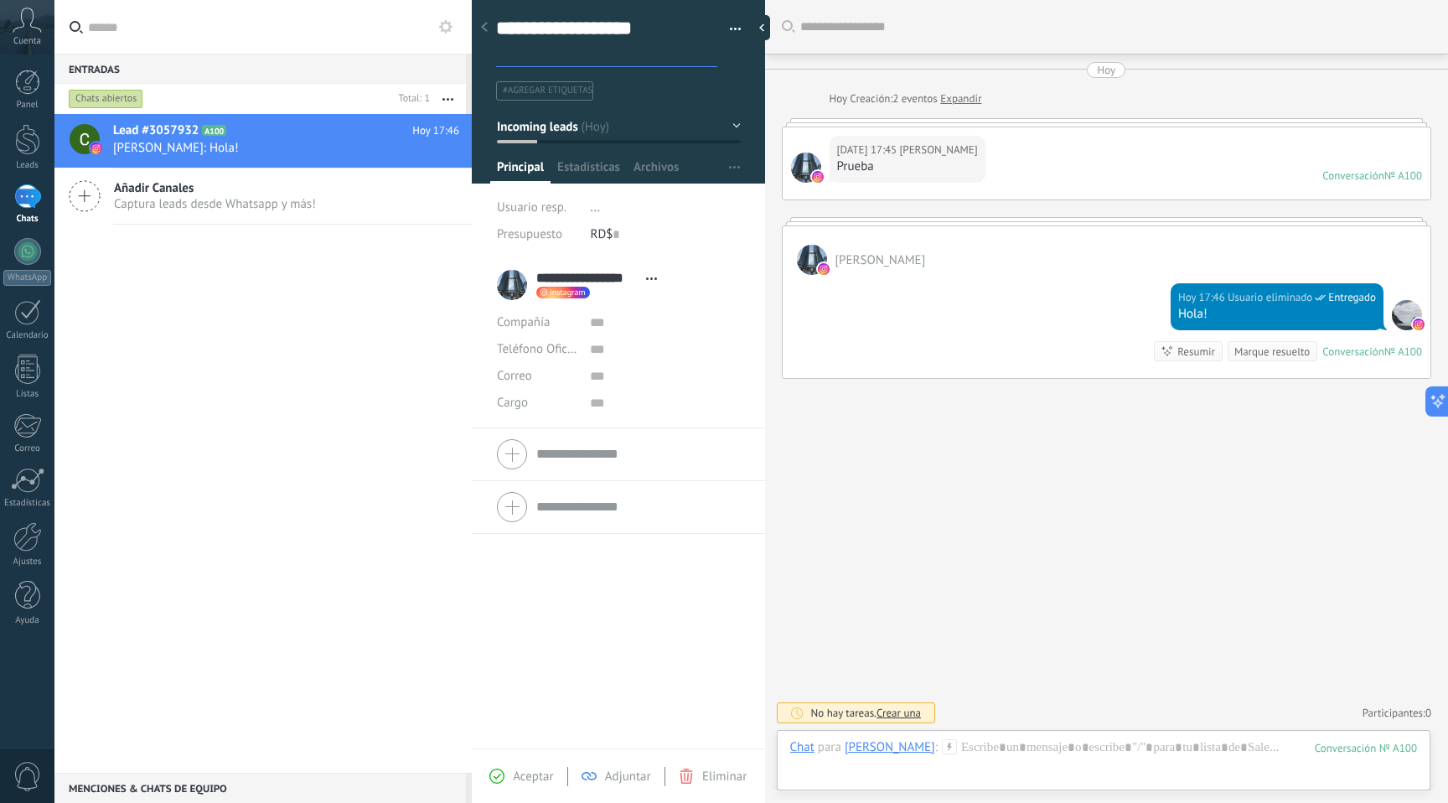
type textarea "**********"
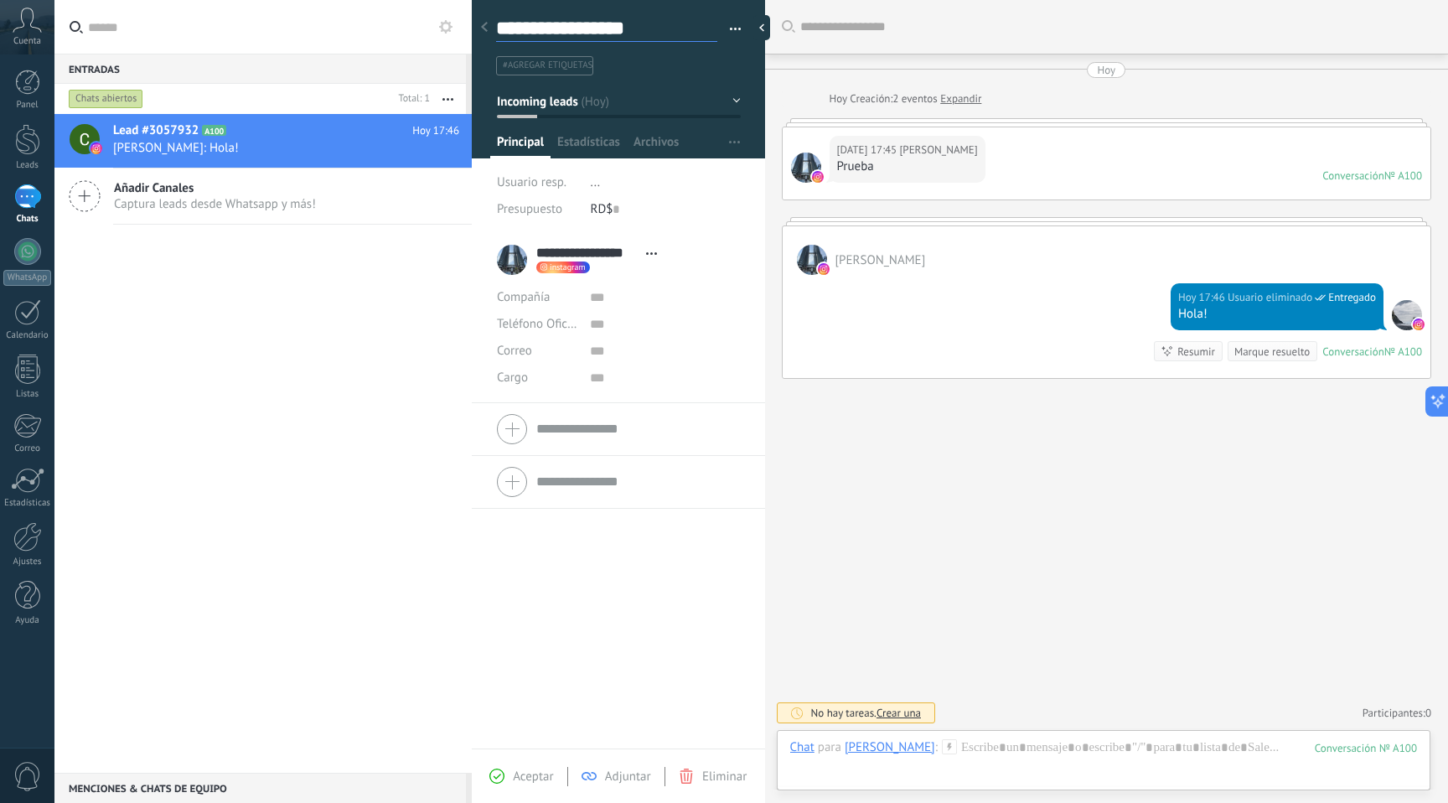
type textarea "**********"
click at [720, 43] on div "**********" at bounding box center [619, 46] width 246 height 60
click at [732, 24] on button "button" at bounding box center [729, 29] width 24 height 25
type textarea "**********"
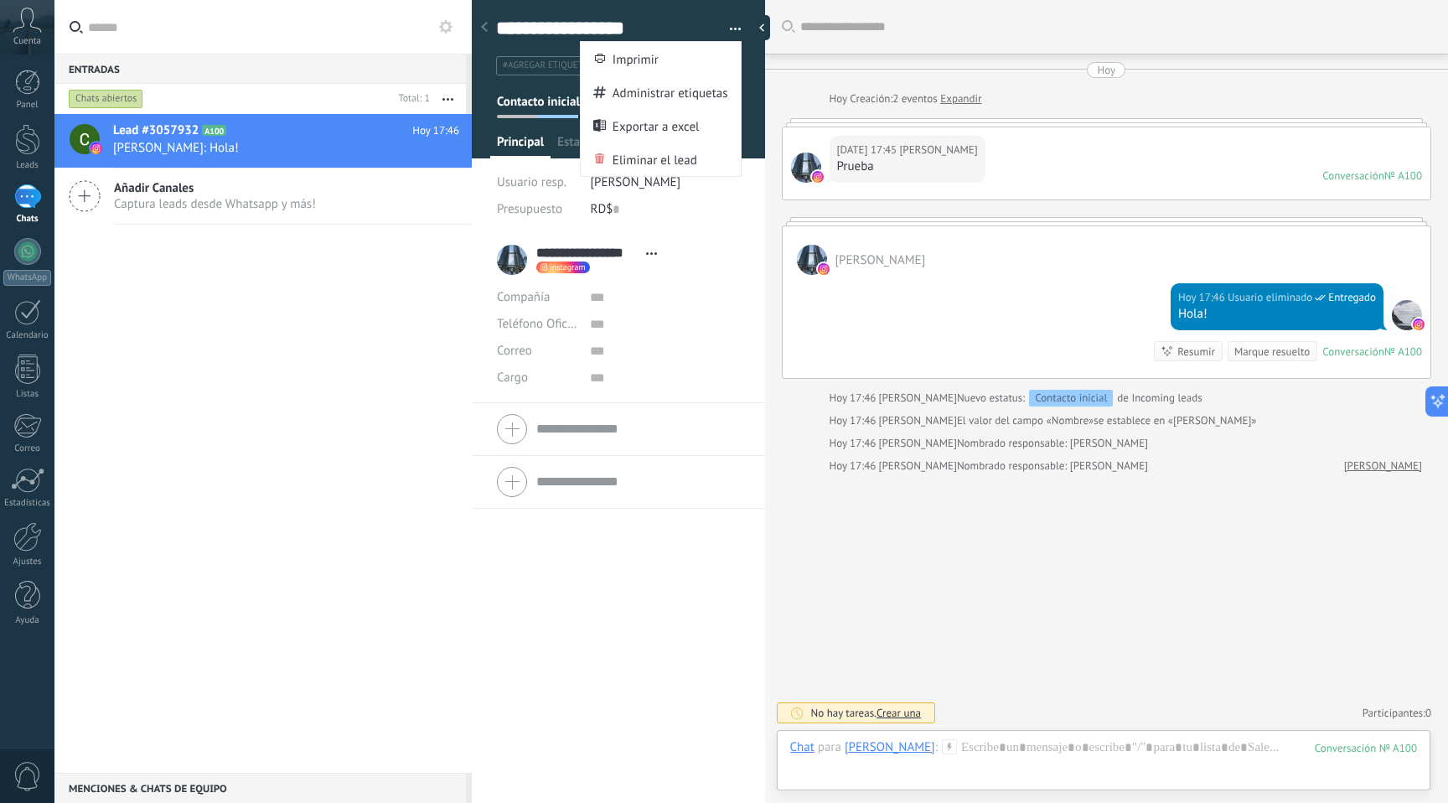
click at [741, 61] on div "**********" at bounding box center [619, 32] width 294 height 86
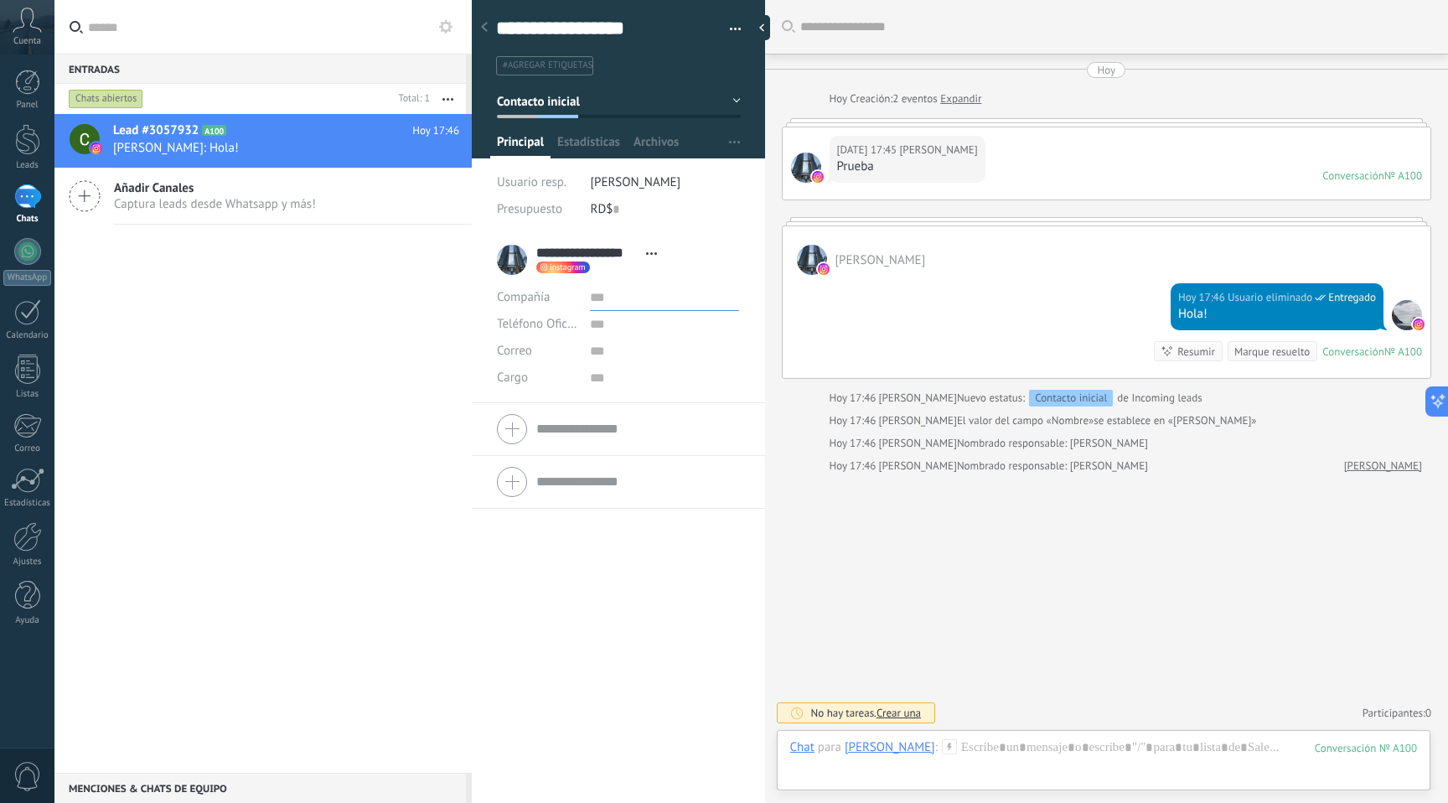
click at [595, 298] on input "text" at bounding box center [664, 297] width 149 height 27
type input "**********"
click at [594, 355] on input "text" at bounding box center [664, 351] width 149 height 27
type input "**********"
click at [521, 741] on div "**********" at bounding box center [618, 491] width 293 height 515
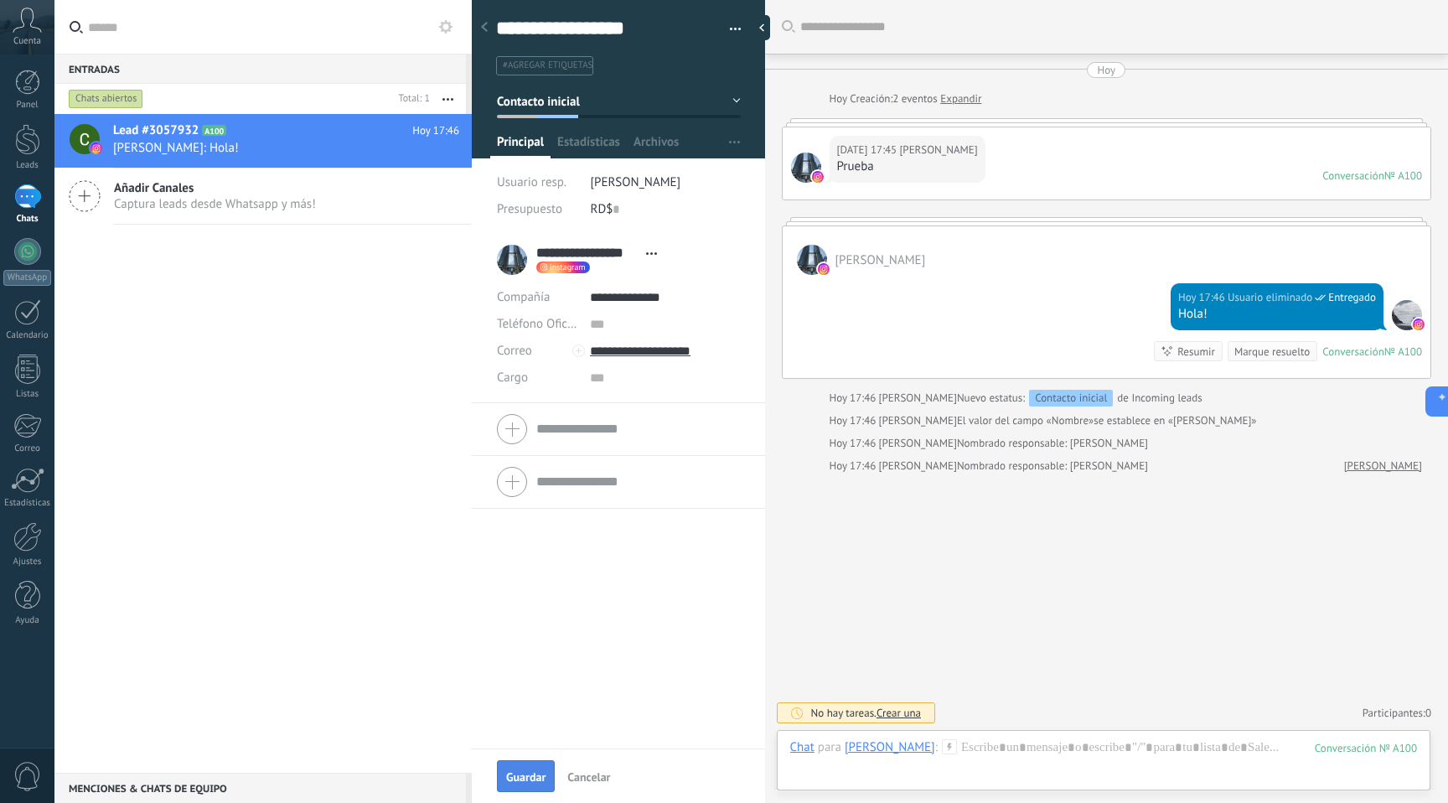
click at [520, 764] on button "Guardar" at bounding box center [526, 776] width 58 height 32
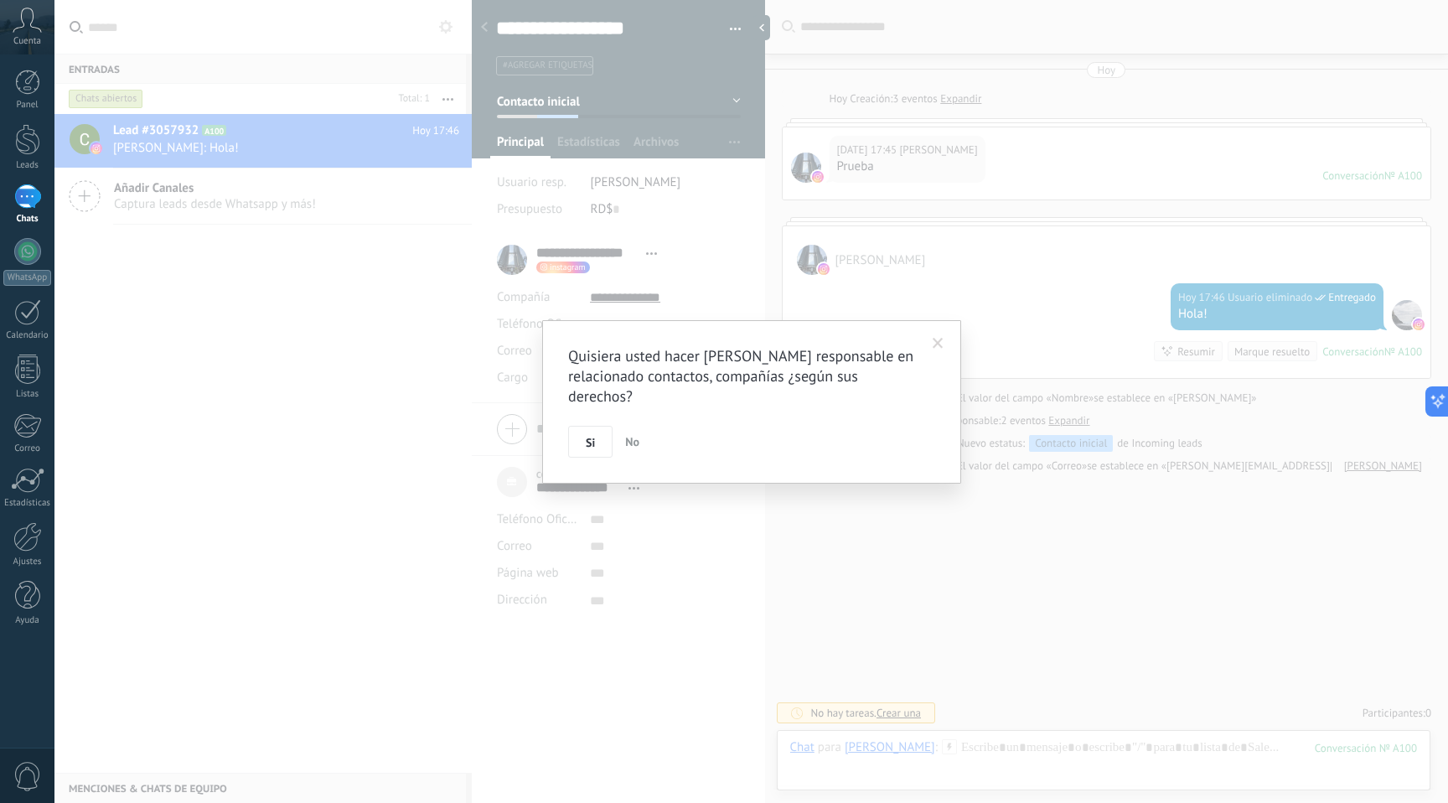
click at [631, 441] on span "No" at bounding box center [632, 441] width 14 height 15
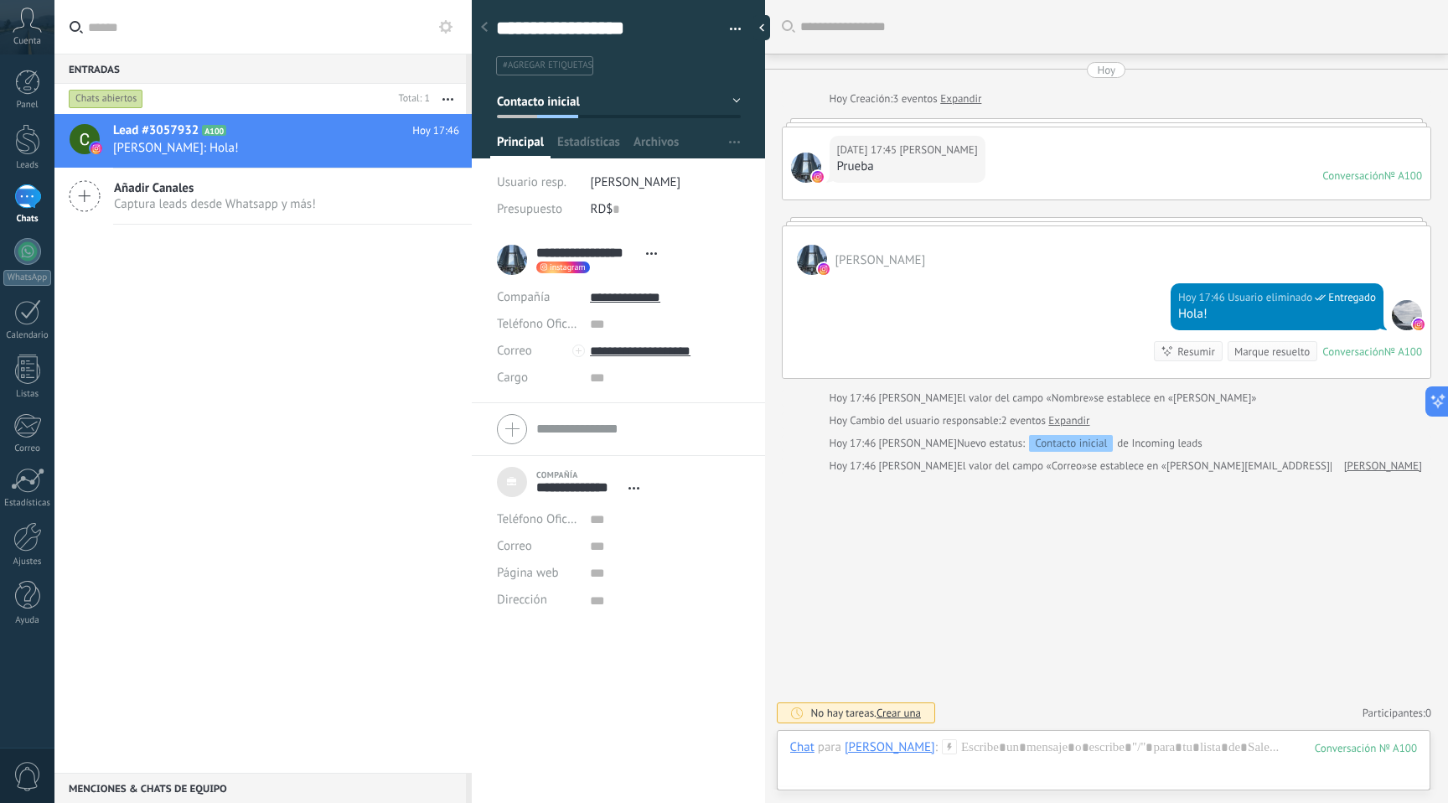
click at [489, 29] on div at bounding box center [484, 28] width 23 height 33
click at [235, 179] on div "Añadir Canales Captura leads desde Whatsapp y más!" at bounding box center [262, 196] width 417 height 56
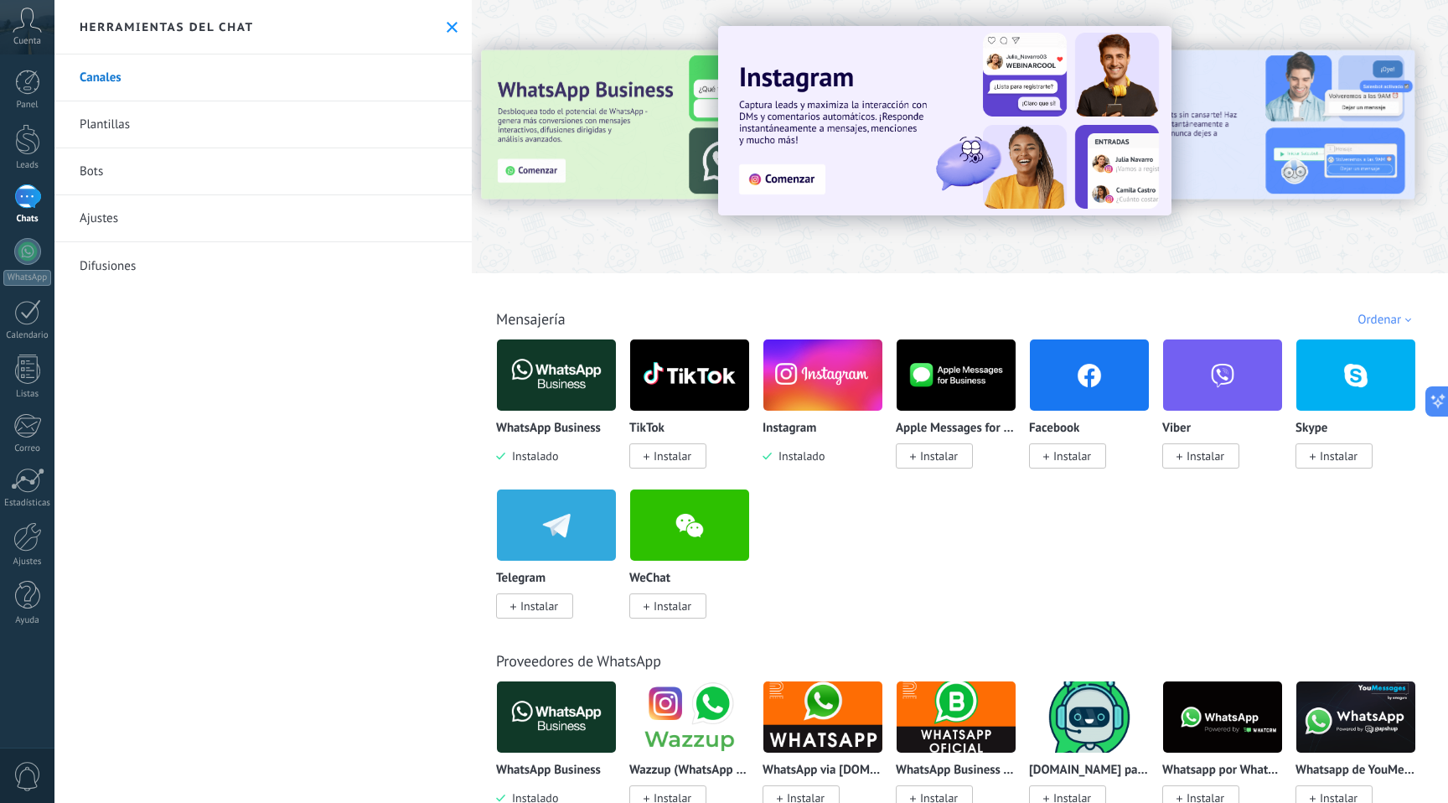
click at [435, 23] on div "Herramientas del chat" at bounding box center [262, 27] width 417 height 54
click at [449, 28] on icon at bounding box center [452, 27] width 11 height 11
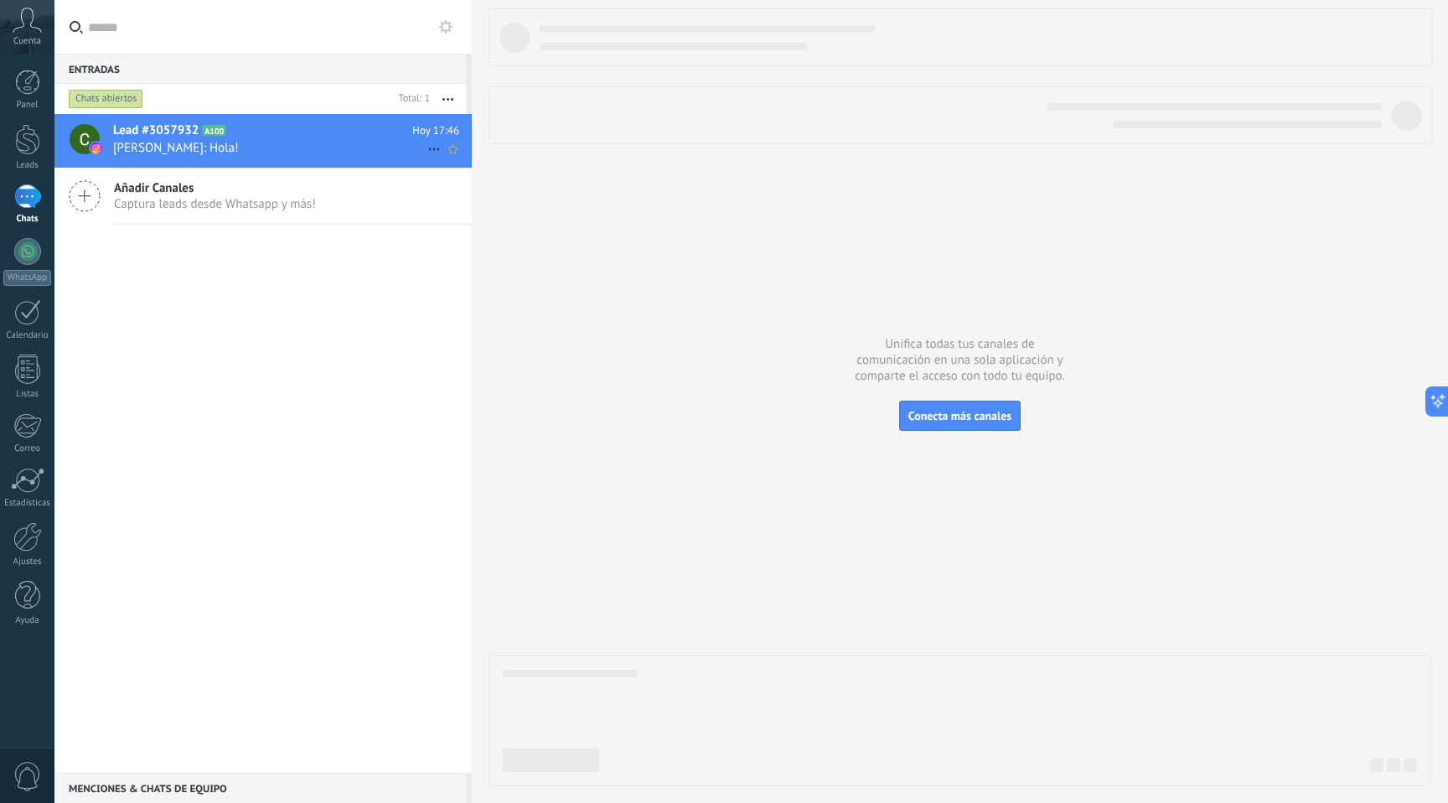
click at [203, 131] on span "A100" at bounding box center [214, 130] width 24 height 11
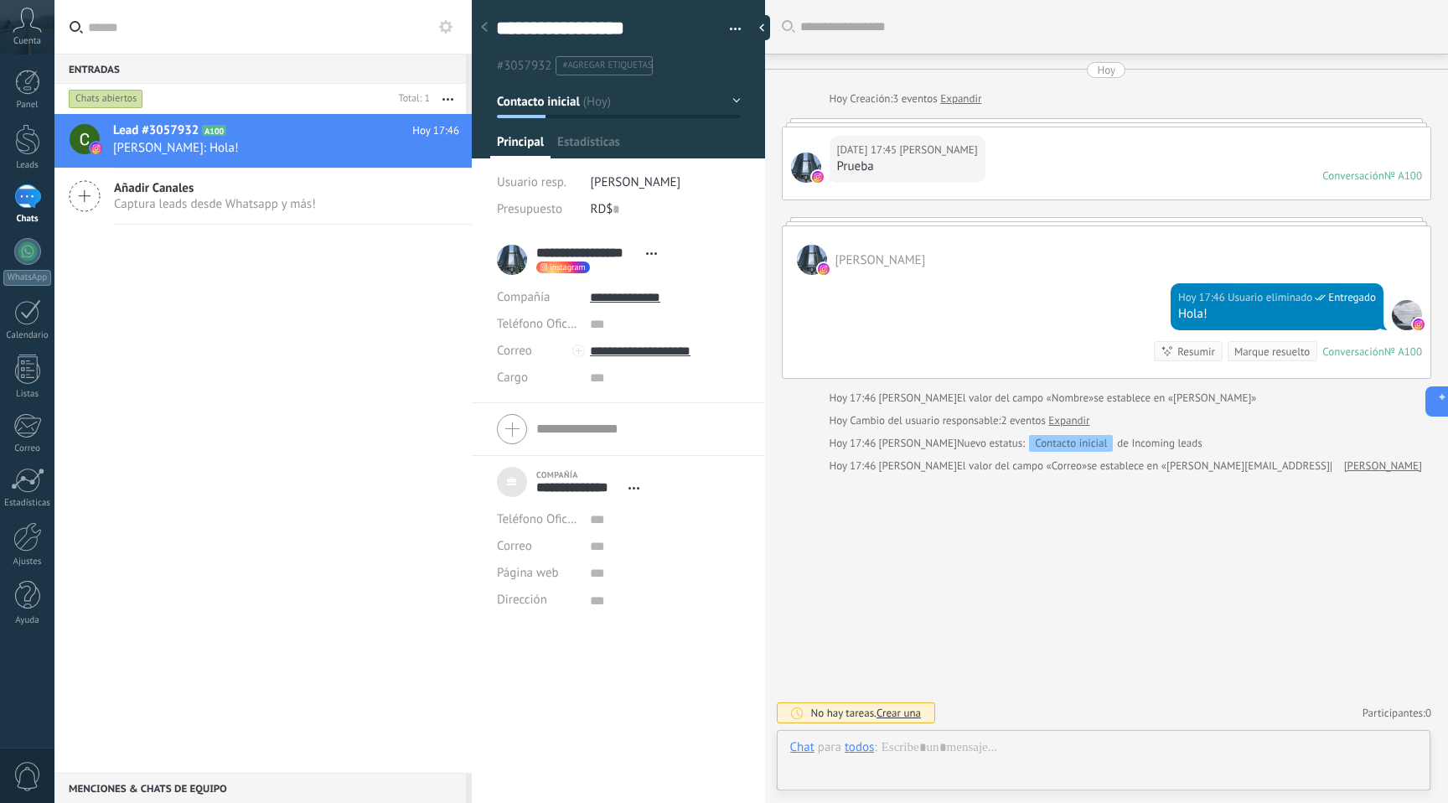
scroll to position [17, 0]
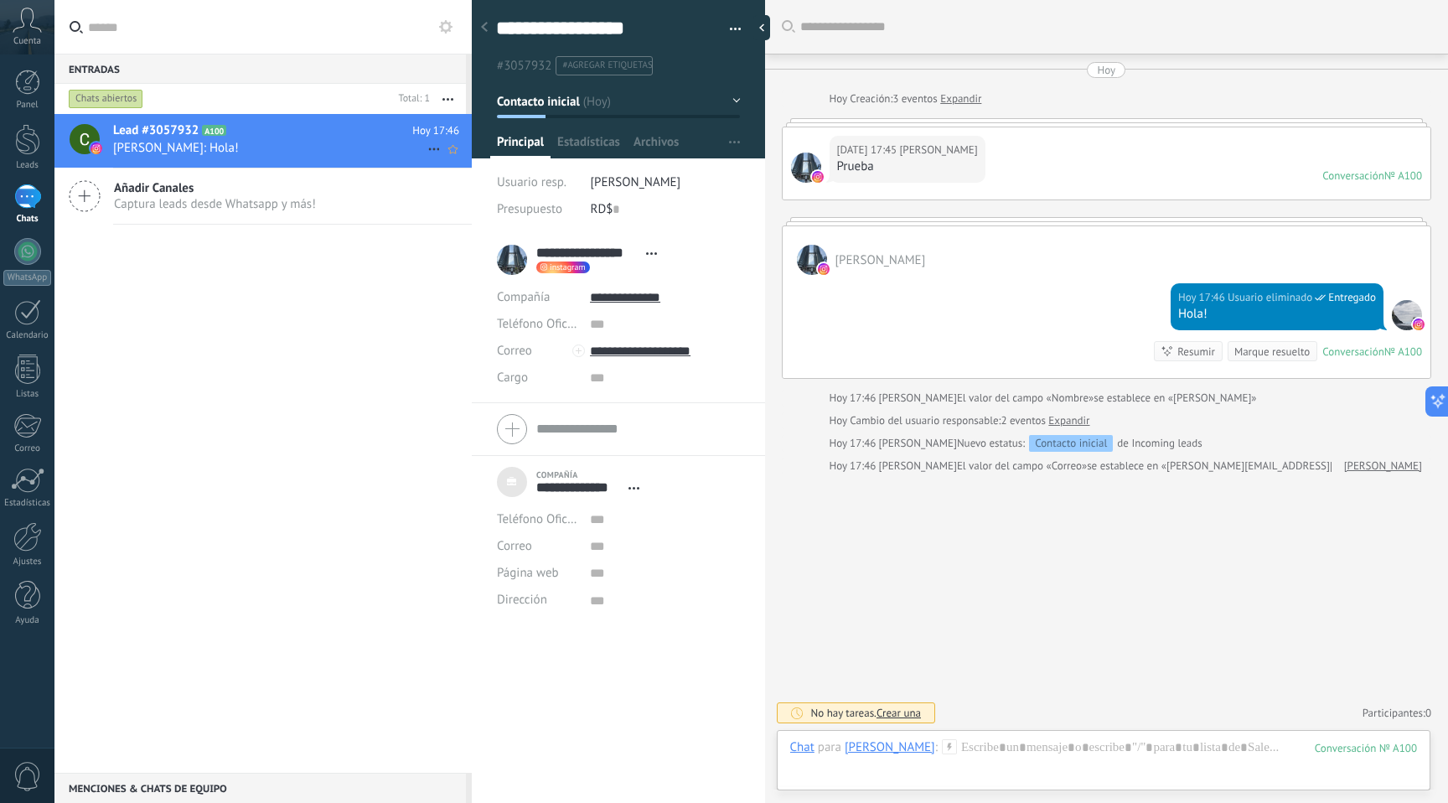
click at [227, 132] on h2 "Lead #3057932 A100" at bounding box center [262, 130] width 299 height 17
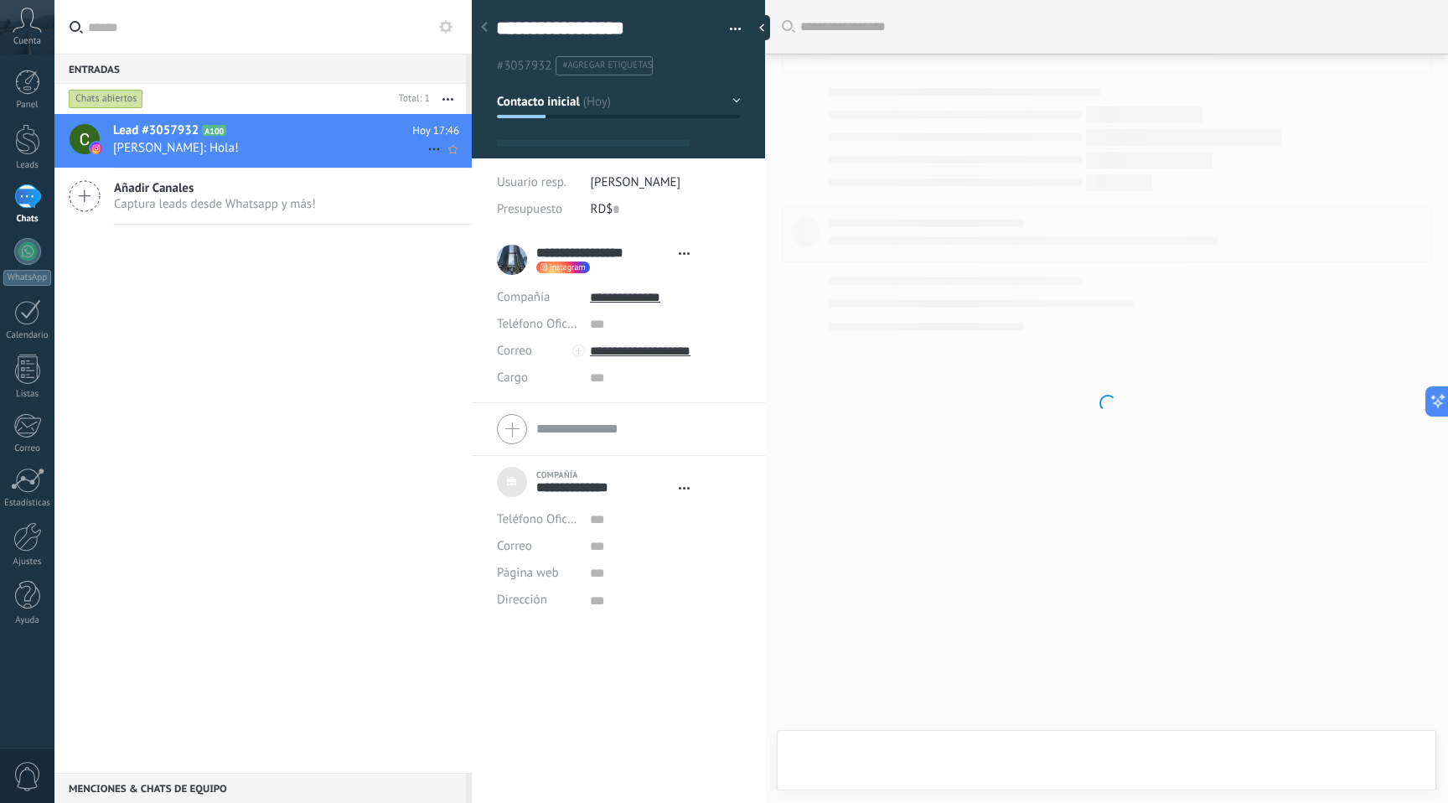
scroll to position [17, 0]
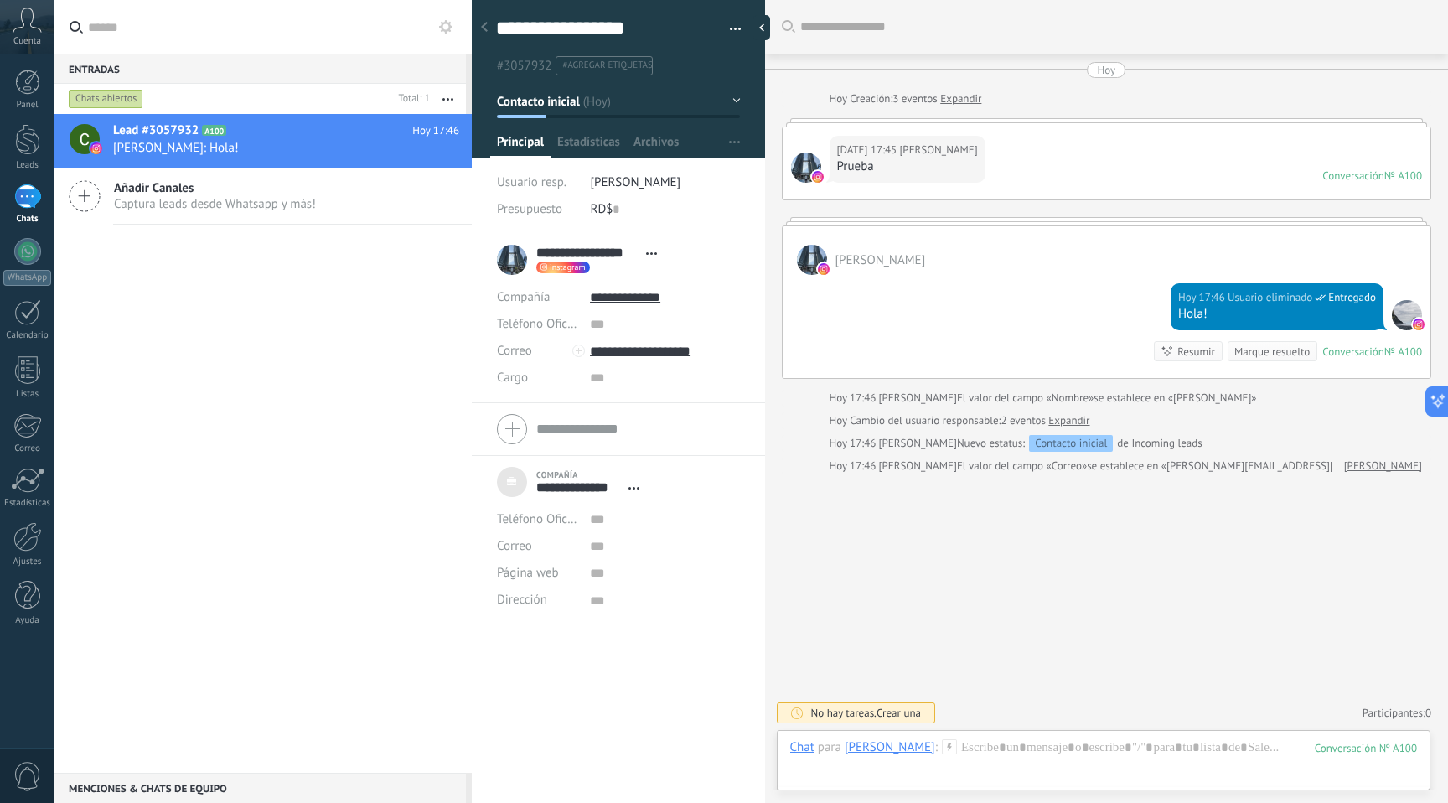
click at [444, 96] on button "button" at bounding box center [448, 99] width 36 height 30
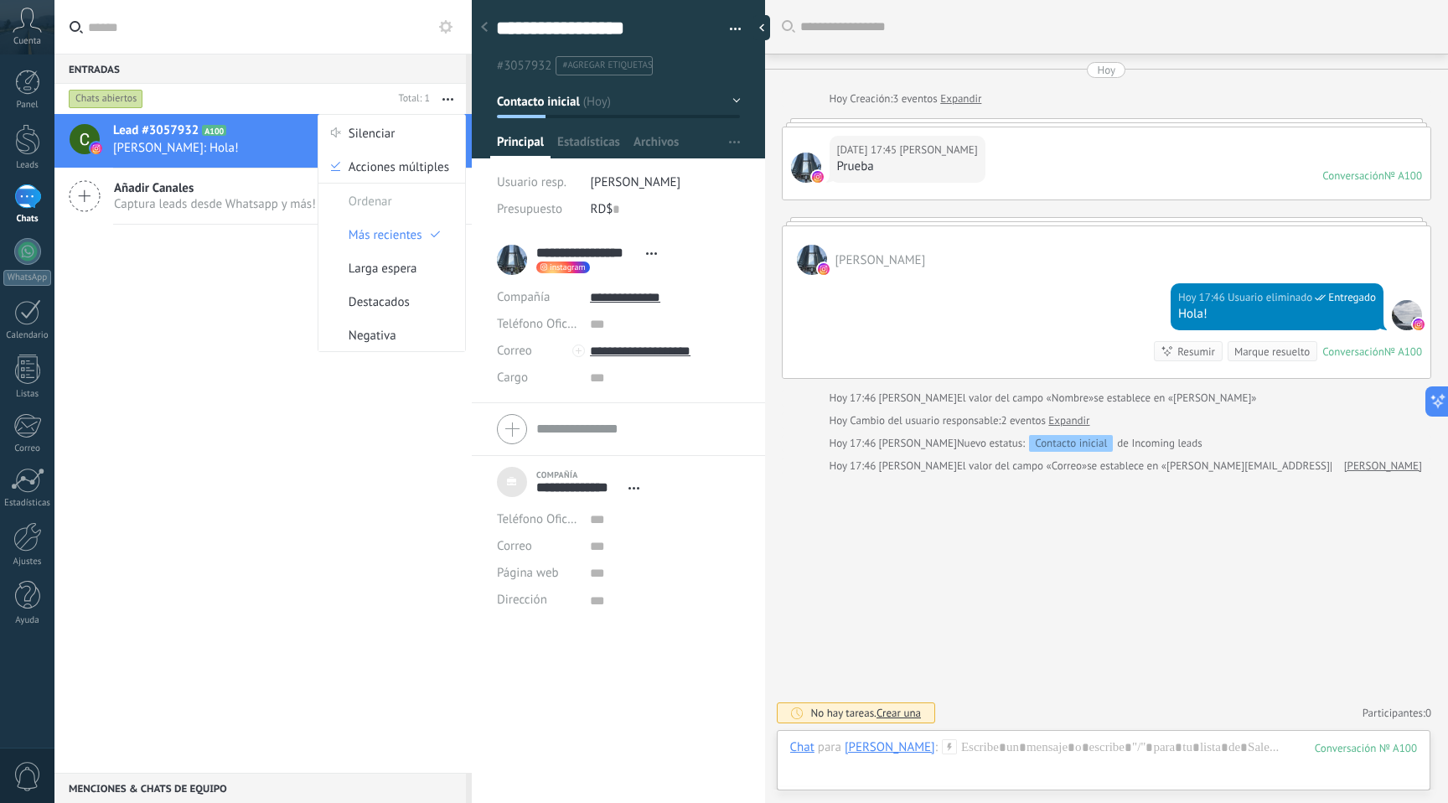
click at [444, 96] on button "button" at bounding box center [448, 99] width 36 height 30
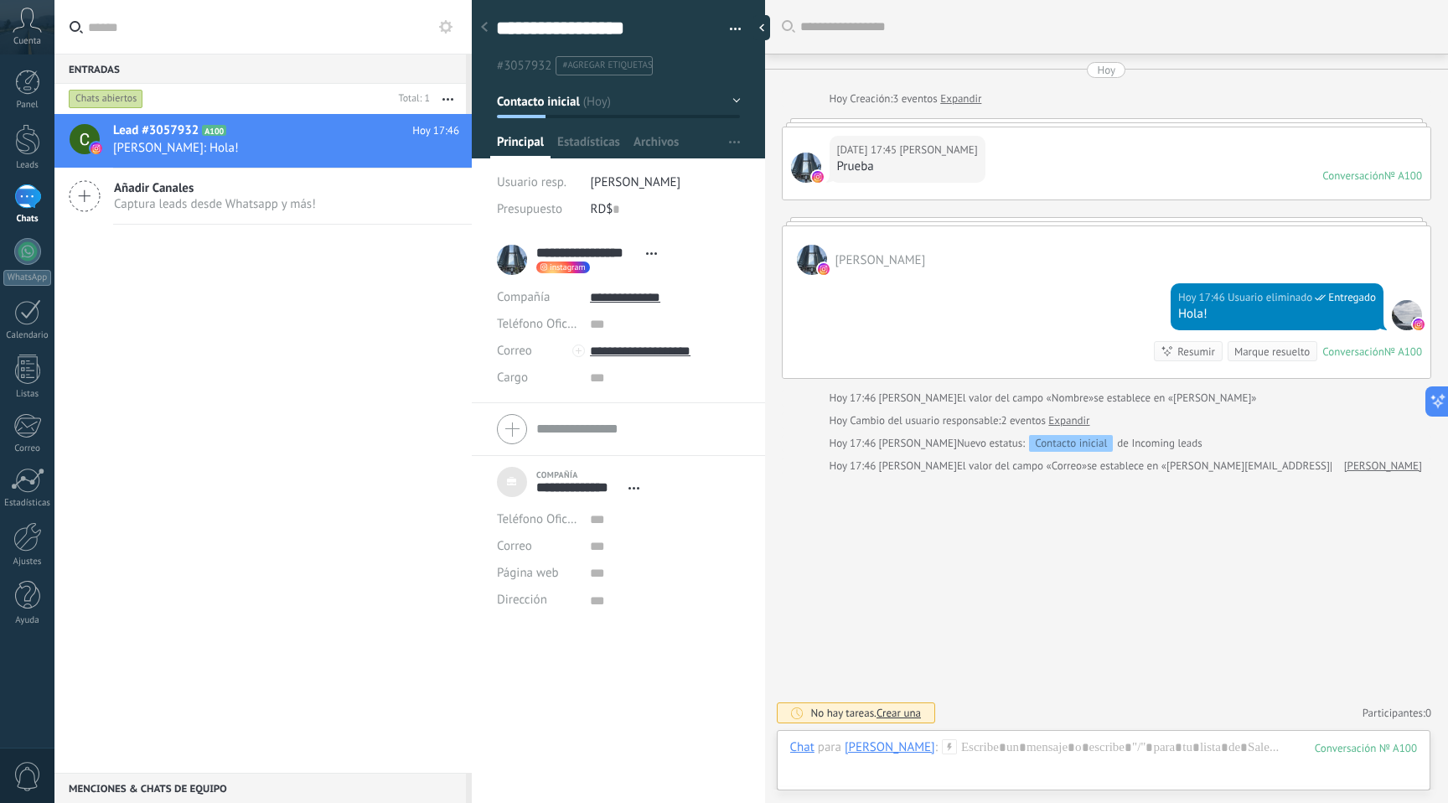
click at [445, 29] on use at bounding box center [445, 26] width 13 height 13
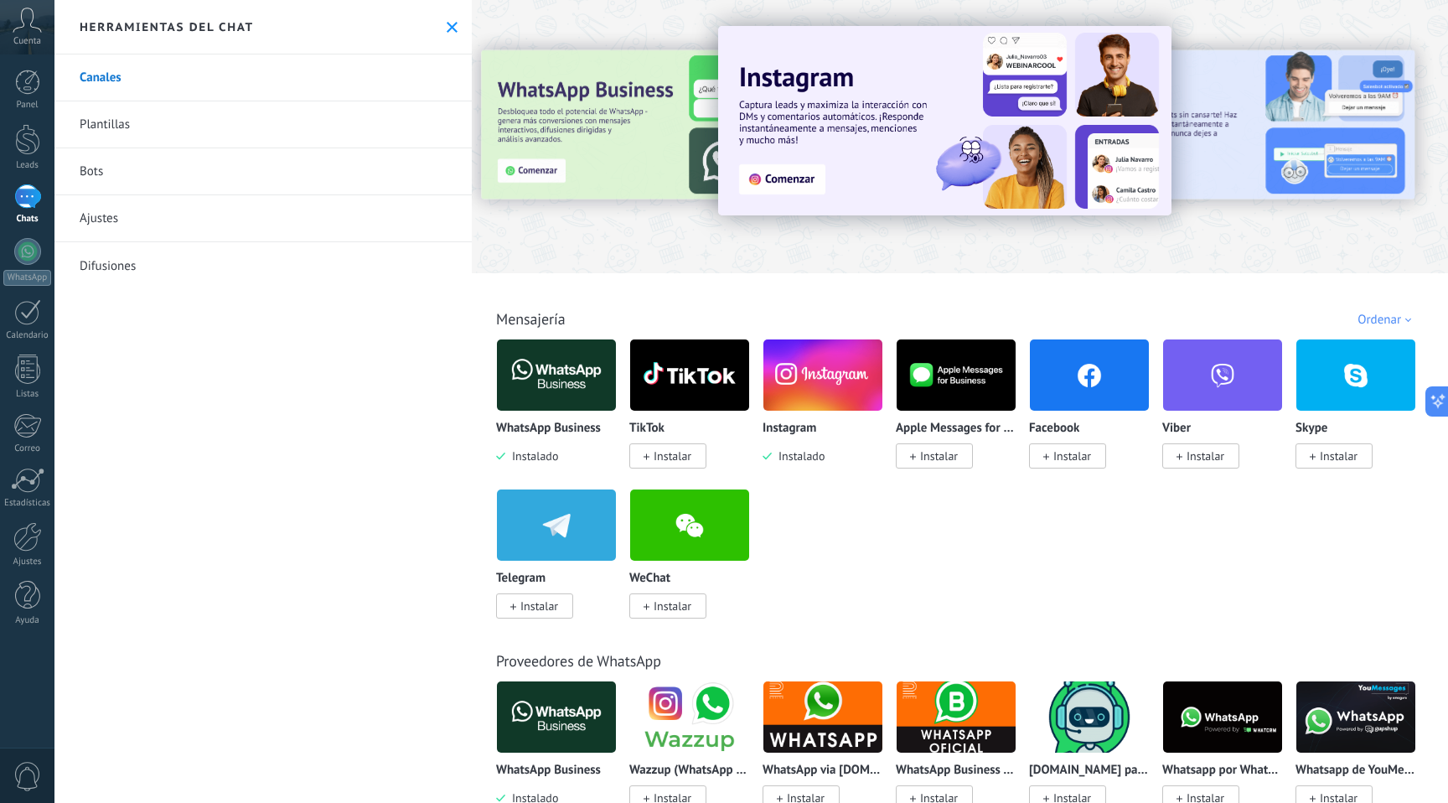
click at [447, 29] on icon at bounding box center [452, 27] width 11 height 11
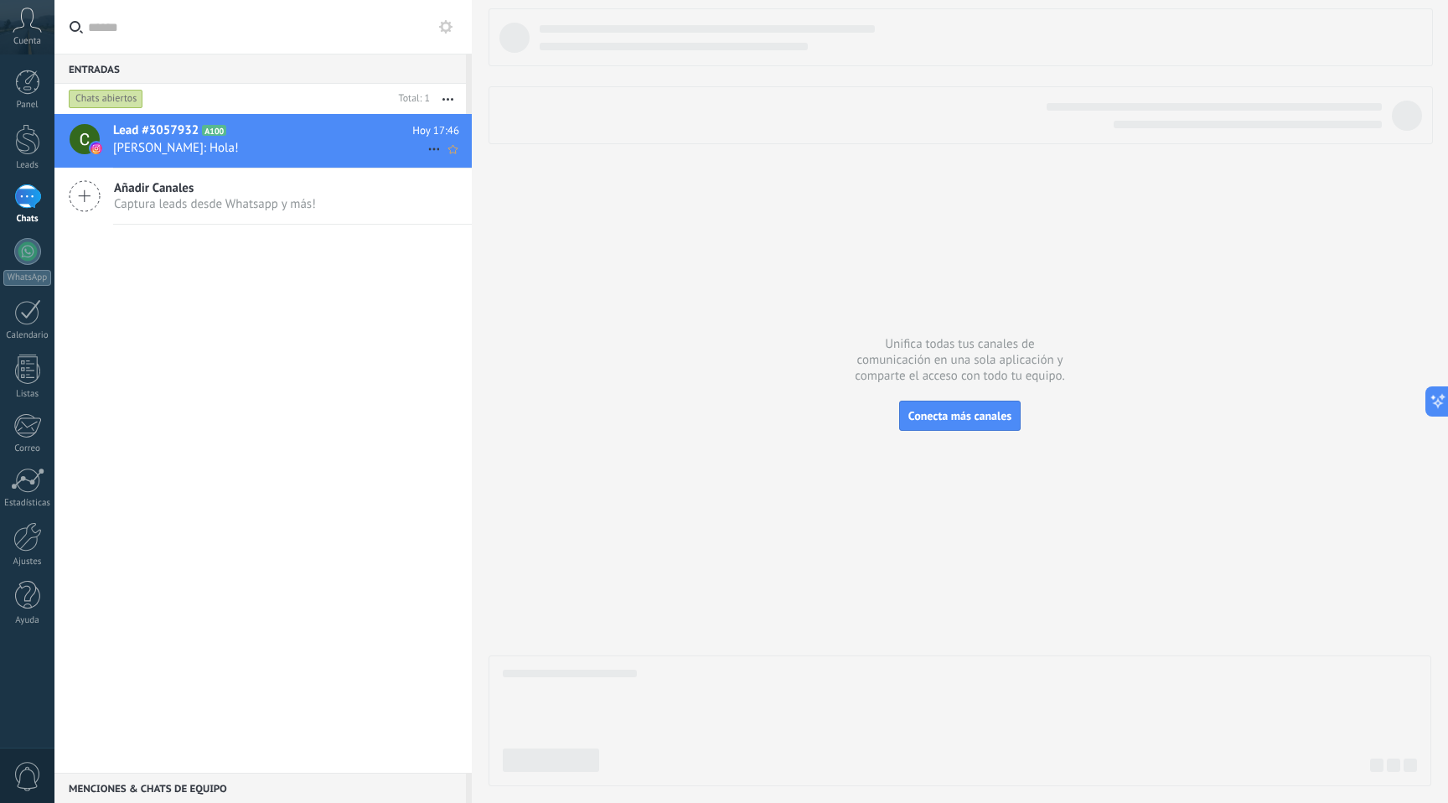
click at [274, 166] on div "Lead #3057932 A100 [DATE] 17:46 [PERSON_NAME]: Hola!" at bounding box center [292, 140] width 359 height 53
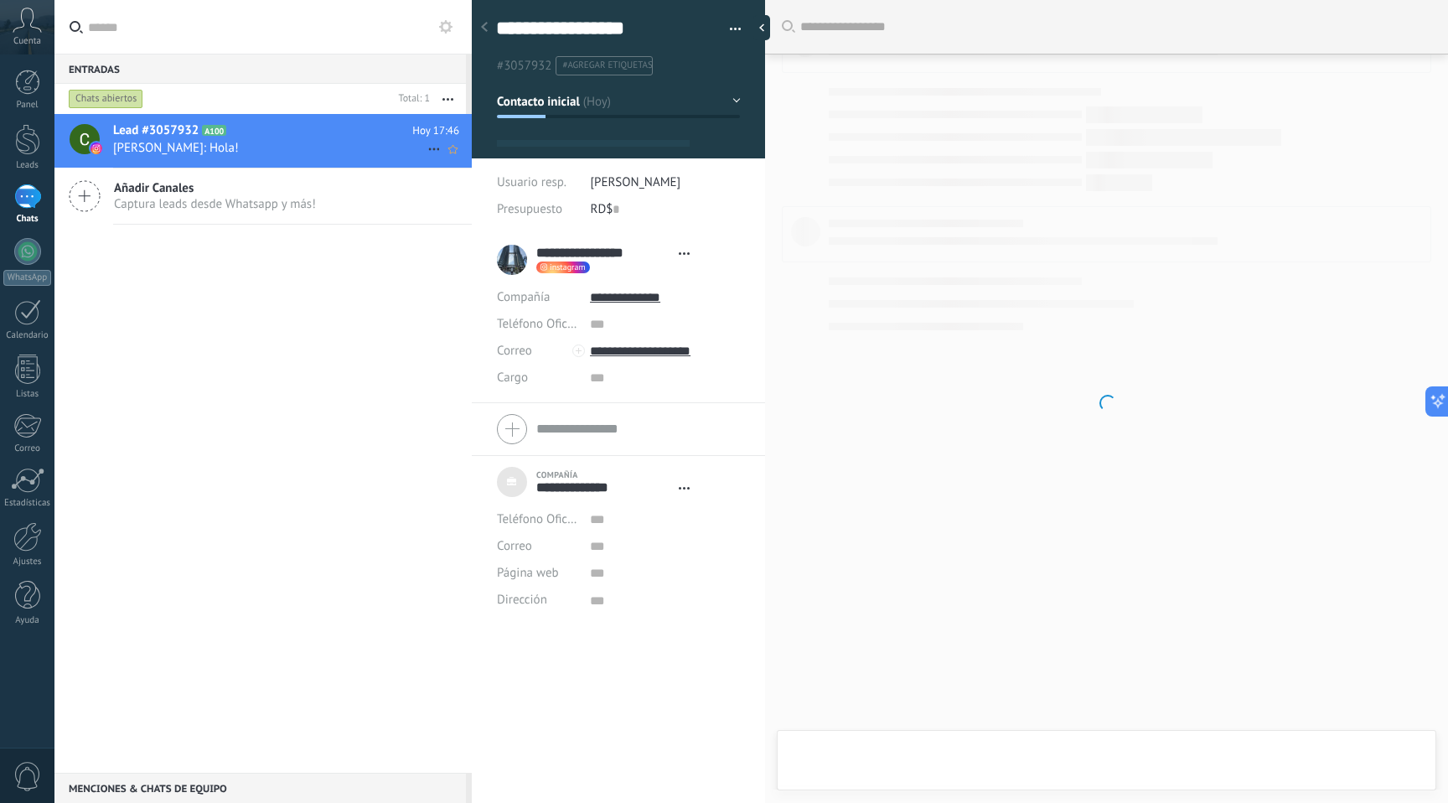
scroll to position [17, 0]
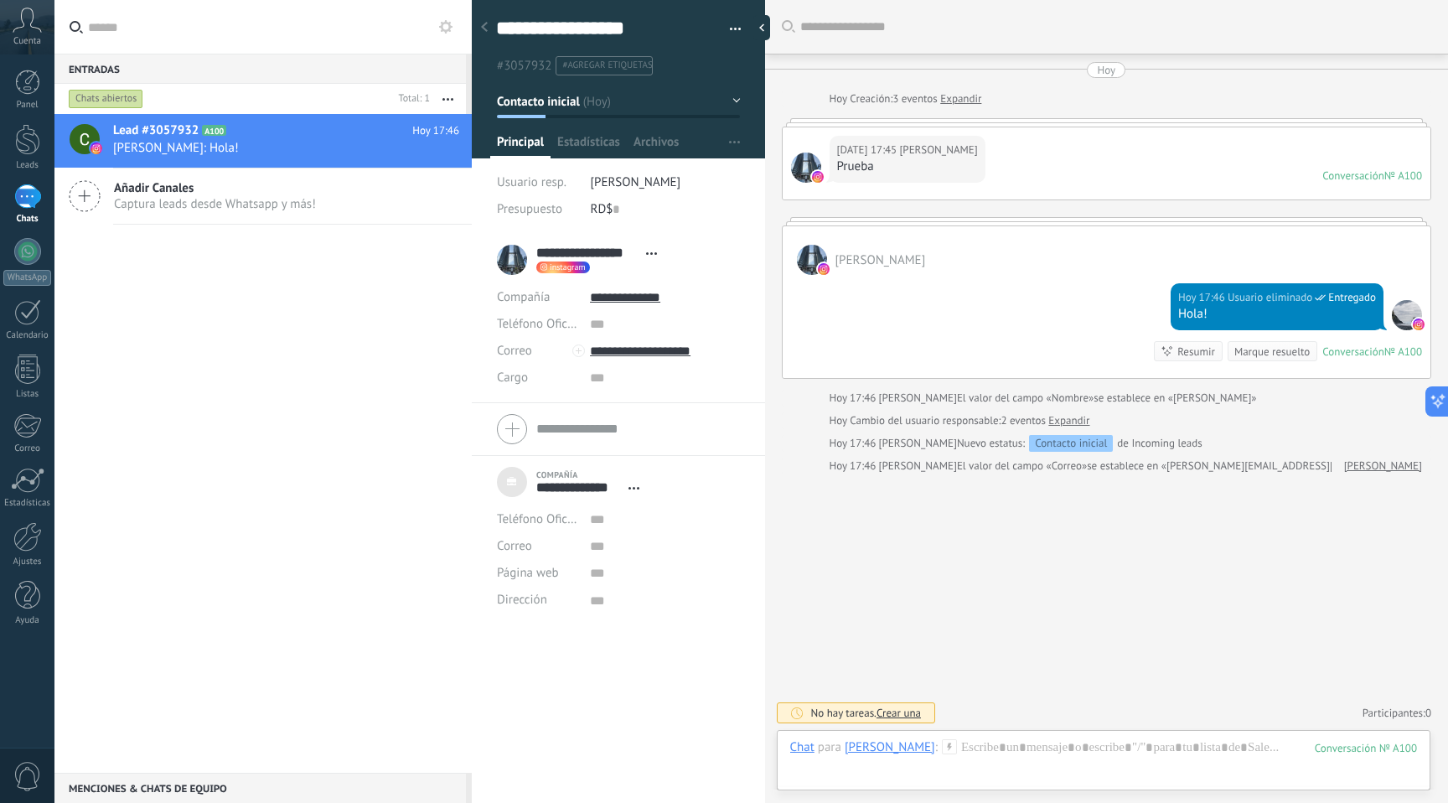
click at [594, 160] on div "**********" at bounding box center [619, 111] width 294 height 245
click at [596, 136] on span "Estadísticas" at bounding box center [588, 146] width 63 height 24
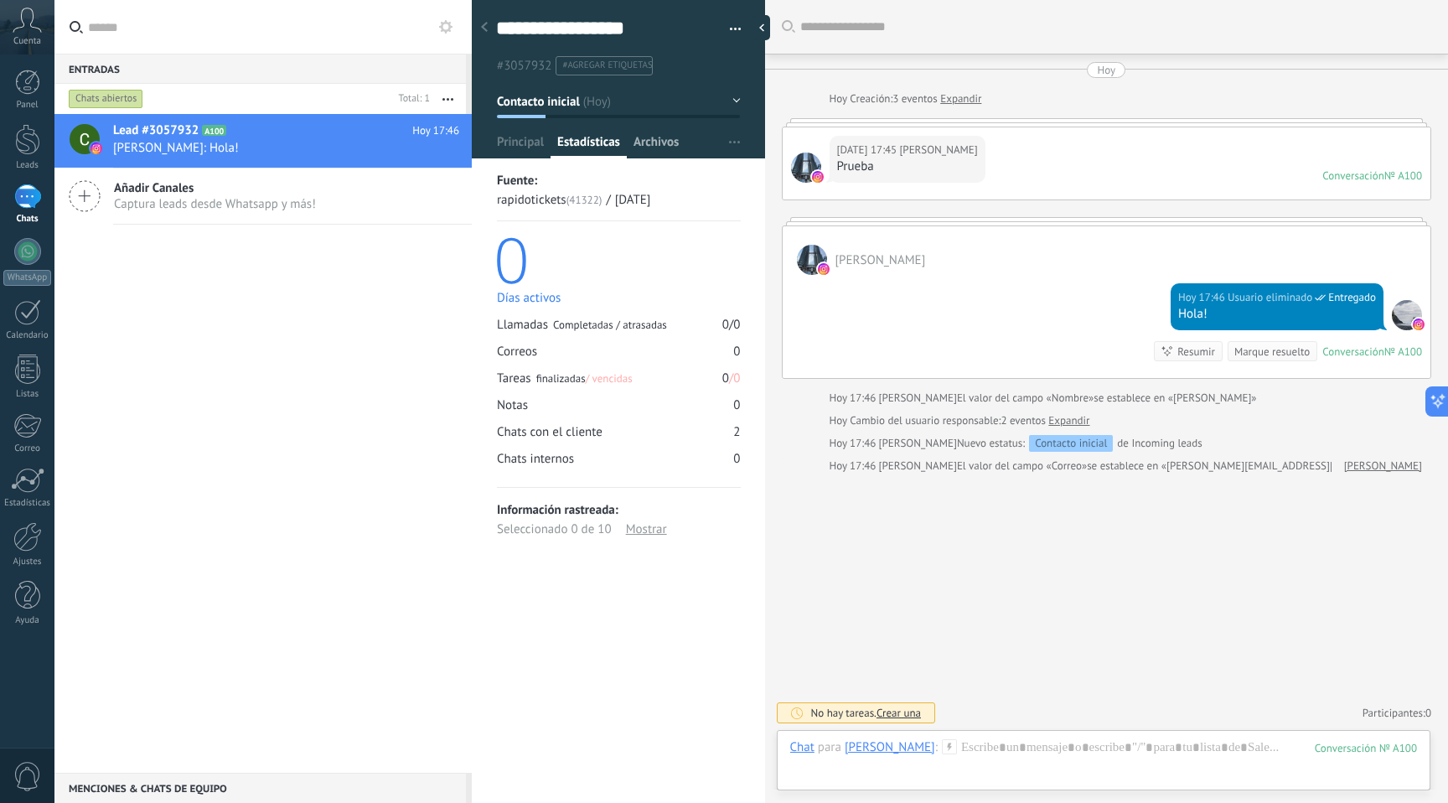
click at [651, 139] on span "Archivos" at bounding box center [656, 146] width 45 height 24
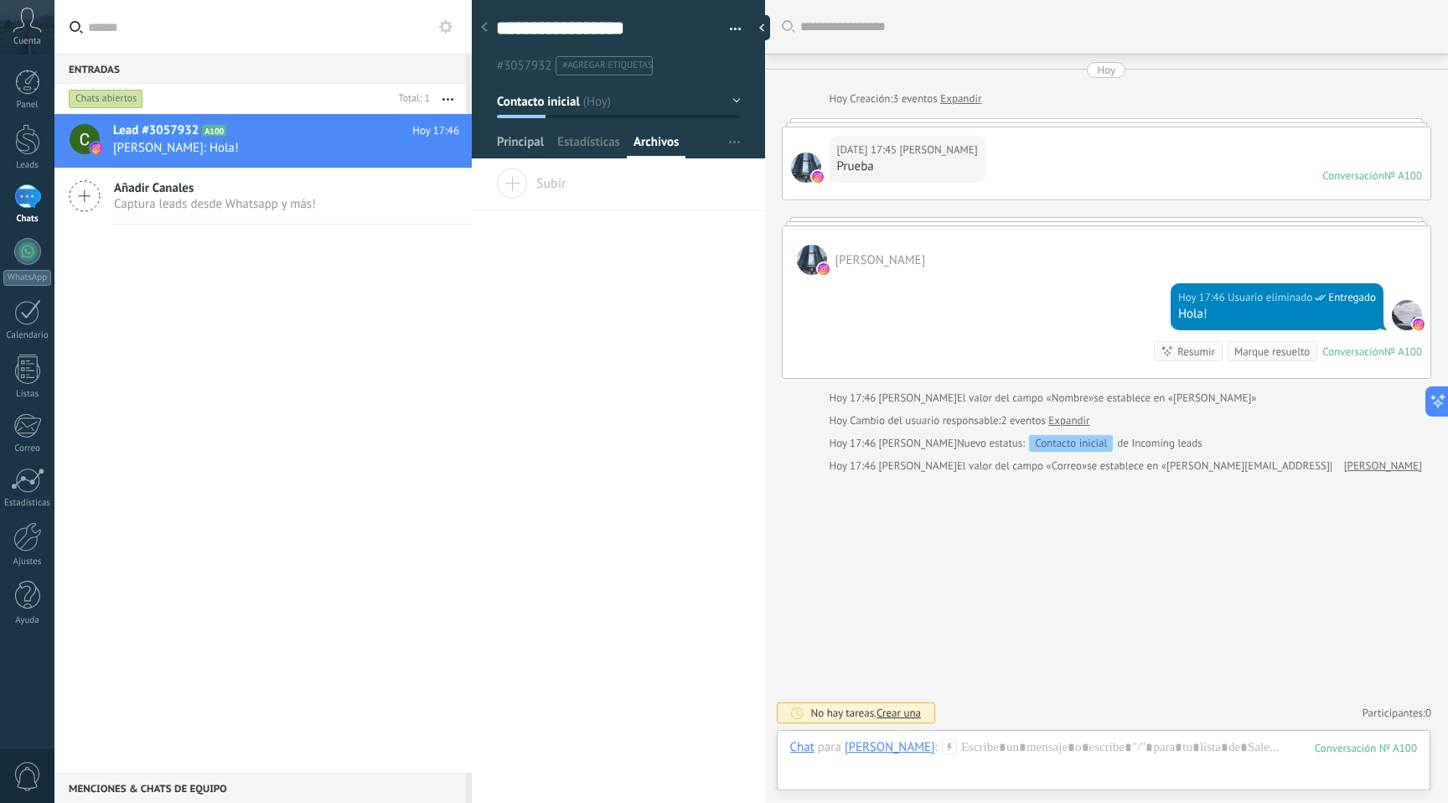
click at [512, 151] on span "Principal" at bounding box center [520, 146] width 47 height 24
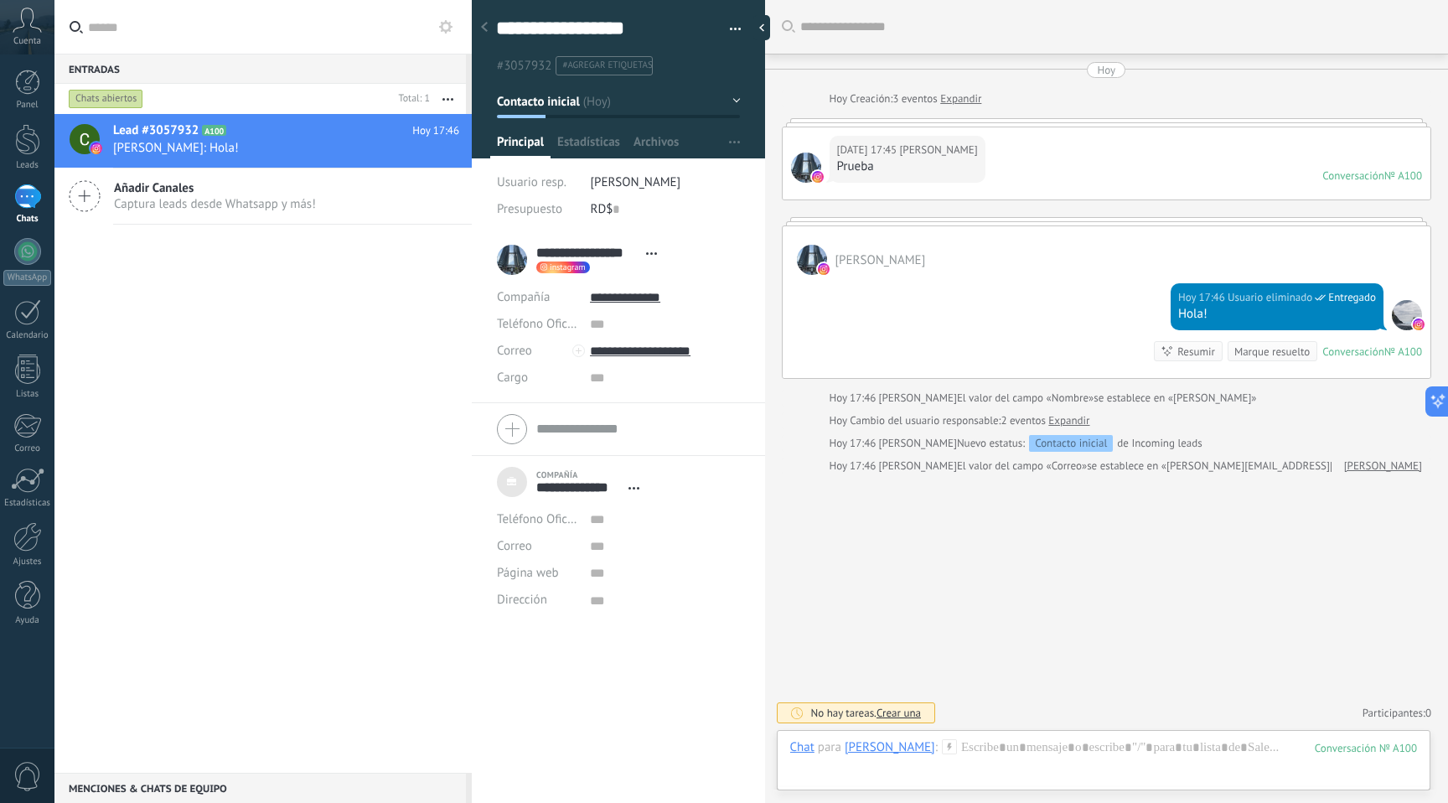
click at [486, 26] on icon at bounding box center [484, 27] width 7 height 10
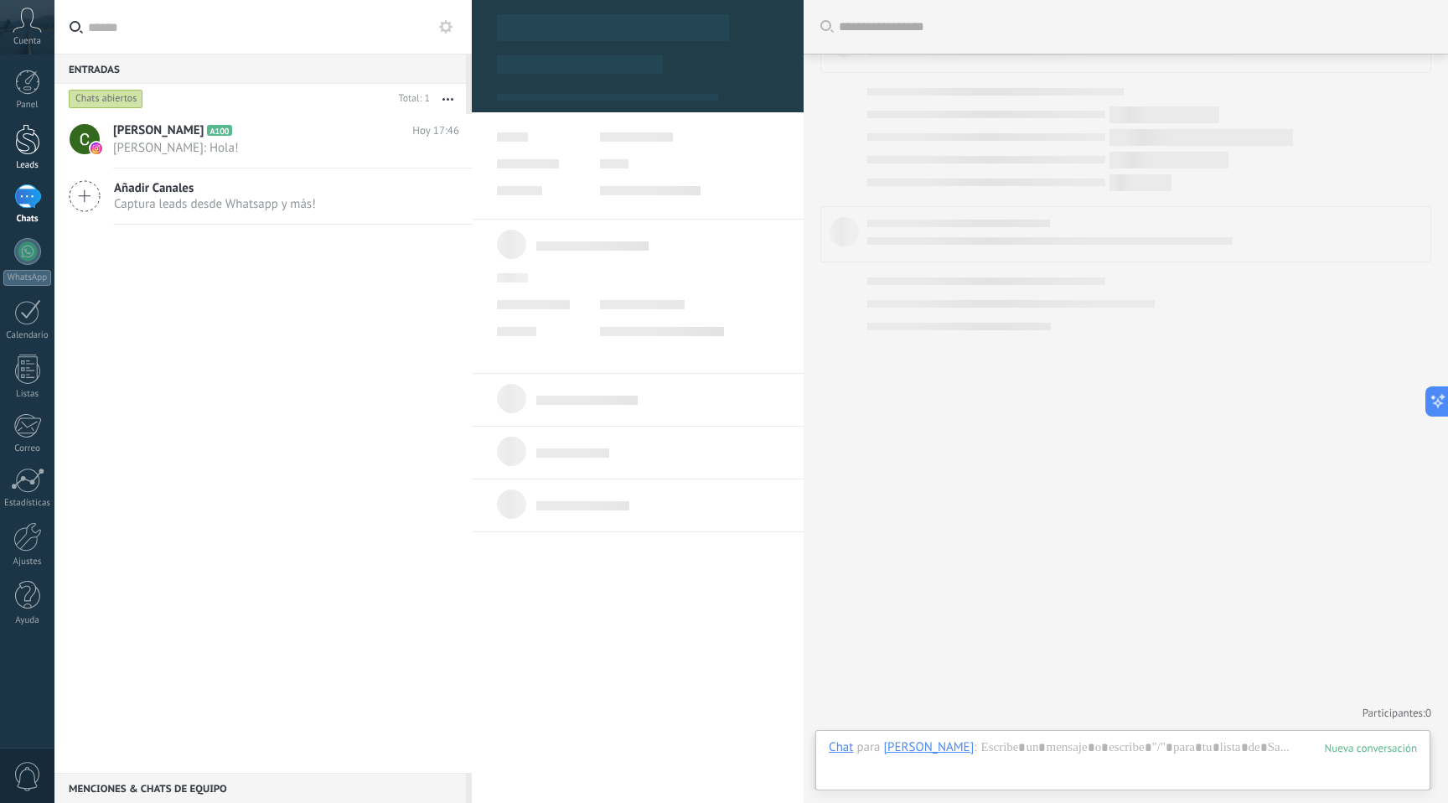
click at [21, 161] on div "Leads" at bounding box center [27, 165] width 49 height 11
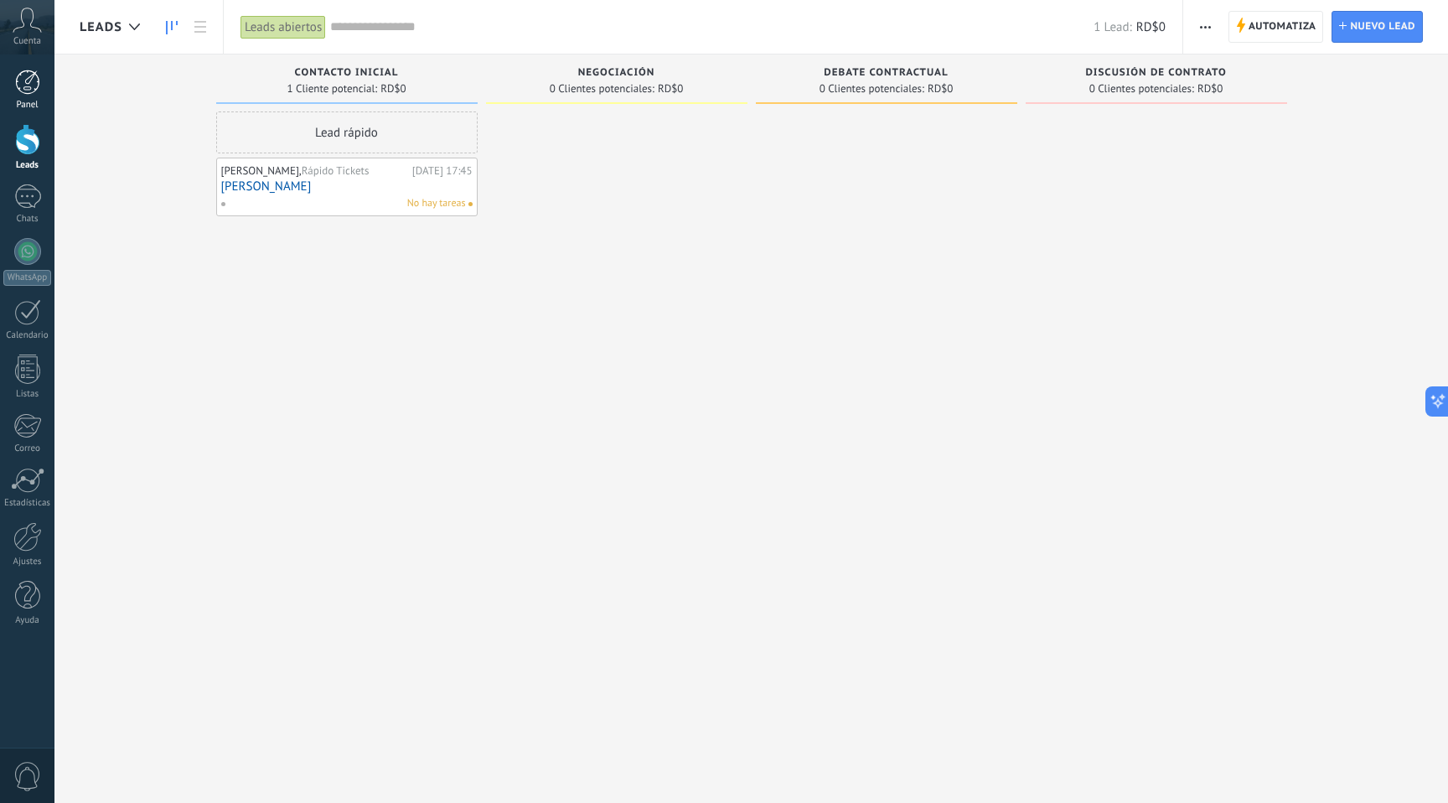
click at [24, 99] on link "Panel" at bounding box center [27, 90] width 54 height 41
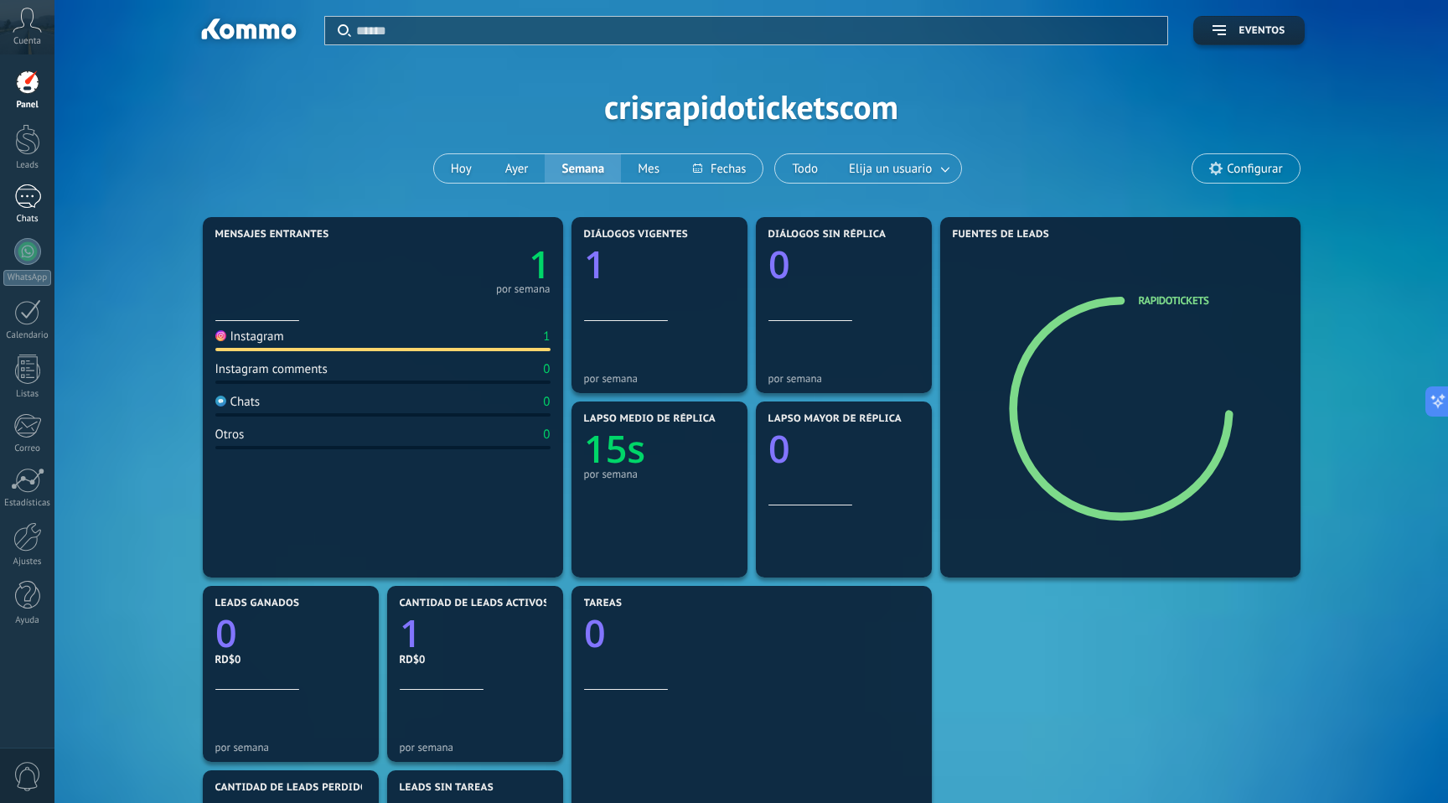
click at [31, 194] on div "1" at bounding box center [27, 196] width 27 height 24
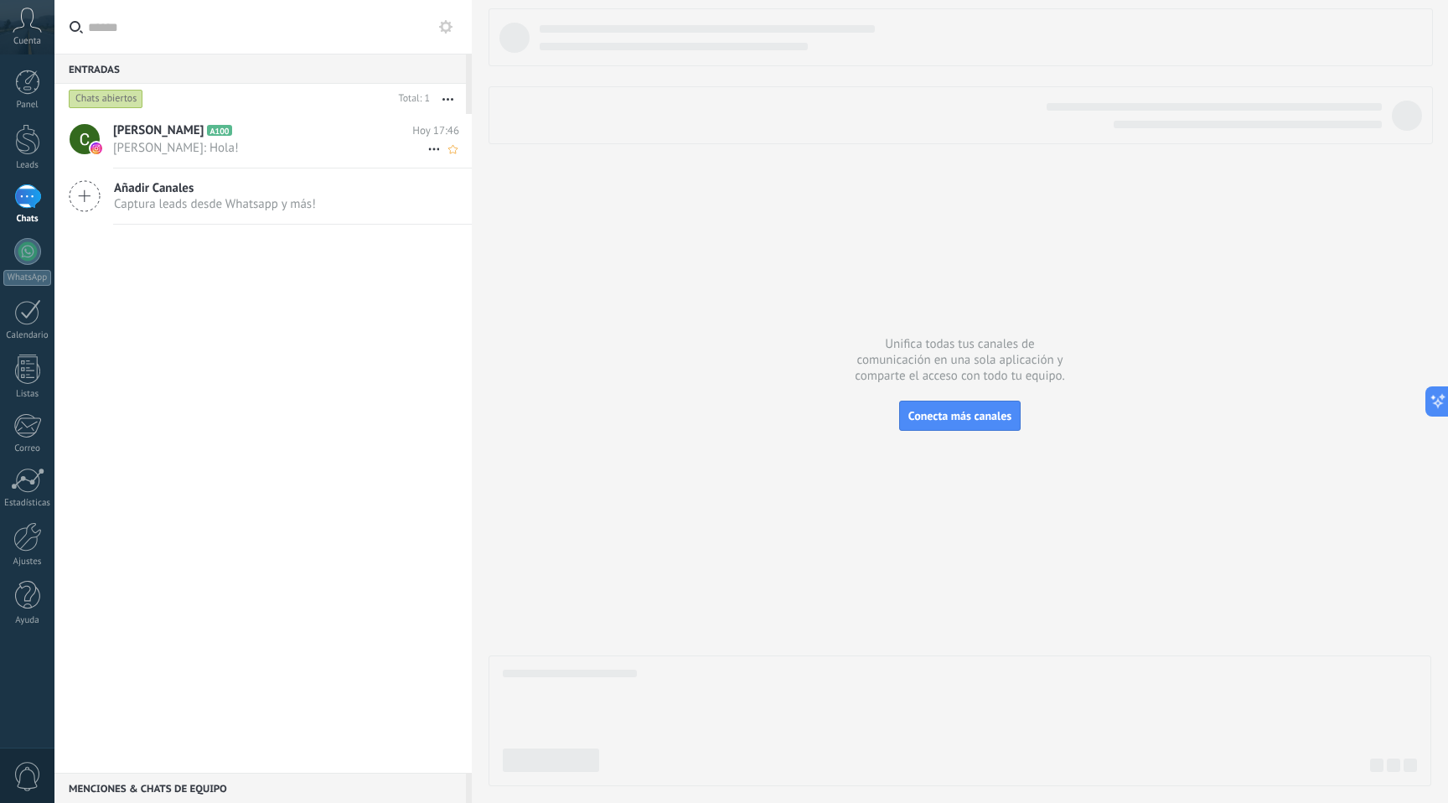
click at [324, 127] on h2 "[PERSON_NAME] A100" at bounding box center [262, 130] width 299 height 17
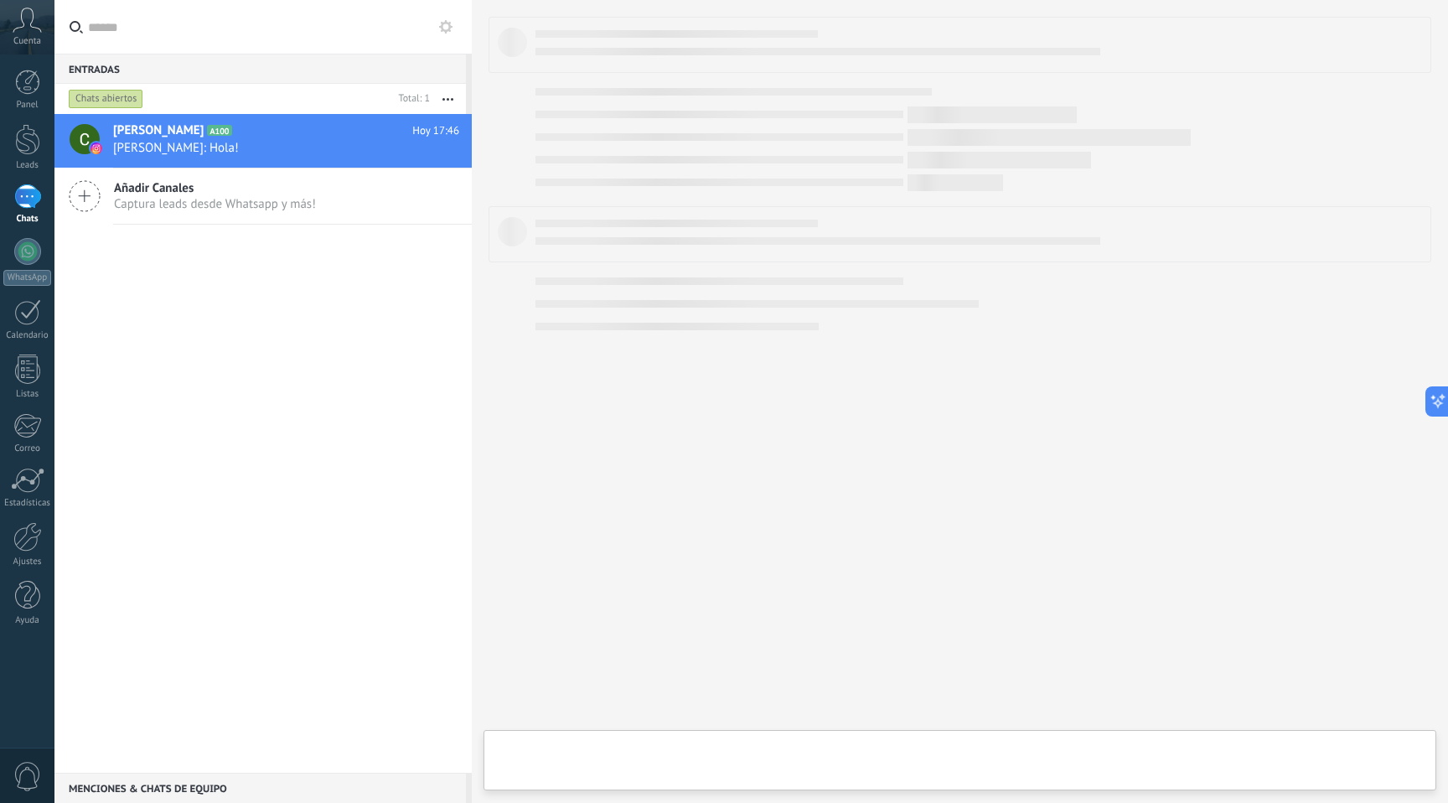
type textarea "***"
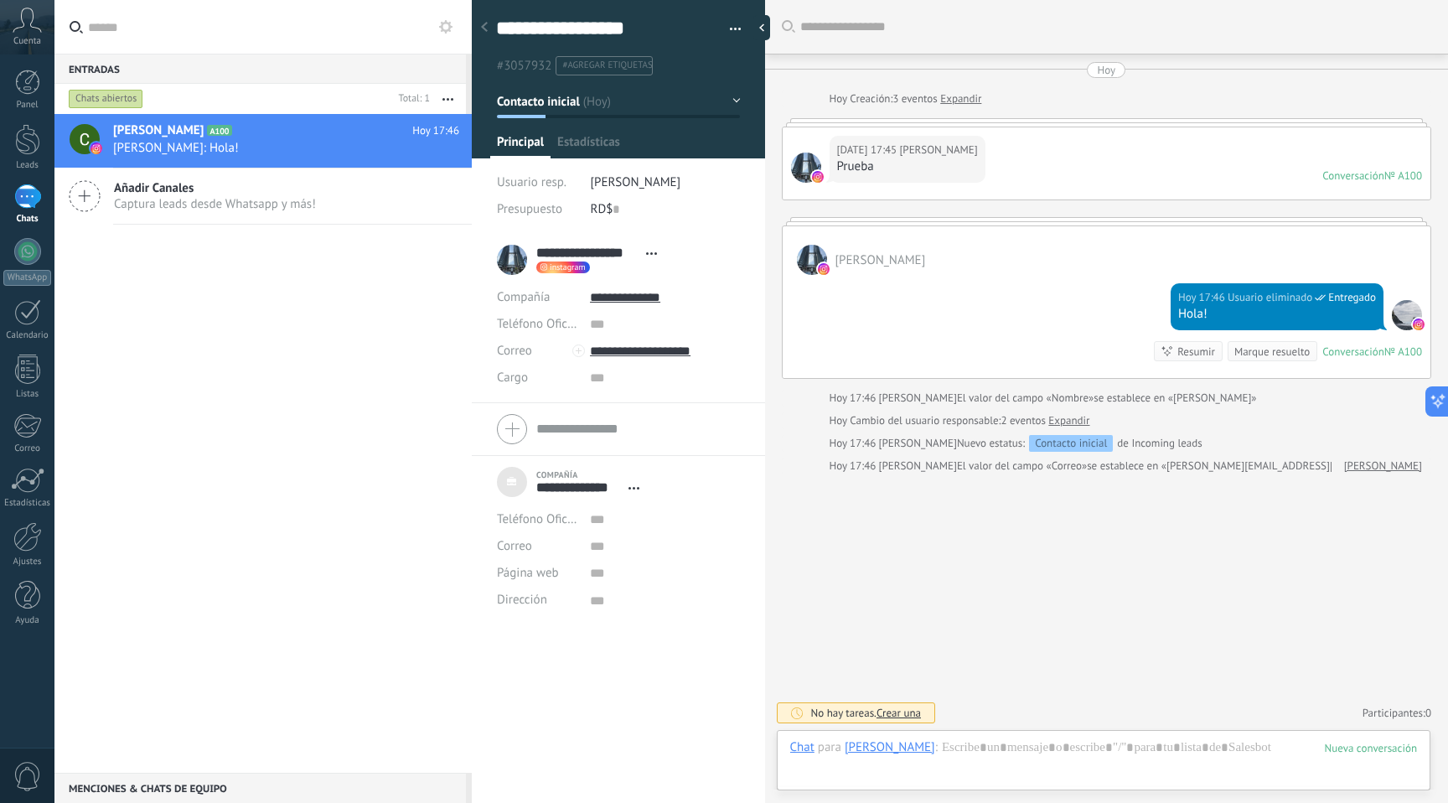
scroll to position [17, 0]
click at [35, 771] on span "0" at bounding box center [27, 776] width 28 height 29
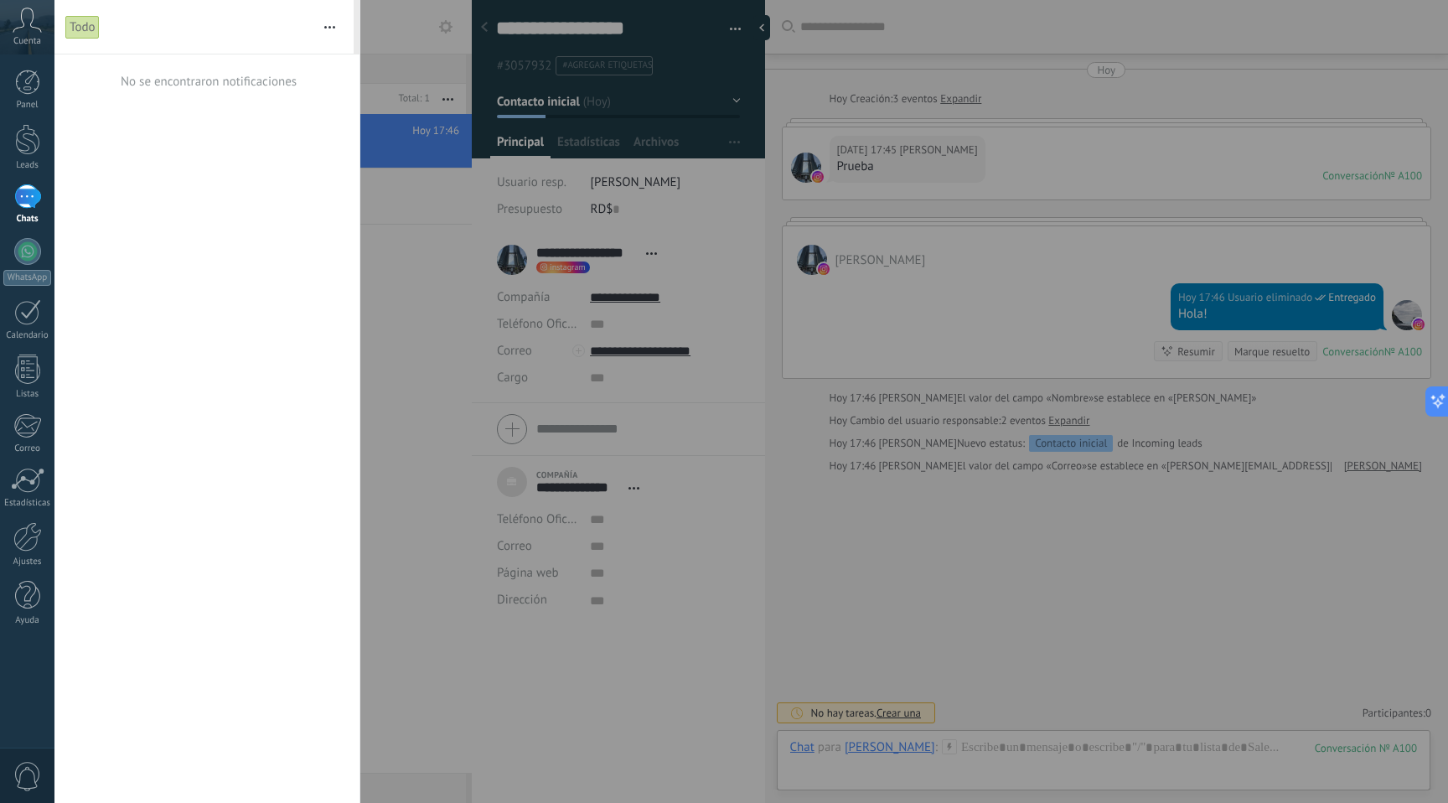
click at [20, 34] on div "Cuenta" at bounding box center [27, 27] width 54 height 54
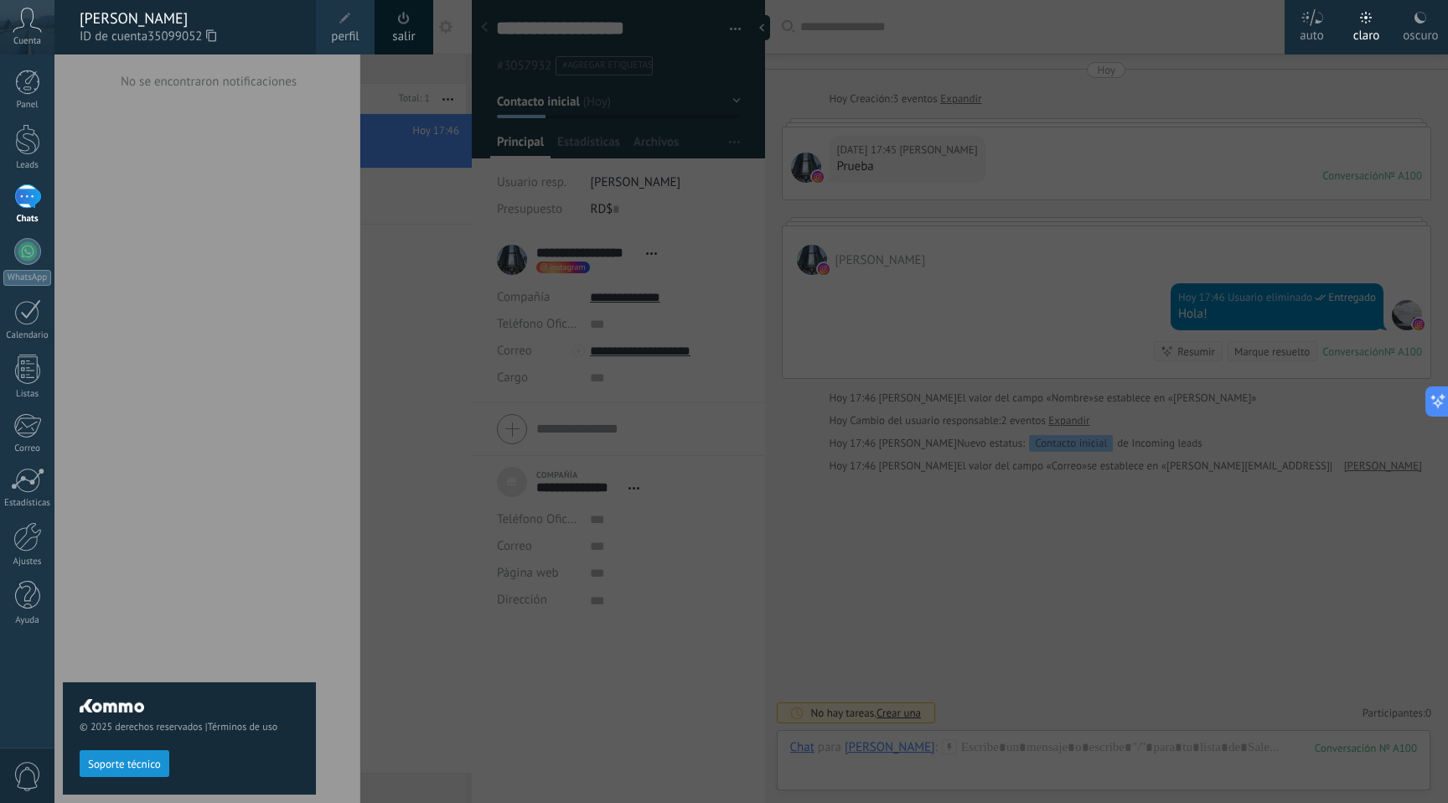
click at [263, 293] on div "© 2025 derechos reservados | Términos de uso Soporte técnico" at bounding box center [189, 428] width 253 height 748
click at [18, 60] on div "Panel Leads 1 Chats WhatsApp Clientes" at bounding box center [54, 401] width 109 height 694
click at [24, 34] on div "Cuenta" at bounding box center [27, 27] width 54 height 54
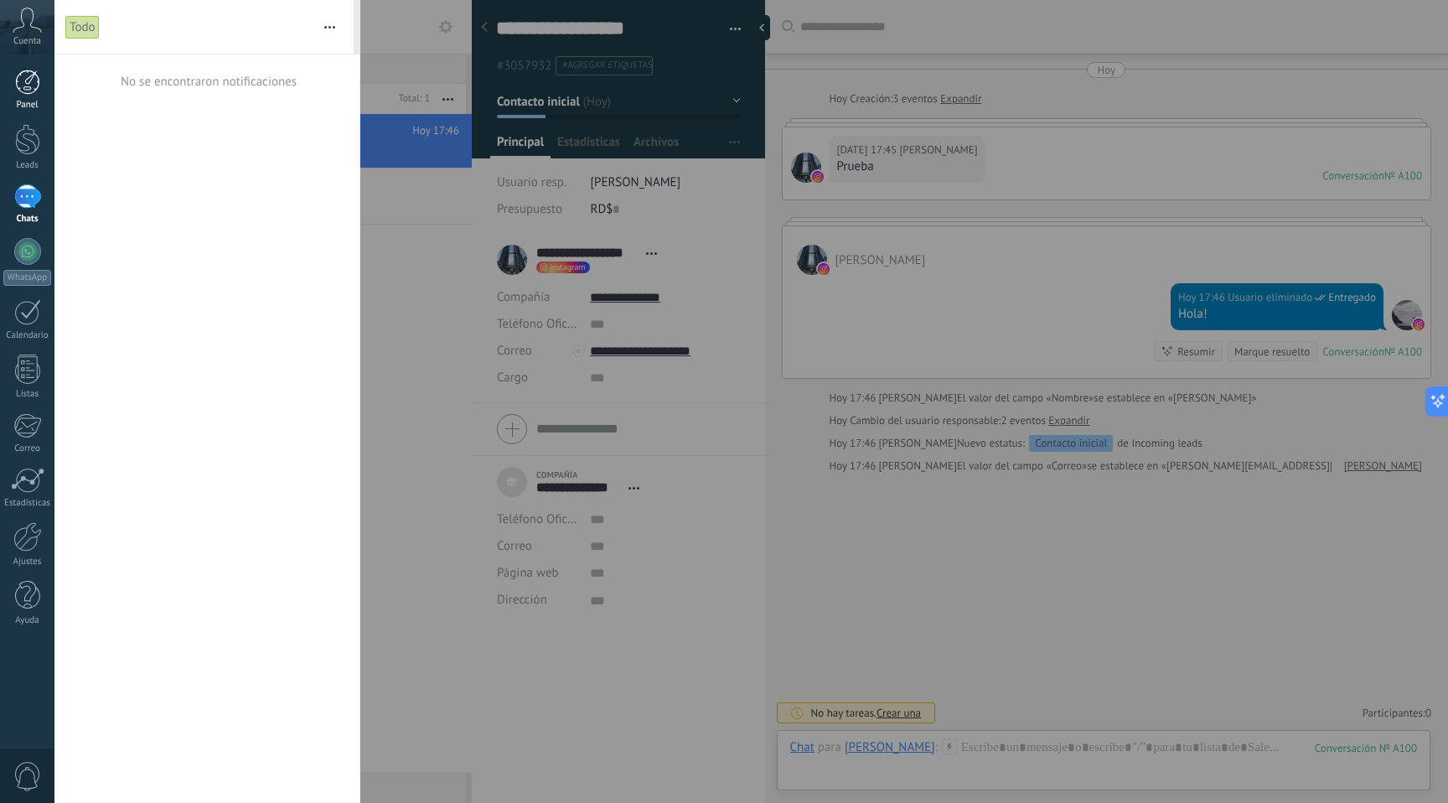
click at [25, 83] on div at bounding box center [27, 82] width 25 height 25
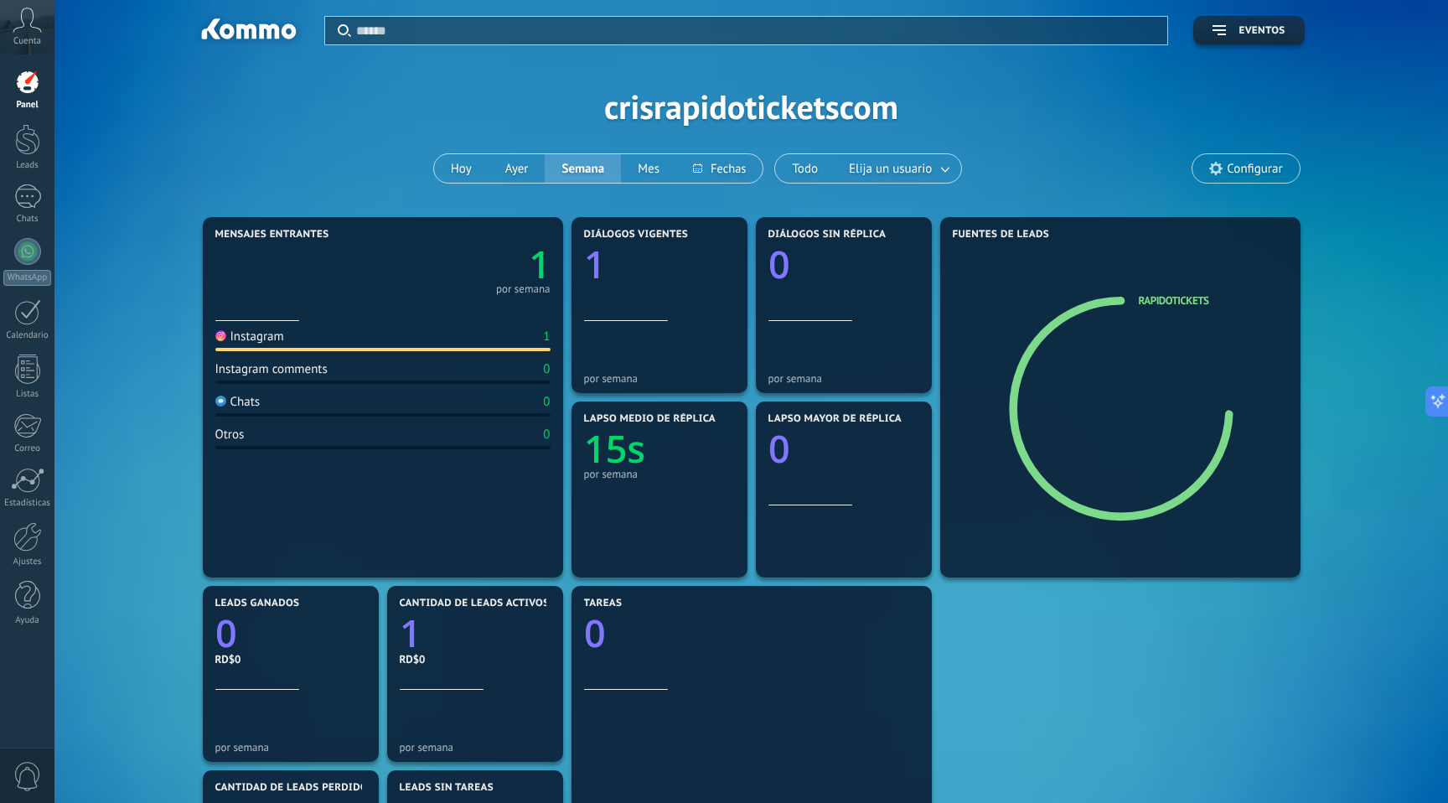
click at [1230, 172] on span "Configurar" at bounding box center [1254, 169] width 55 height 14
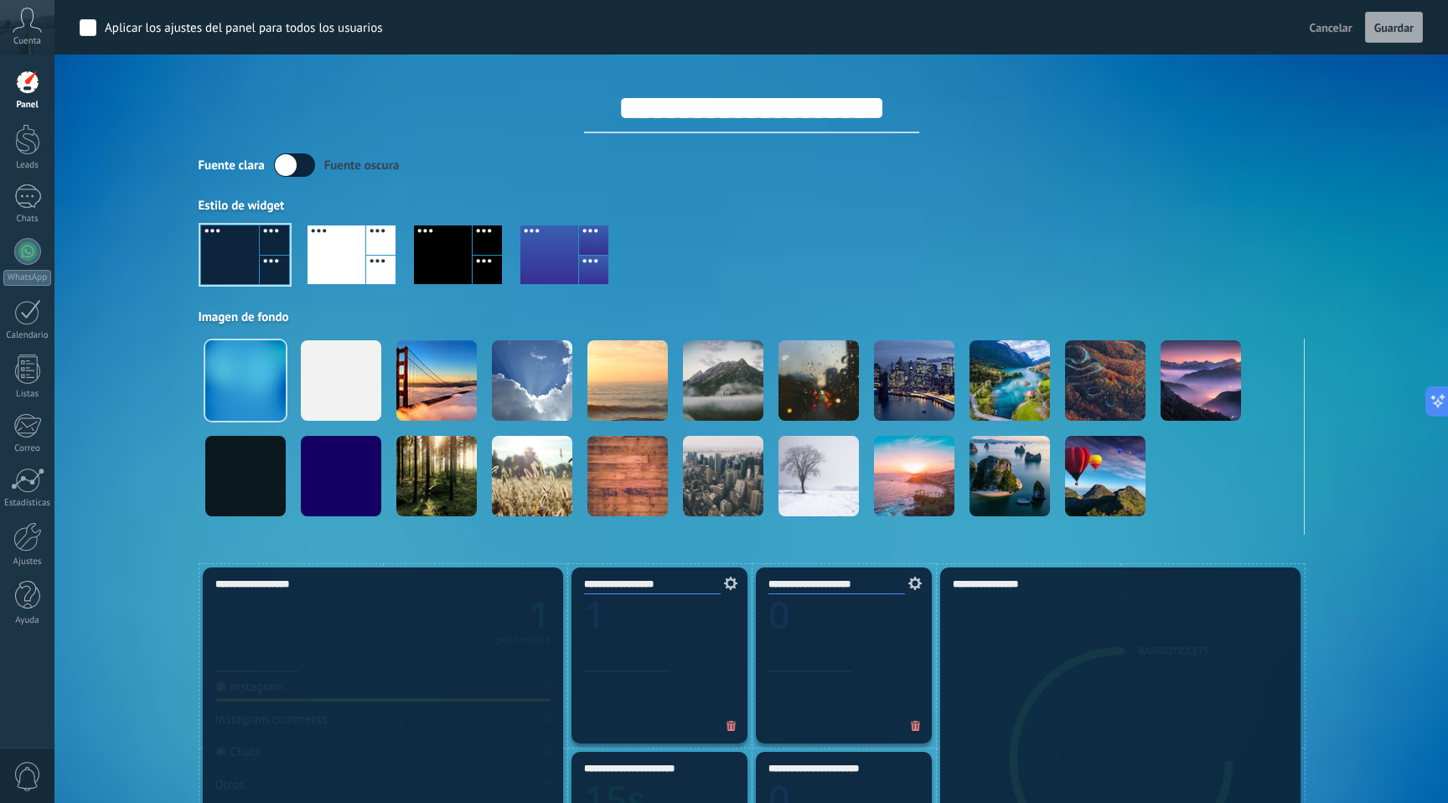
click at [683, 109] on input "**********" at bounding box center [751, 108] width 335 height 50
type input "**********"
click at [1421, 23] on button "Guardar" at bounding box center [1394, 28] width 58 height 32
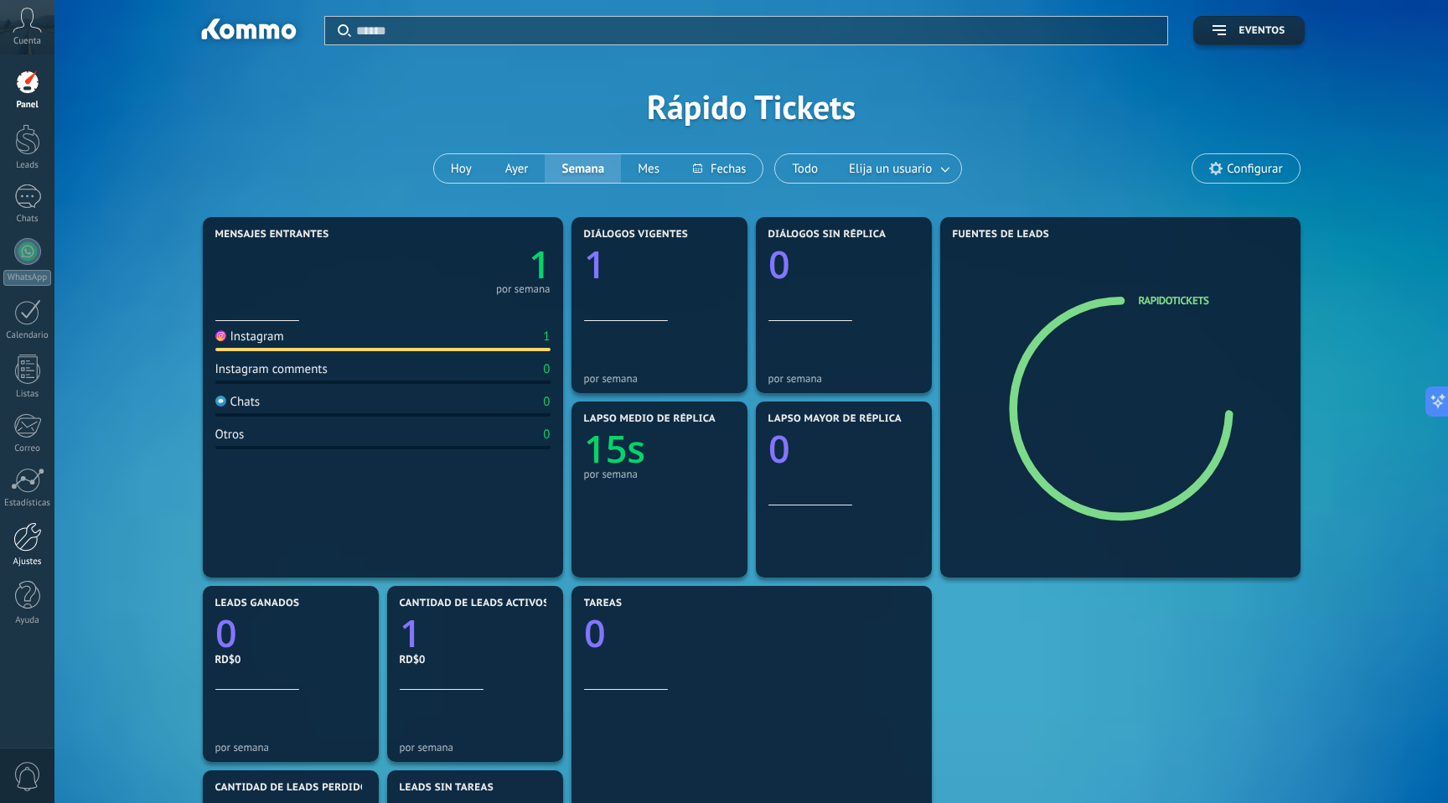
click at [38, 553] on link "Ajustes" at bounding box center [27, 544] width 54 height 45
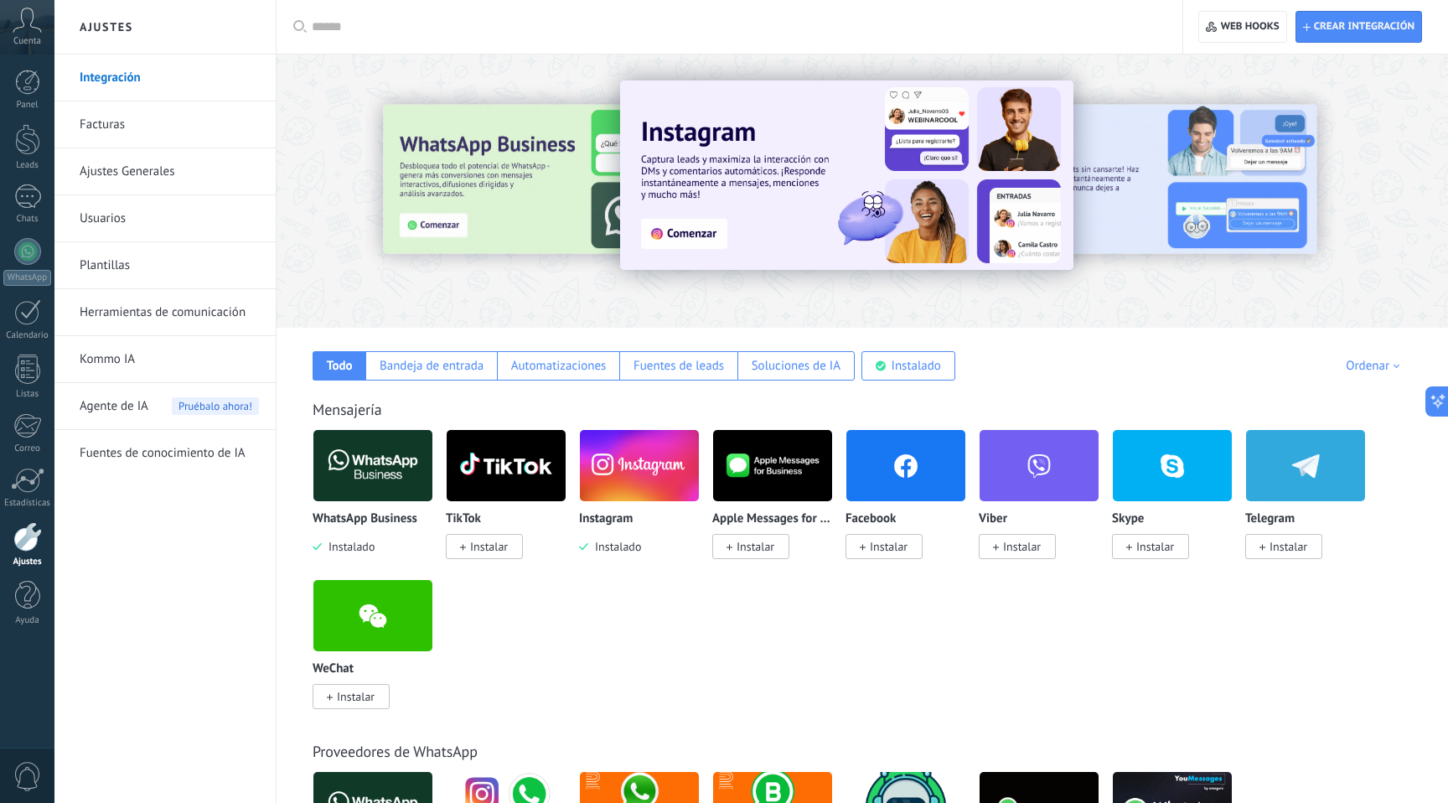
click at [149, 214] on link "Usuarios" at bounding box center [169, 218] width 179 height 47
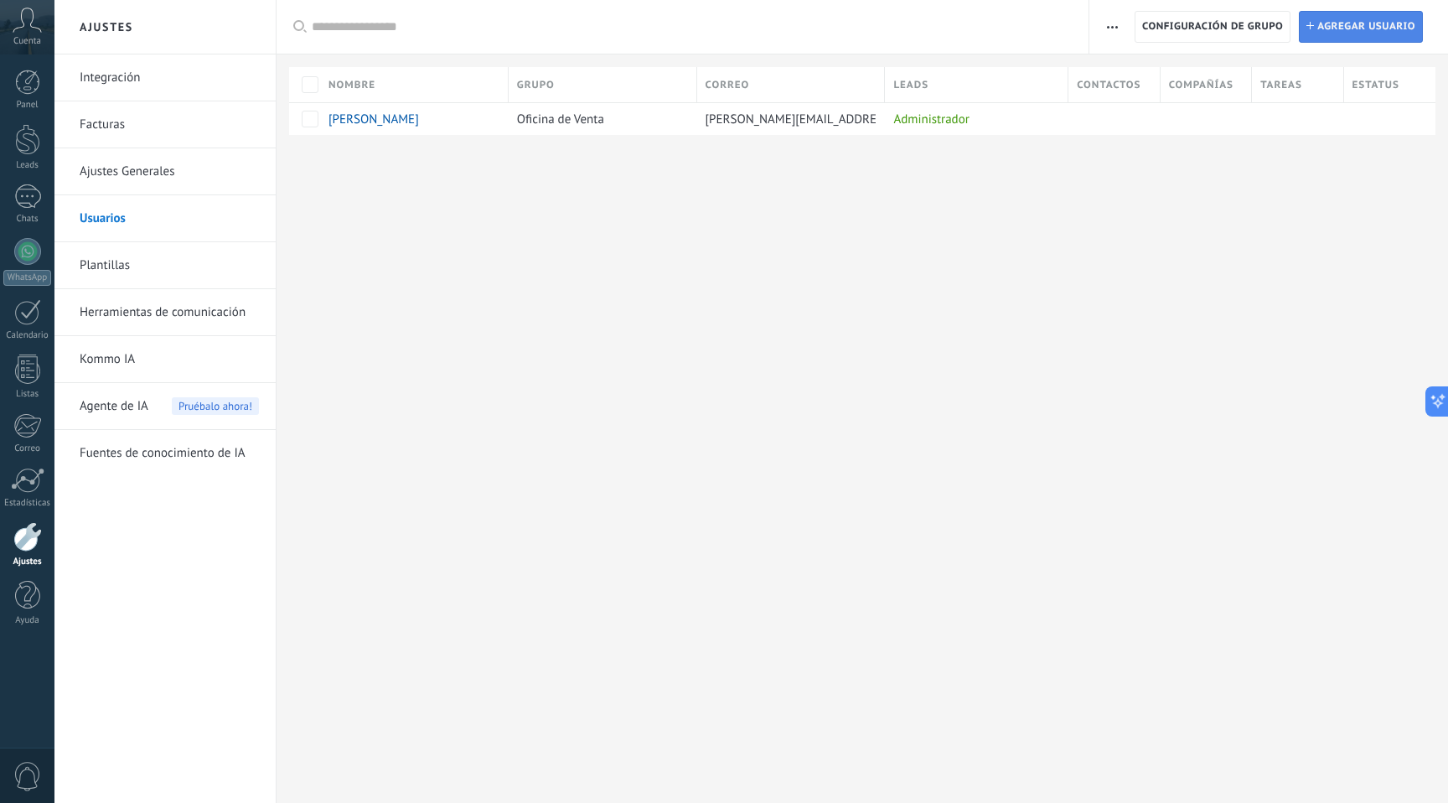
click at [1365, 34] on span "Agregar usuario" at bounding box center [1367, 27] width 98 height 30
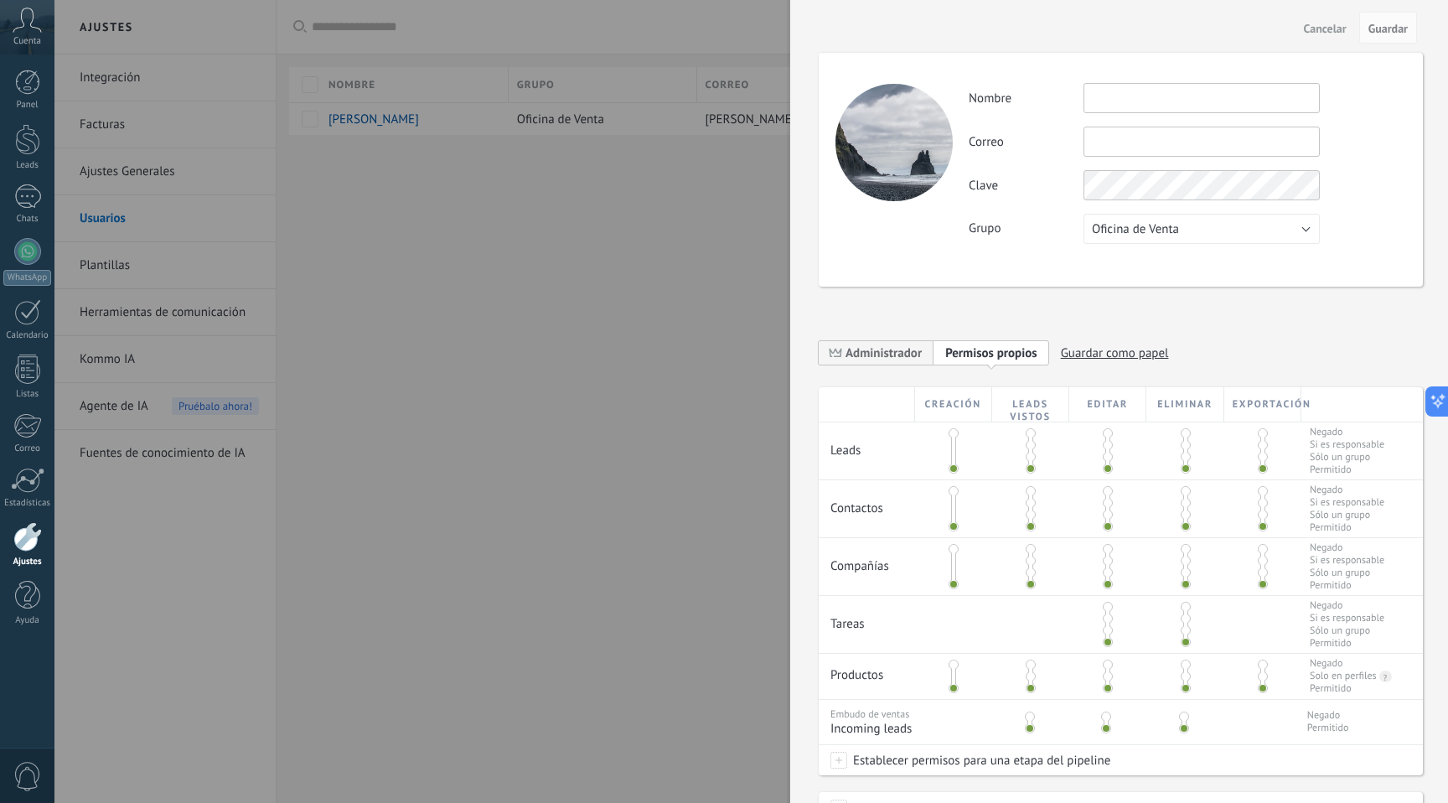
click at [1142, 101] on input "text" at bounding box center [1202, 98] width 236 height 30
type input "**********"
click at [1101, 149] on input "text" at bounding box center [1202, 142] width 236 height 30
type input "**********"
click at [1199, 237] on button "Oficina de Venta" at bounding box center [1202, 229] width 236 height 30
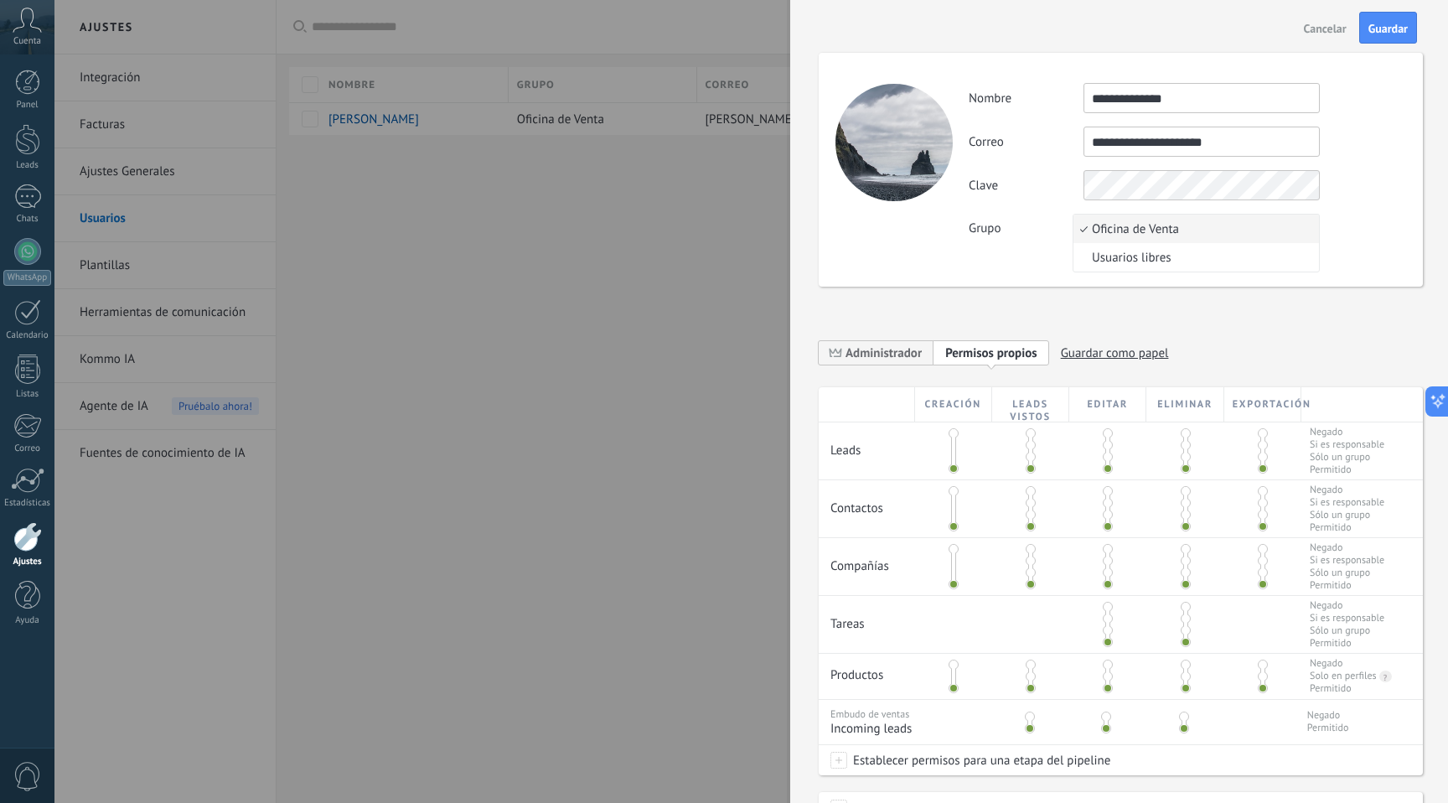
click at [1432, 237] on div "**********" at bounding box center [1119, 401] width 658 height 803
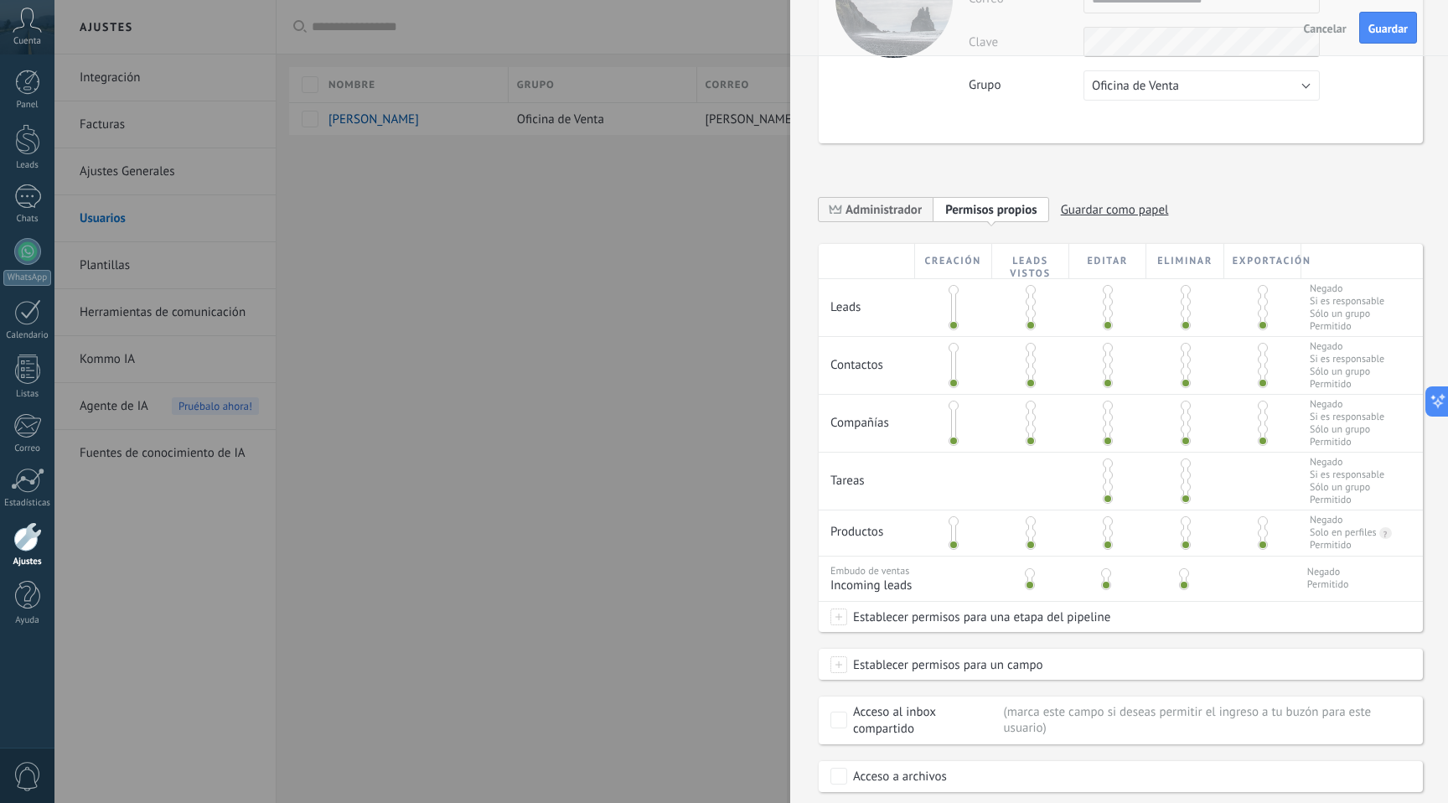
scroll to position [146, 0]
click at [902, 205] on span "Administrador" at bounding box center [884, 207] width 76 height 16
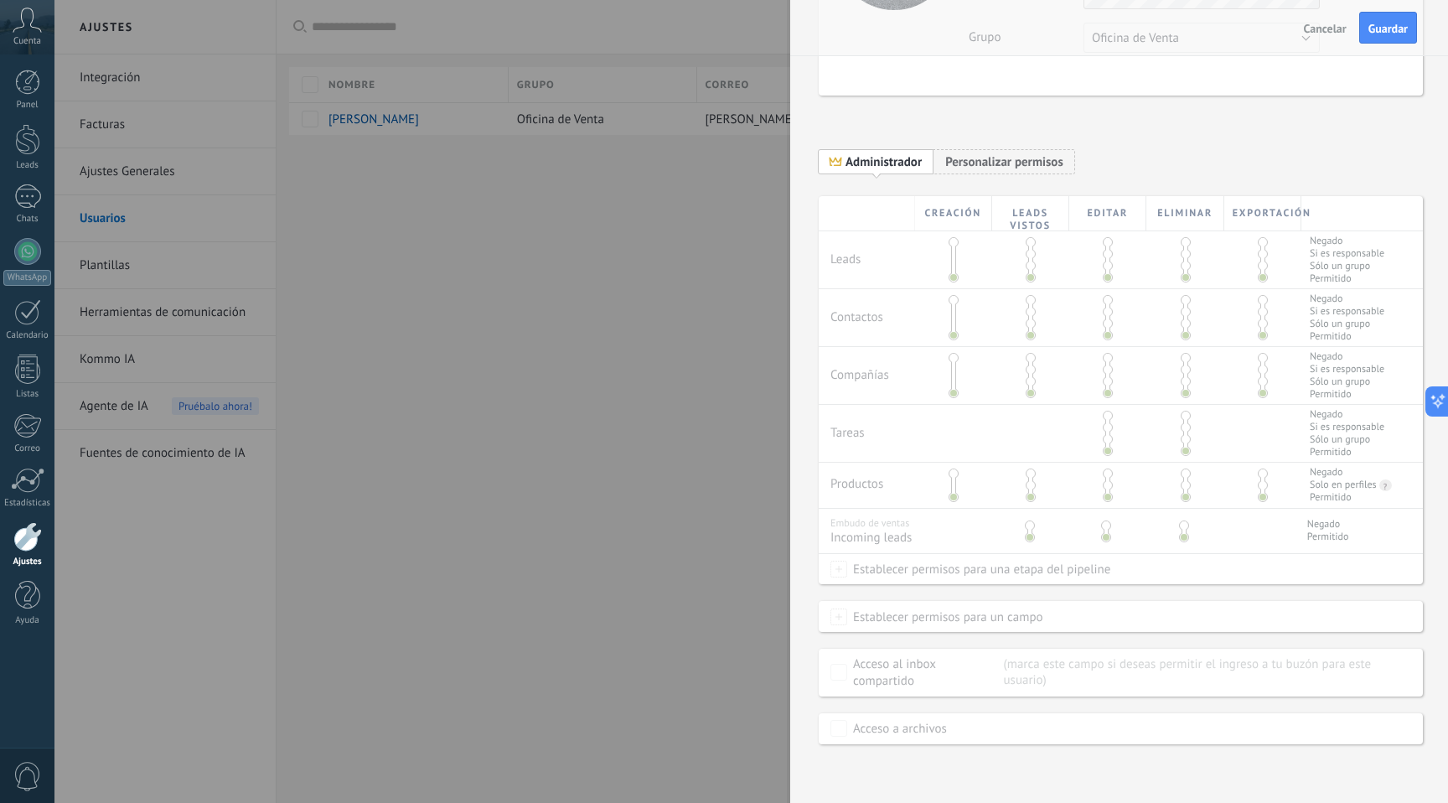
scroll to position [0, 0]
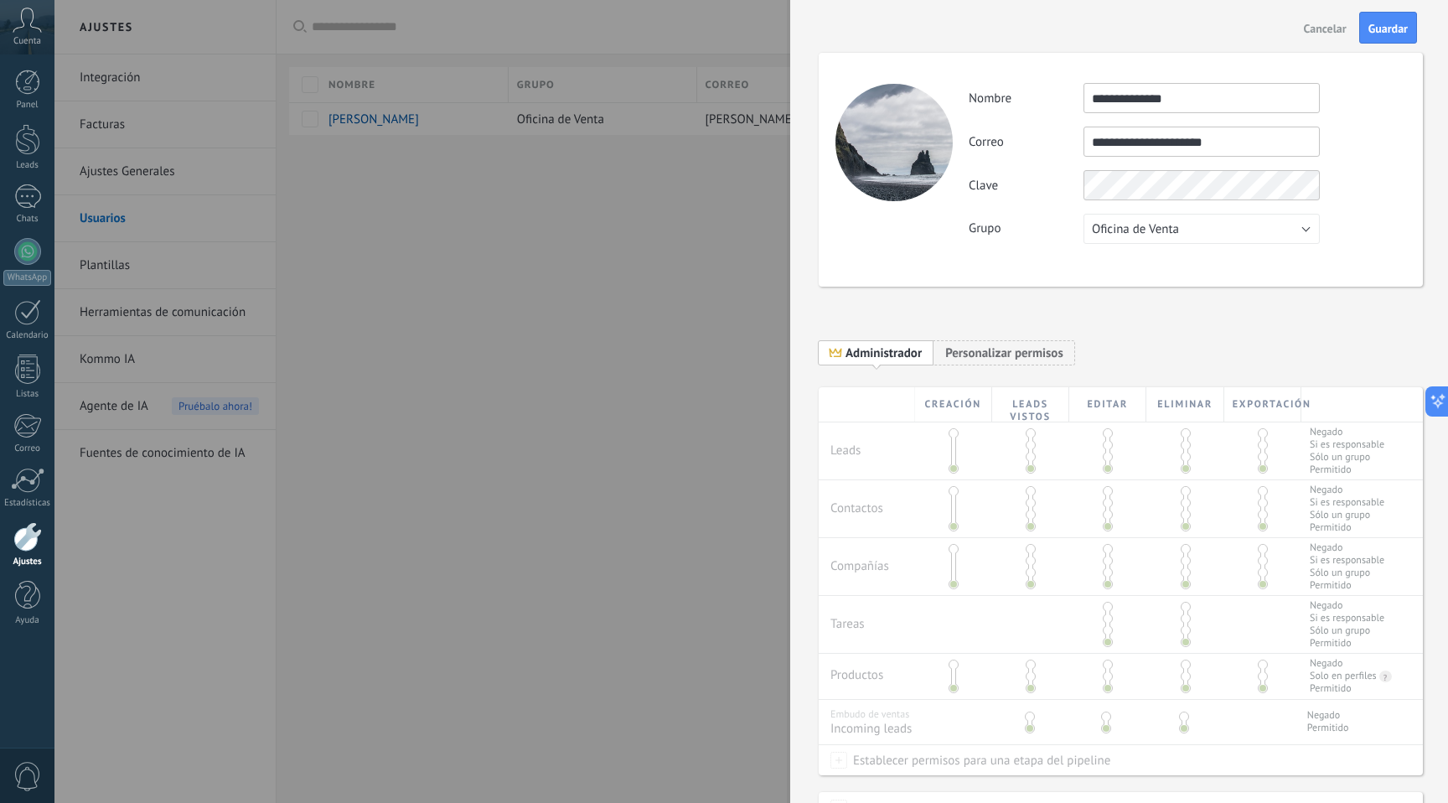
click at [897, 159] on div at bounding box center [894, 142] width 117 height 117
click at [1391, 26] on span "Guardar" at bounding box center [1388, 29] width 39 height 12
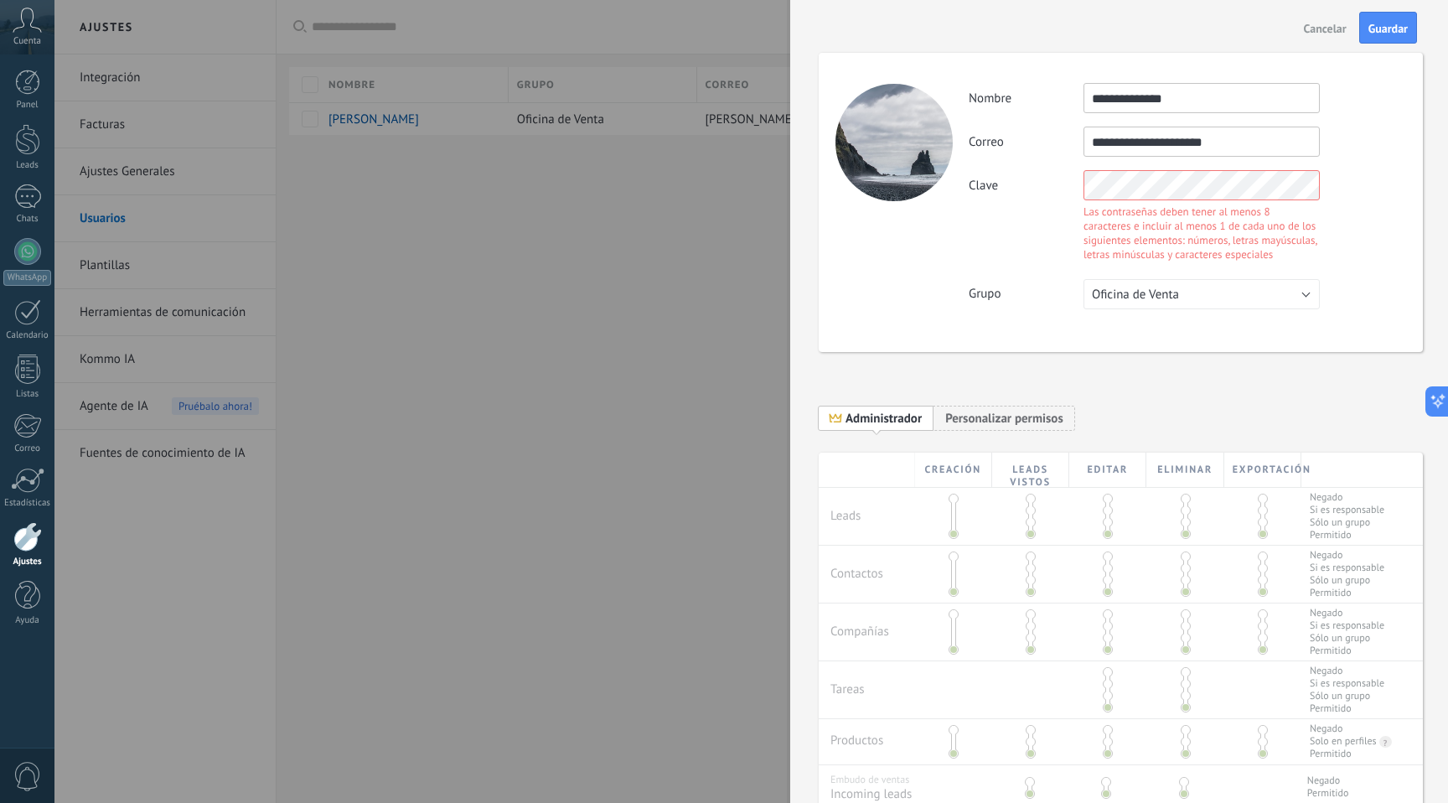
click at [1419, 258] on div "**********" at bounding box center [1119, 401] width 658 height 803
click at [1396, 17] on button "Guardar" at bounding box center [1389, 28] width 58 height 32
click at [1386, 24] on span "Guardar" at bounding box center [1388, 29] width 39 height 12
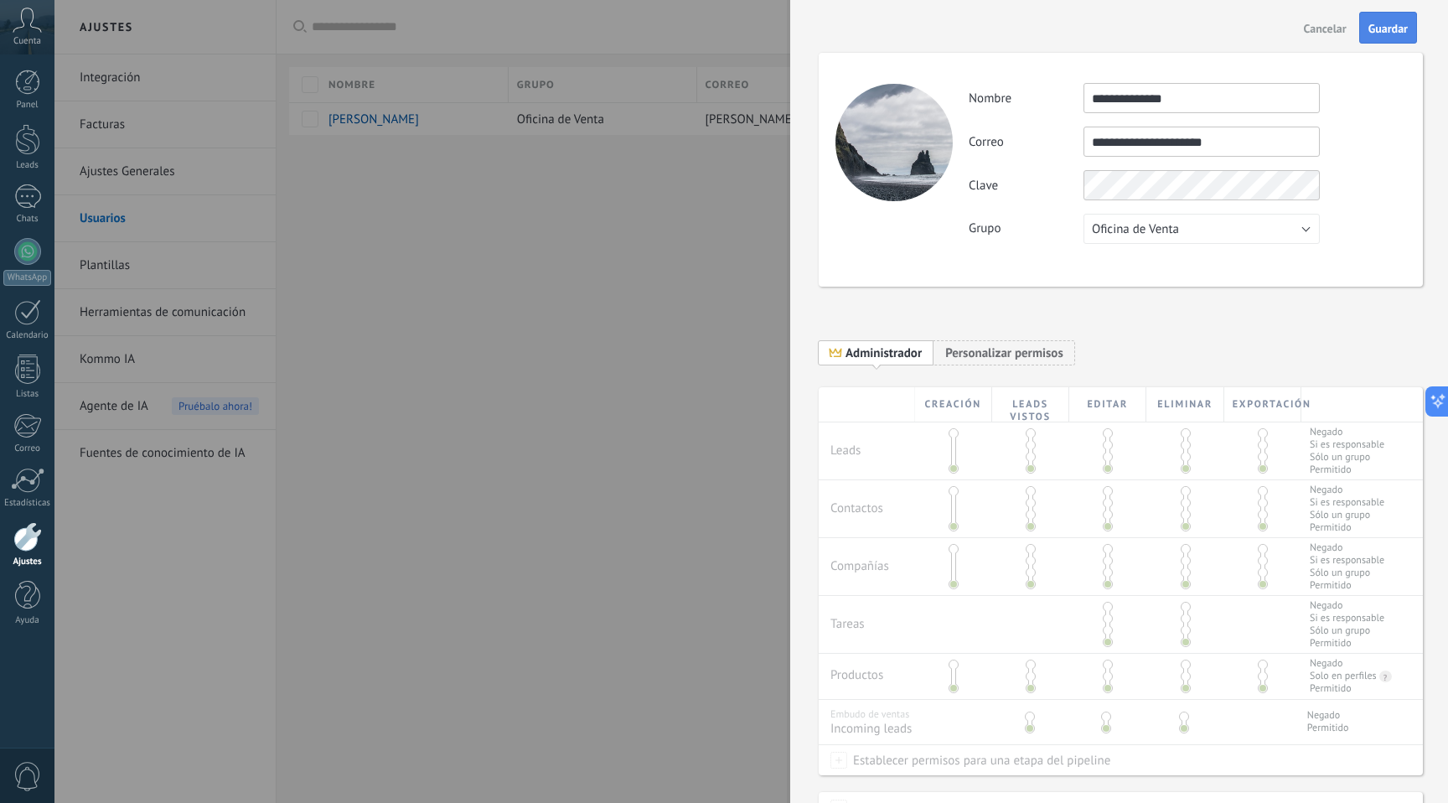
click at [1383, 28] on span "Guardar" at bounding box center [1388, 29] width 39 height 12
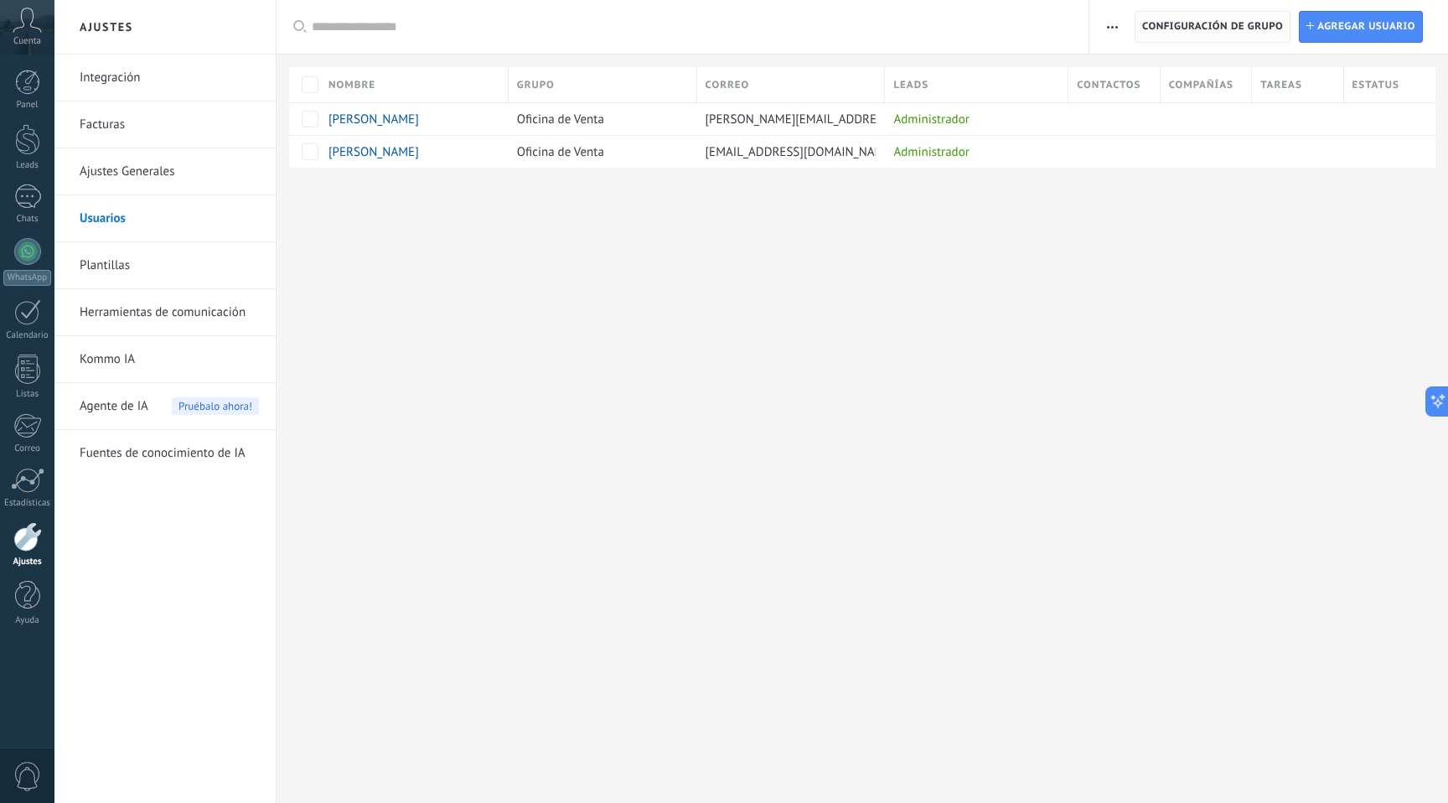
click at [1230, 26] on span "Configuración de grupo" at bounding box center [1212, 27] width 141 height 30
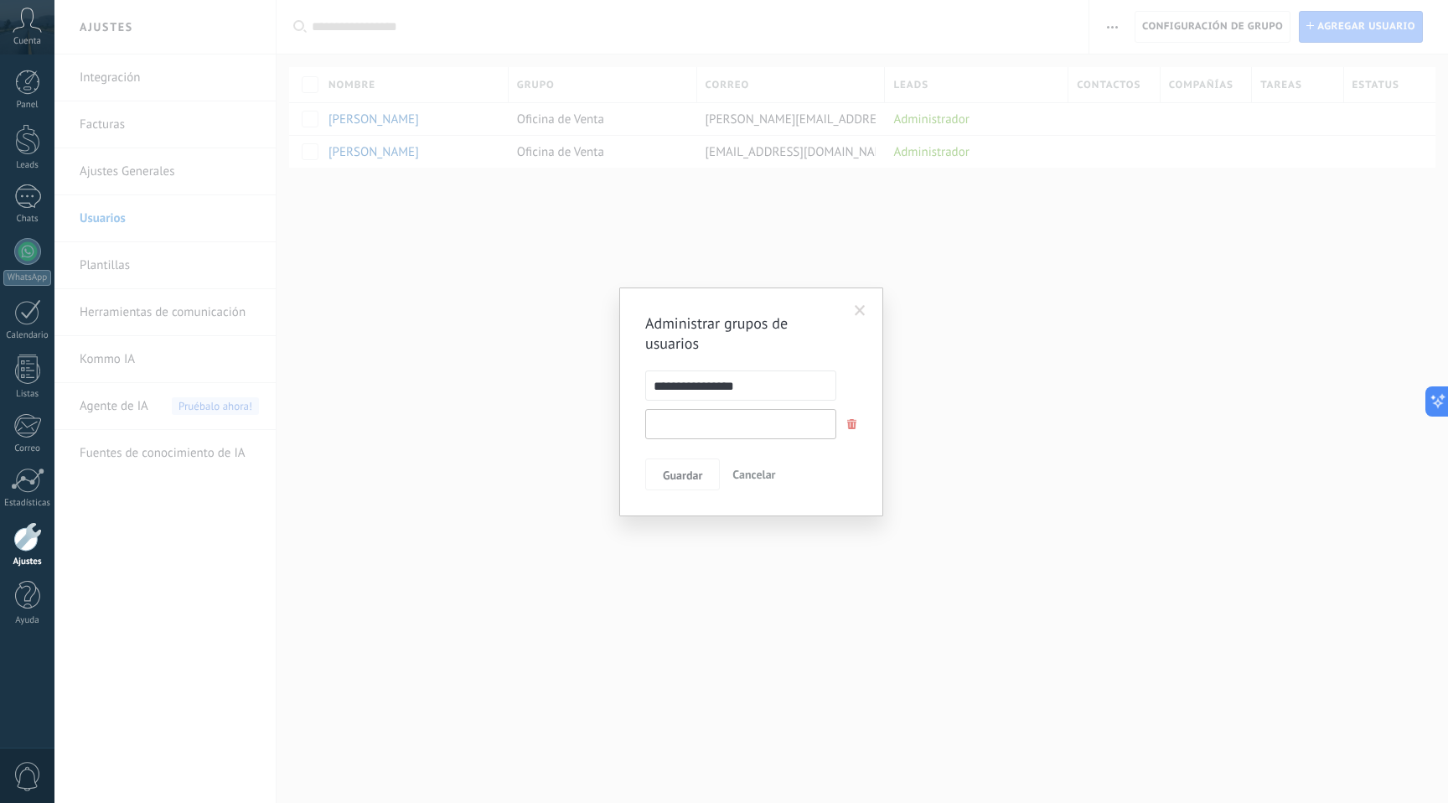
click at [732, 427] on input "text" at bounding box center [740, 424] width 191 height 30
click at [854, 309] on span at bounding box center [861, 311] width 28 height 28
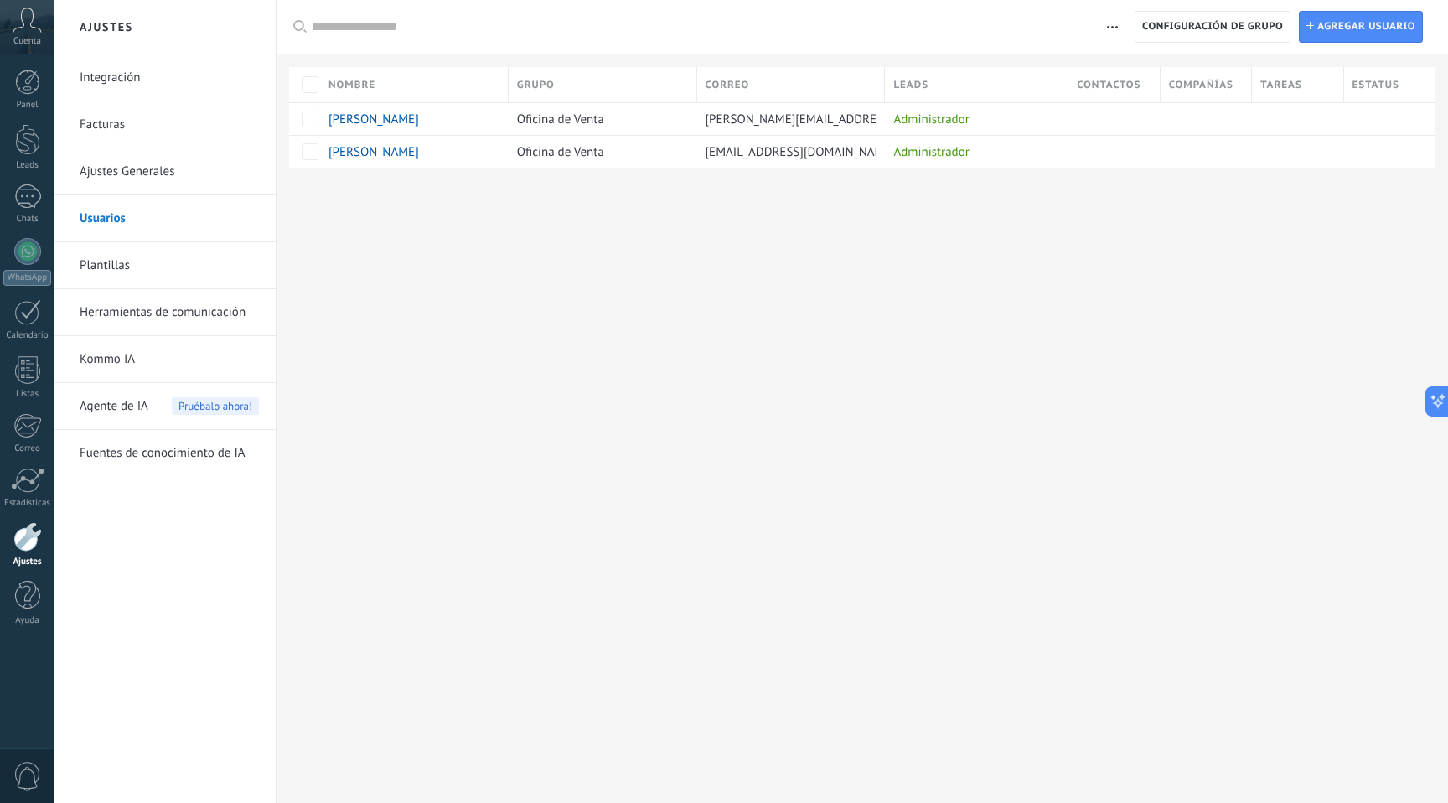
click at [1124, 18] on div "Registro de autorización Lista blanca de direcciones IP Límites de actividade C…" at bounding box center [1112, 27] width 28 height 33
click at [1109, 22] on span "button" at bounding box center [1112, 27] width 11 height 32
click at [111, 136] on link "Facturas" at bounding box center [169, 124] width 179 height 47
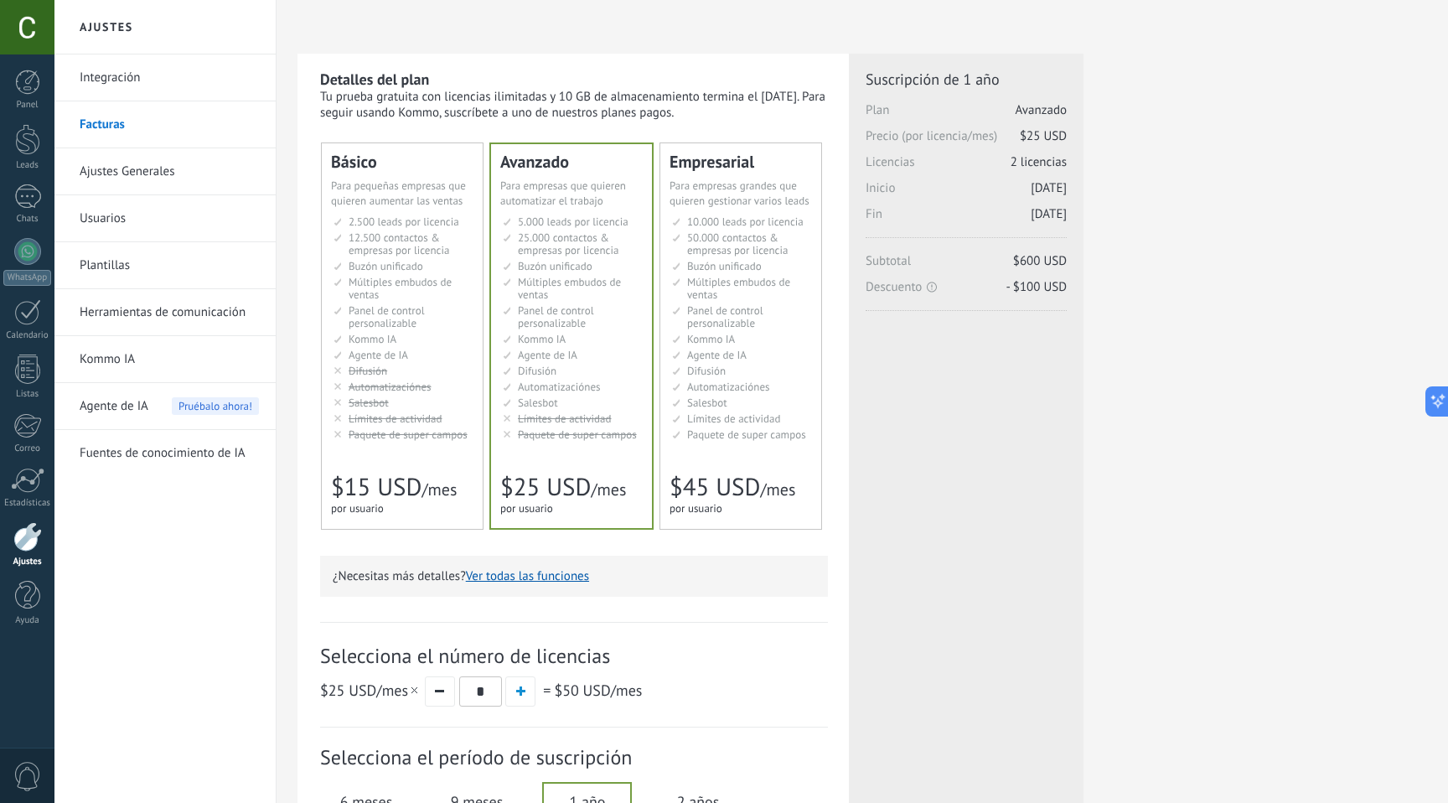
click at [395, 251] on span "12.500 contactos & empresas por licencia" at bounding box center [399, 243] width 101 height 27
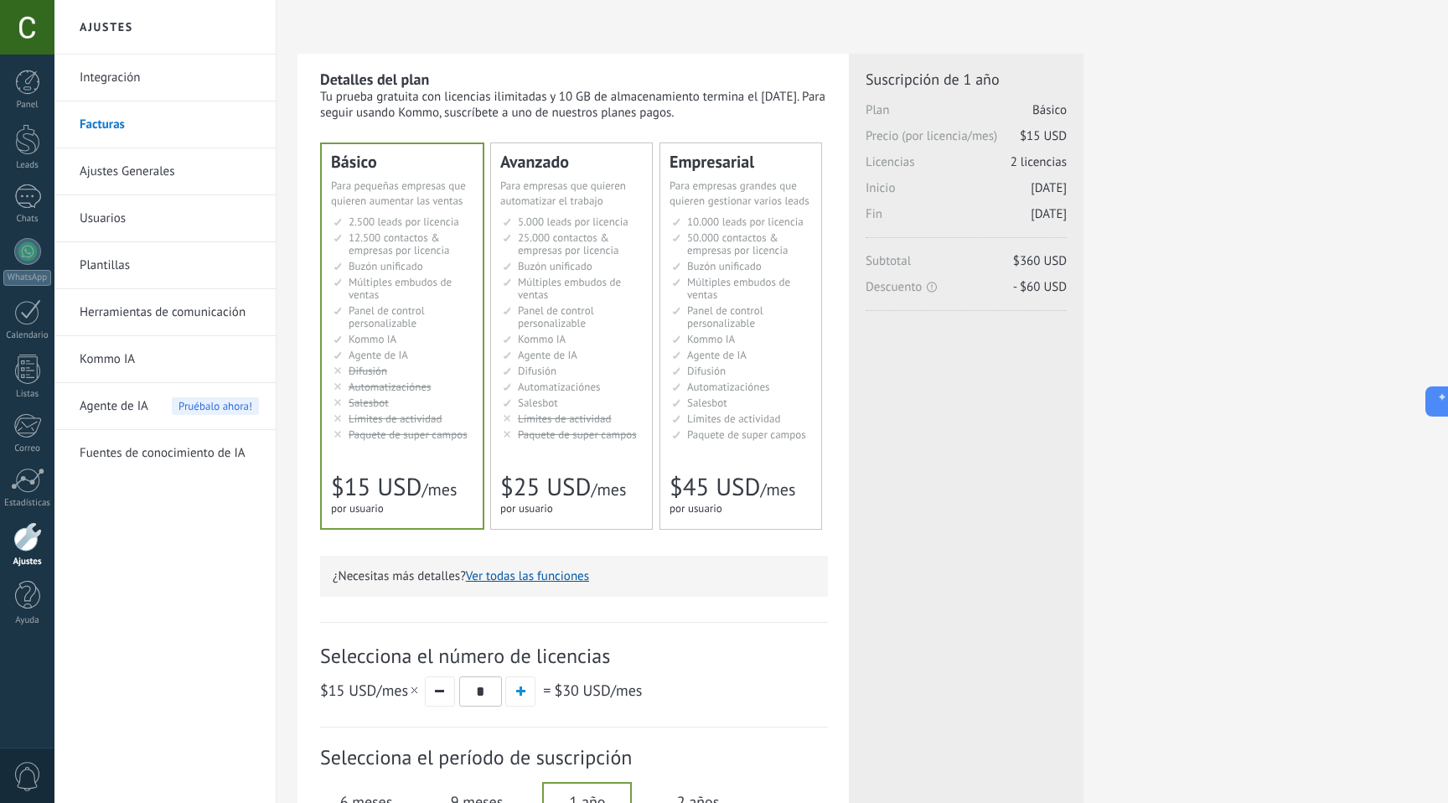
click at [100, 88] on link "Integración" at bounding box center [169, 77] width 179 height 47
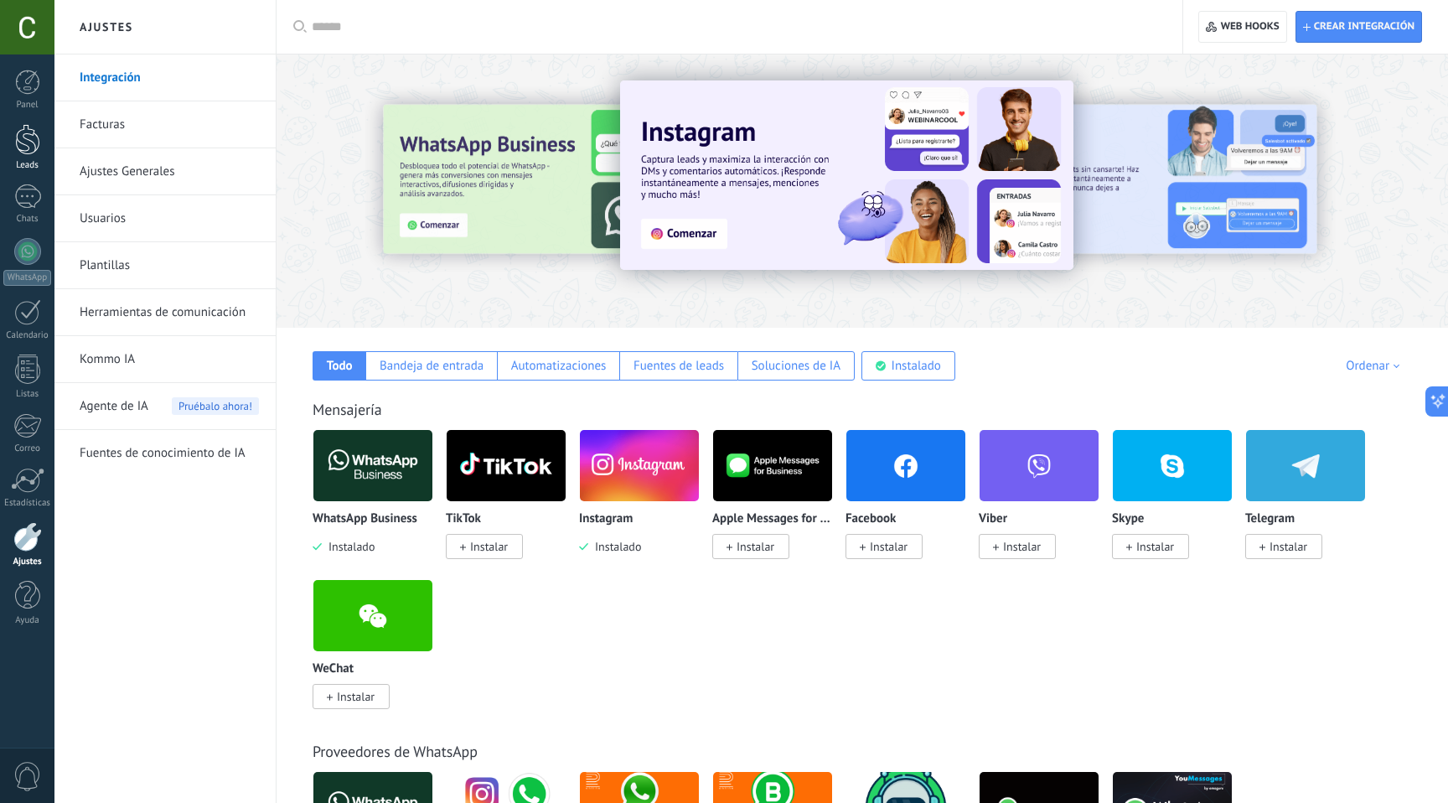
click at [30, 167] on div "Leads" at bounding box center [27, 165] width 49 height 11
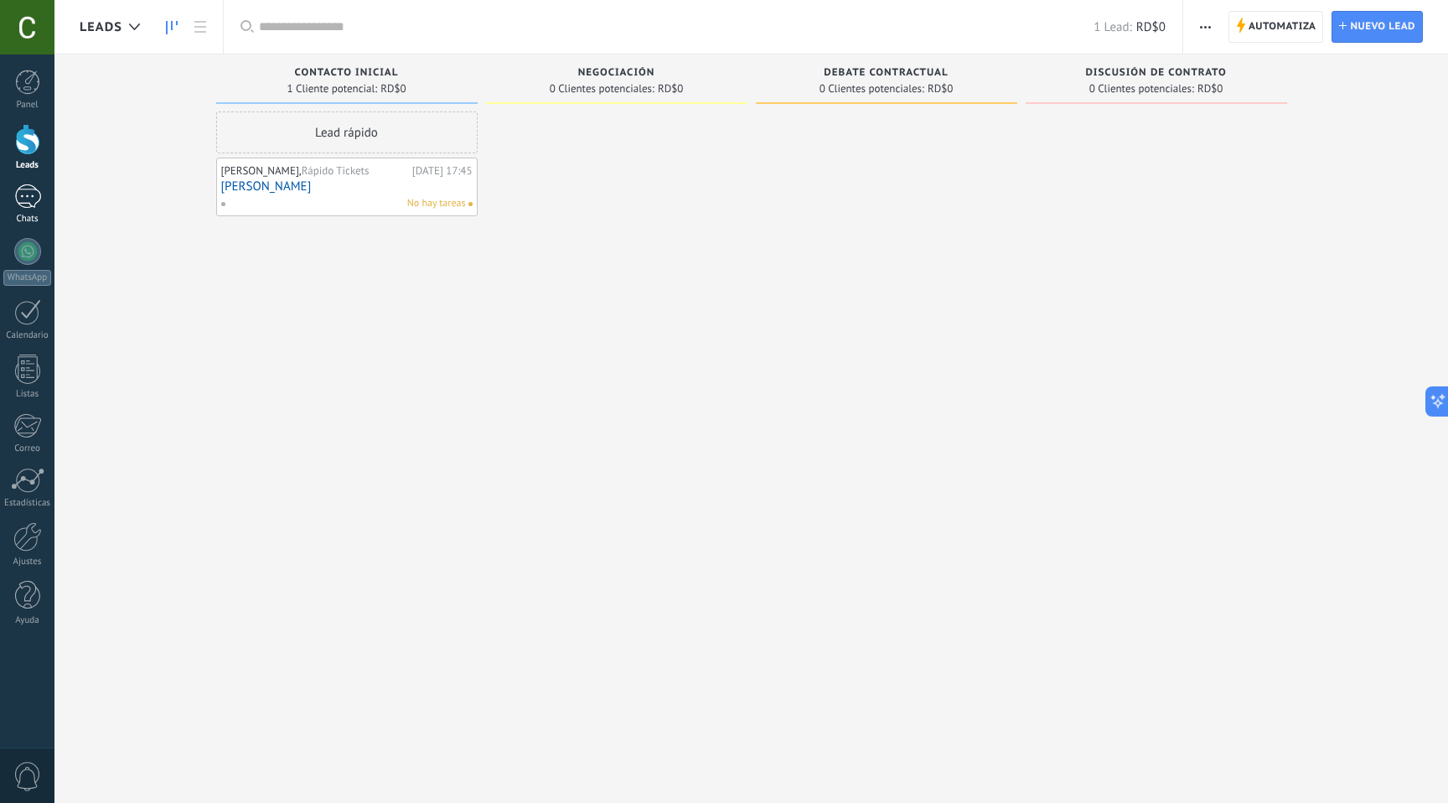
click at [28, 189] on div at bounding box center [27, 196] width 27 height 24
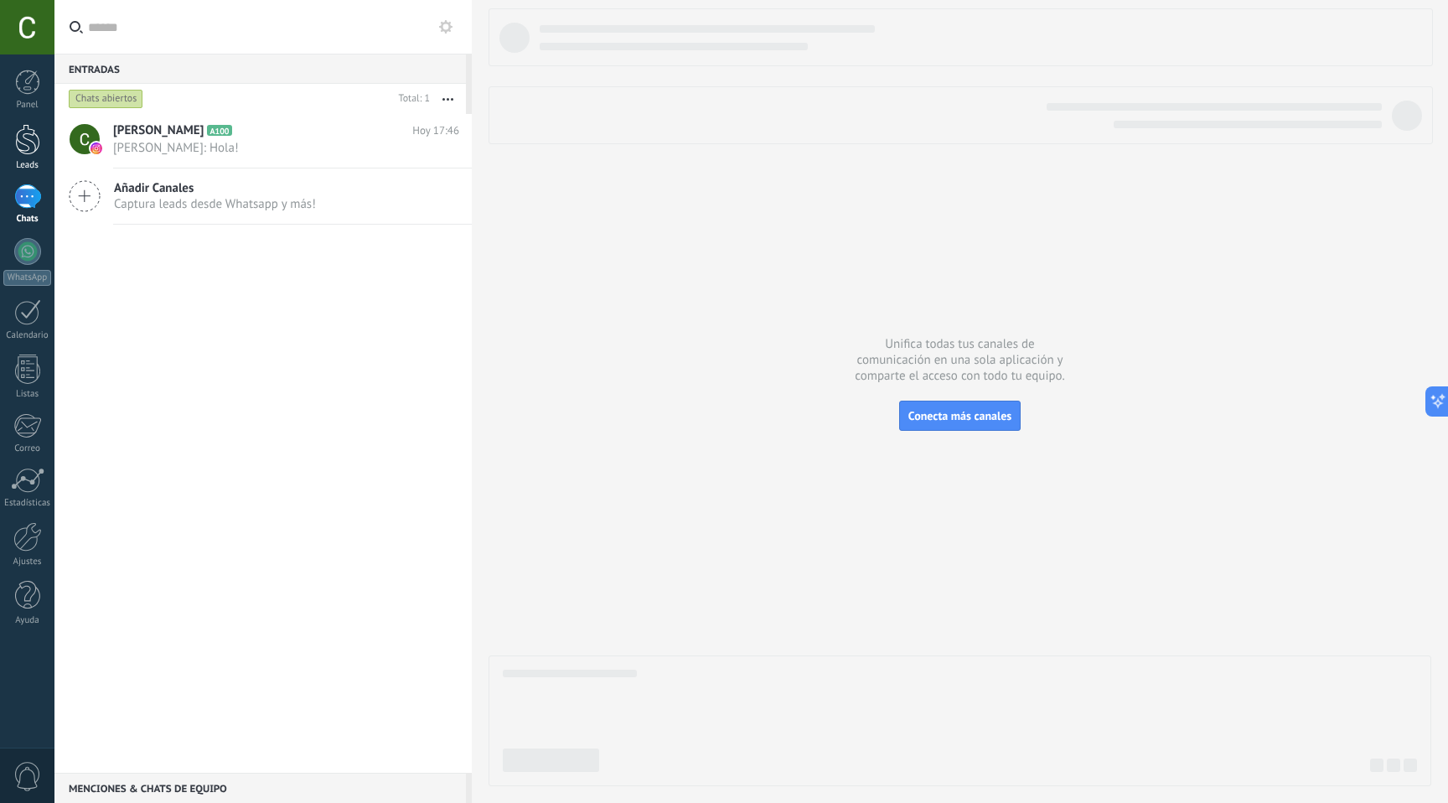
click at [34, 137] on div at bounding box center [27, 139] width 25 height 31
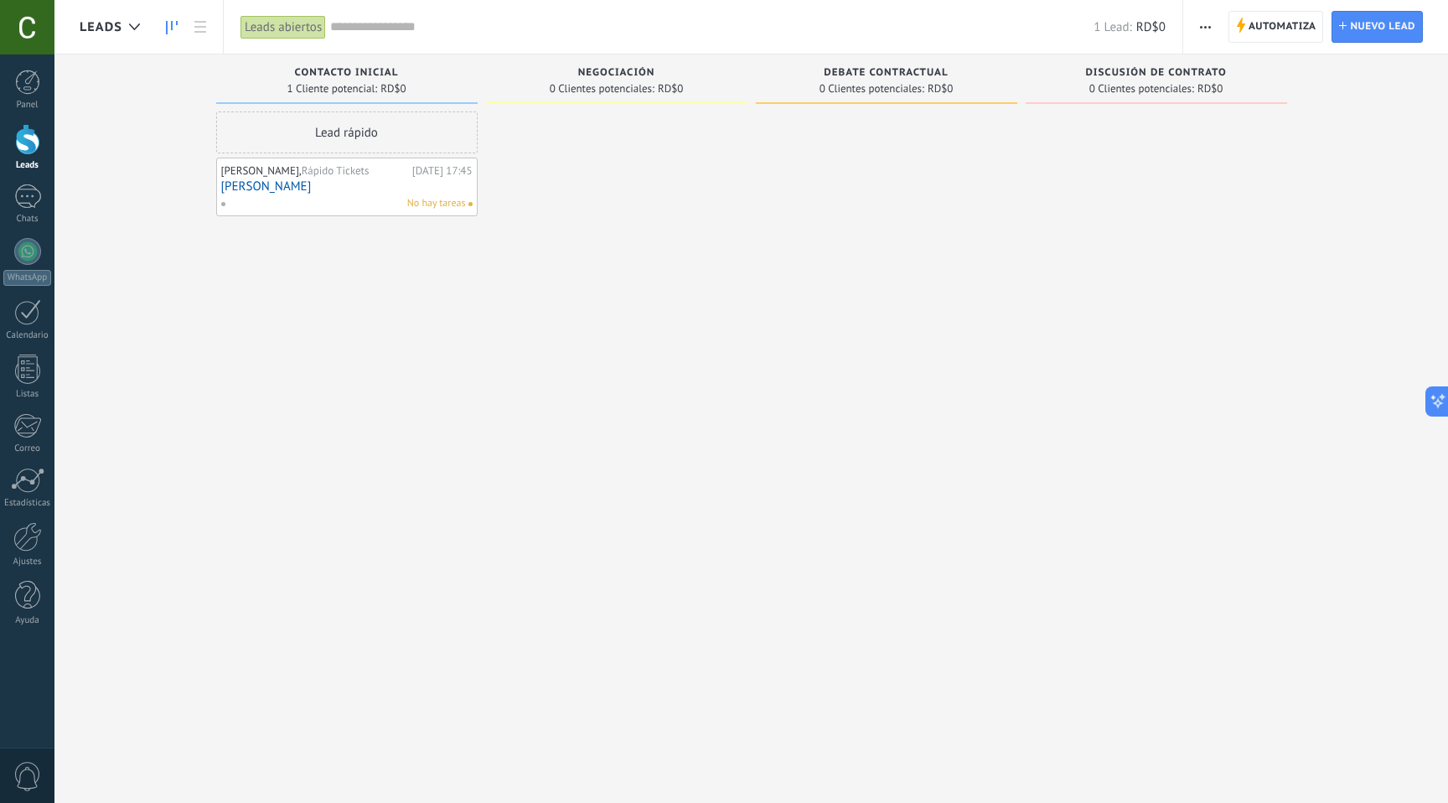
click at [341, 196] on div "No hay tareas" at bounding box center [343, 203] width 246 height 15
click at [341, 185] on link "[PERSON_NAME]" at bounding box center [346, 186] width 251 height 14
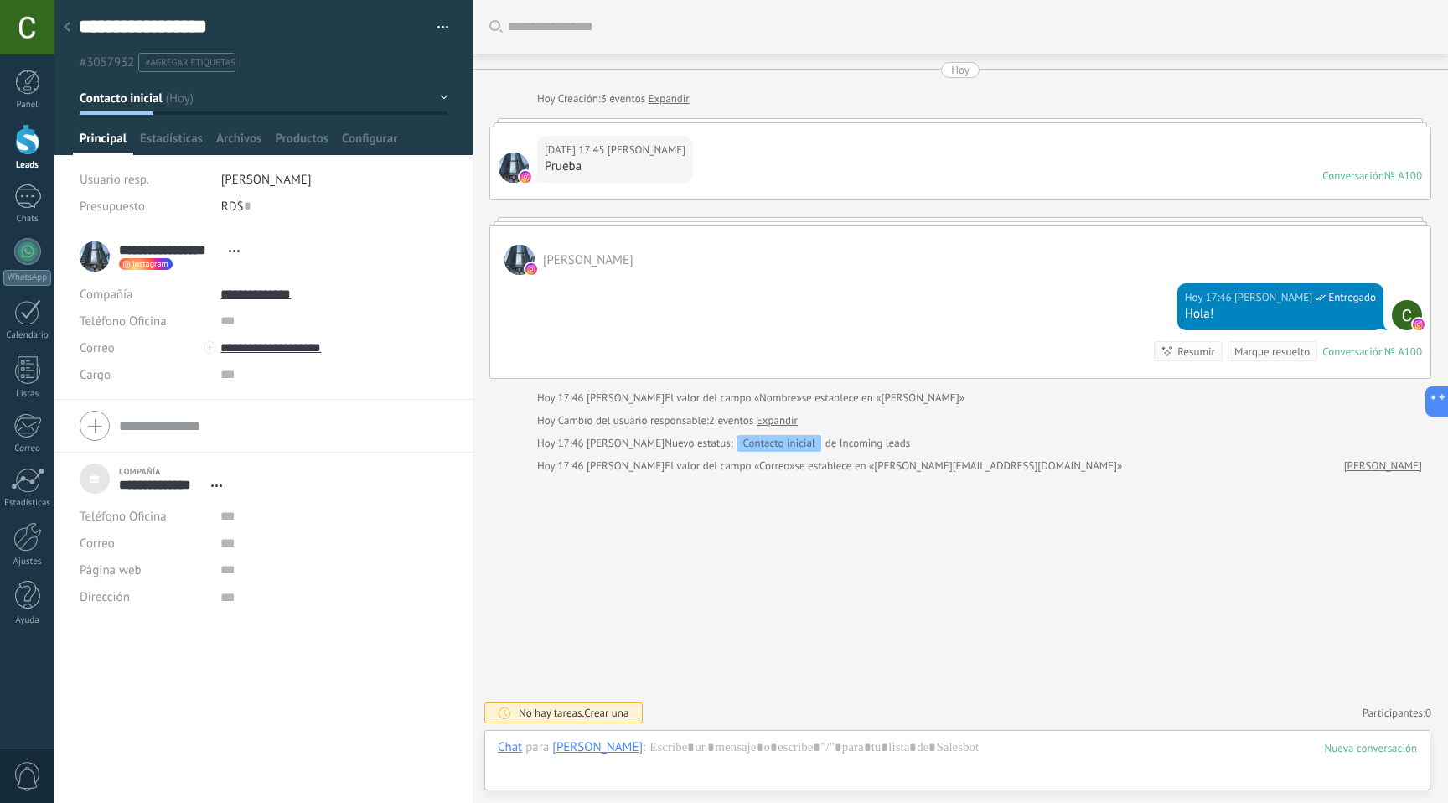
scroll to position [17, 0]
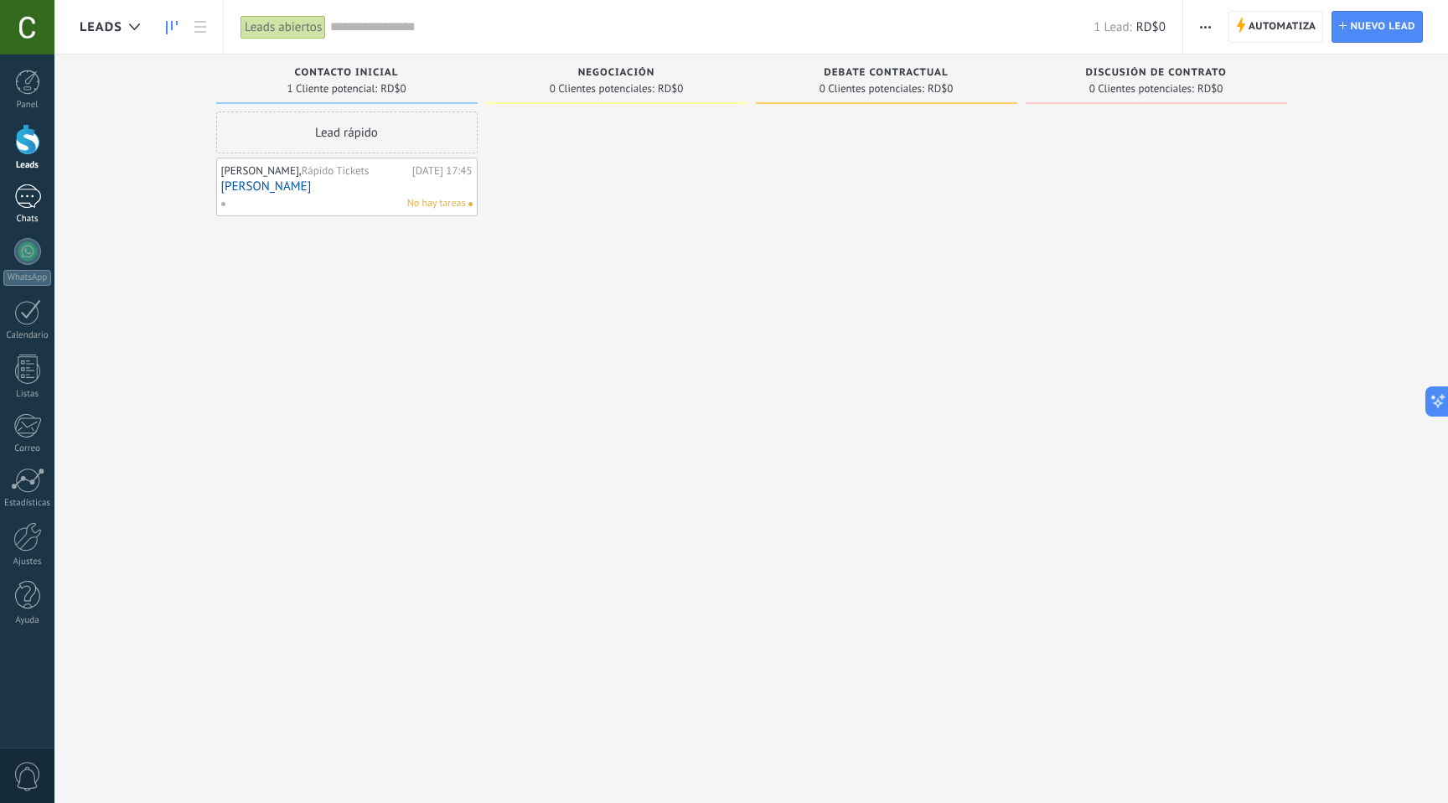
click at [29, 201] on div at bounding box center [27, 196] width 27 height 24
